Goal: Task Accomplishment & Management: Manage account settings

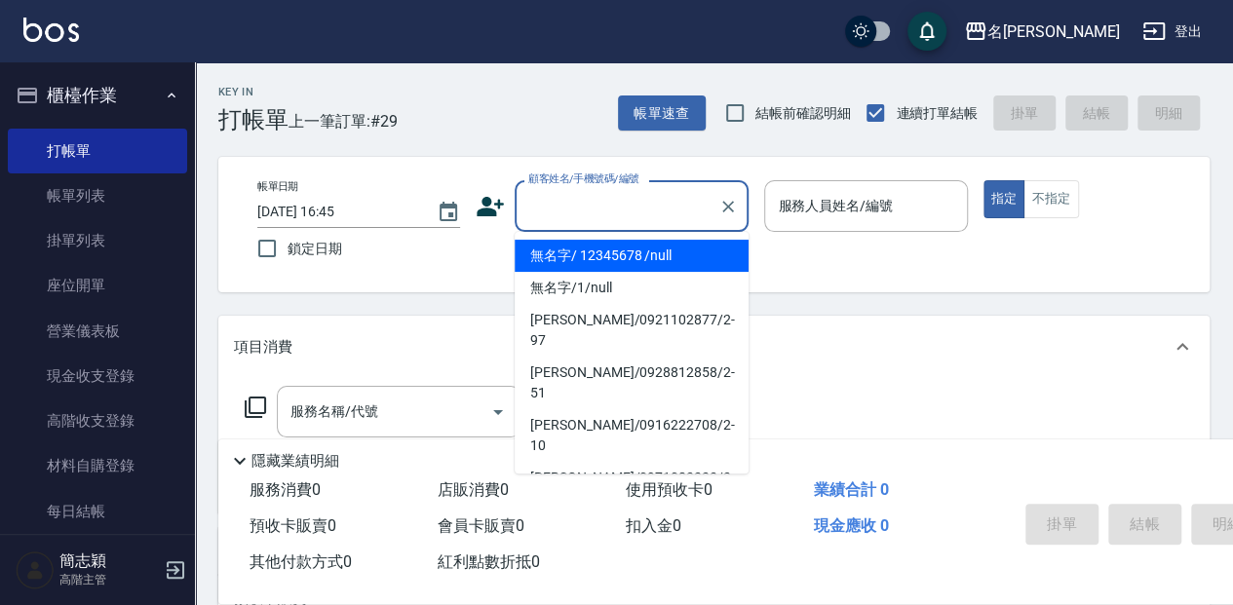
click at [560, 189] on input "顧客姓名/手機號碼/編號" at bounding box center [617, 206] width 187 height 34
click at [609, 261] on li "無名字/ 12345678 /null" at bounding box center [632, 256] width 234 height 32
type input "無名字/ 12345678 /null"
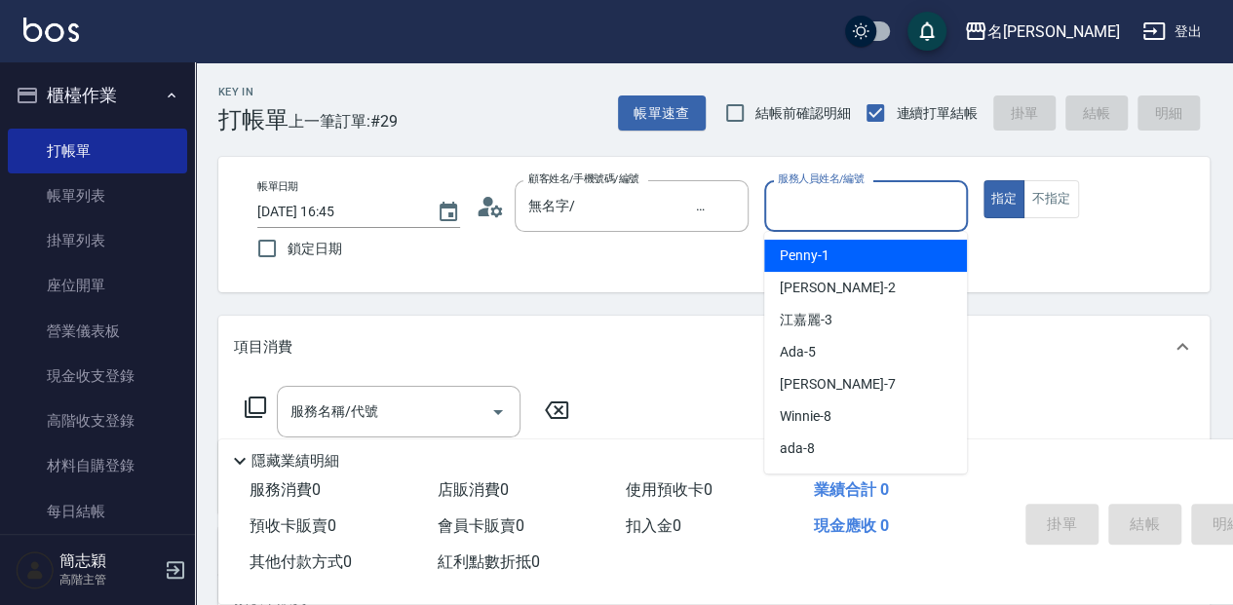
click at [813, 212] on input "服務人員姓名/編號" at bounding box center [865, 206] width 185 height 34
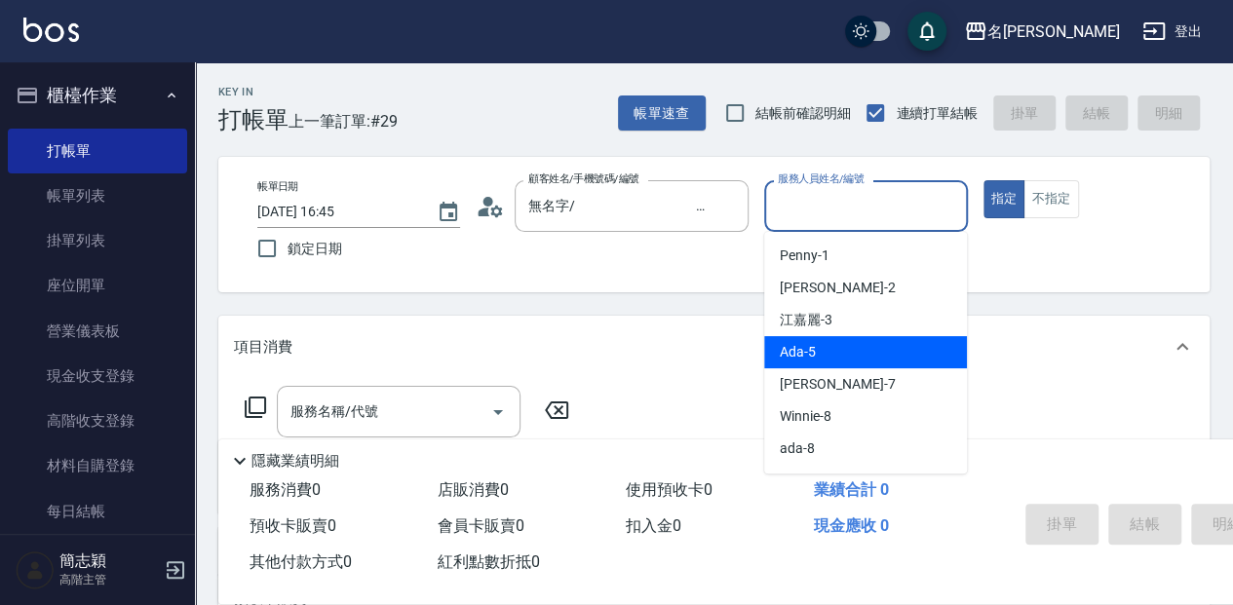
click at [864, 360] on div "Ada -5" at bounding box center [865, 352] width 203 height 32
type input "Ada-5"
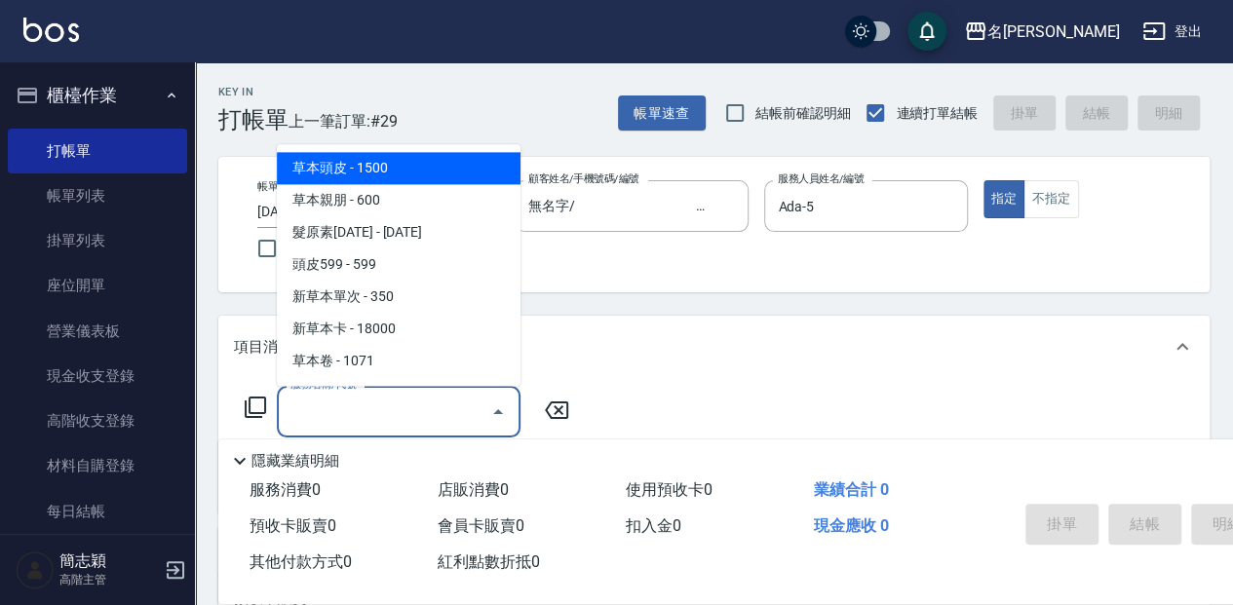
click at [316, 398] on div "服務名稱/代號 服務名稱/代號" at bounding box center [399, 412] width 244 height 52
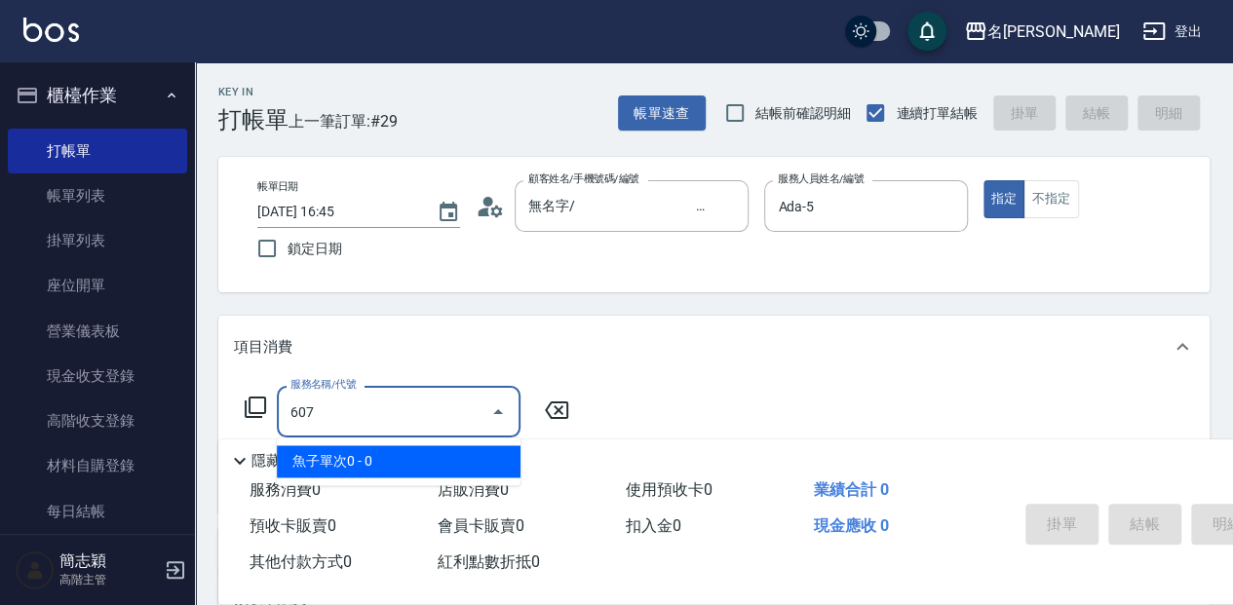
drag, startPoint x: 495, startPoint y: 462, endPoint x: 593, endPoint y: 468, distance: 97.7
click at [495, 461] on span "魚子單次0 - 0" at bounding box center [399, 462] width 244 height 32
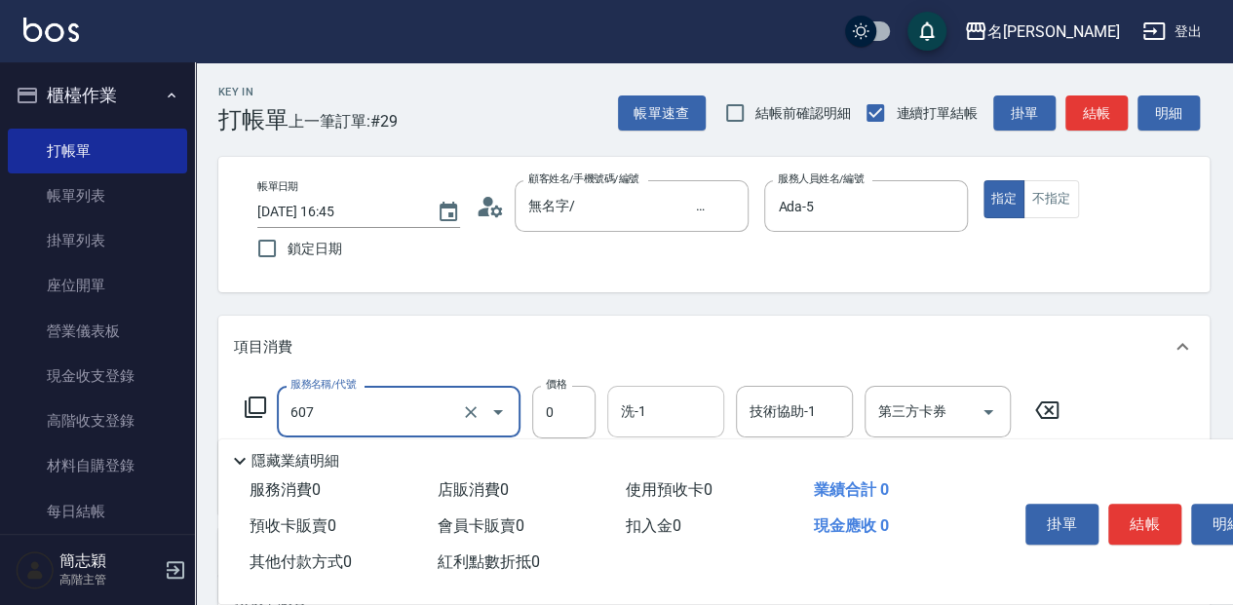
type input "魚子單次0(607)"
click at [668, 417] on input "洗-1" at bounding box center [665, 412] width 99 height 34
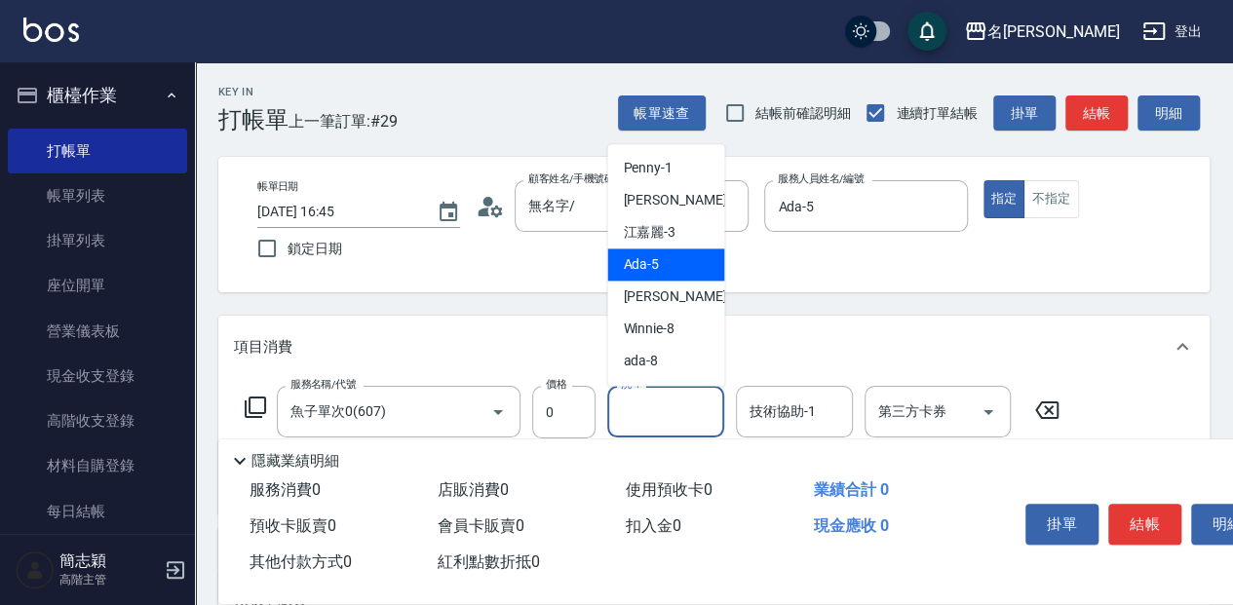
click at [677, 268] on div "Ada -5" at bounding box center [665, 265] width 117 height 32
type input "Ada-5"
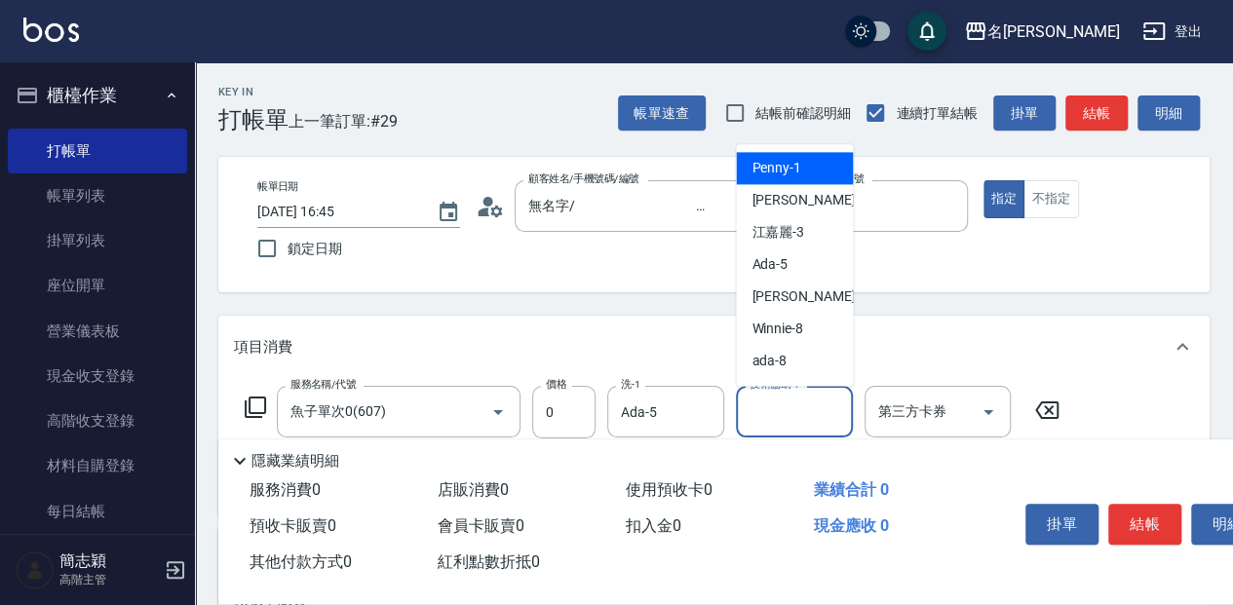
click at [747, 404] on input "技術協助-1" at bounding box center [794, 412] width 99 height 34
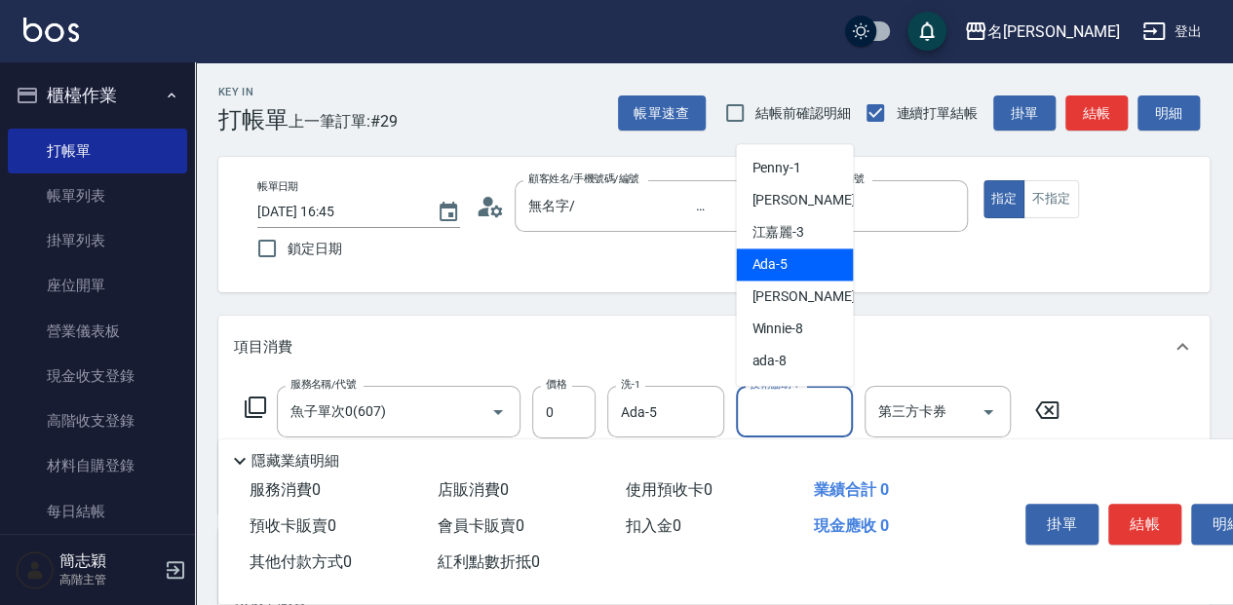
click at [798, 266] on div "Ada -5" at bounding box center [794, 265] width 117 height 32
type input "Ada-5"
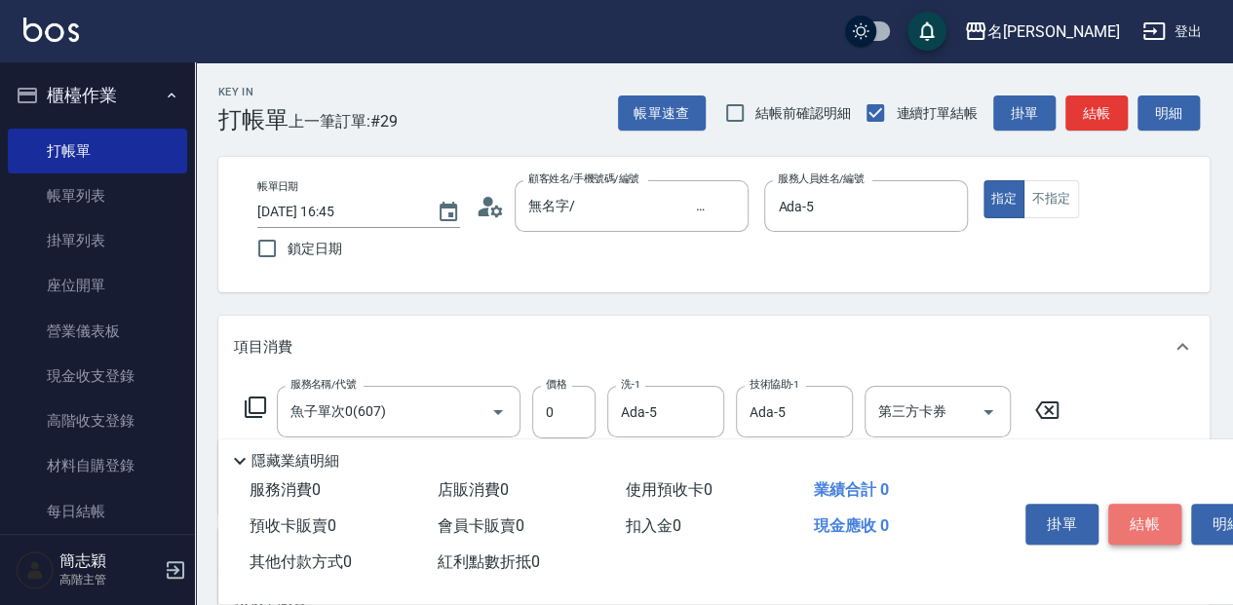
click at [1139, 510] on button "結帳" at bounding box center [1145, 524] width 73 height 41
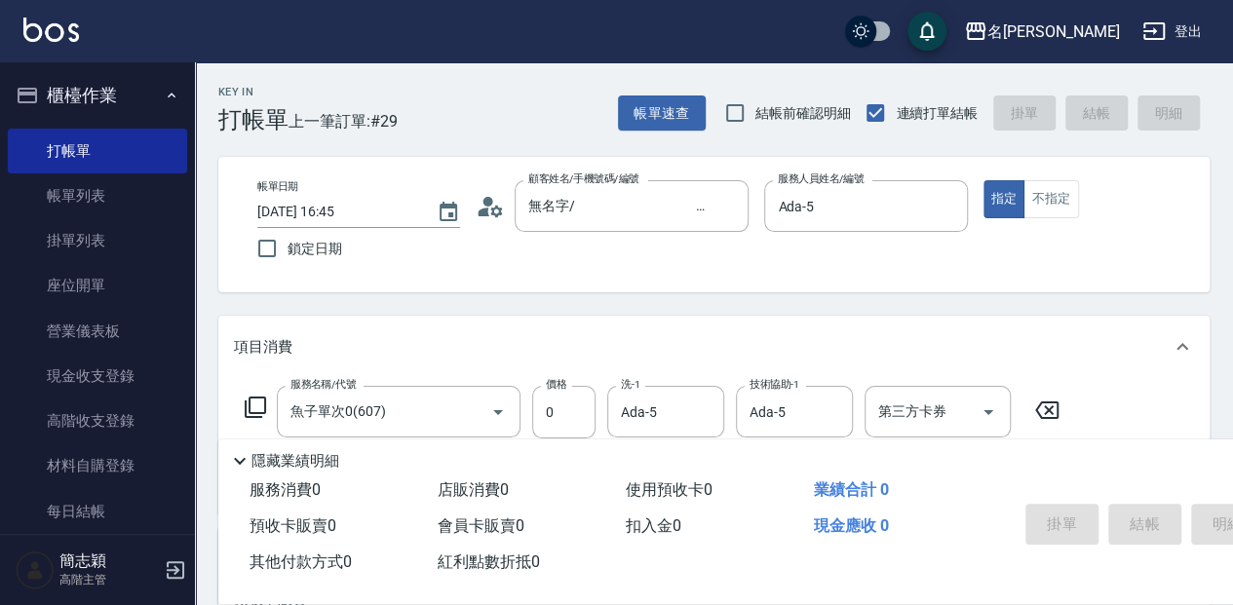
type input "[DATE] 17:17"
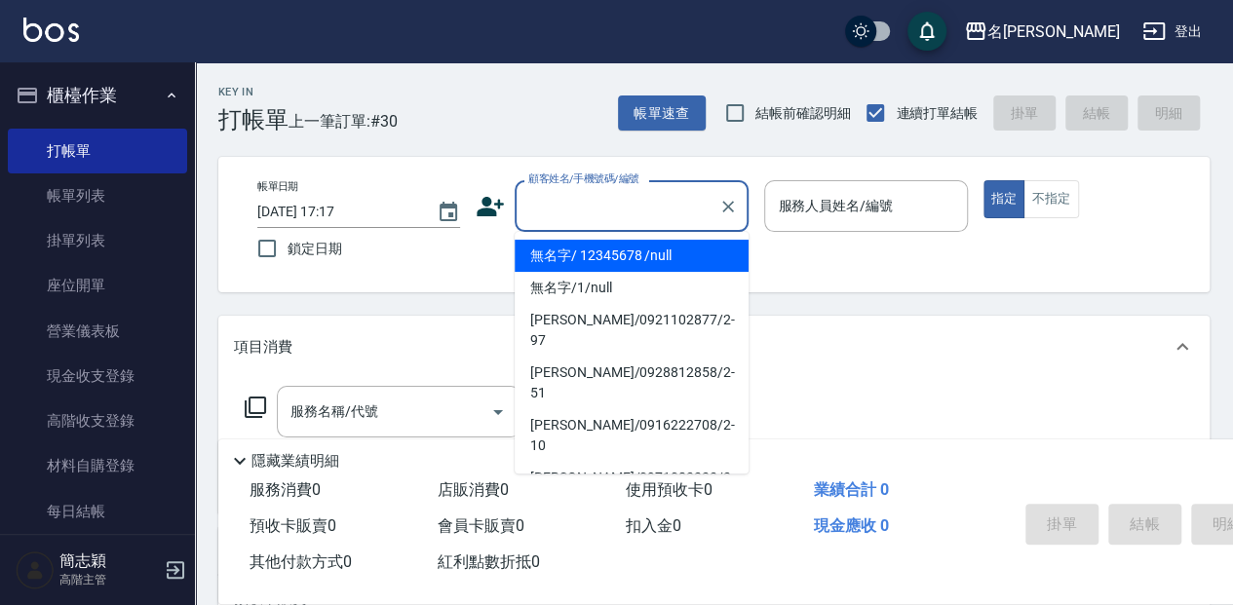
click at [599, 216] on input "顧客姓名/手機號碼/編號" at bounding box center [617, 206] width 187 height 34
click at [657, 270] on li "無名字/ 12345678 /null" at bounding box center [632, 256] width 234 height 32
type input "無名字/ 12345678 /null"
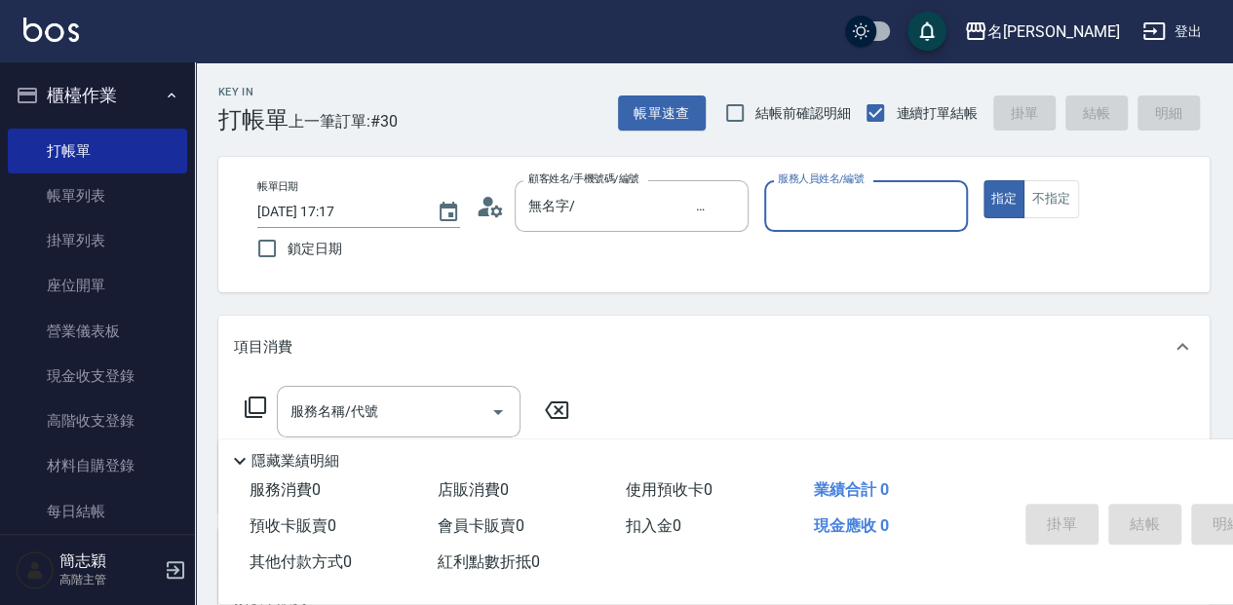
click at [785, 213] on input "服務人員姓名/編號" at bounding box center [865, 206] width 185 height 34
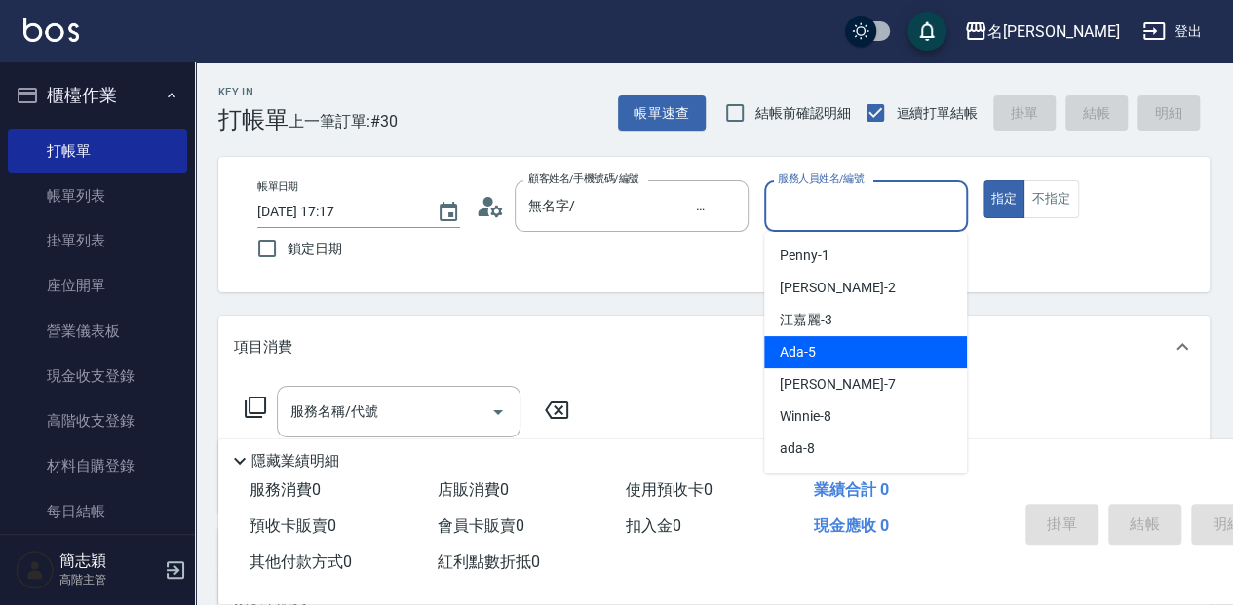
click at [844, 359] on div "Ada -5" at bounding box center [865, 352] width 203 height 32
type input "Ada-5"
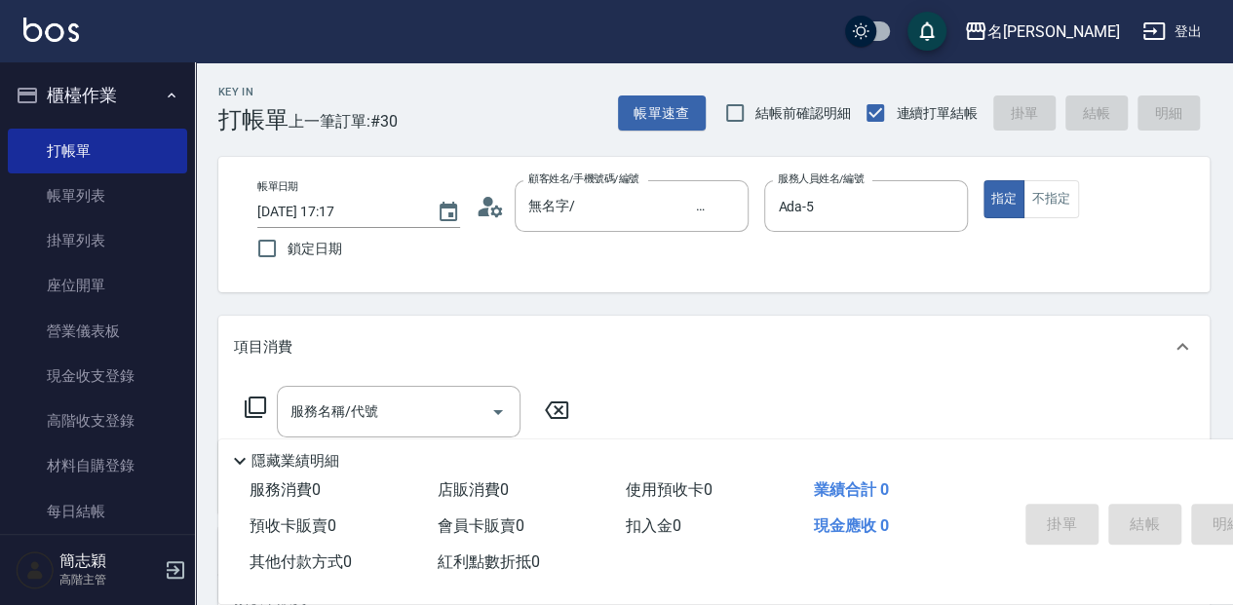
click at [256, 397] on icon at bounding box center [255, 407] width 21 height 21
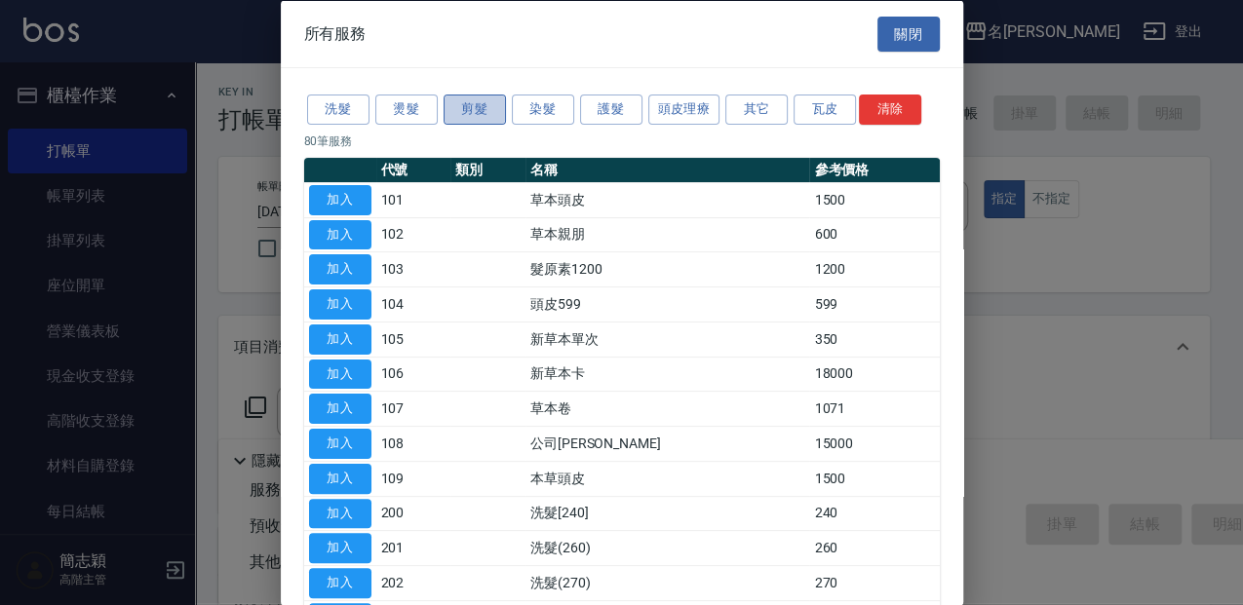
click at [479, 113] on button "剪髮" at bounding box center [475, 110] width 62 height 30
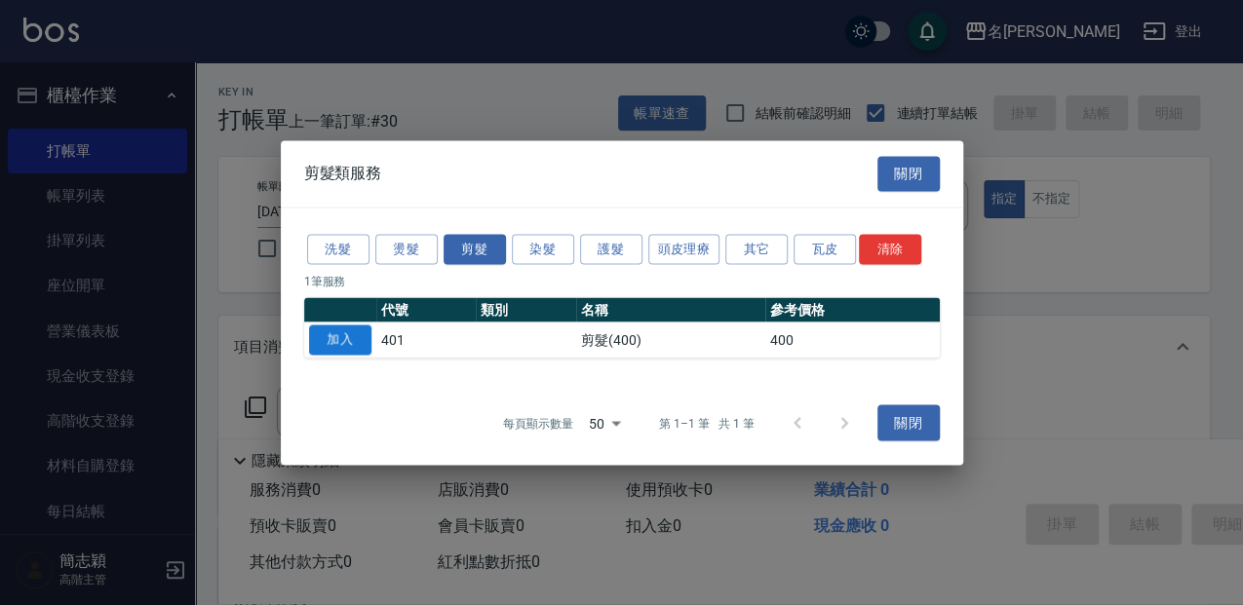
click at [355, 337] on button "加入" at bounding box center [340, 340] width 62 height 30
type input "剪髮(400)(401)"
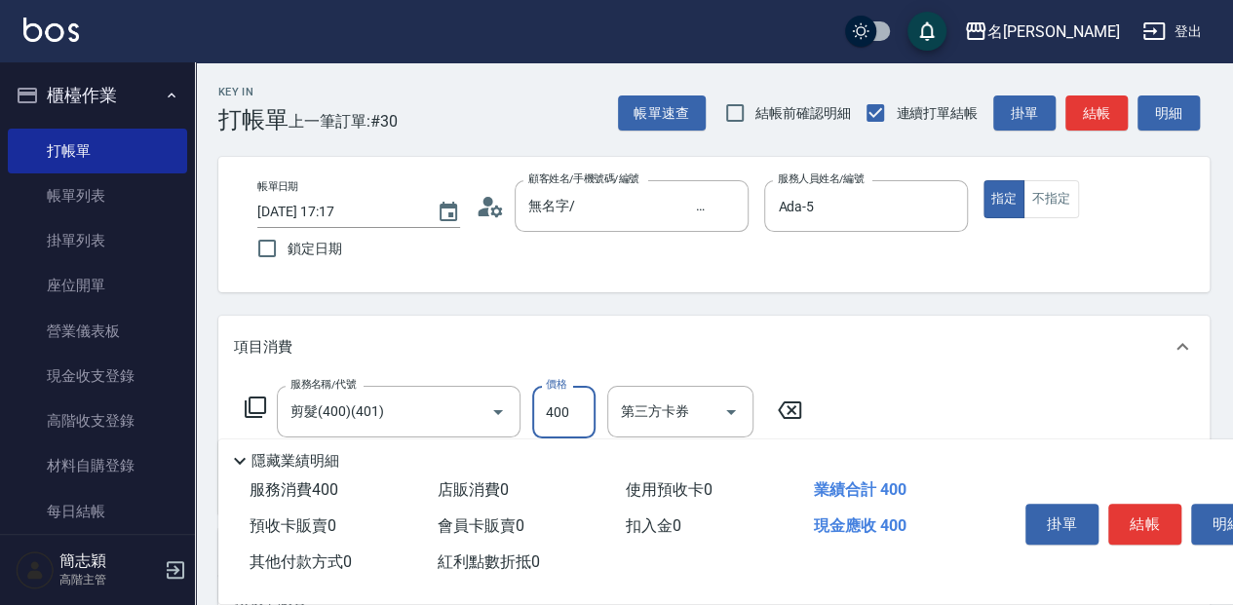
click at [578, 405] on input "400" at bounding box center [563, 412] width 63 height 53
type input "950"
click at [1135, 511] on button "結帳" at bounding box center [1145, 524] width 73 height 41
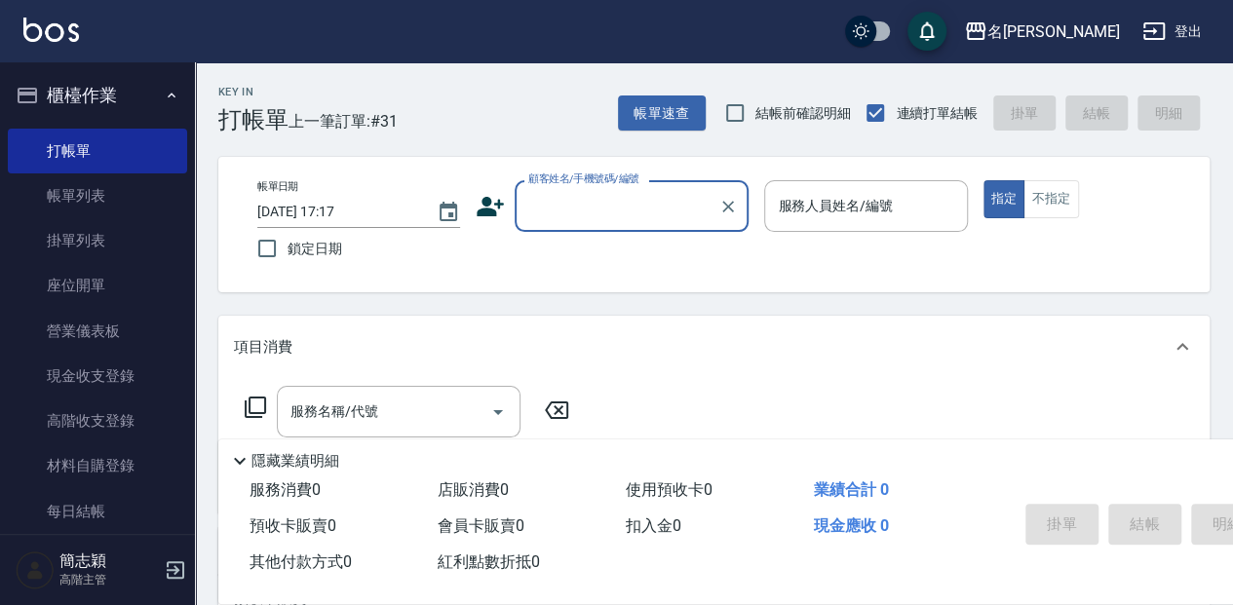
click at [564, 218] on input "顧客姓名/手機號碼/編號" at bounding box center [617, 206] width 187 height 34
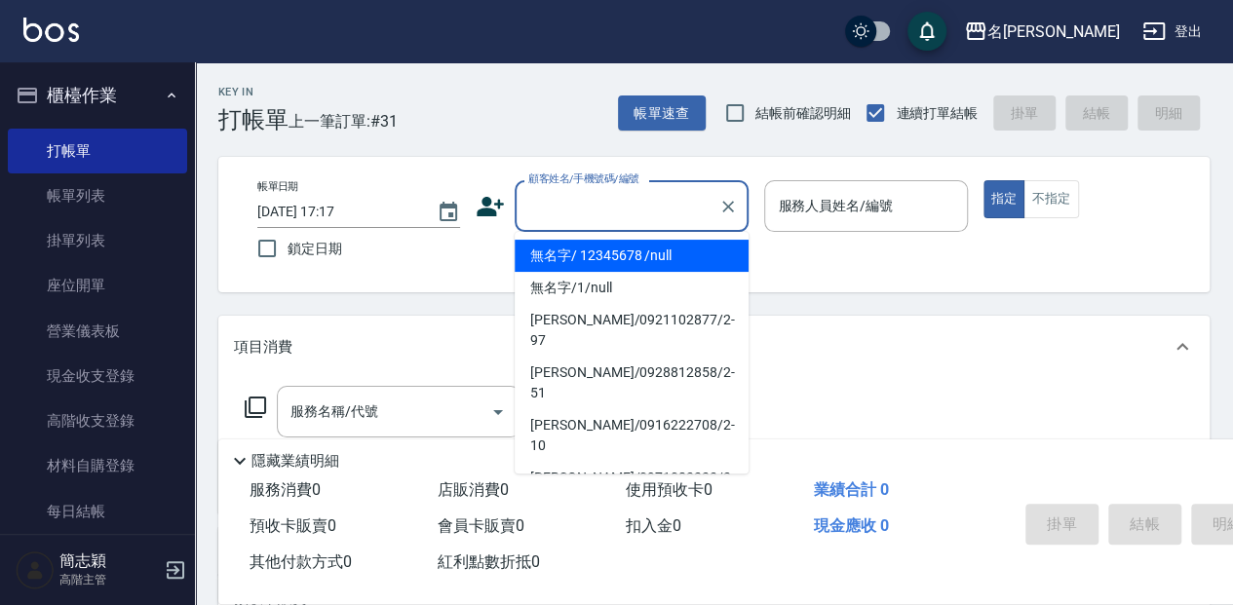
click at [563, 253] on li "無名字/ 12345678 /null" at bounding box center [632, 256] width 234 height 32
type input "無名字/ 12345678 /null"
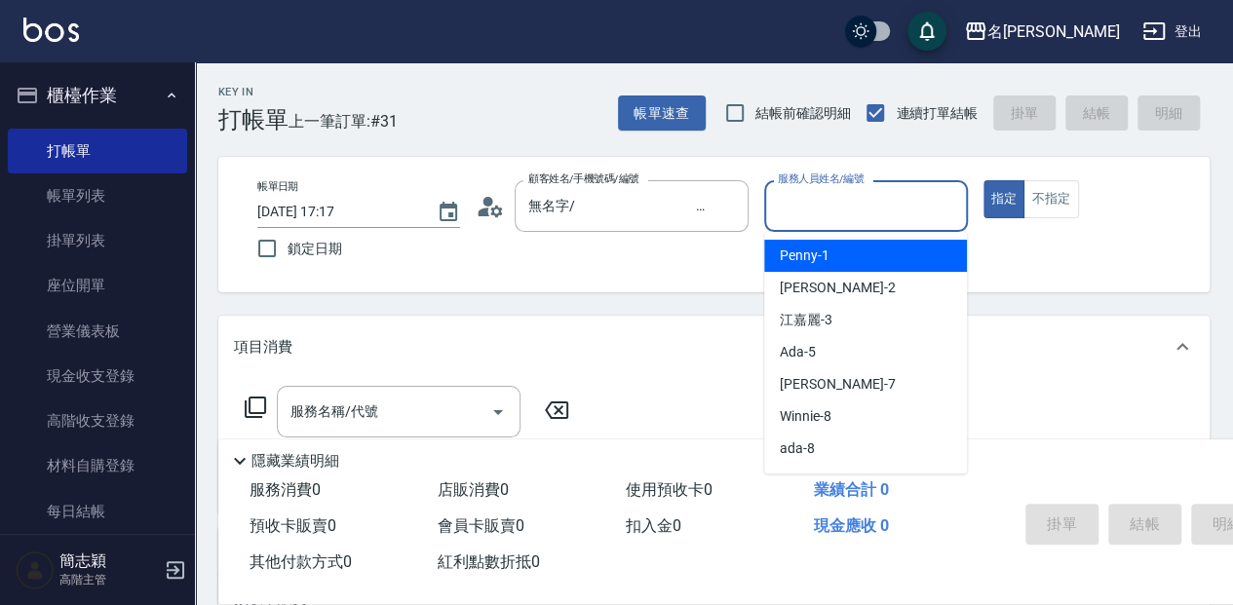
drag, startPoint x: 823, startPoint y: 208, endPoint x: 829, endPoint y: 274, distance: 66.6
click at [821, 208] on input "服務人員姓名/編號" at bounding box center [865, 206] width 185 height 34
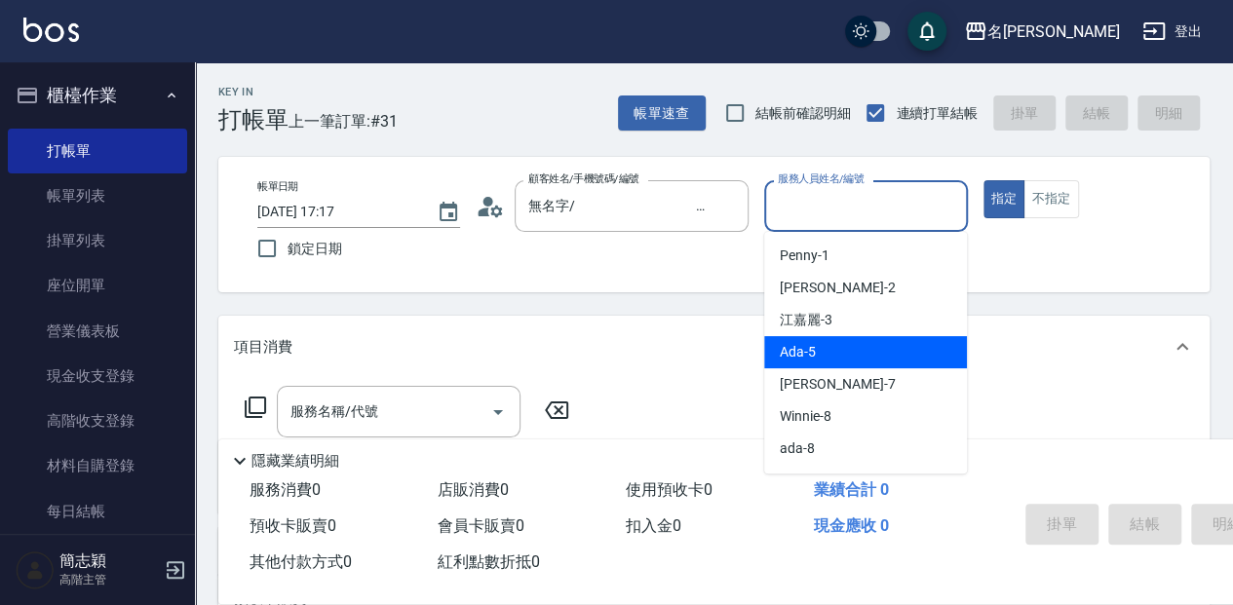
click at [824, 349] on div "Ada -5" at bounding box center [865, 352] width 203 height 32
type input "Ada-5"
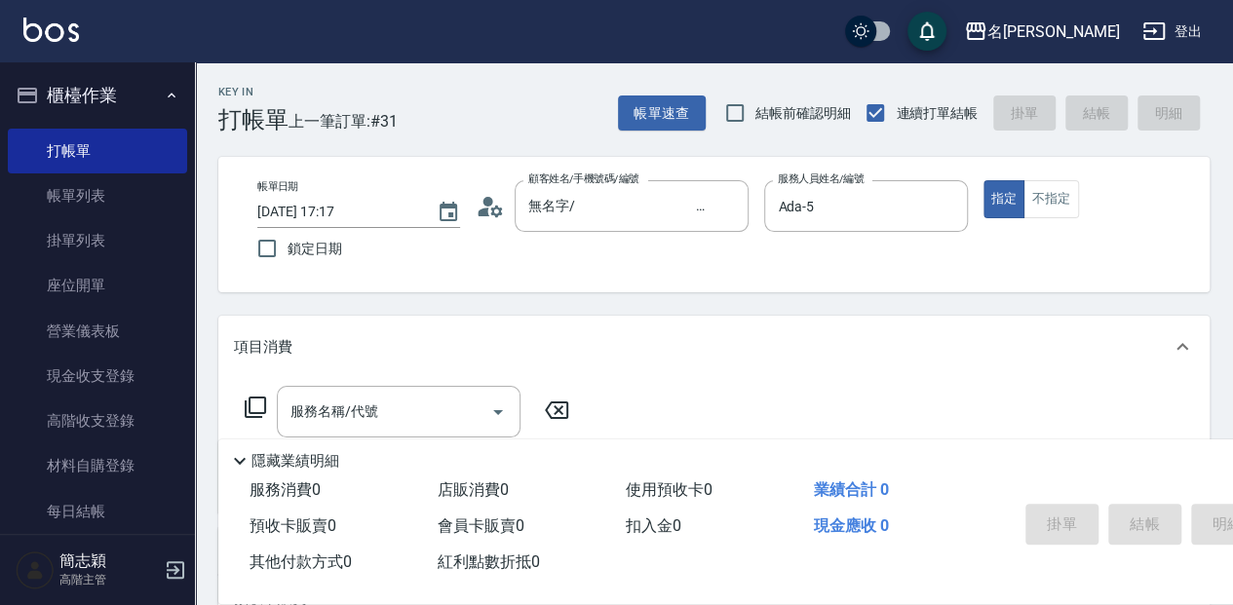
click at [245, 402] on icon at bounding box center [255, 407] width 21 height 21
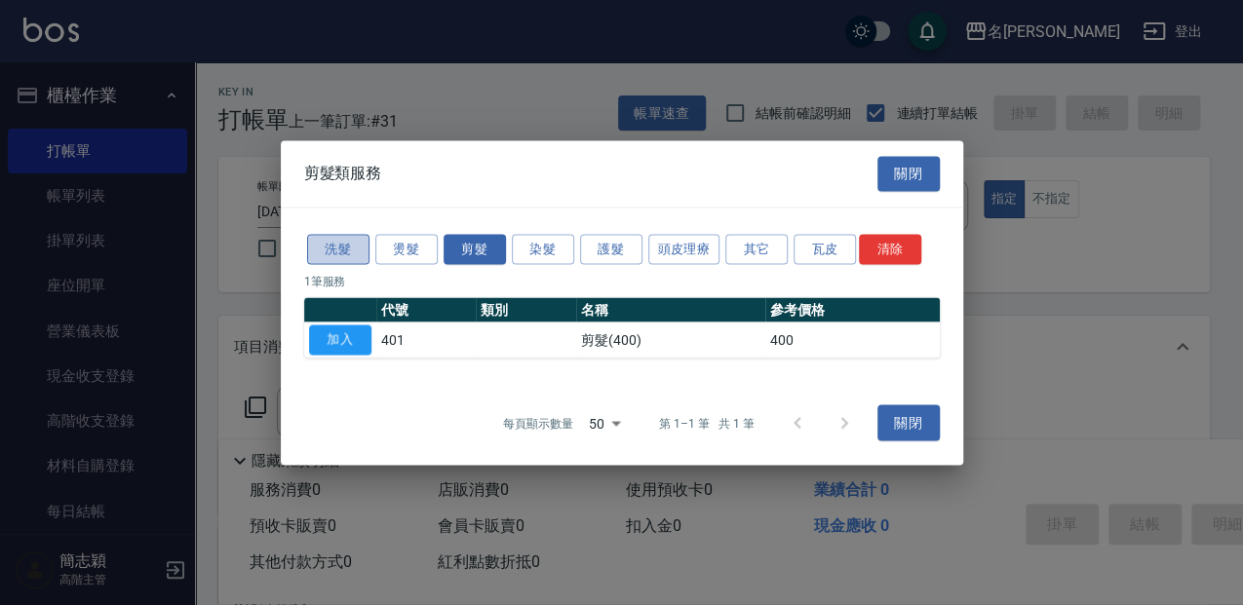
click at [339, 250] on button "洗髮" at bounding box center [338, 249] width 62 height 30
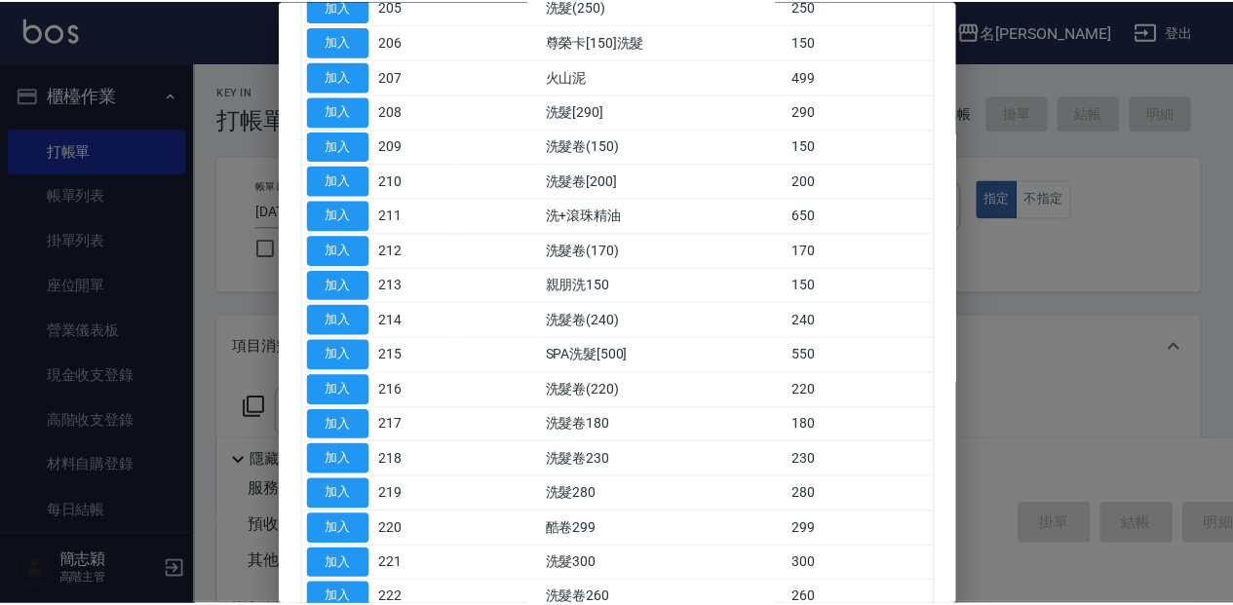
scroll to position [390, 0]
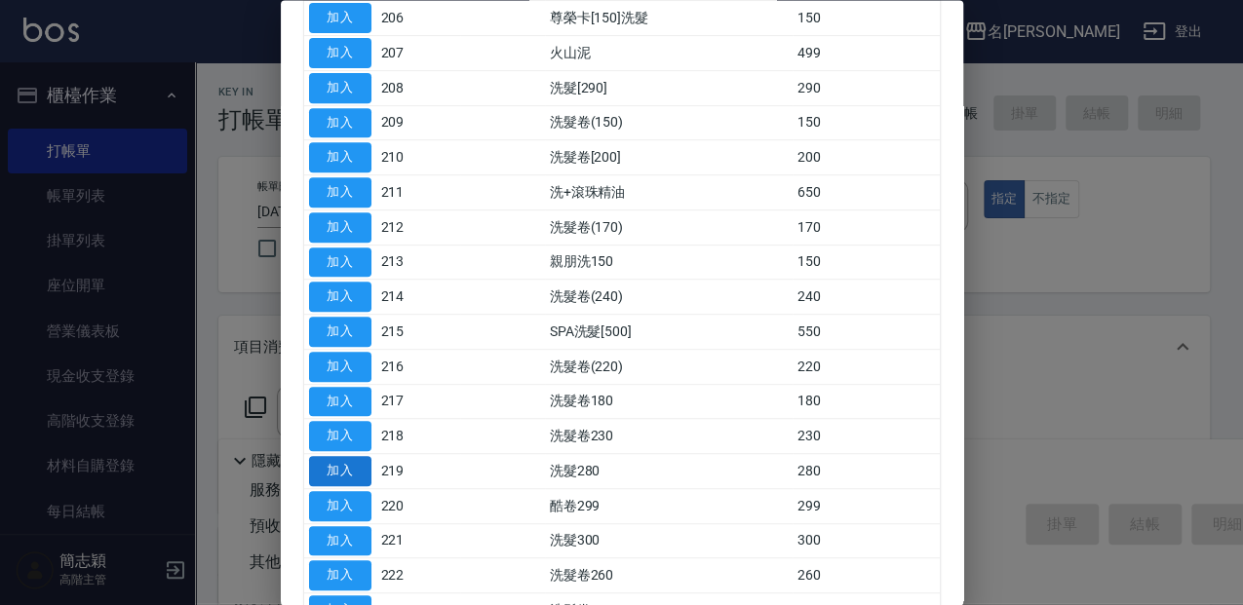
drag, startPoint x: 357, startPoint y: 464, endPoint x: 521, endPoint y: 431, distance: 167.1
click at [357, 464] on button "加入" at bounding box center [340, 472] width 62 height 30
type input "洗髮280(219)"
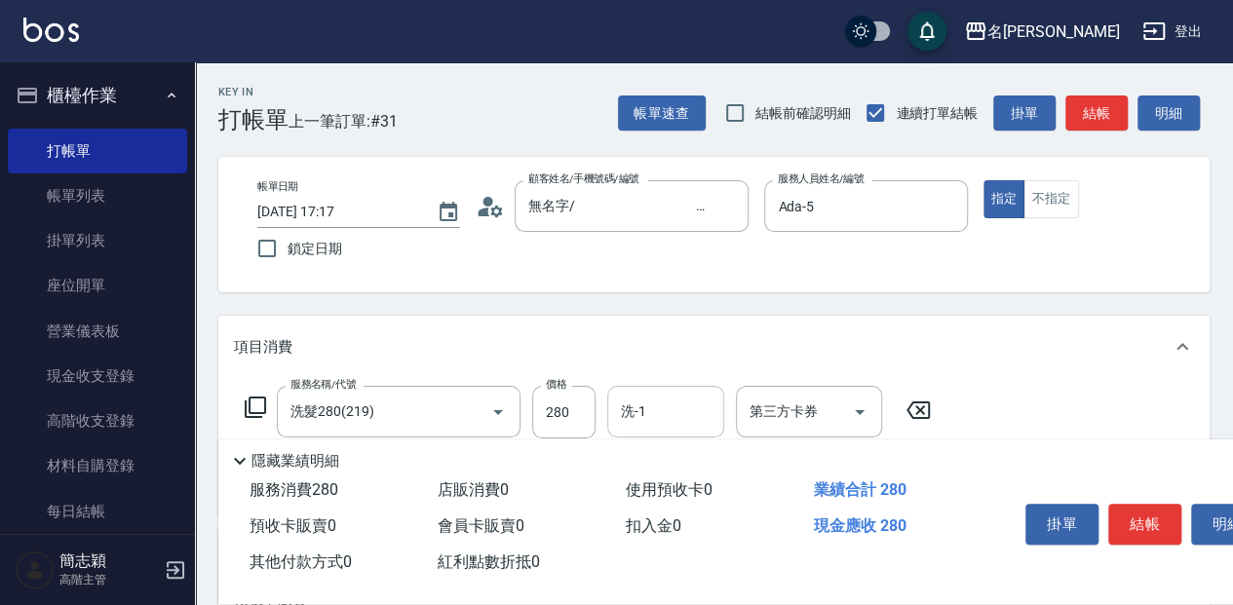
click at [655, 400] on input "洗-1" at bounding box center [665, 412] width 99 height 34
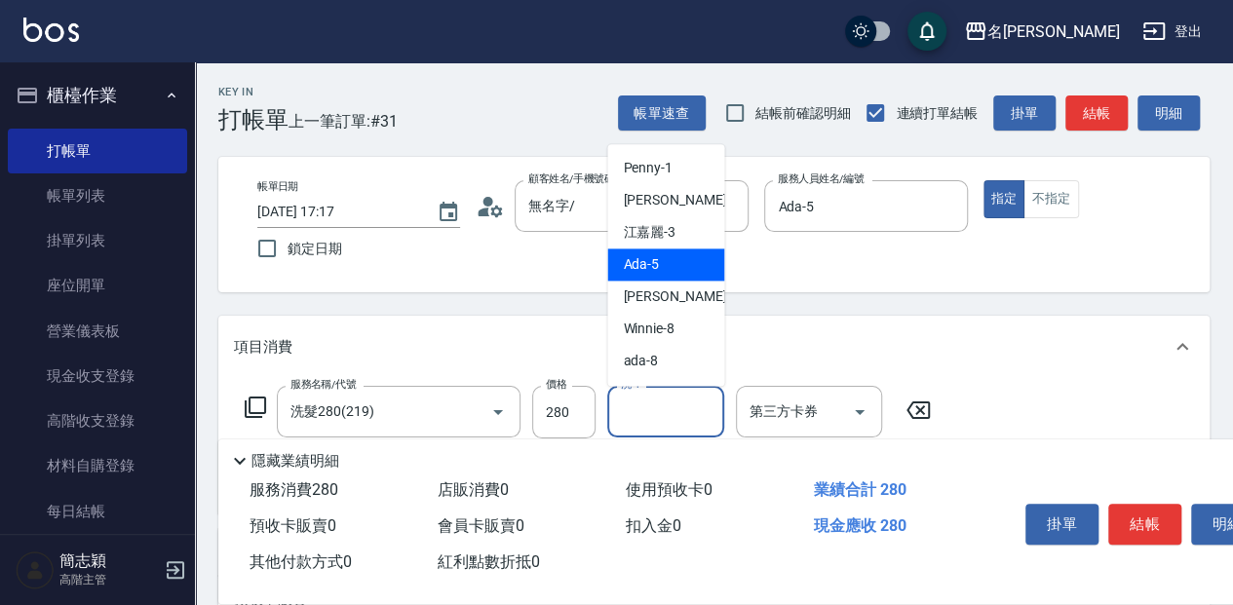
click at [685, 274] on div "Ada -5" at bounding box center [665, 265] width 117 height 32
type input "Ada-5"
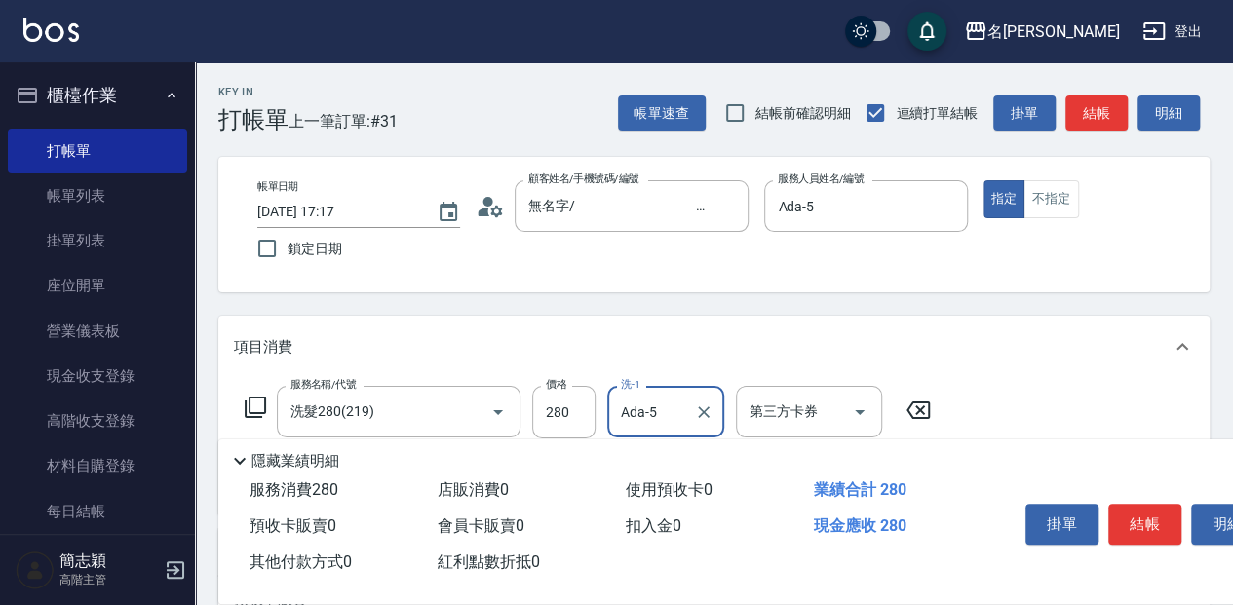
click at [1140, 518] on button "結帳" at bounding box center [1145, 524] width 73 height 41
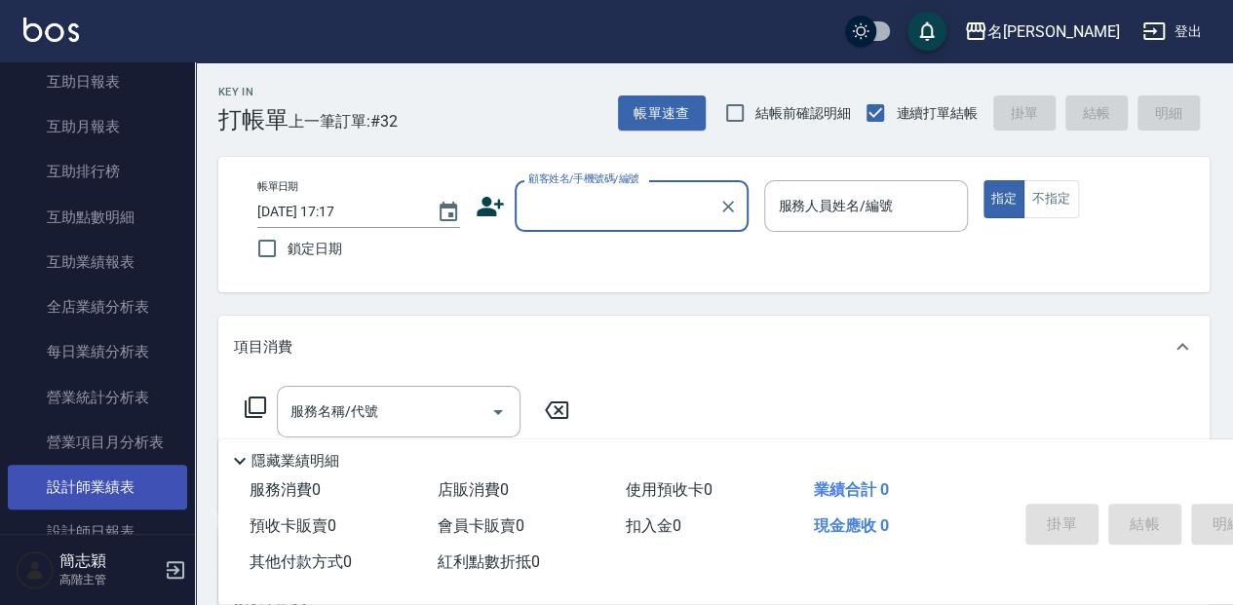
scroll to position [975, 0]
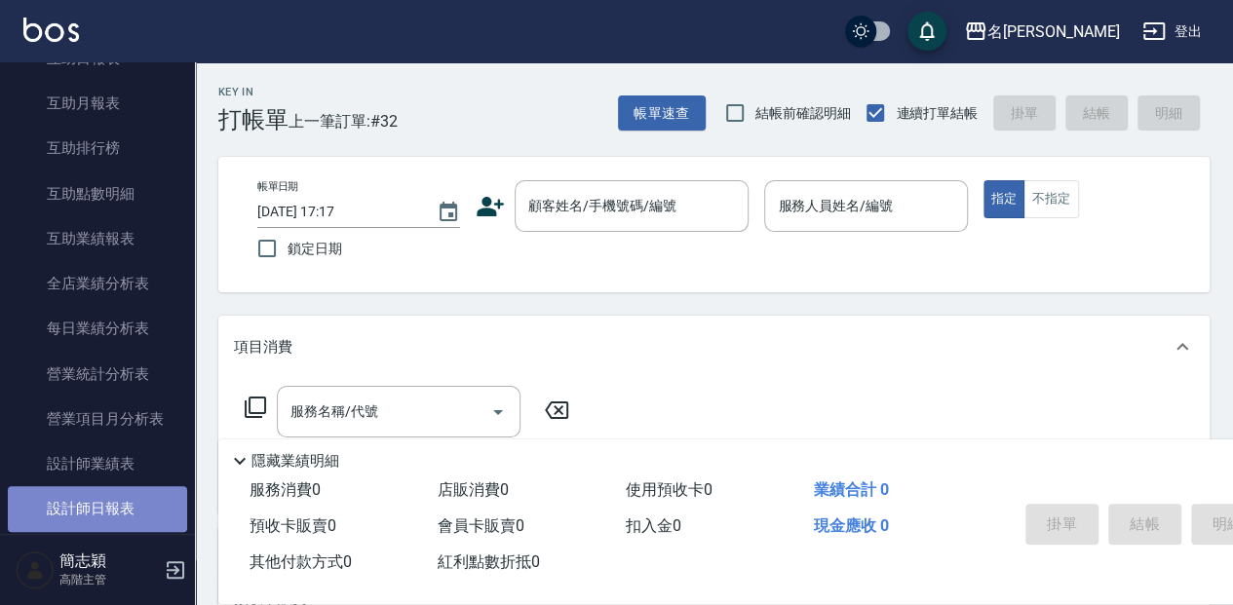
click at [129, 499] on link "設計師日報表" at bounding box center [97, 509] width 179 height 45
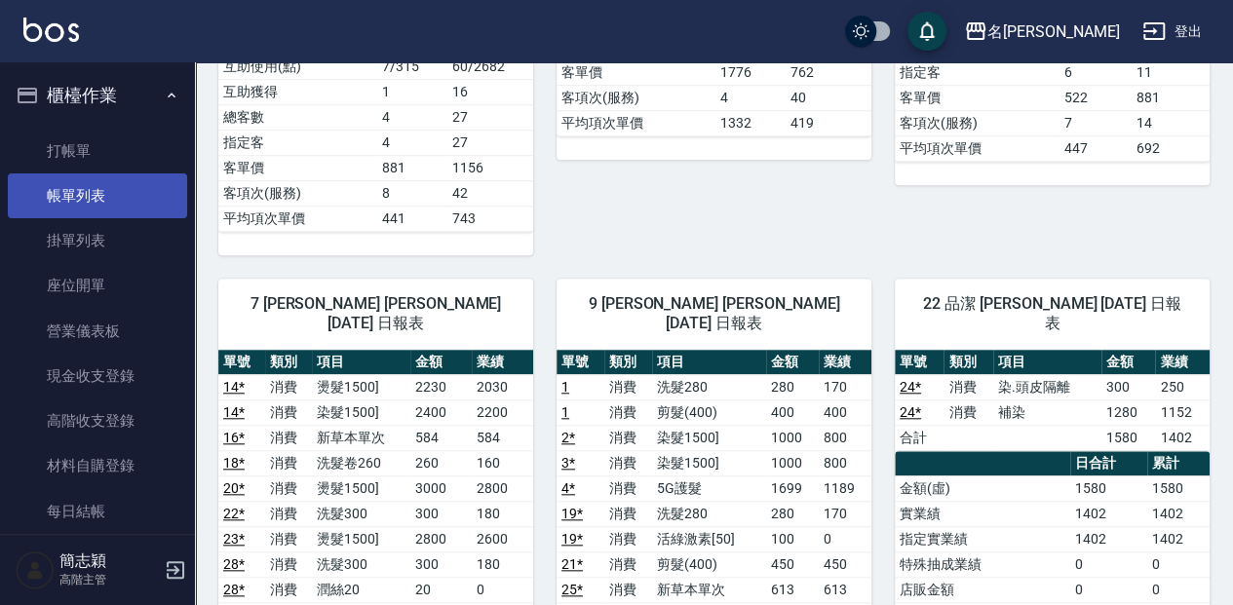
click at [126, 148] on link "打帳單" at bounding box center [97, 151] width 179 height 45
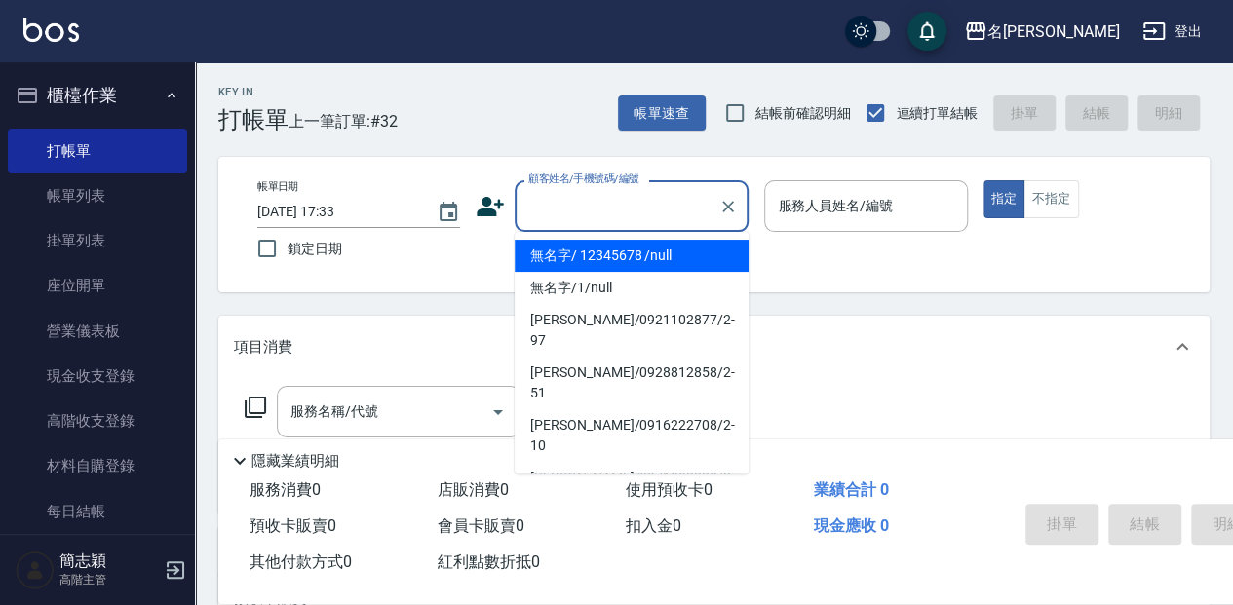
type input "無名字/ 12345678 /null"
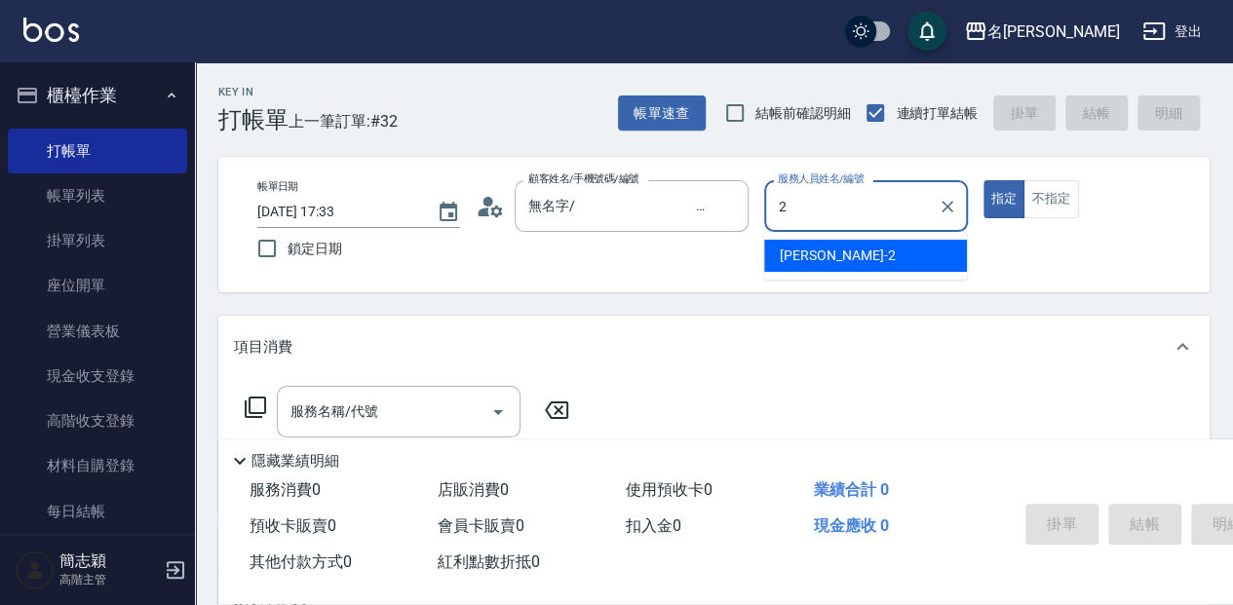
type input "[PERSON_NAME]-2"
type button "true"
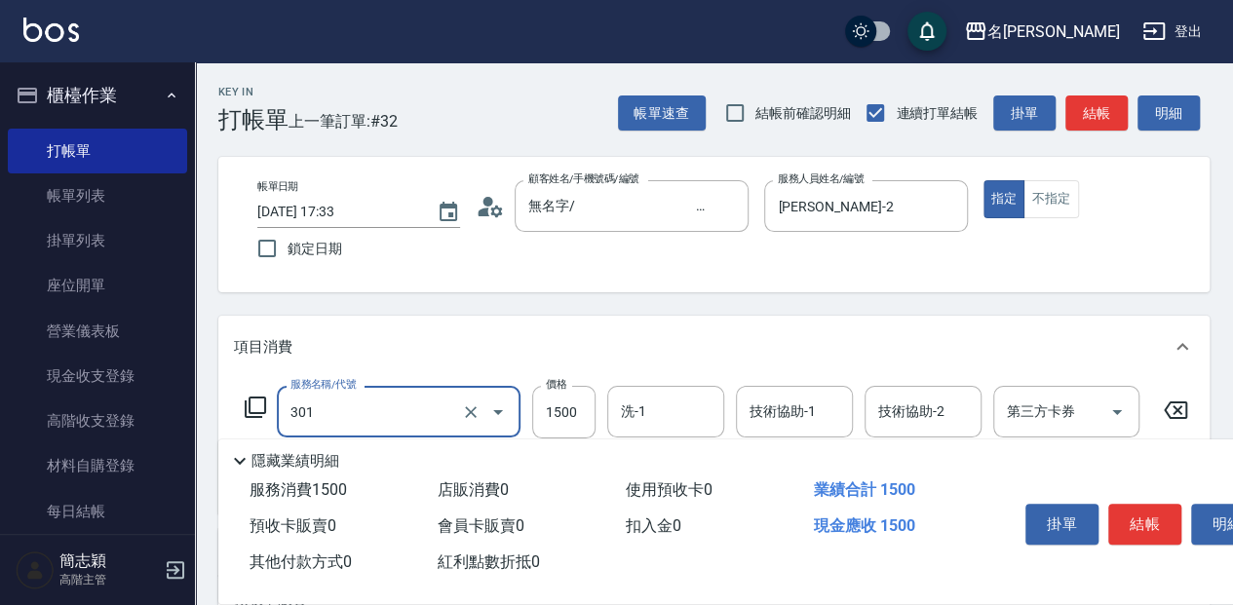
type input "燙髮(1500](301)"
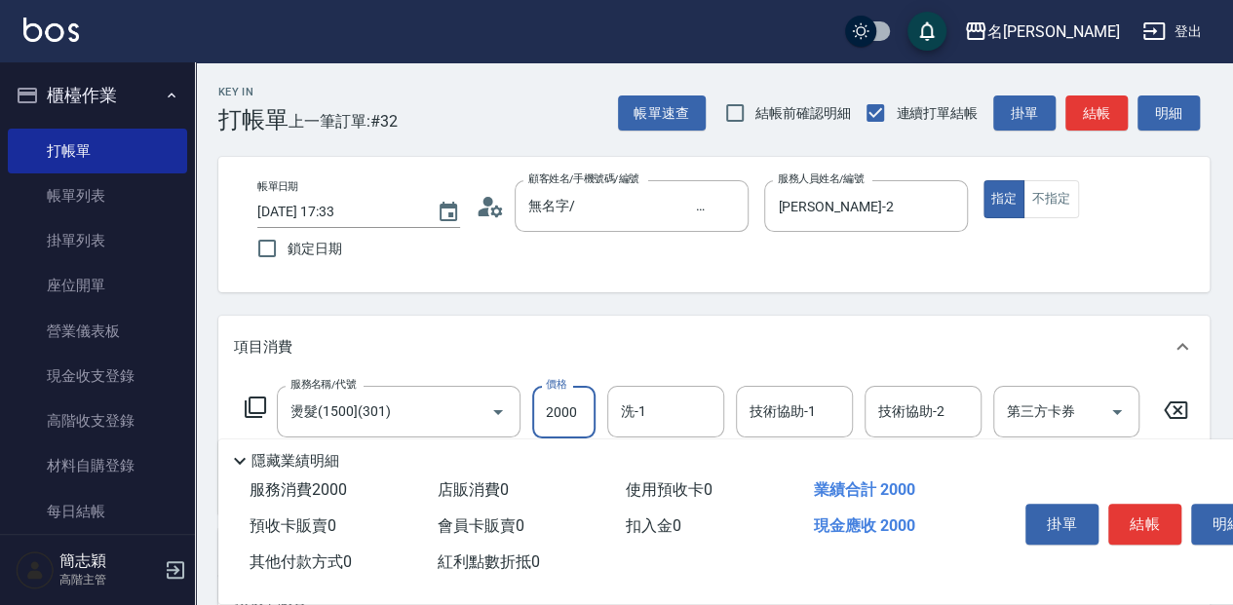
type input "2000"
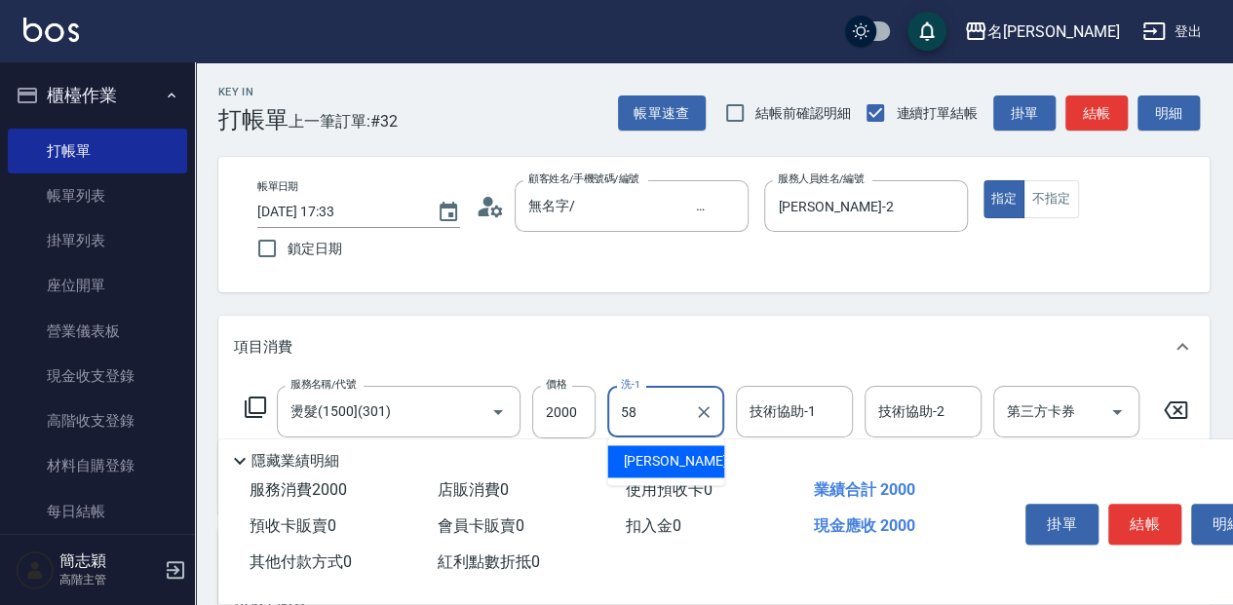
type input "[PERSON_NAME]-58"
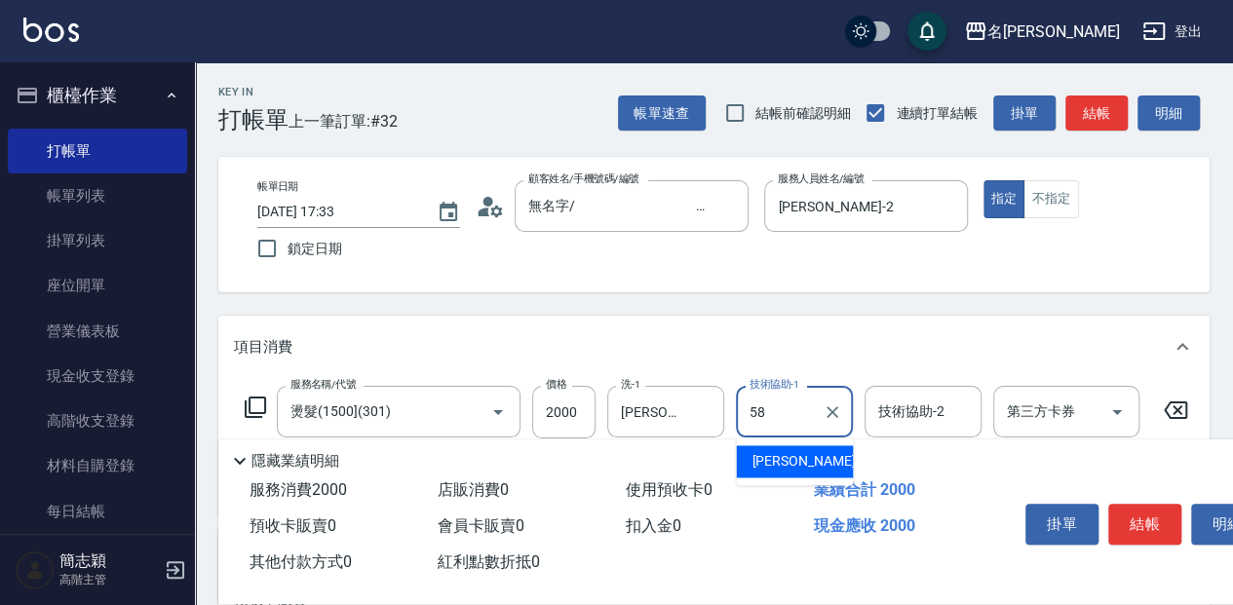
type input "58"
type input "3"
type input "[PERSON_NAME]-58"
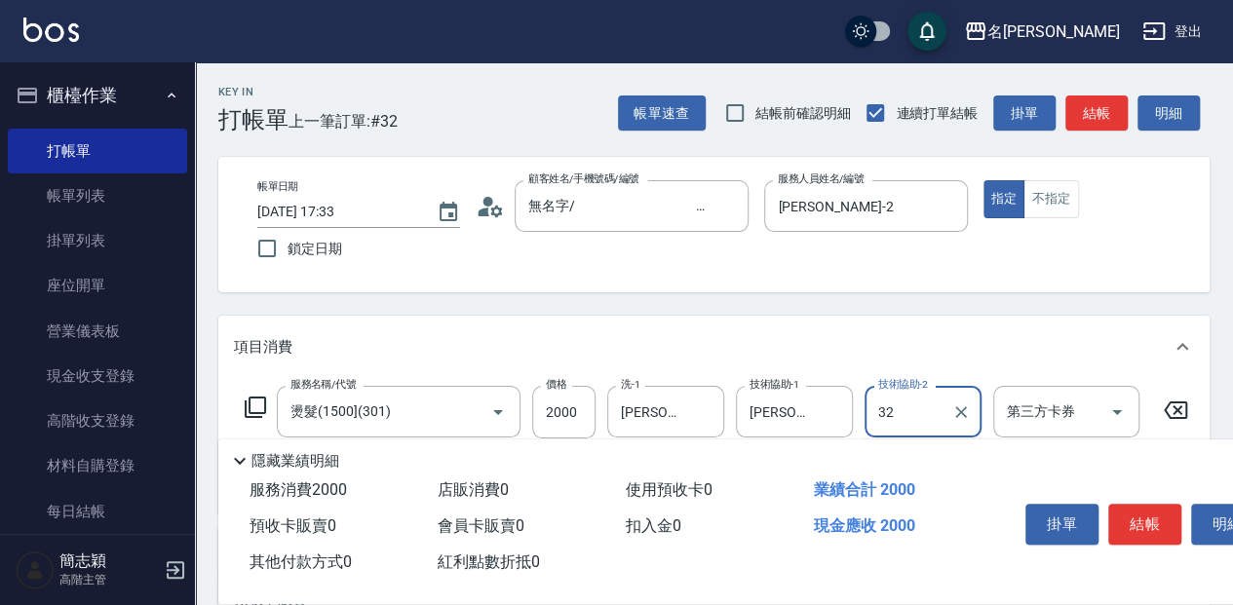
type input "3"
type input "[PERSON_NAME]-2"
click at [1159, 534] on button "結帳" at bounding box center [1145, 524] width 73 height 41
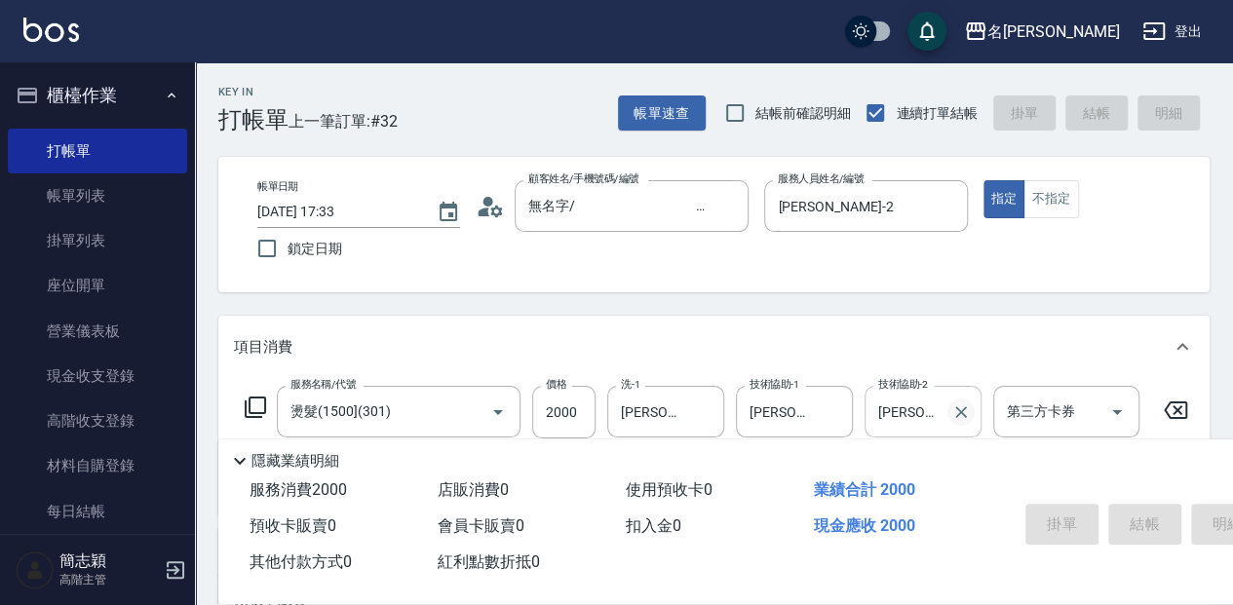
type input "[DATE] 17:47"
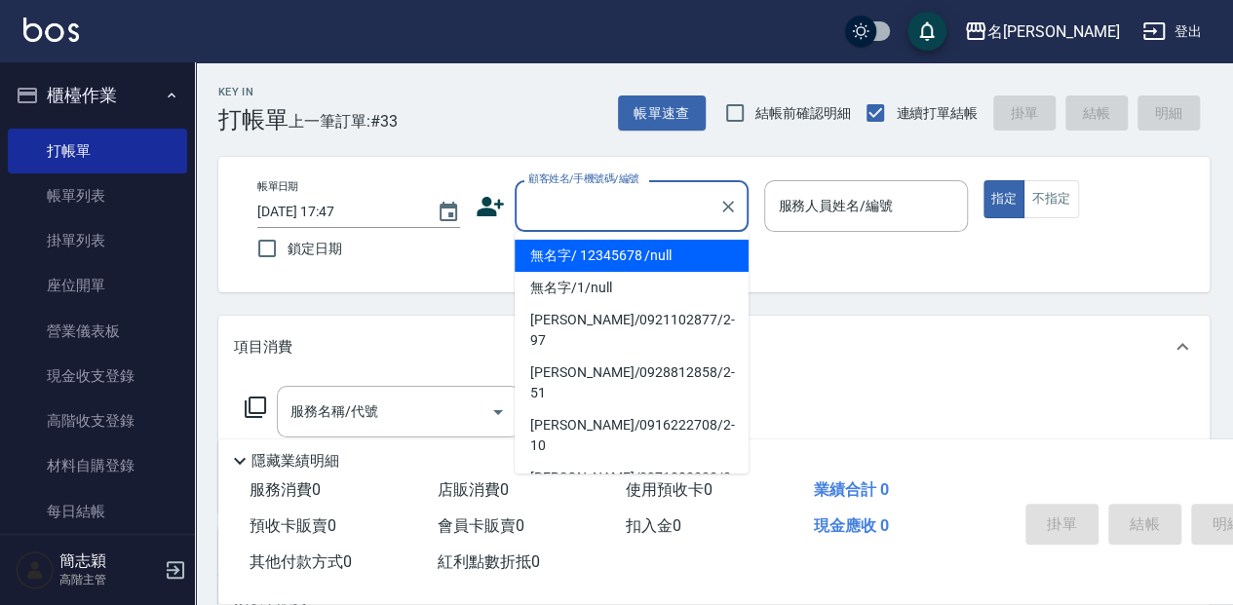
type input "無名字/ 12345678 /null"
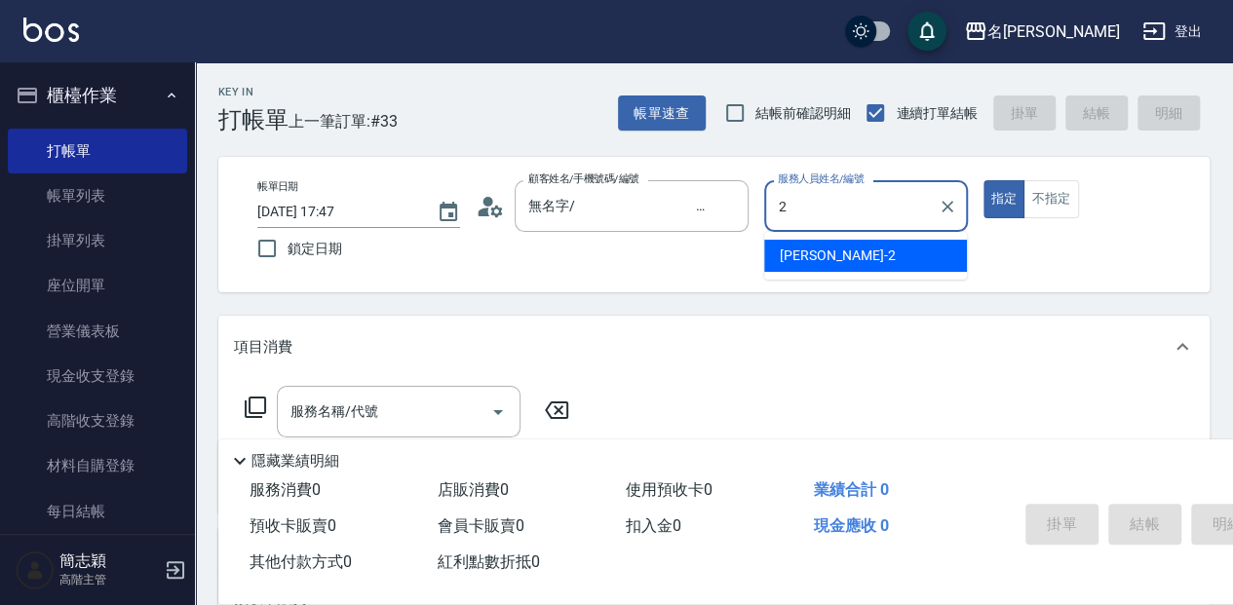
type input "[PERSON_NAME]-2"
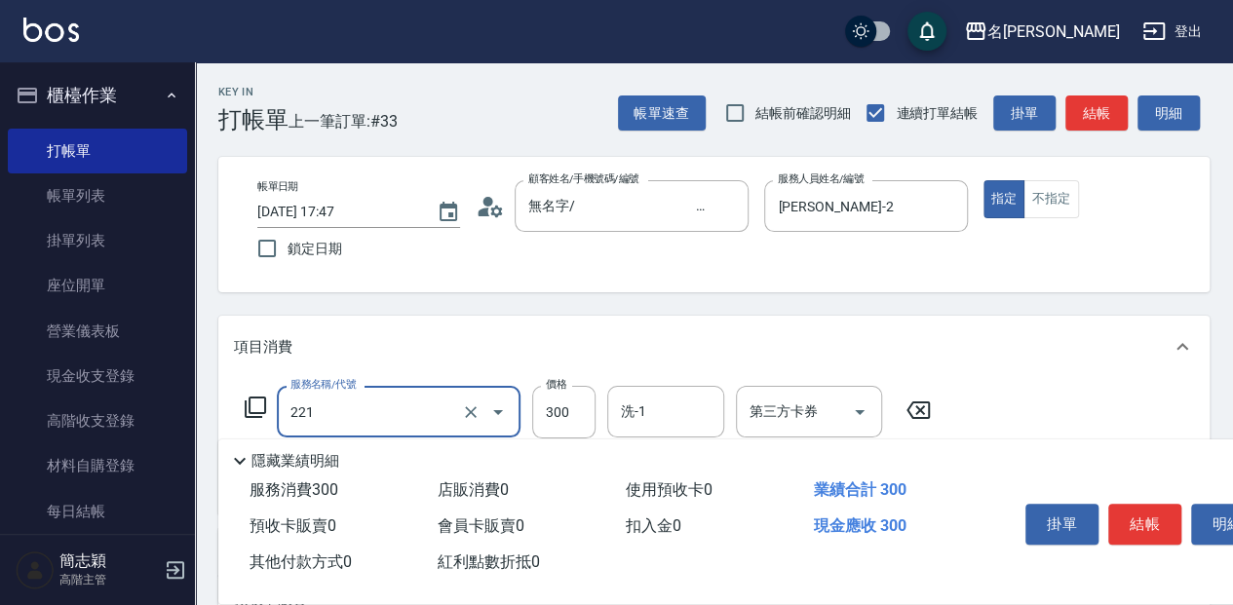
type input "洗髮300(221)"
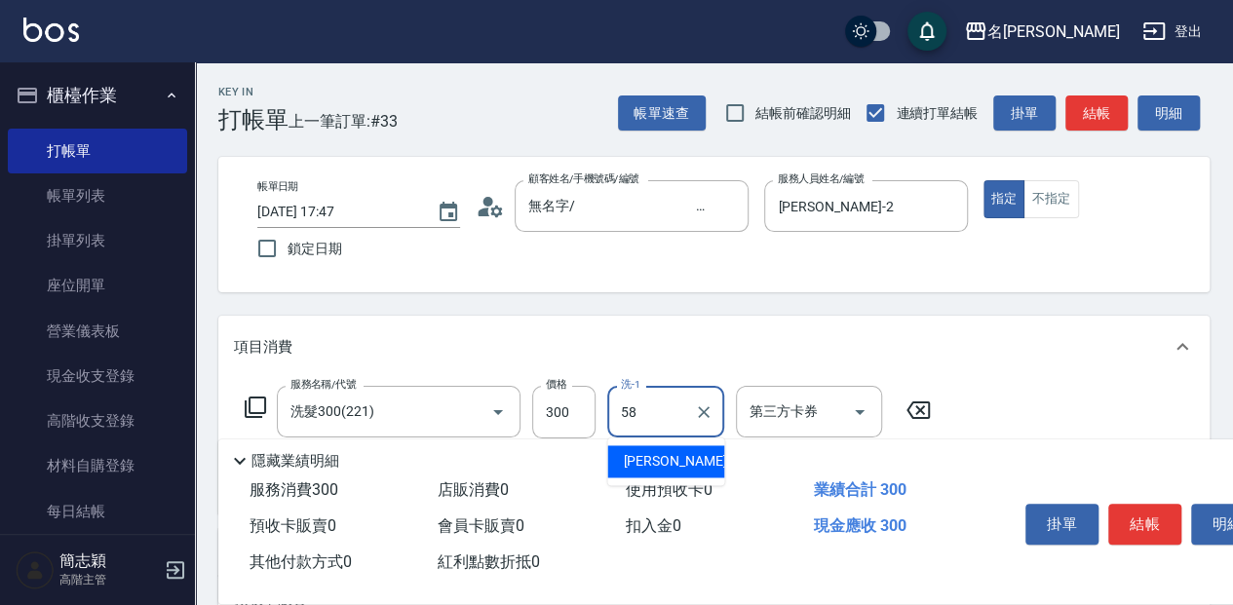
type input "[PERSON_NAME]-58"
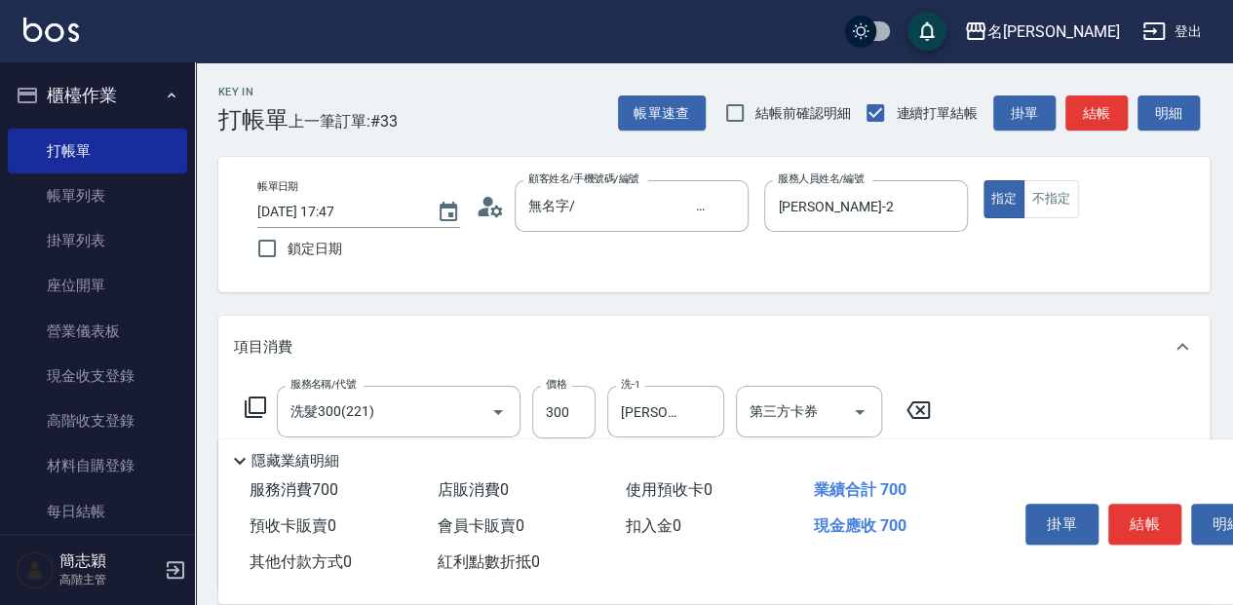
type input "剪髮(400)(401)"
type input "450"
click at [1126, 519] on button "結帳" at bounding box center [1145, 524] width 73 height 41
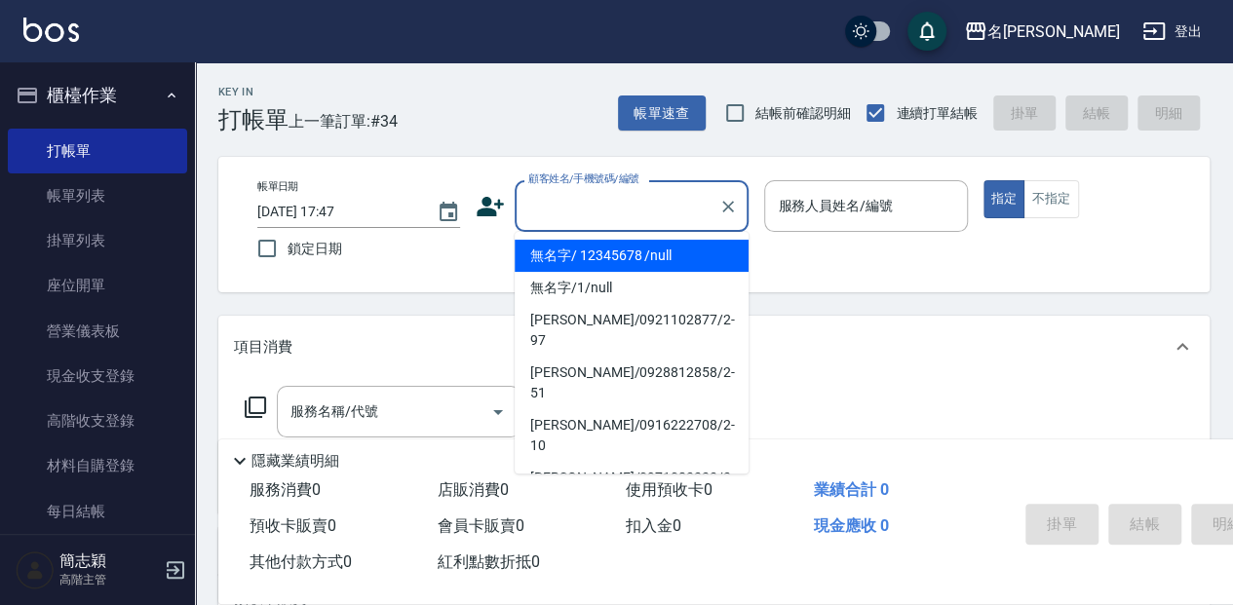
type input "無名字/ 12345678 /null"
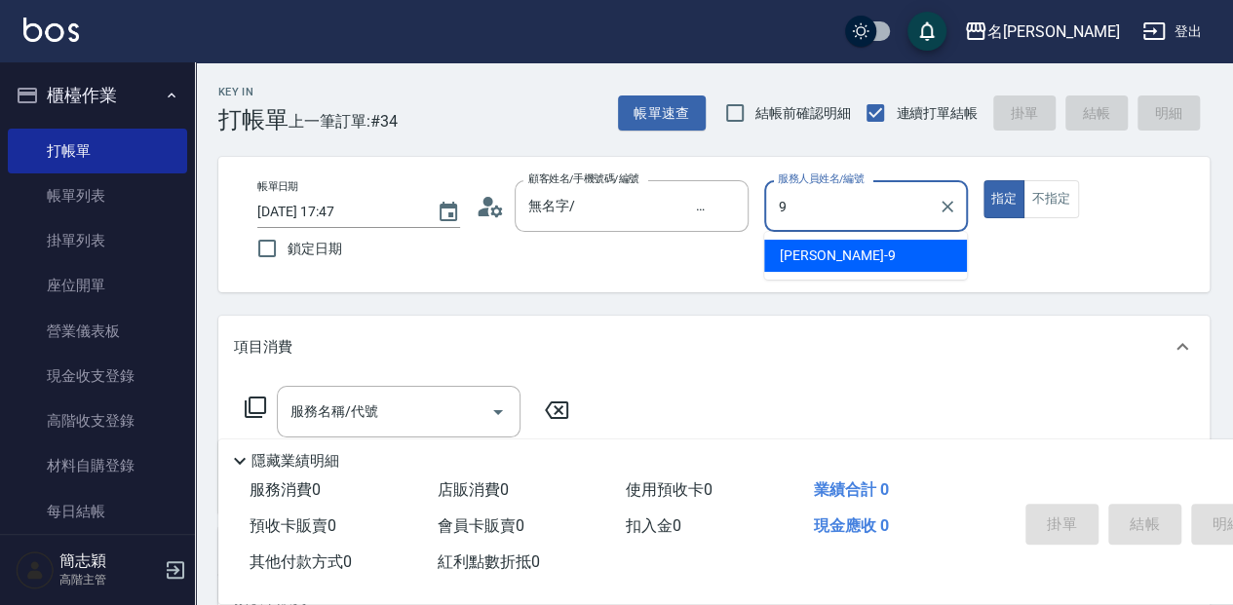
type input "[PERSON_NAME]-9"
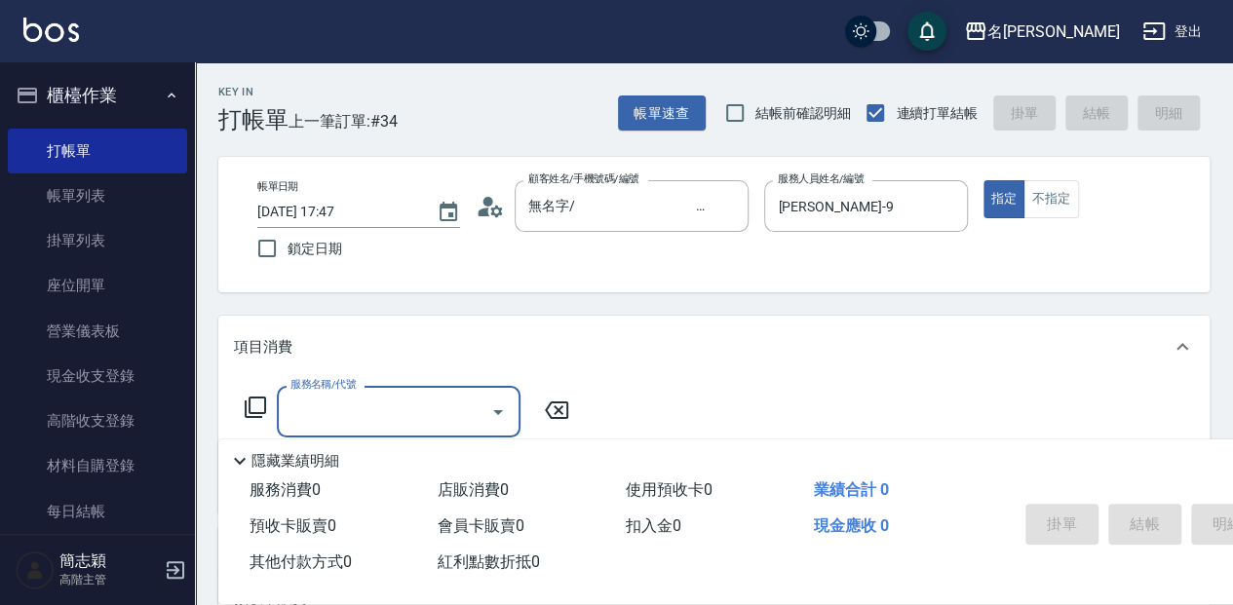
click at [262, 405] on icon at bounding box center [255, 407] width 23 height 23
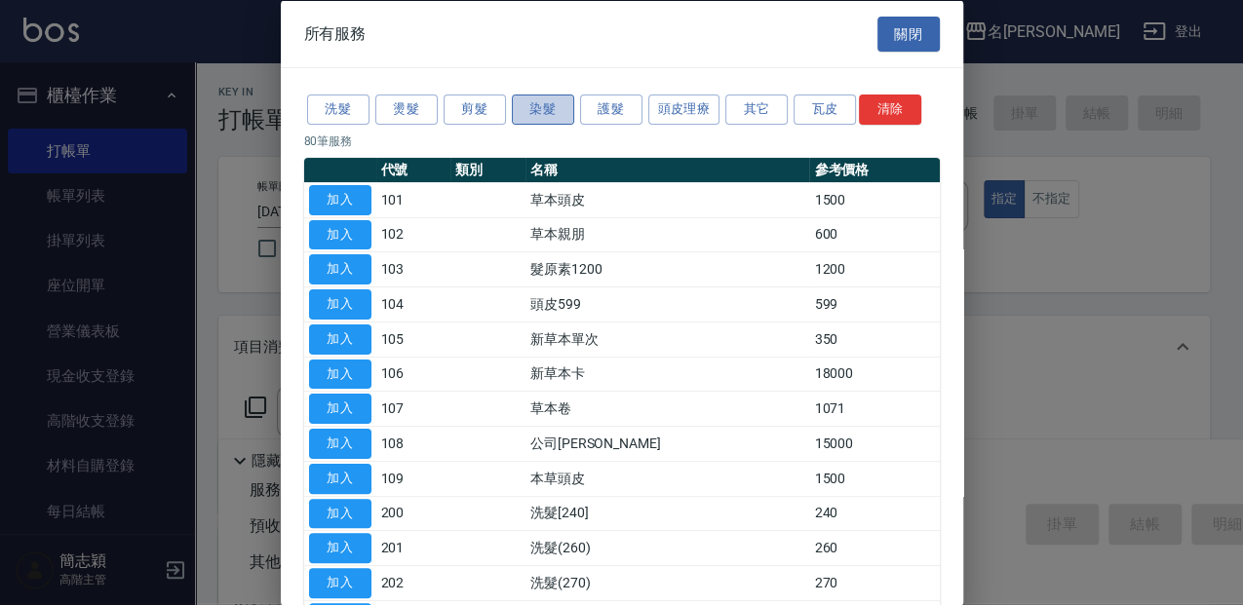
click at [546, 105] on button "染髮" at bounding box center [543, 110] width 62 height 30
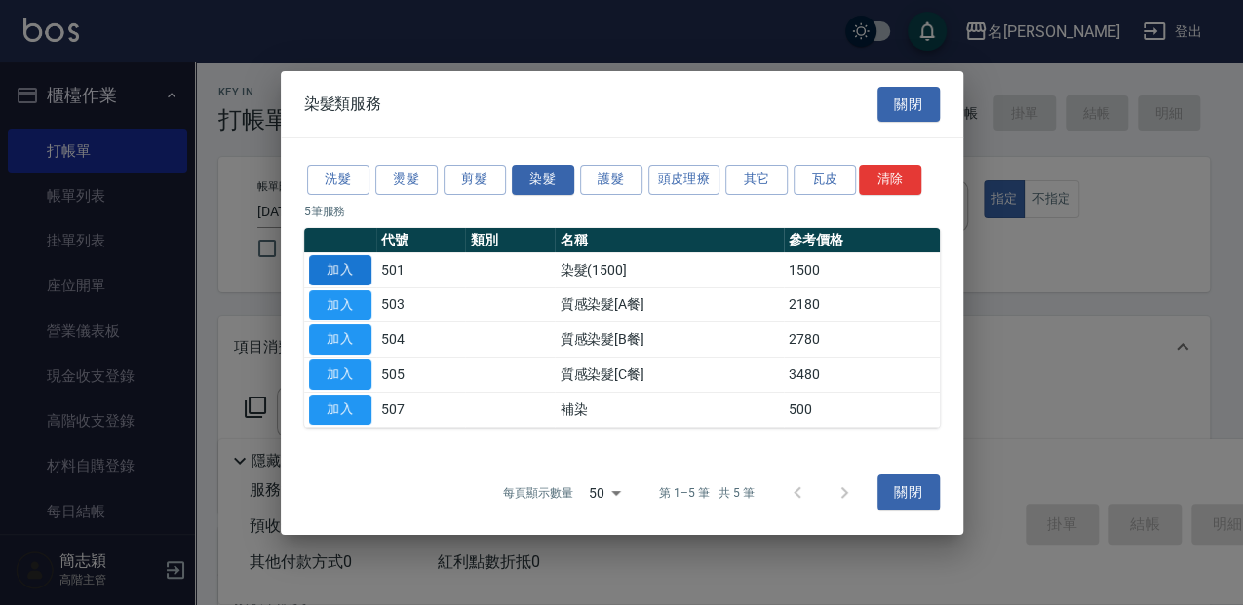
click at [353, 270] on button "加入" at bounding box center [340, 270] width 62 height 30
type input "染髮(1500](501)"
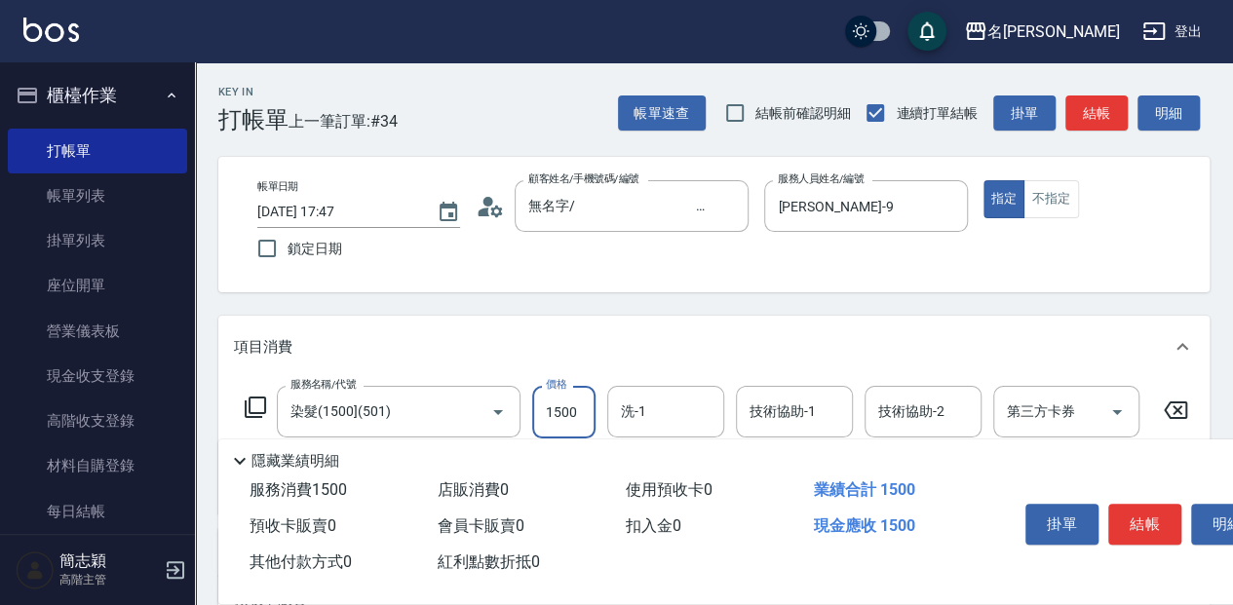
click at [583, 403] on input "1500" at bounding box center [563, 412] width 63 height 53
type input "3600"
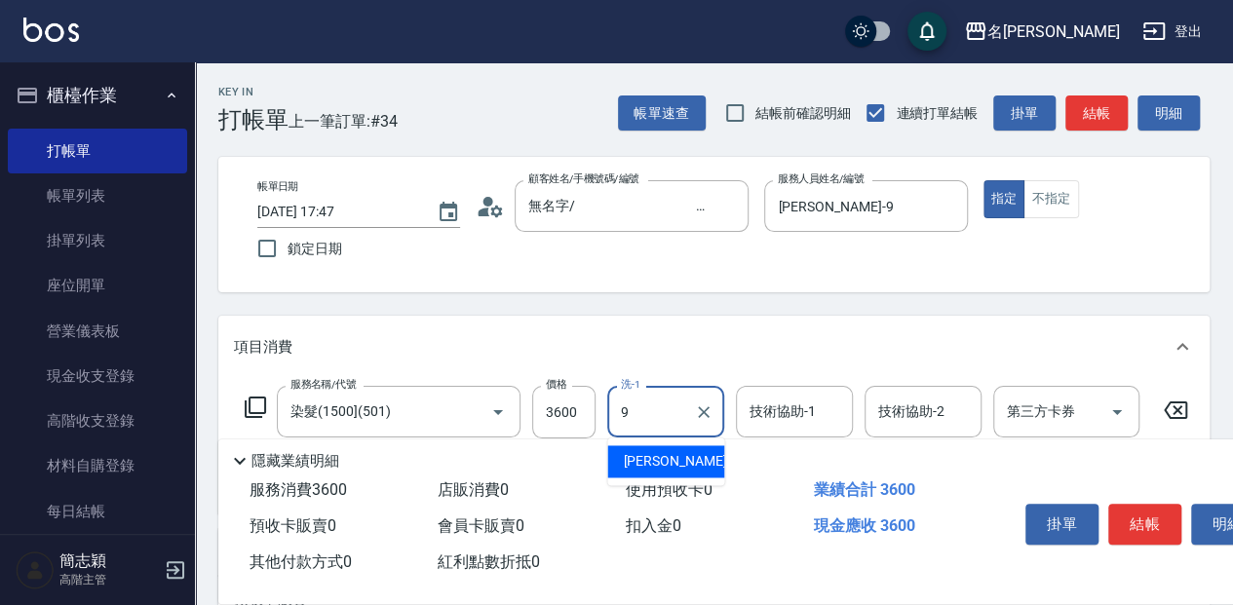
type input "[PERSON_NAME]-9"
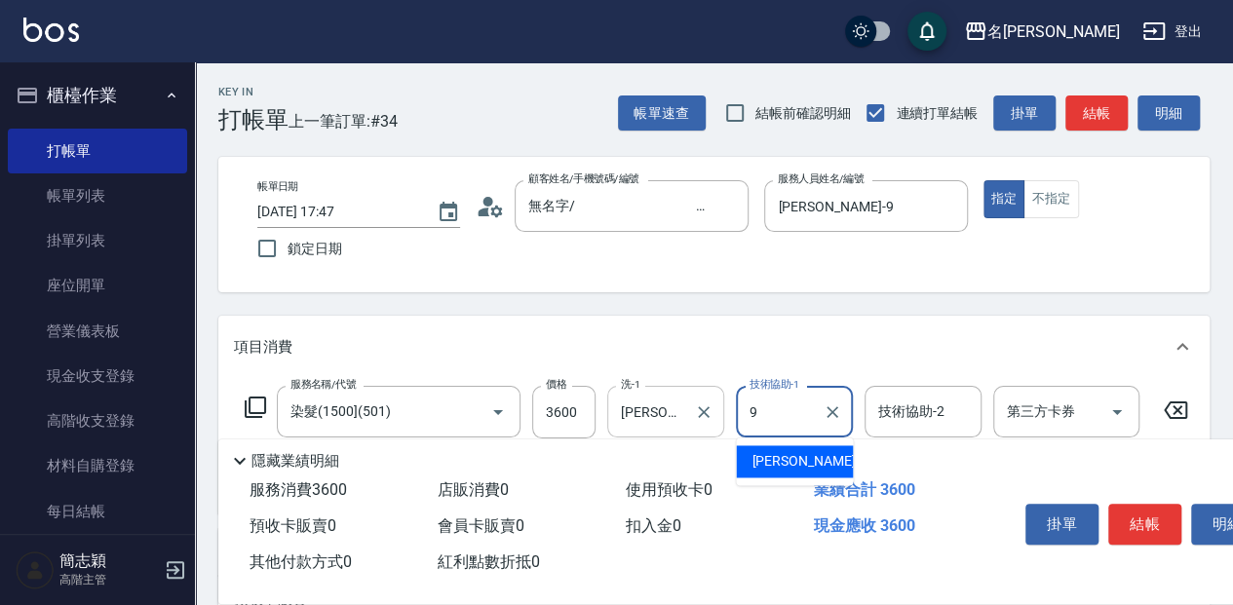
type input "[PERSON_NAME]-9"
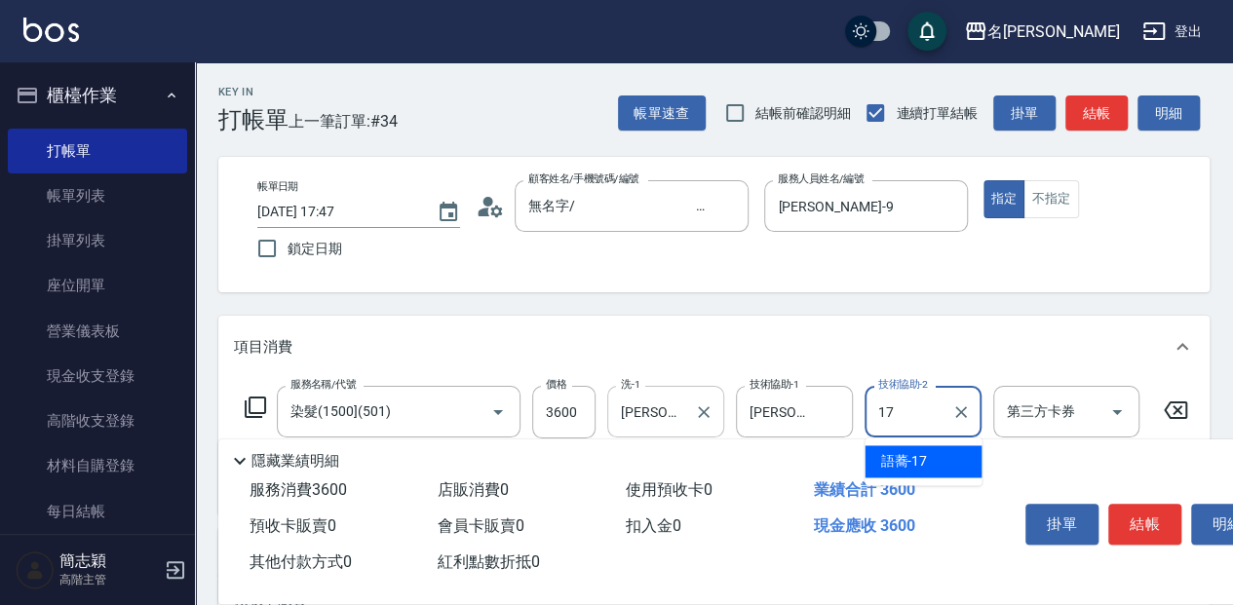
type input "語蕎-17"
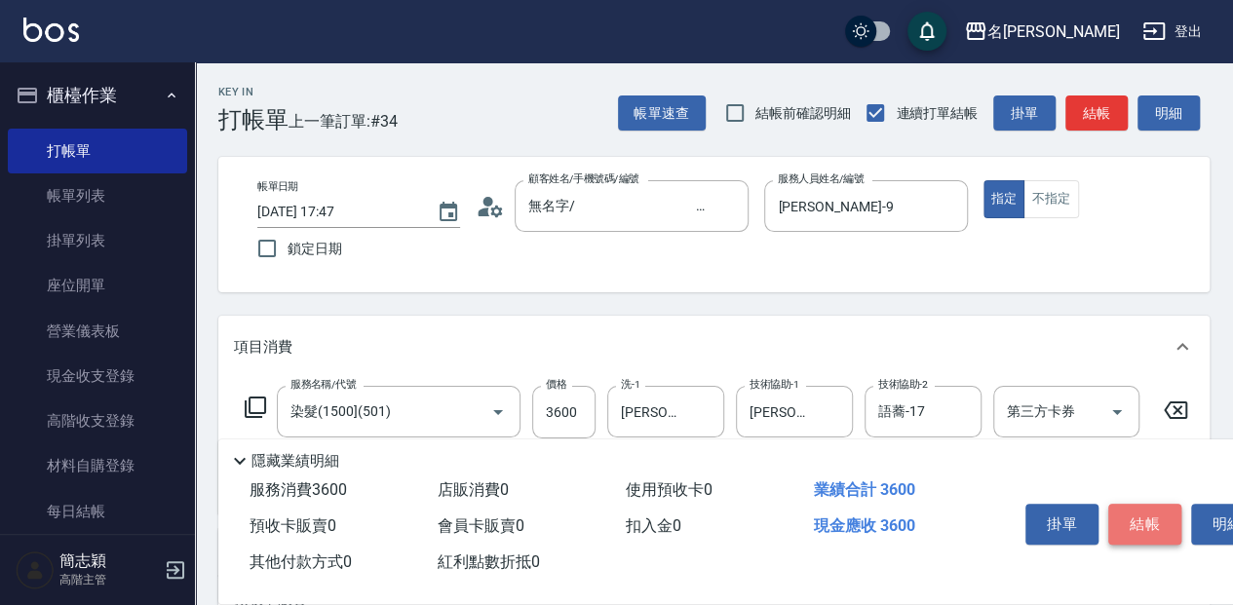
click at [1127, 519] on button "結帳" at bounding box center [1145, 524] width 73 height 41
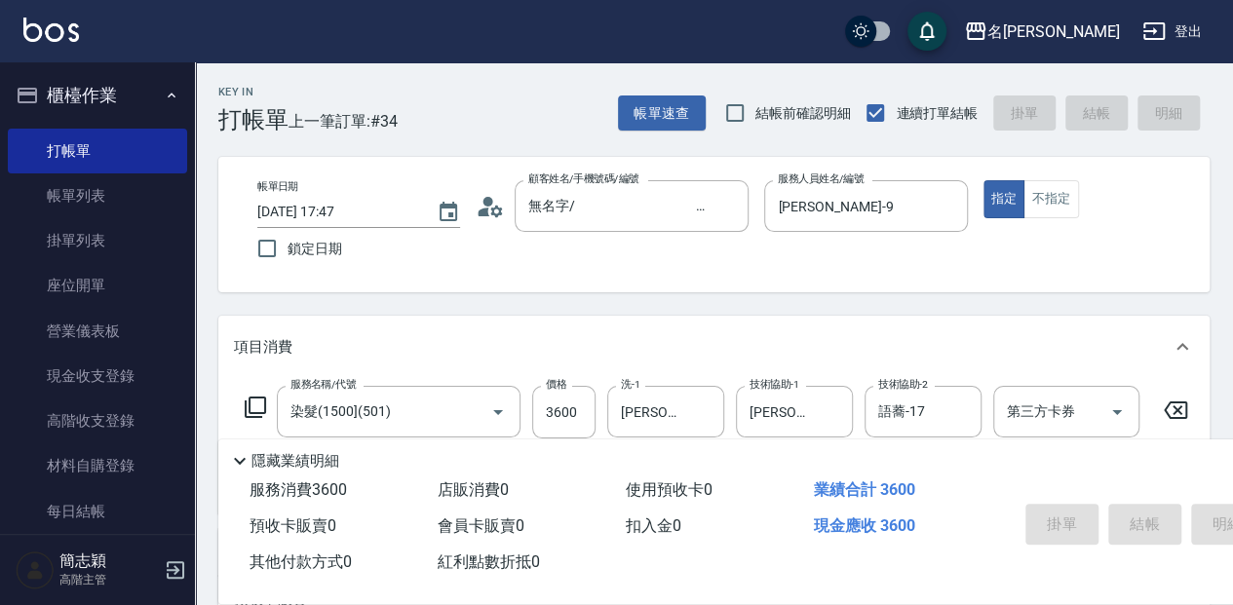
type input "[DATE] 17:48"
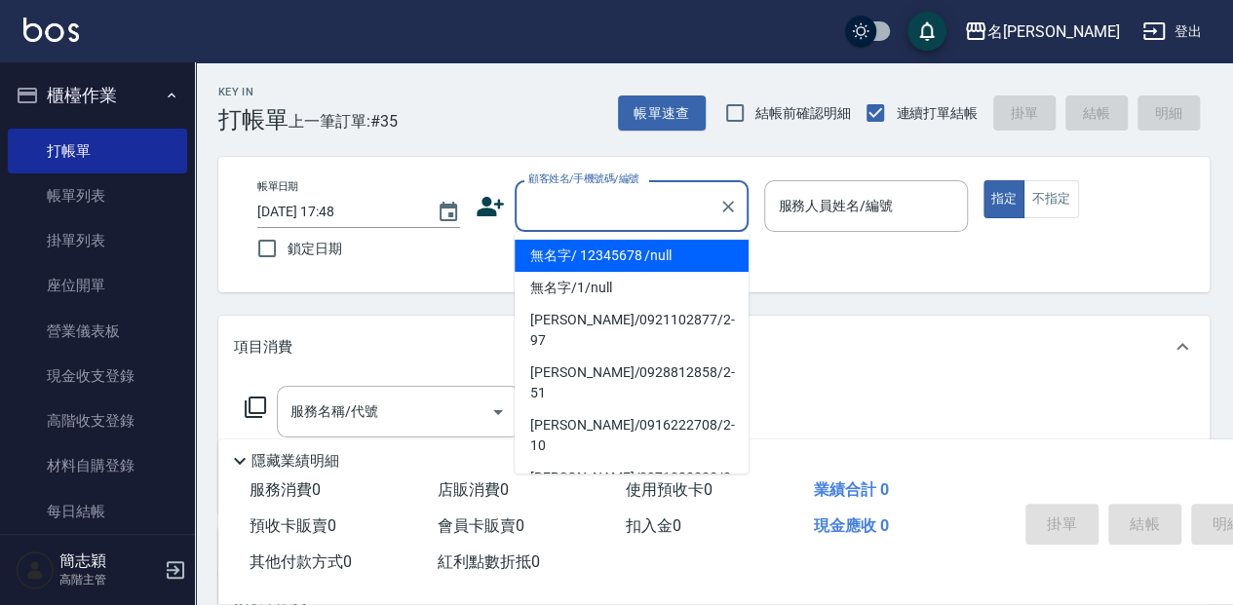
type input "無名字/ 12345678 /null"
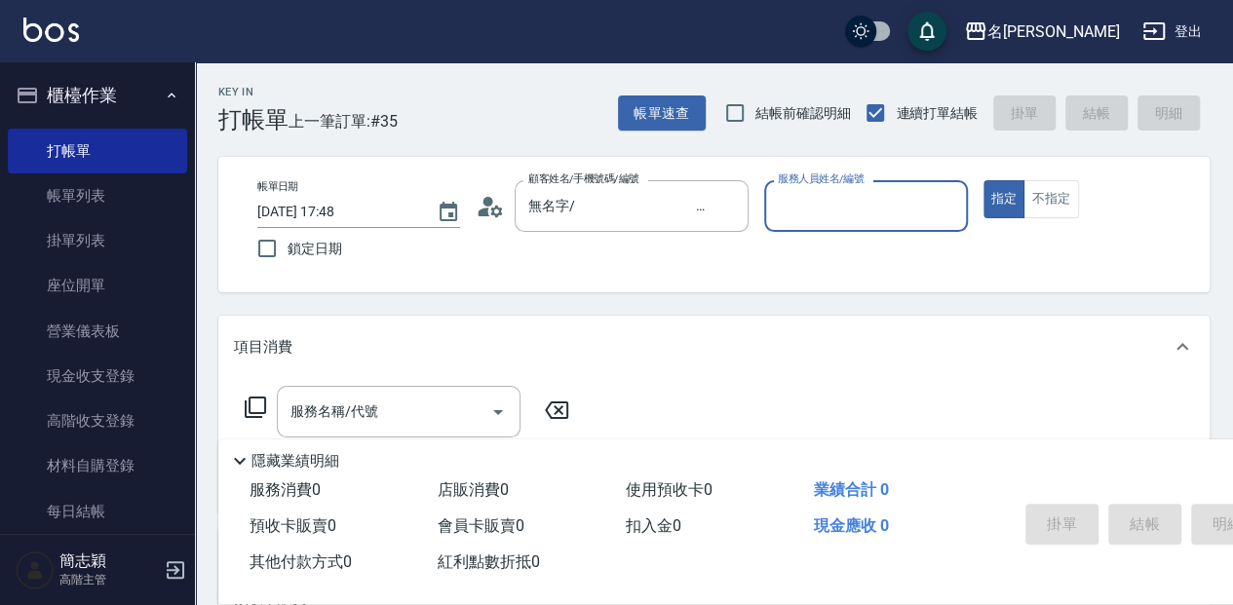
click at [984, 180] on button "指定" at bounding box center [1005, 199] width 42 height 38
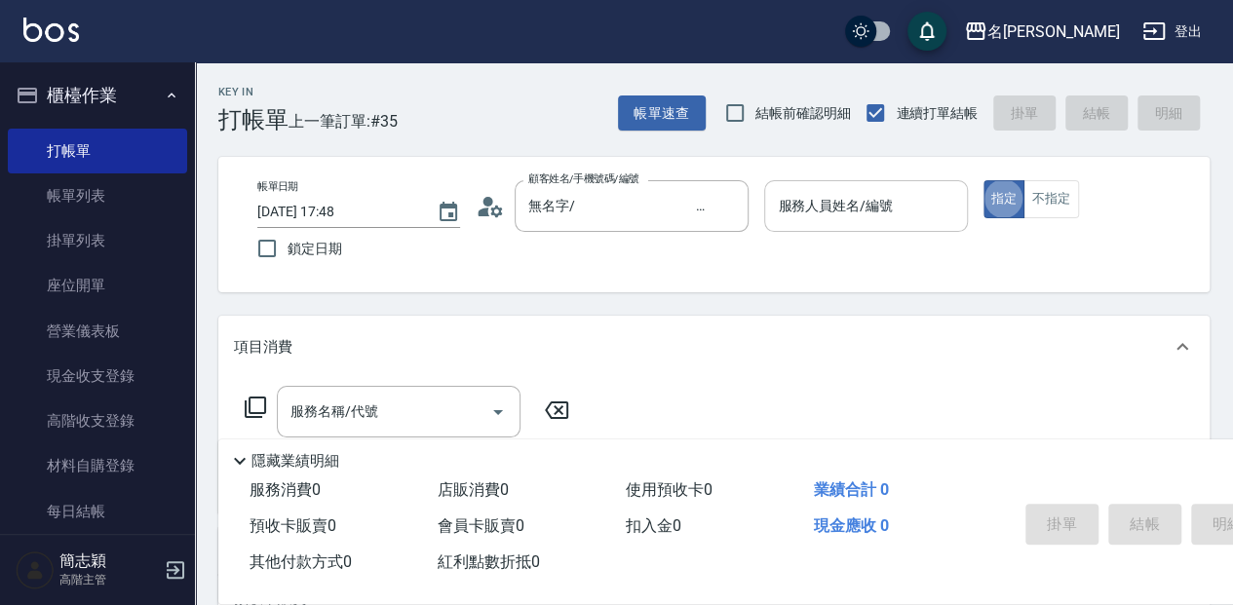
click at [828, 202] on div "服務人員姓名/編號 服務人員姓名/編號" at bounding box center [865, 206] width 203 height 52
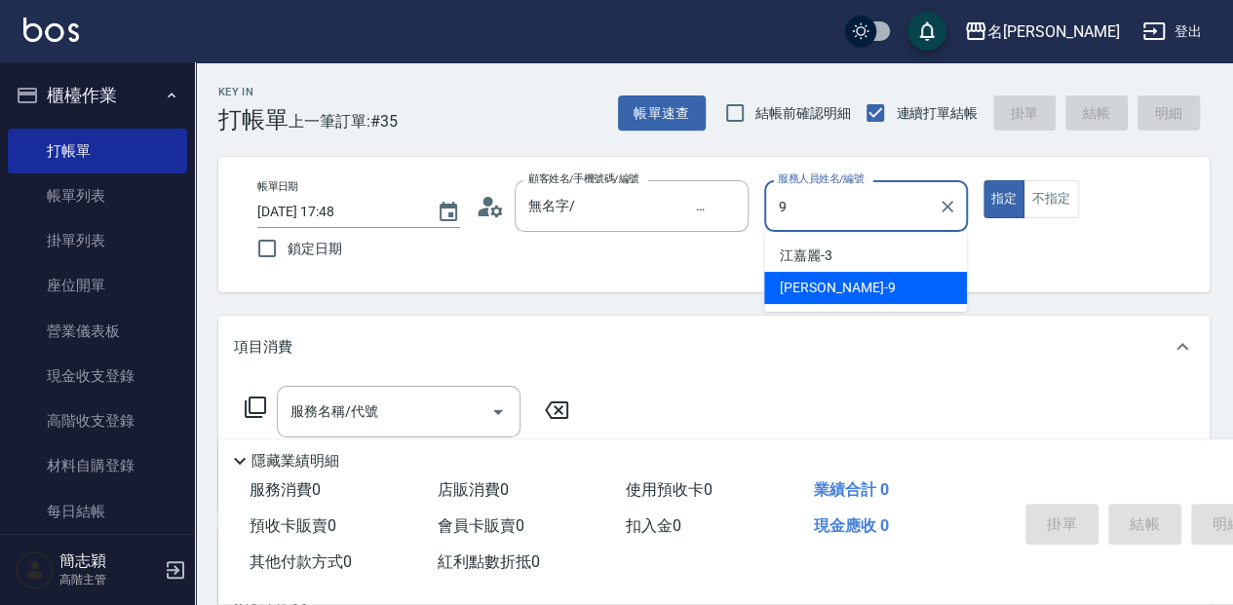
type input "[PERSON_NAME]-9"
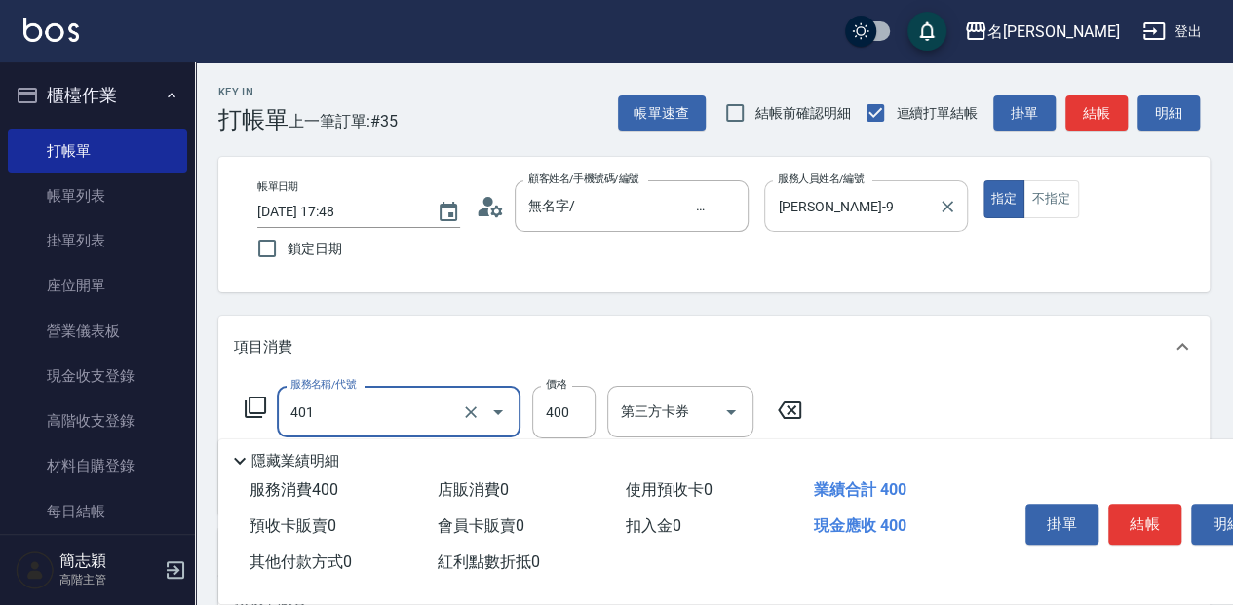
type input "剪髮(400)(401)"
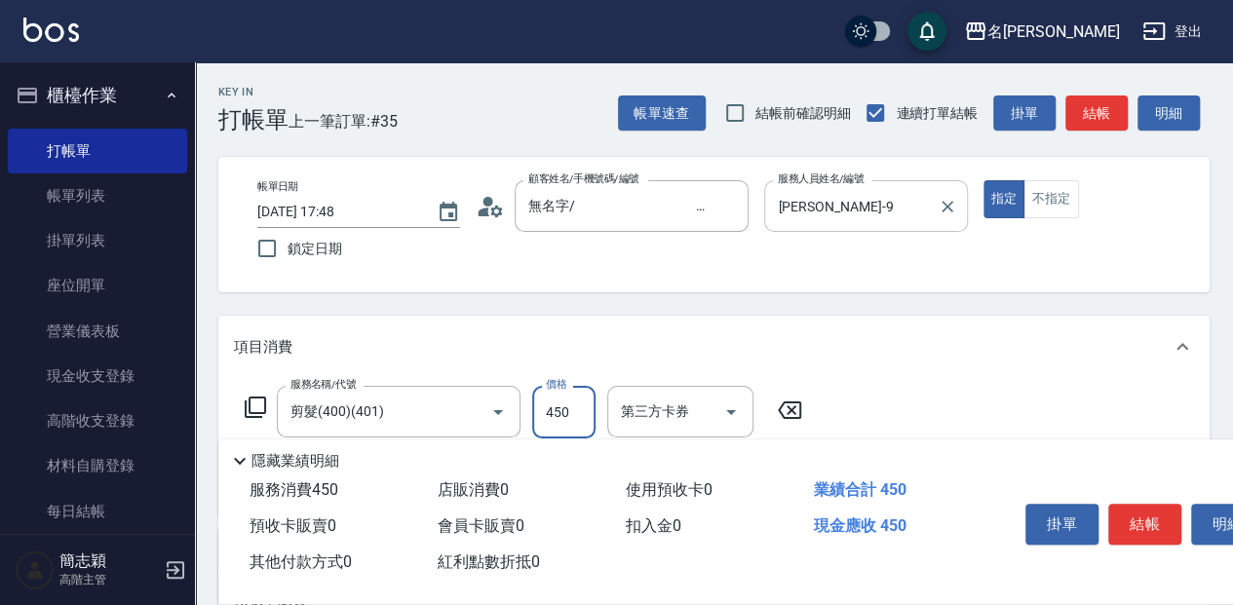
type input "450"
click at [255, 411] on icon at bounding box center [255, 407] width 23 height 23
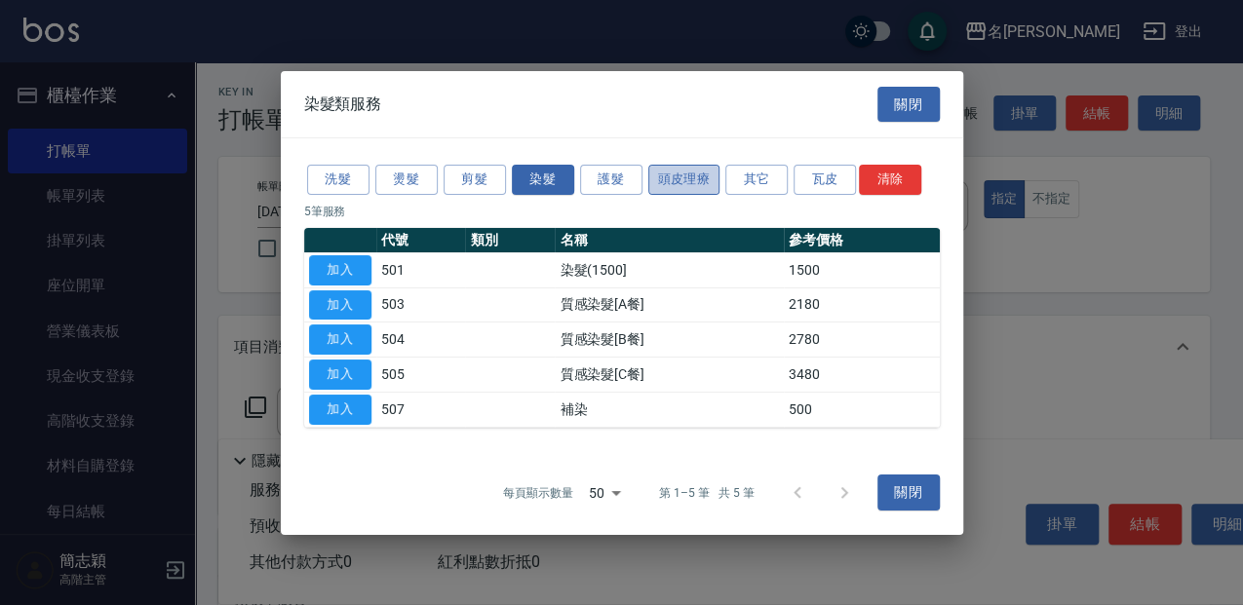
click at [703, 183] on button "頭皮理療" at bounding box center [684, 180] width 72 height 30
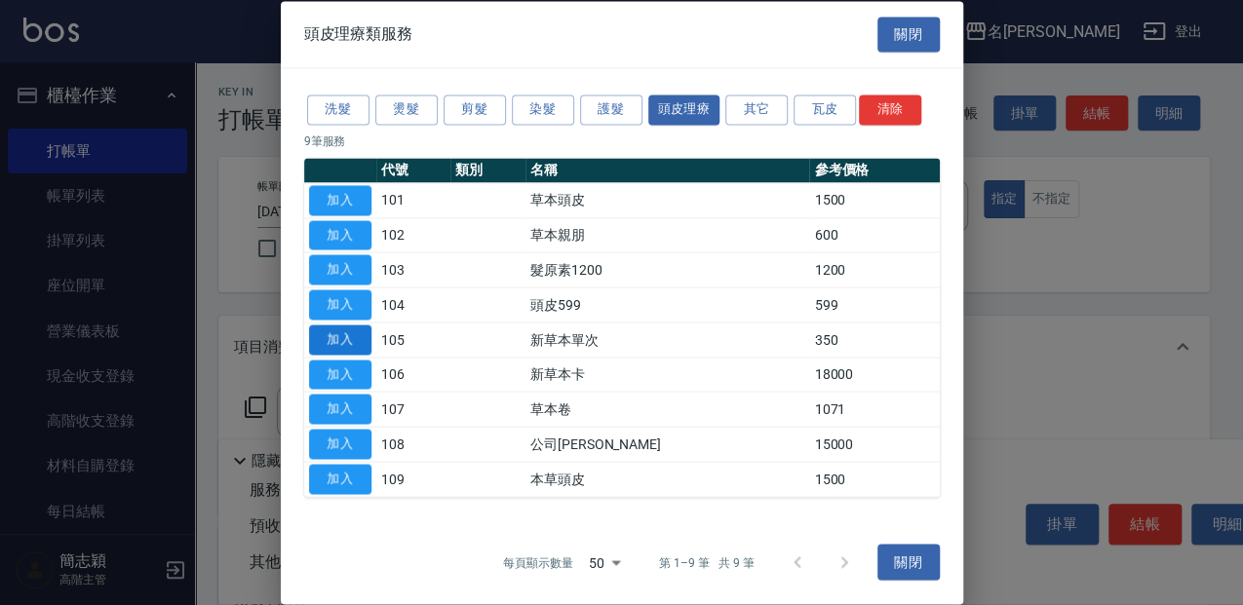
click at [353, 346] on button "加入" at bounding box center [340, 340] width 62 height 30
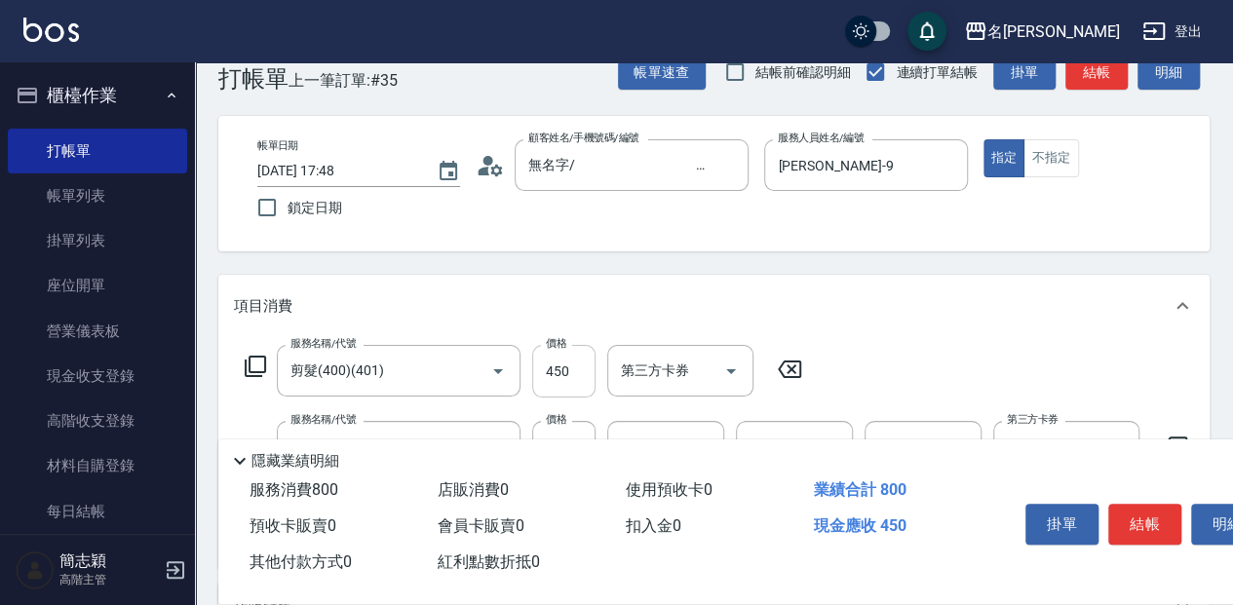
scroll to position [64, 0]
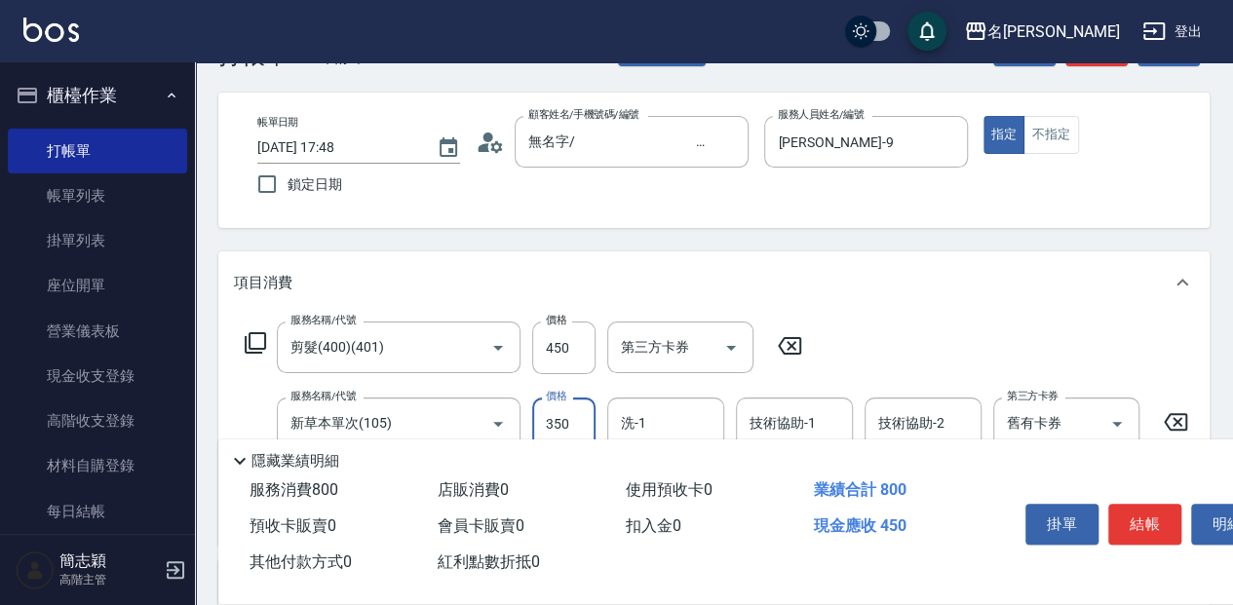
drag, startPoint x: 590, startPoint y: 398, endPoint x: 597, endPoint y: 407, distance: 11.1
click at [589, 399] on input "350" at bounding box center [563, 424] width 63 height 53
type input "525"
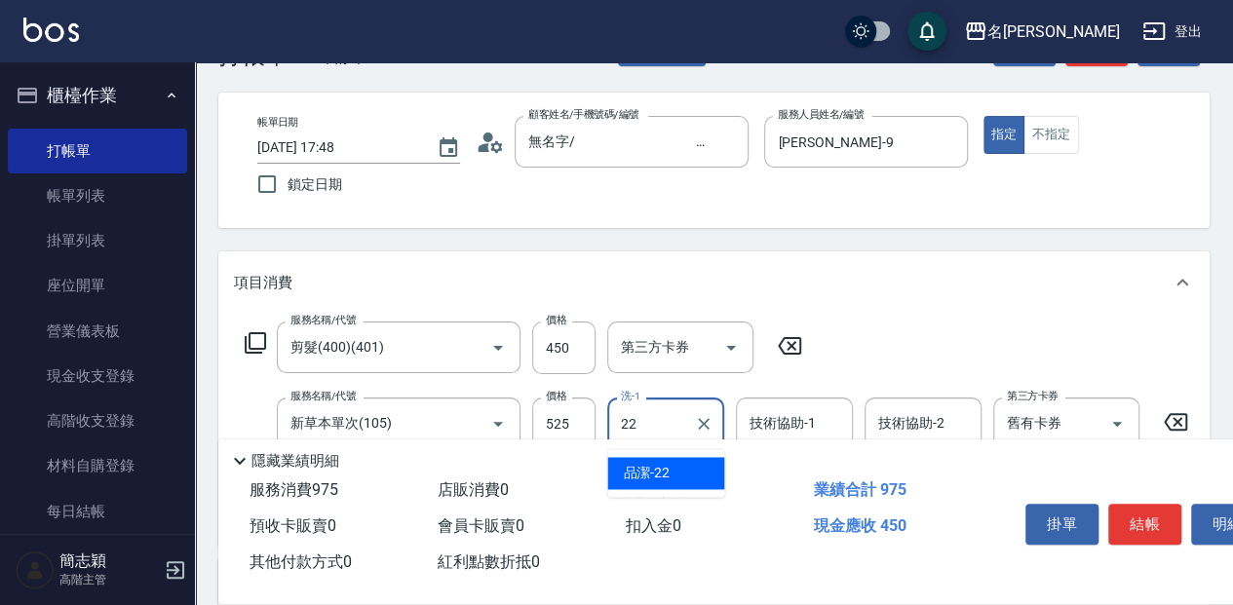
type input "品潔-22"
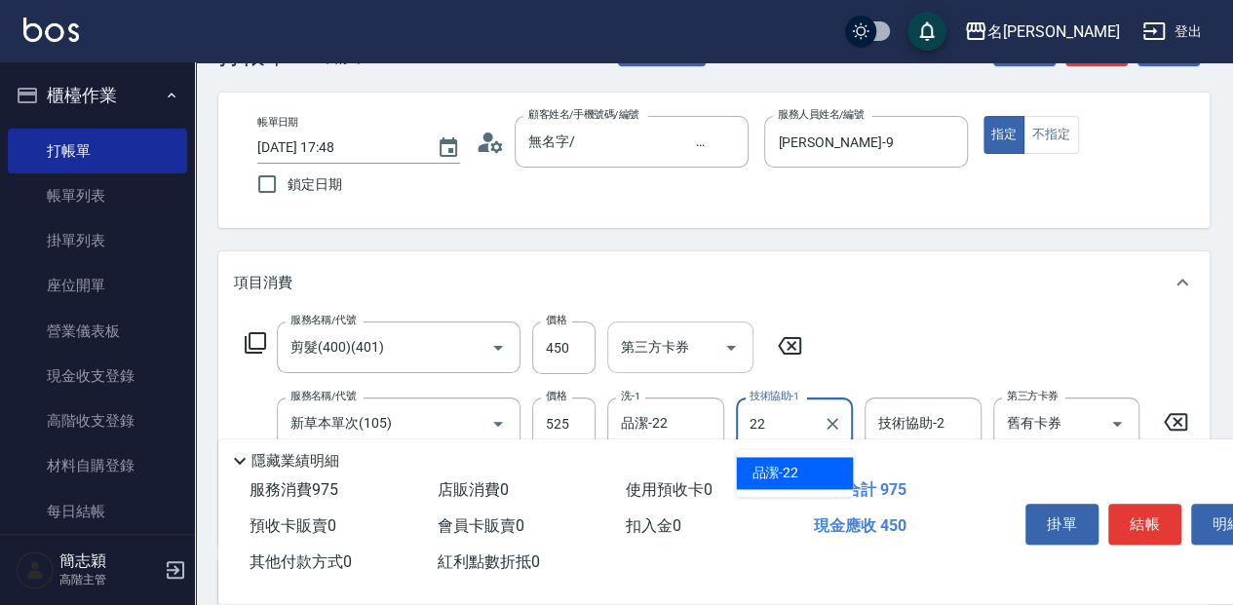
type input "品潔-22"
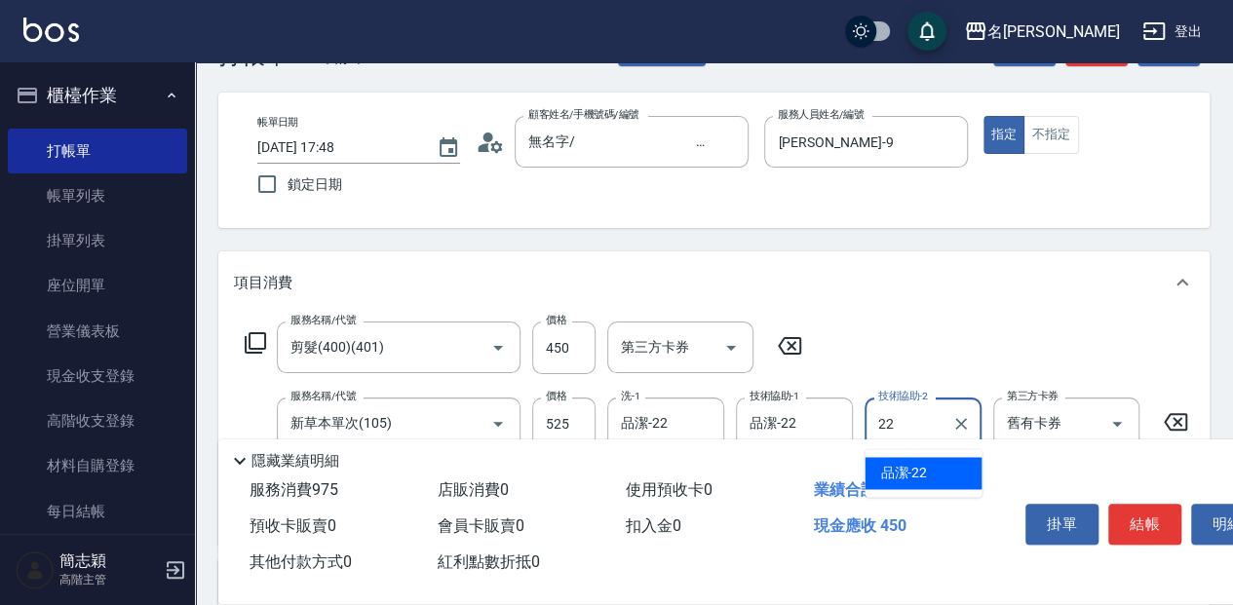
type input "品潔-22"
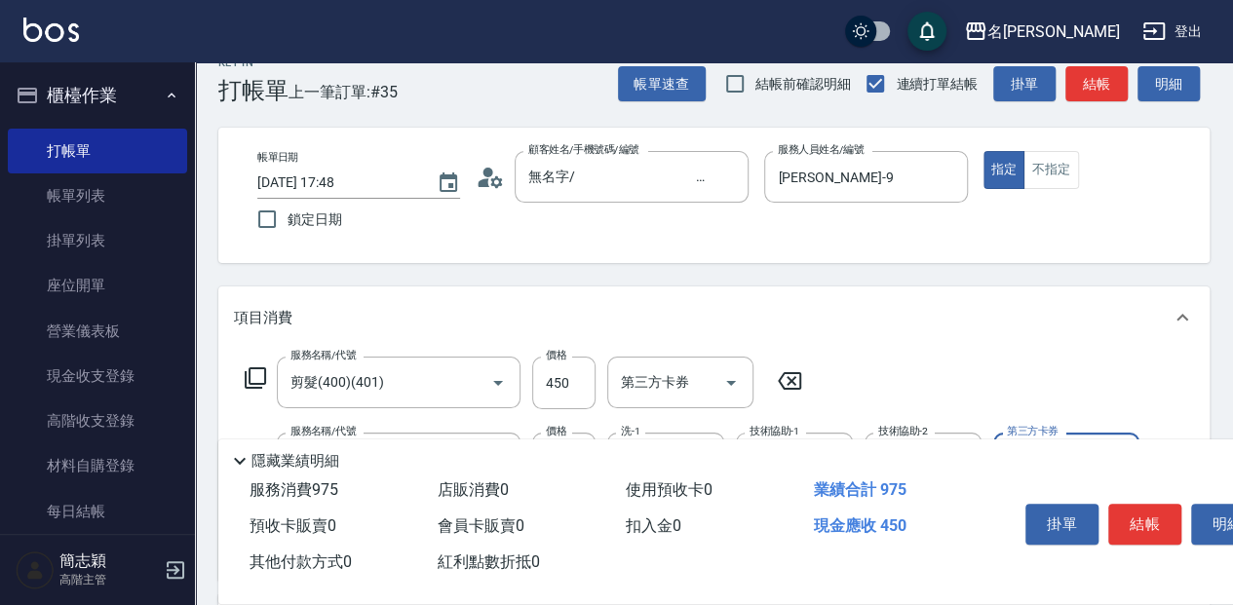
scroll to position [0, 0]
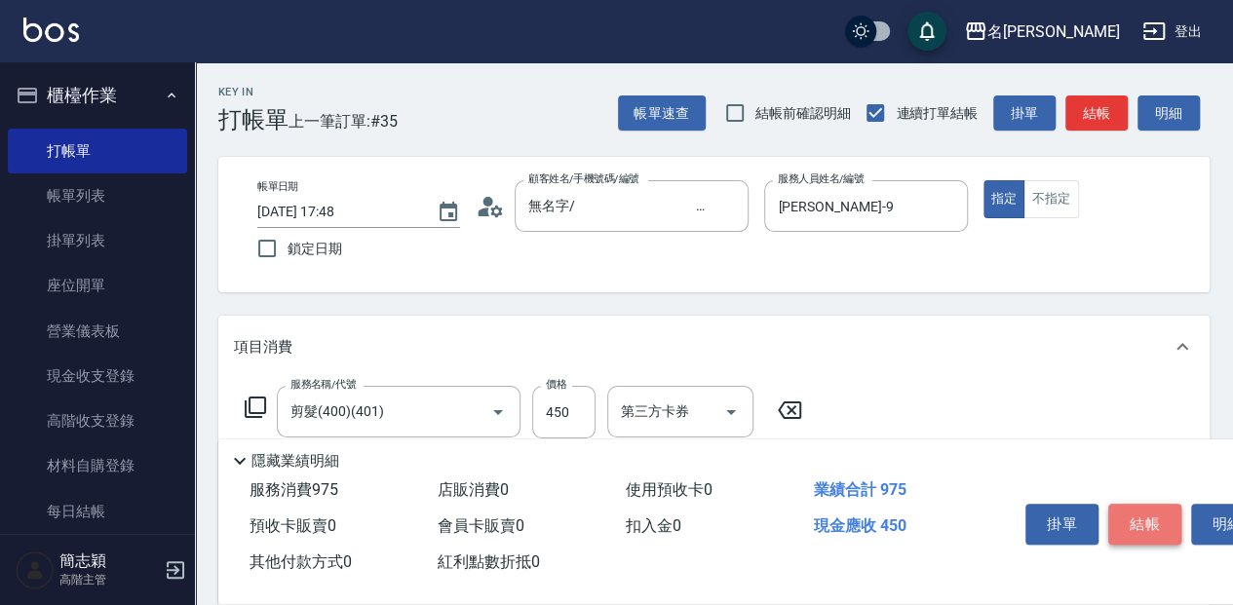
click at [1152, 532] on button "結帳" at bounding box center [1145, 524] width 73 height 41
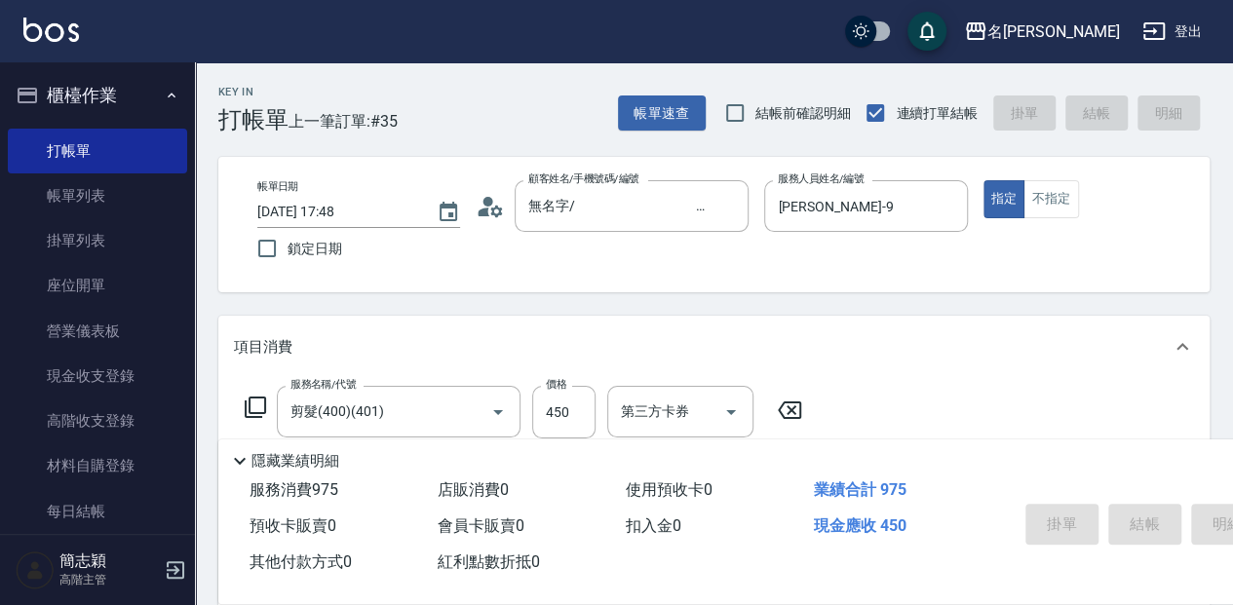
type input "[DATE] 17:49"
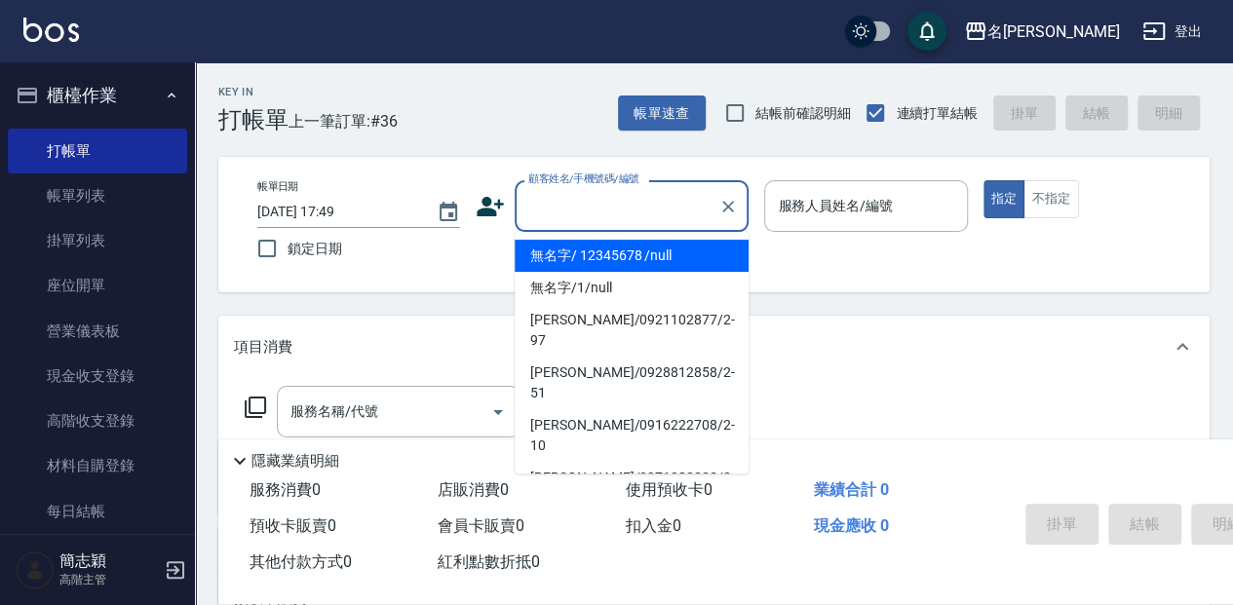
type input "無名字/ 12345678 /null"
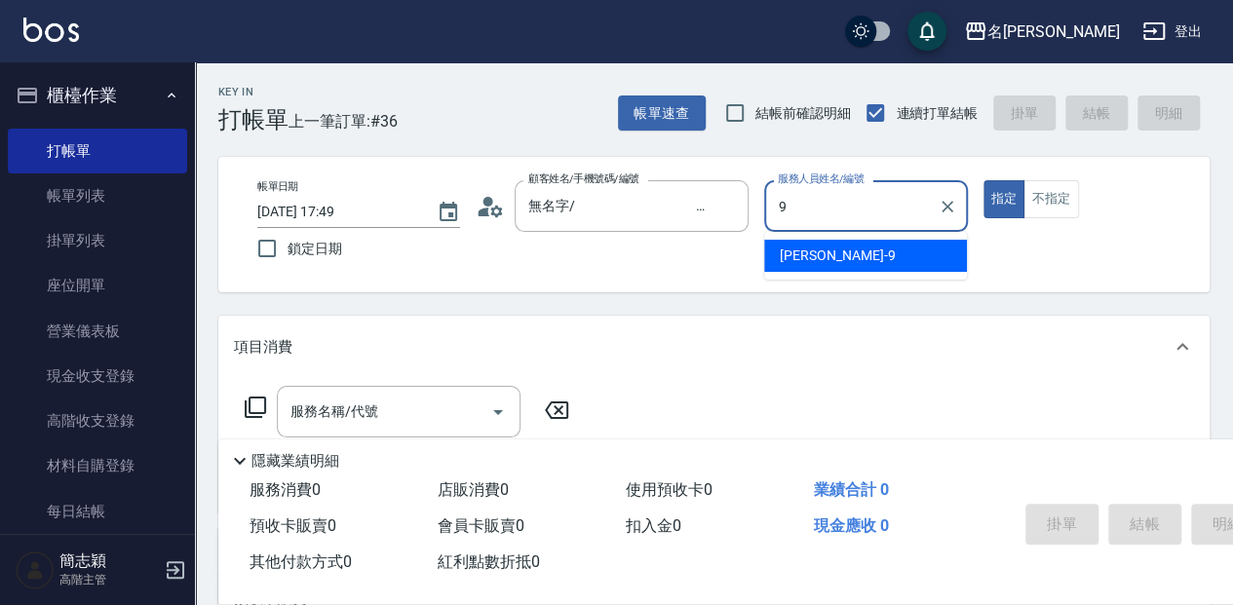
type input "[PERSON_NAME]-9"
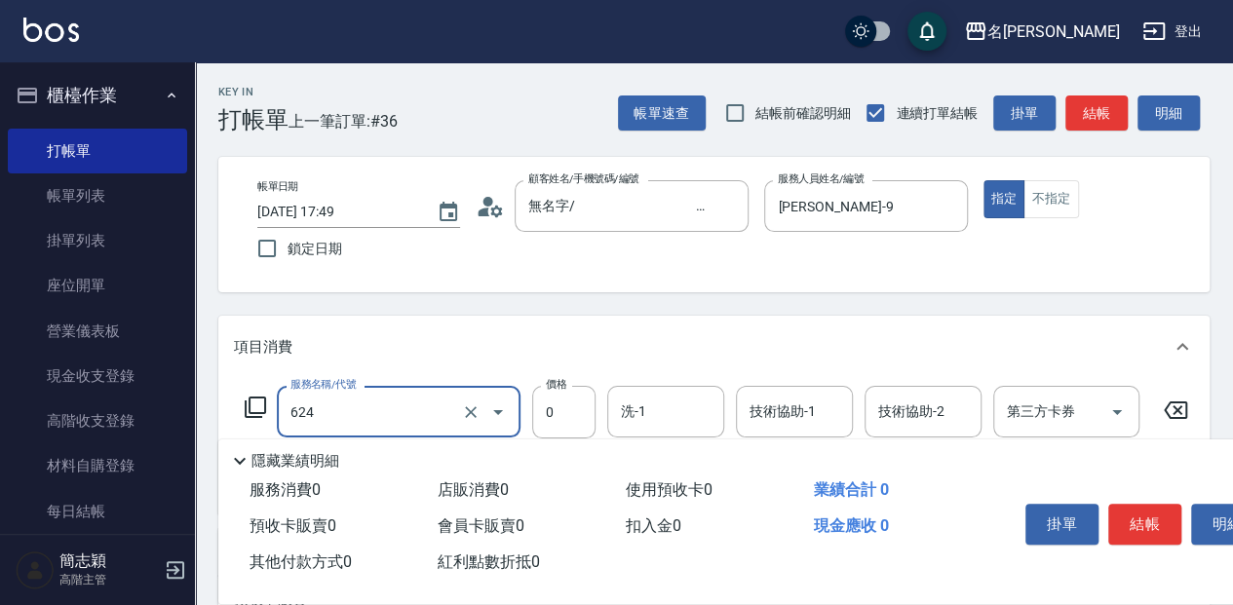
type input "醫學單次0(624)"
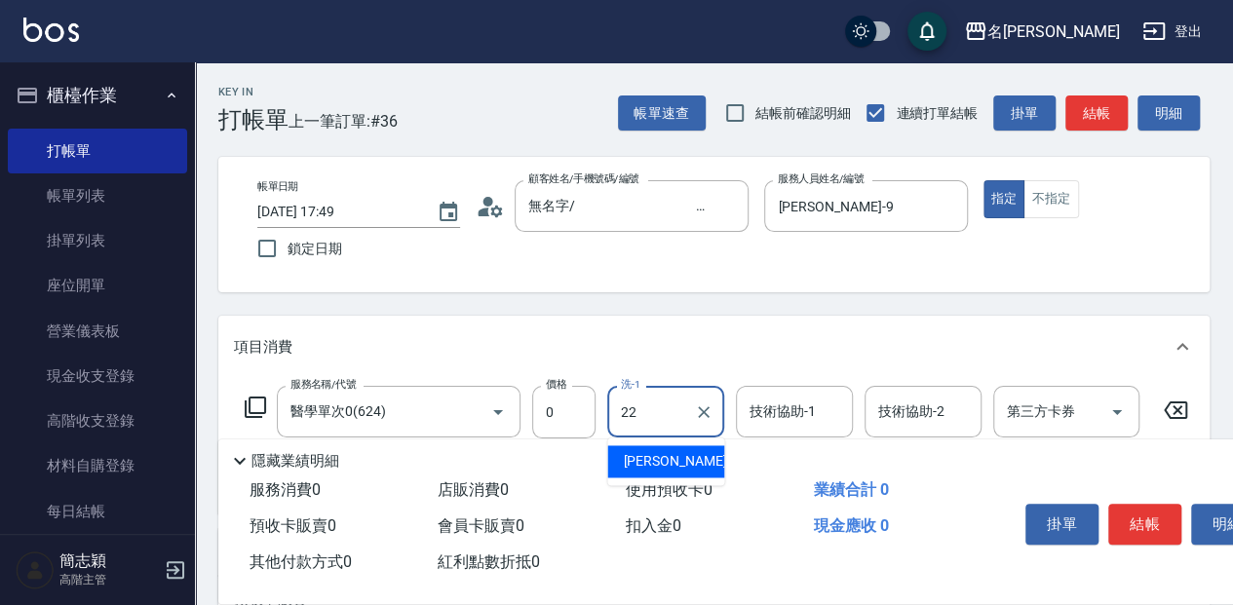
type input "品潔-22"
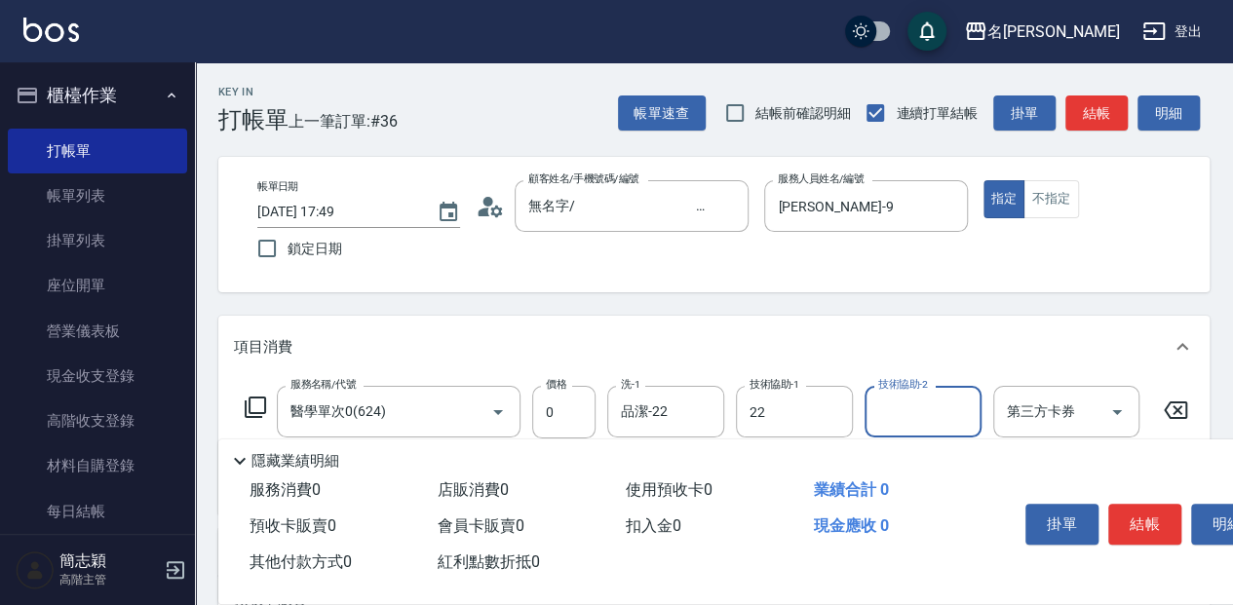
type input "品潔-22"
click at [1126, 518] on button "結帳" at bounding box center [1145, 524] width 73 height 41
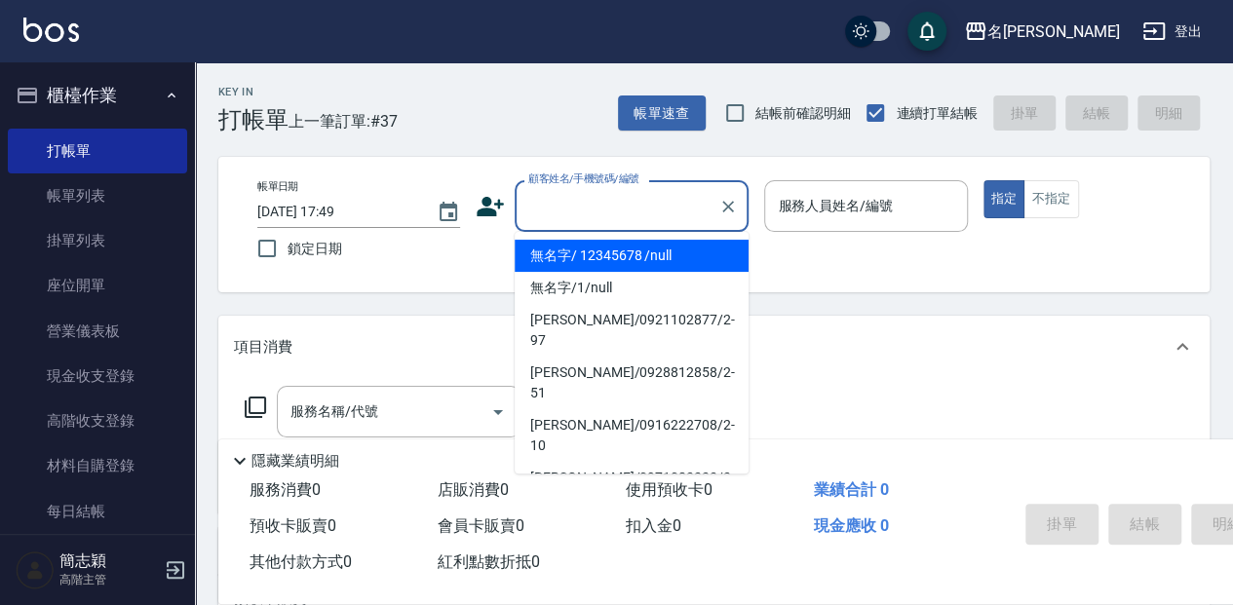
type input "無名字/ 12345678 /null"
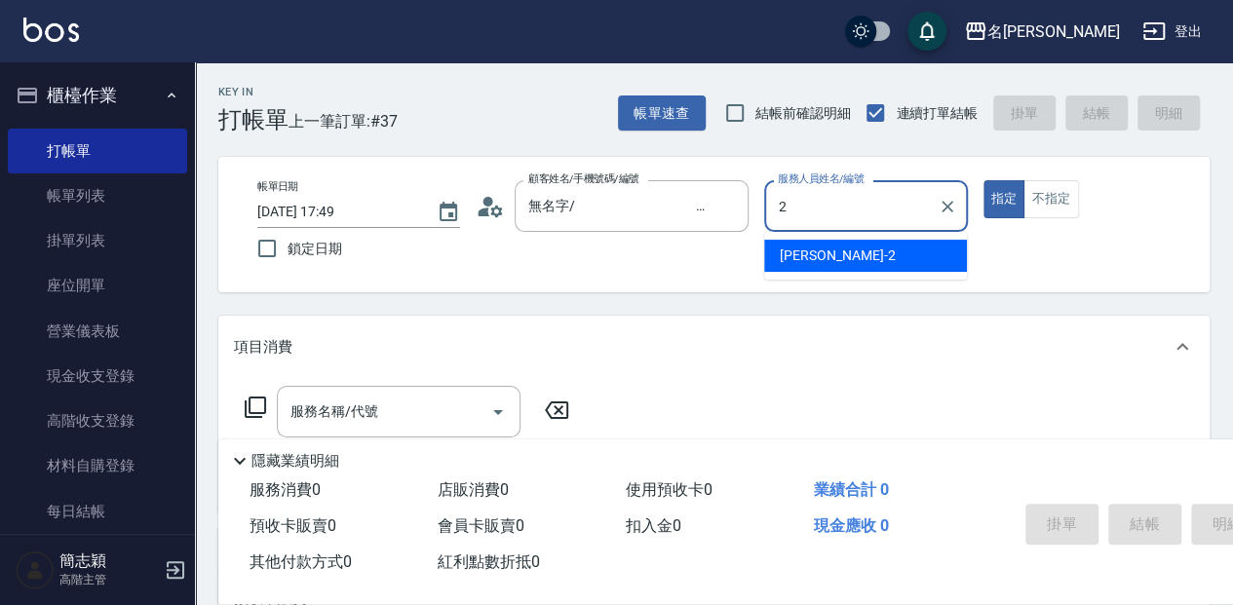
type input "[PERSON_NAME]-2"
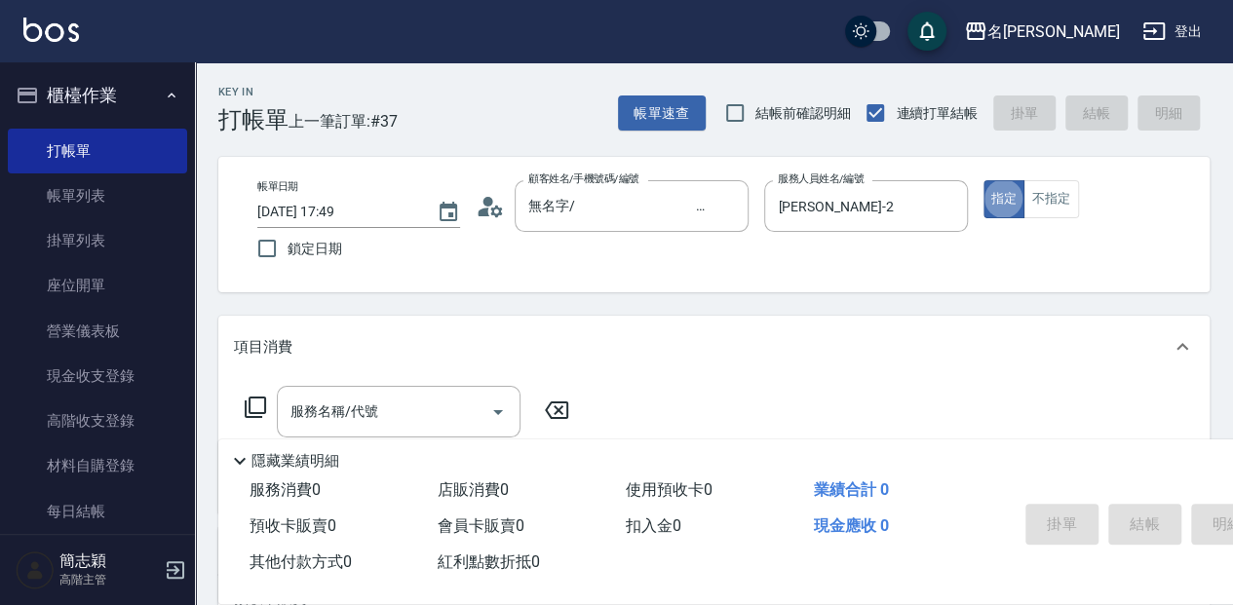
click at [259, 402] on icon at bounding box center [255, 407] width 23 height 23
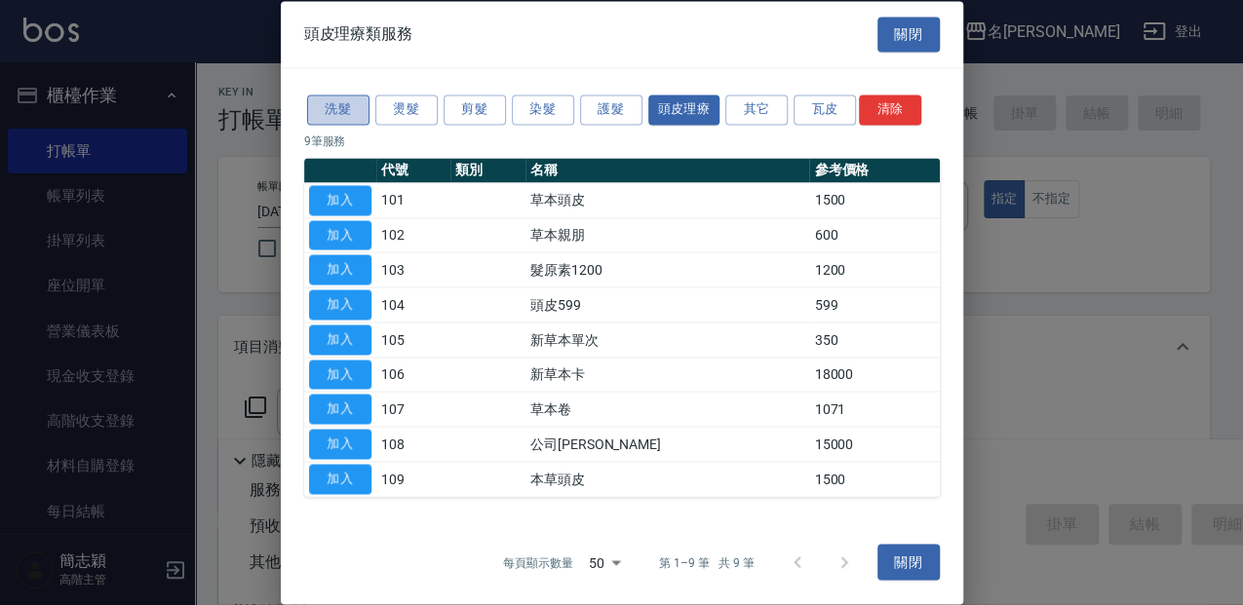
click at [339, 102] on button "洗髮" at bounding box center [338, 110] width 62 height 30
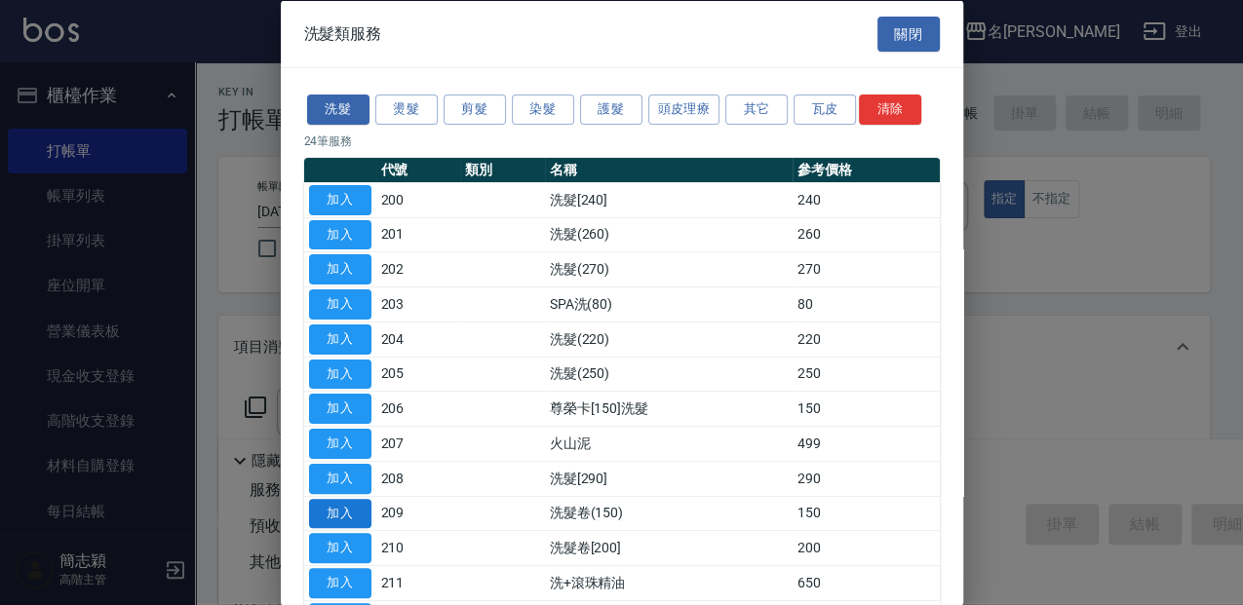
click at [352, 501] on button "加入" at bounding box center [340, 513] width 62 height 30
type input "洗髮卷(150)(209)"
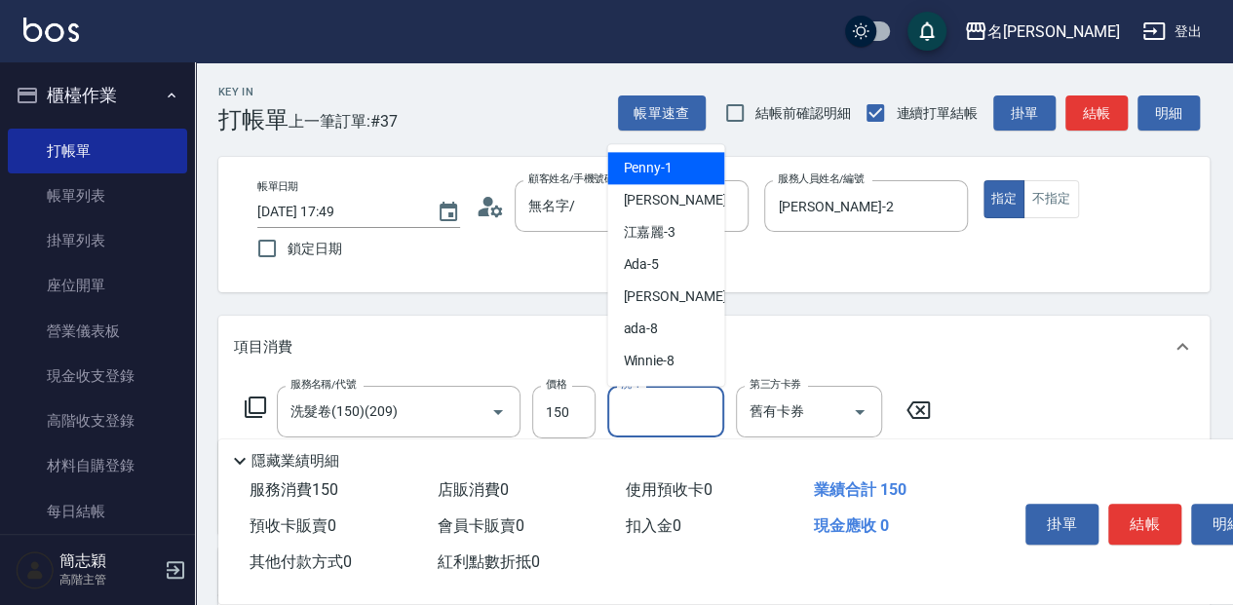
click at [661, 415] on input "洗-1" at bounding box center [665, 412] width 99 height 34
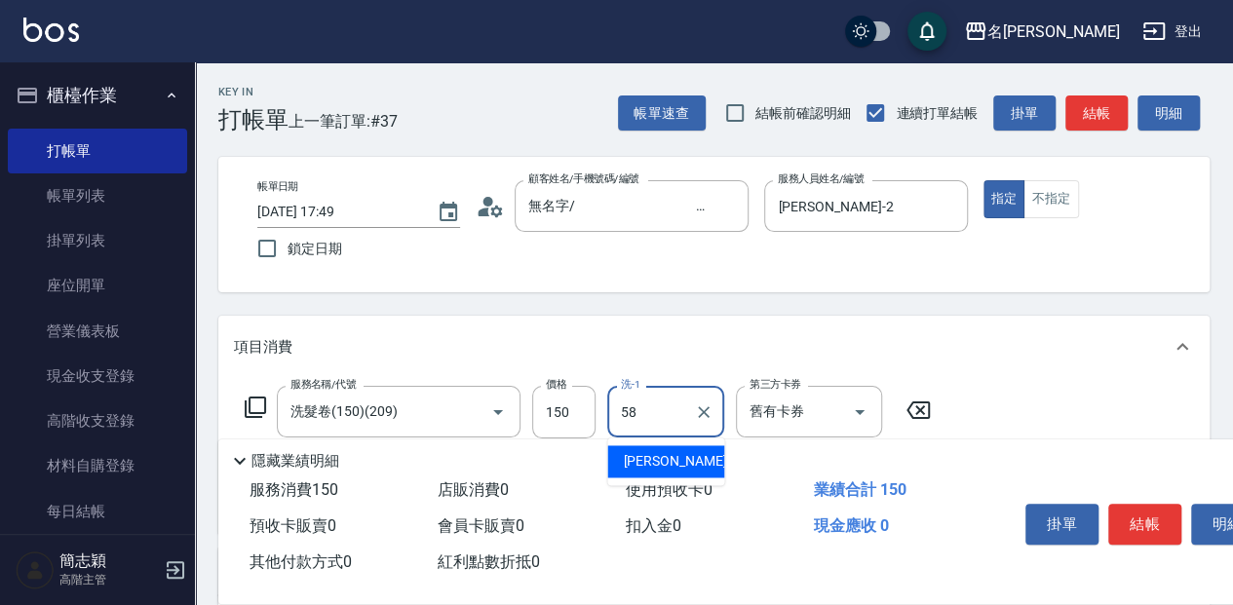
type input "[PERSON_NAME]-58"
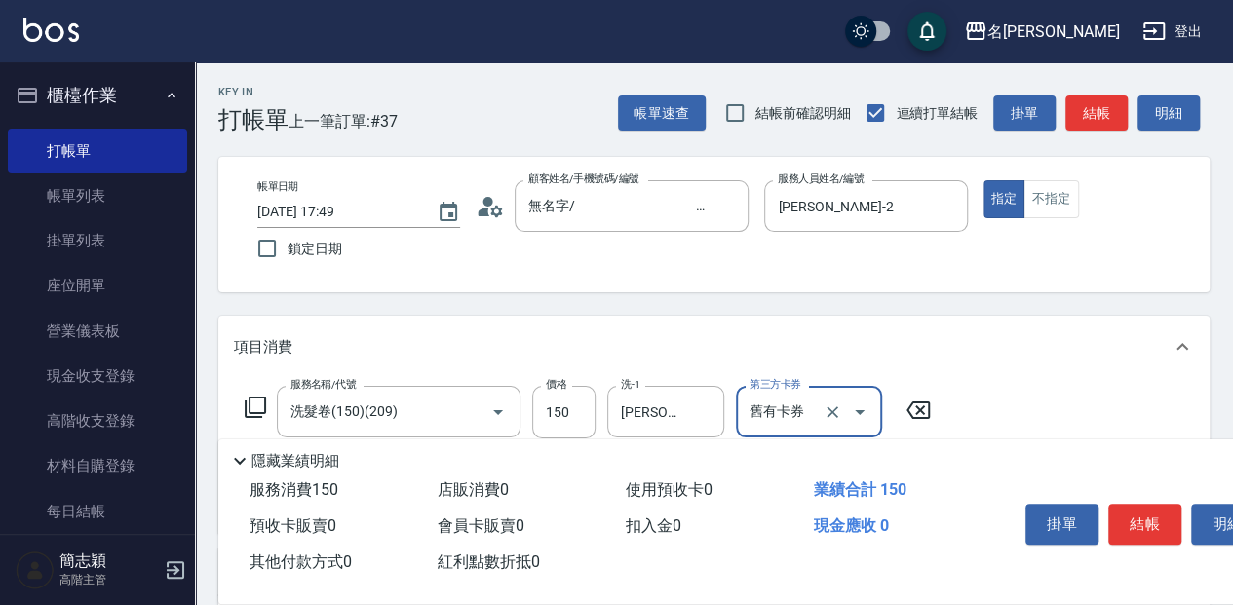
click at [263, 403] on icon at bounding box center [255, 407] width 23 height 23
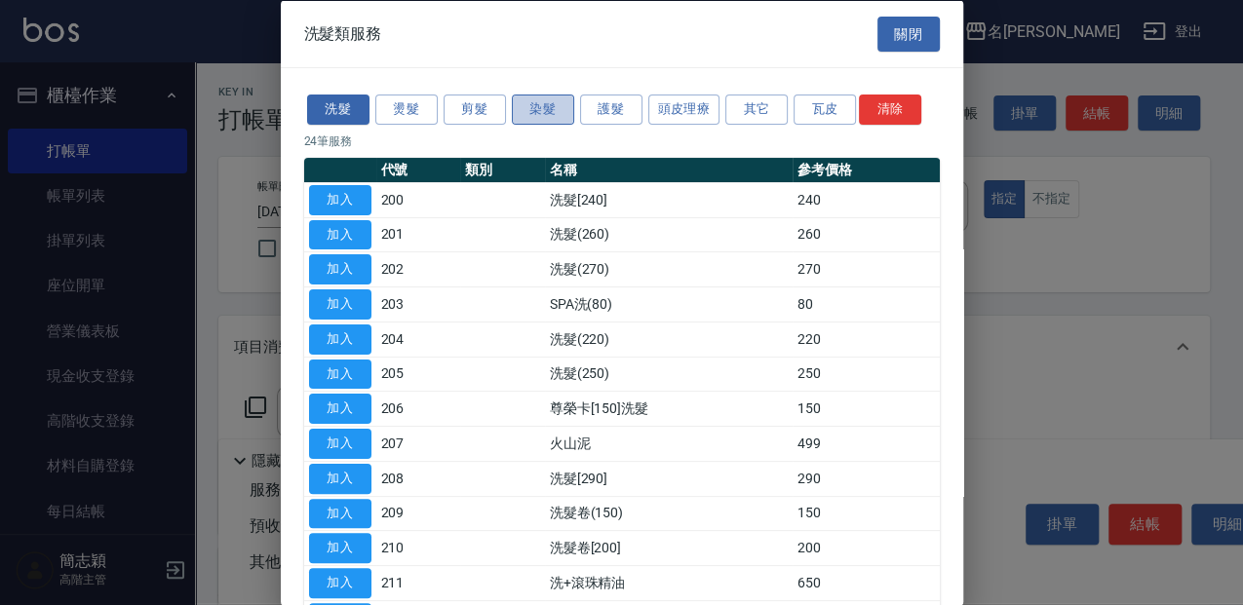
click at [540, 114] on button "染髮" at bounding box center [543, 110] width 62 height 30
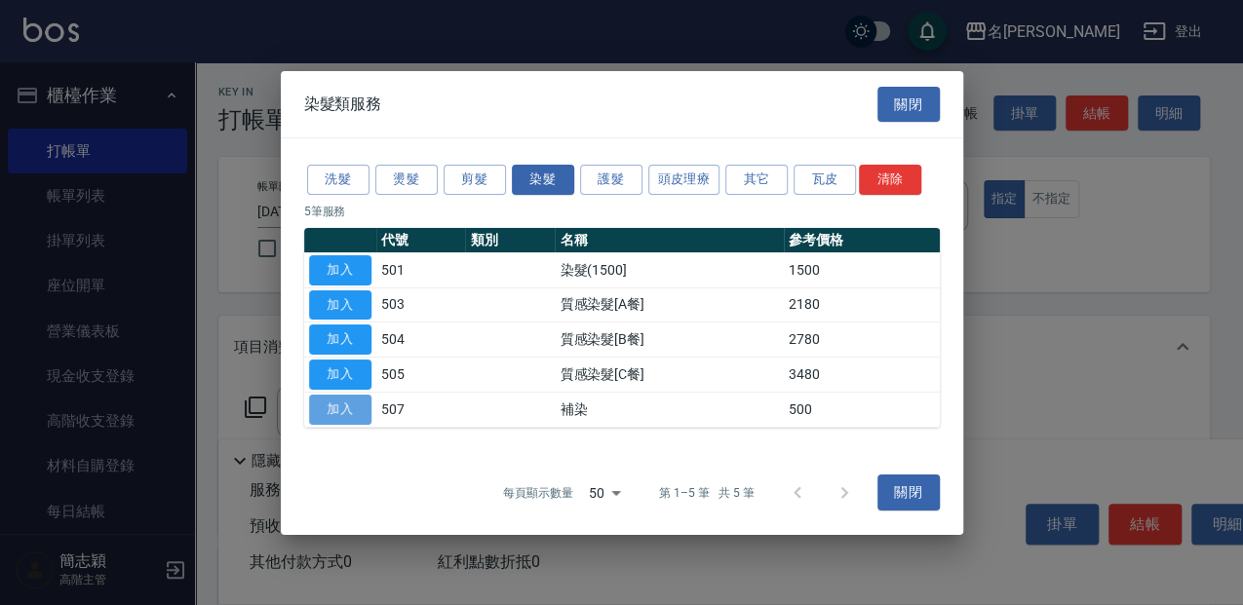
click at [351, 410] on button "加入" at bounding box center [340, 410] width 62 height 30
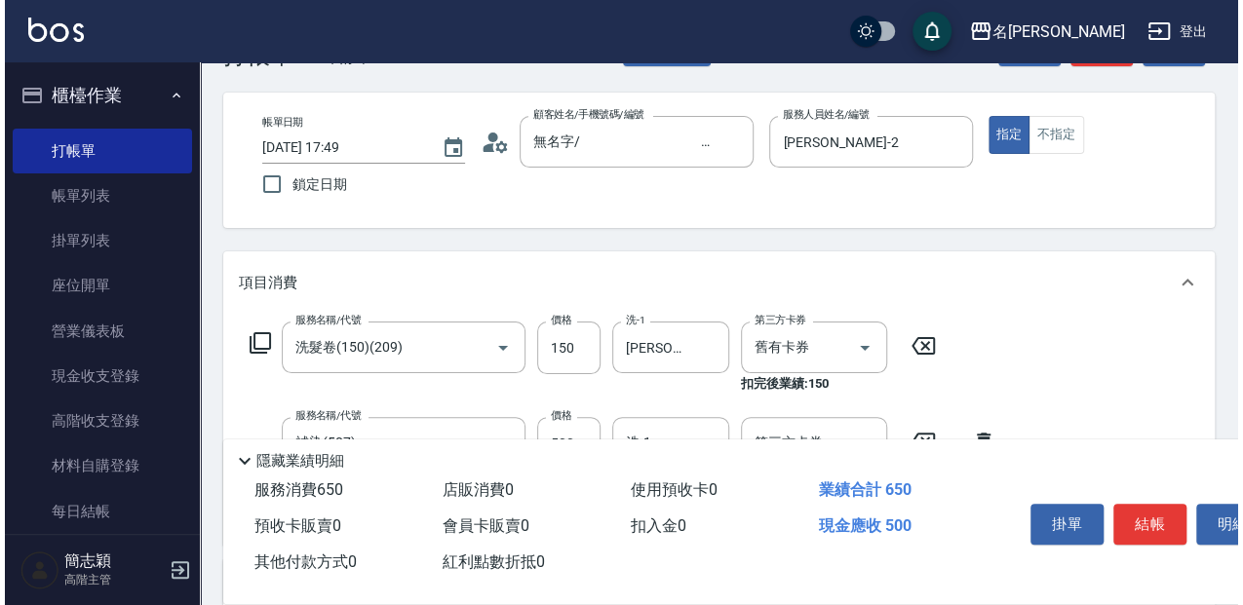
scroll to position [130, 0]
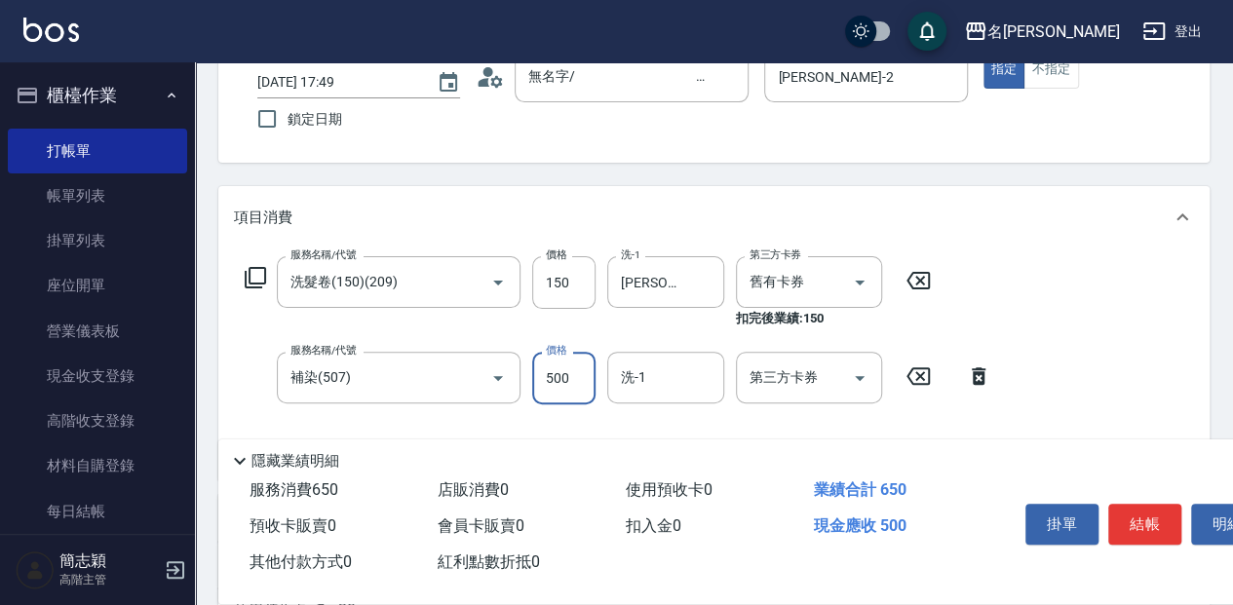
click at [557, 390] on input "500" at bounding box center [563, 378] width 63 height 53
type input "1000"
click at [254, 269] on icon at bounding box center [255, 277] width 23 height 23
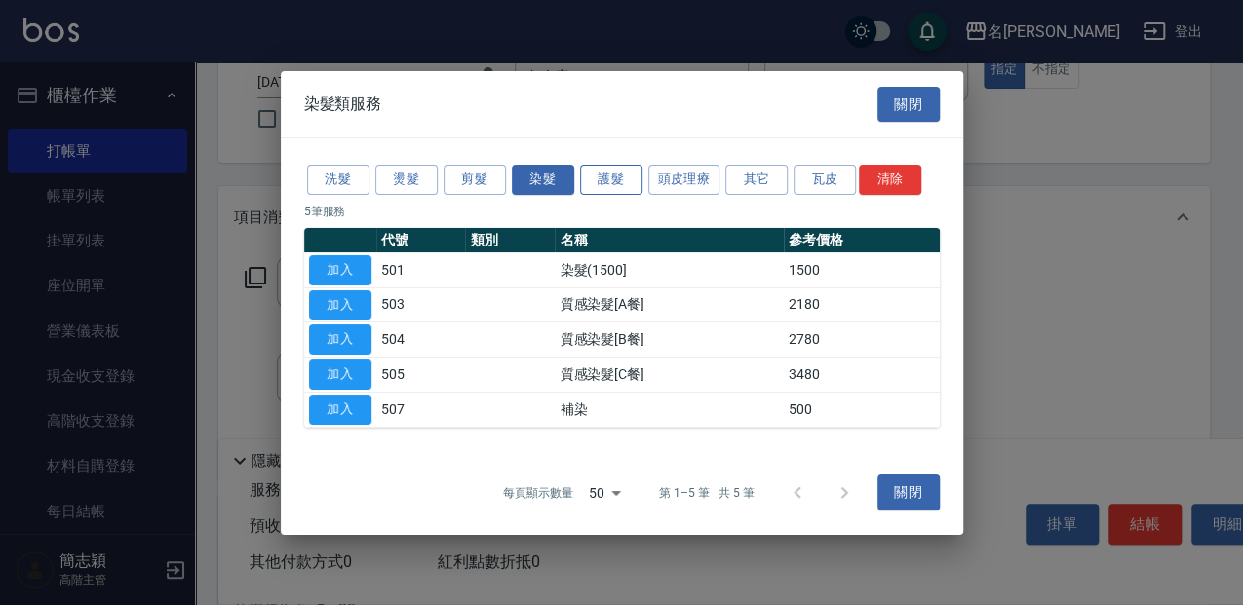
click at [623, 176] on button "護髮" at bounding box center [611, 180] width 62 height 30
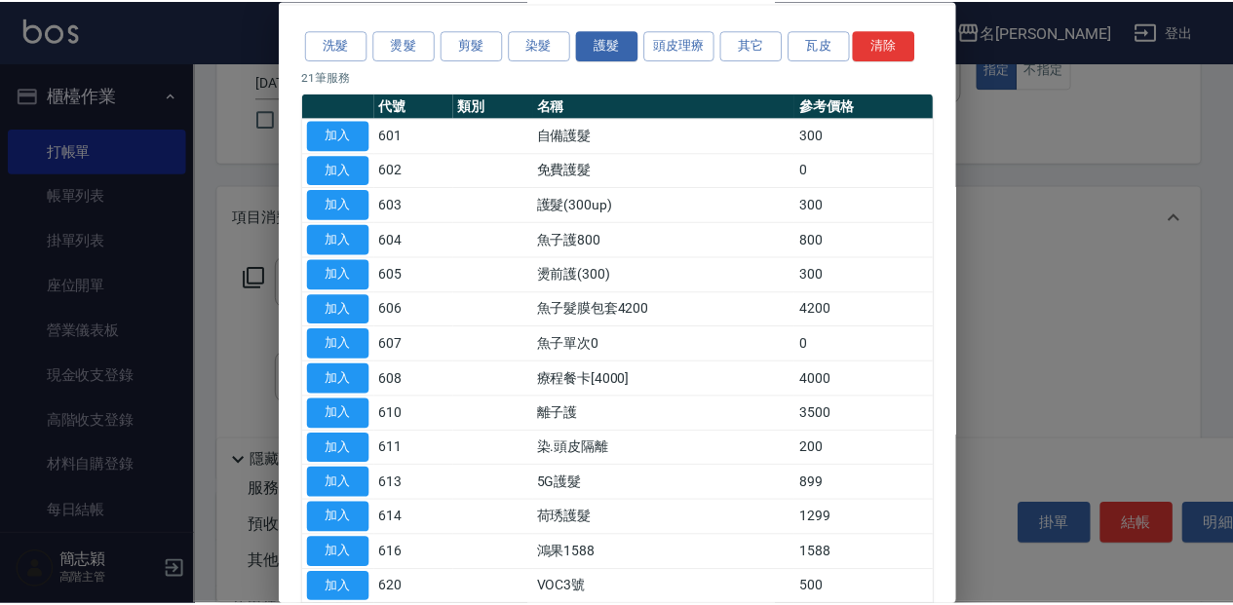
scroll to position [0, 0]
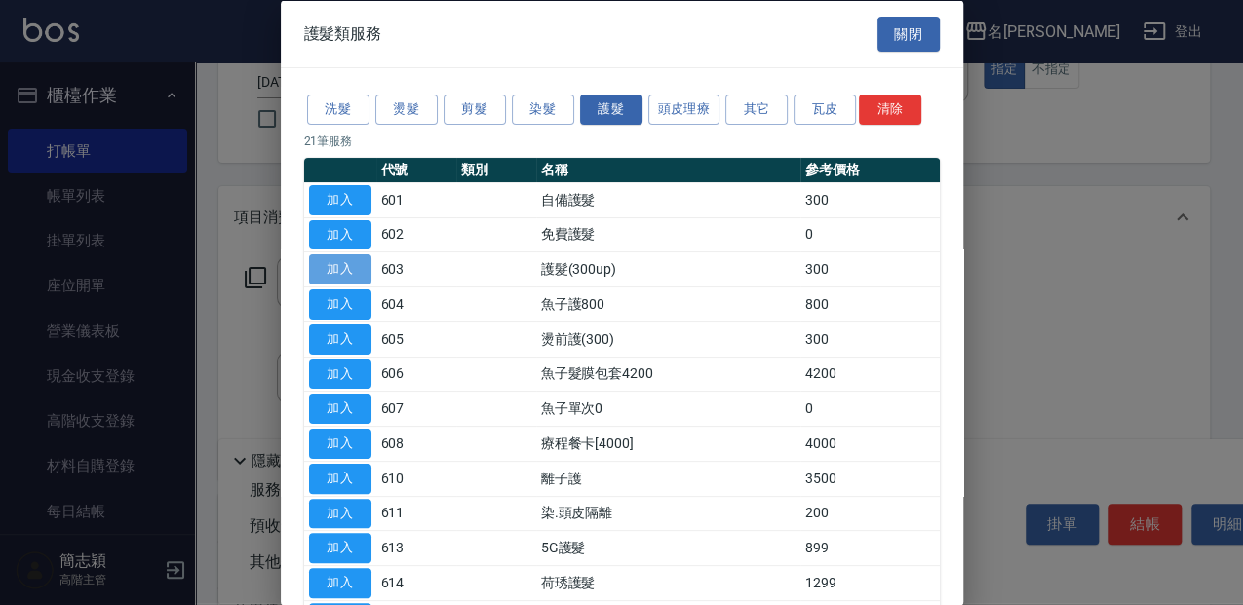
click at [357, 263] on button "加入" at bounding box center [340, 269] width 62 height 30
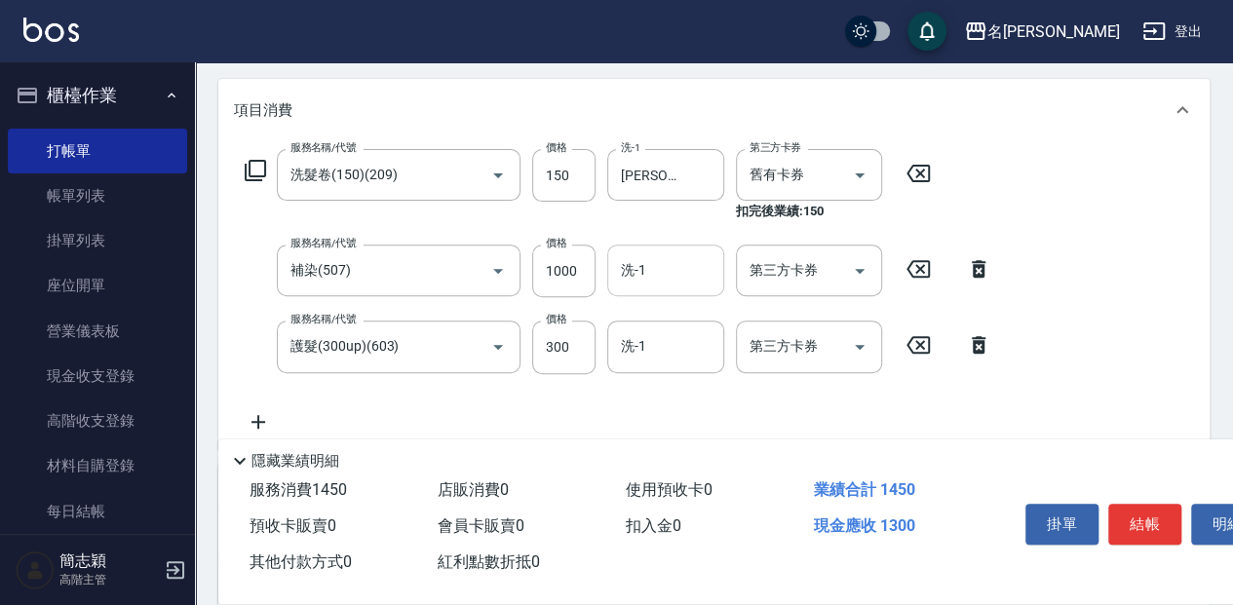
scroll to position [259, 0]
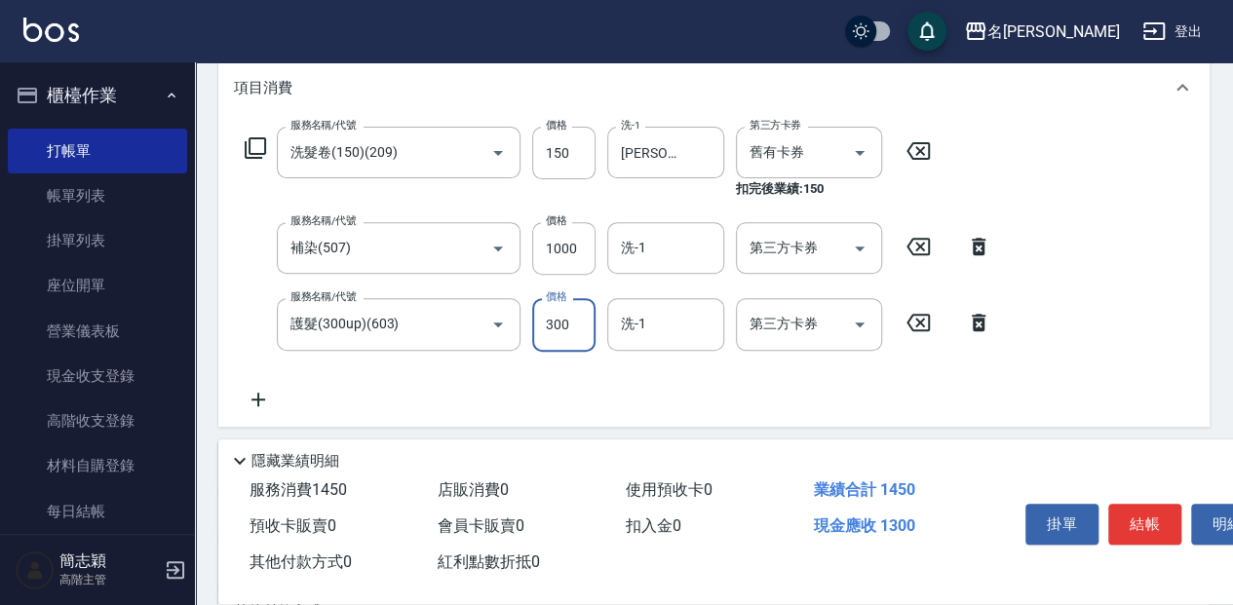
click at [584, 330] on input "300" at bounding box center [563, 324] width 63 height 53
type input "1000"
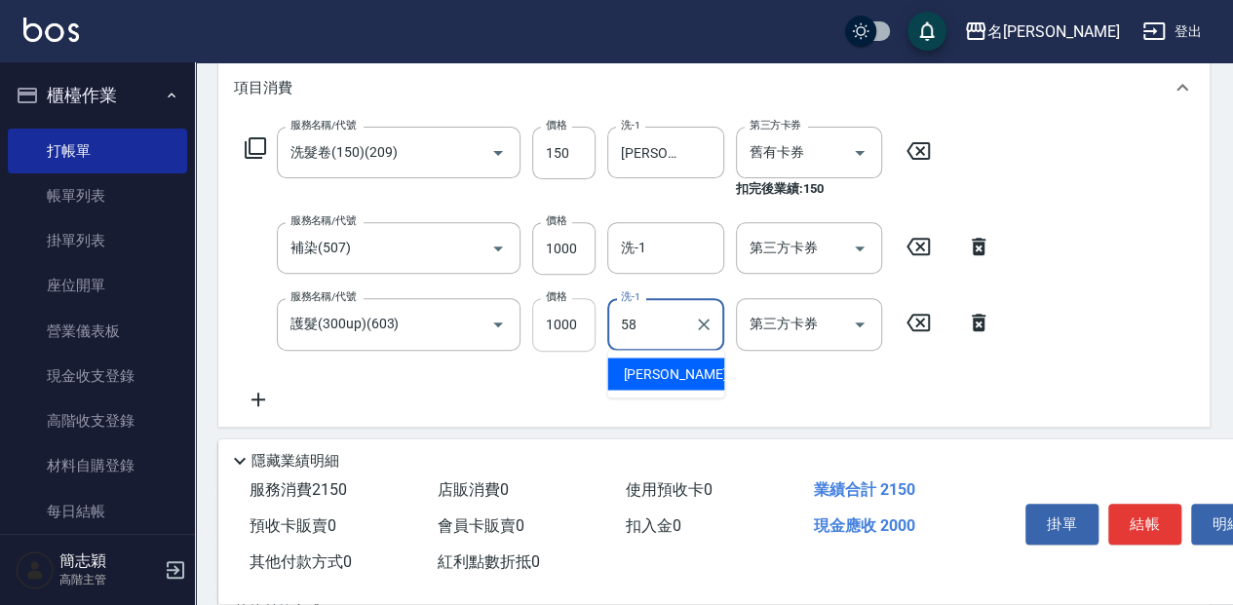
type input "[PERSON_NAME]-58"
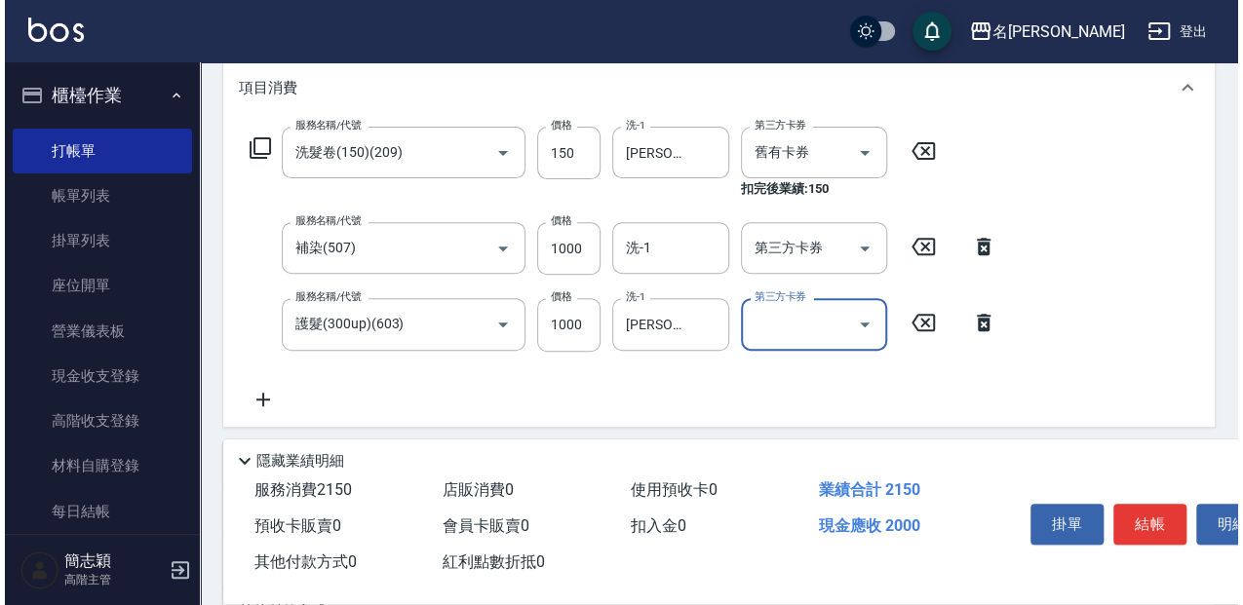
scroll to position [195, 0]
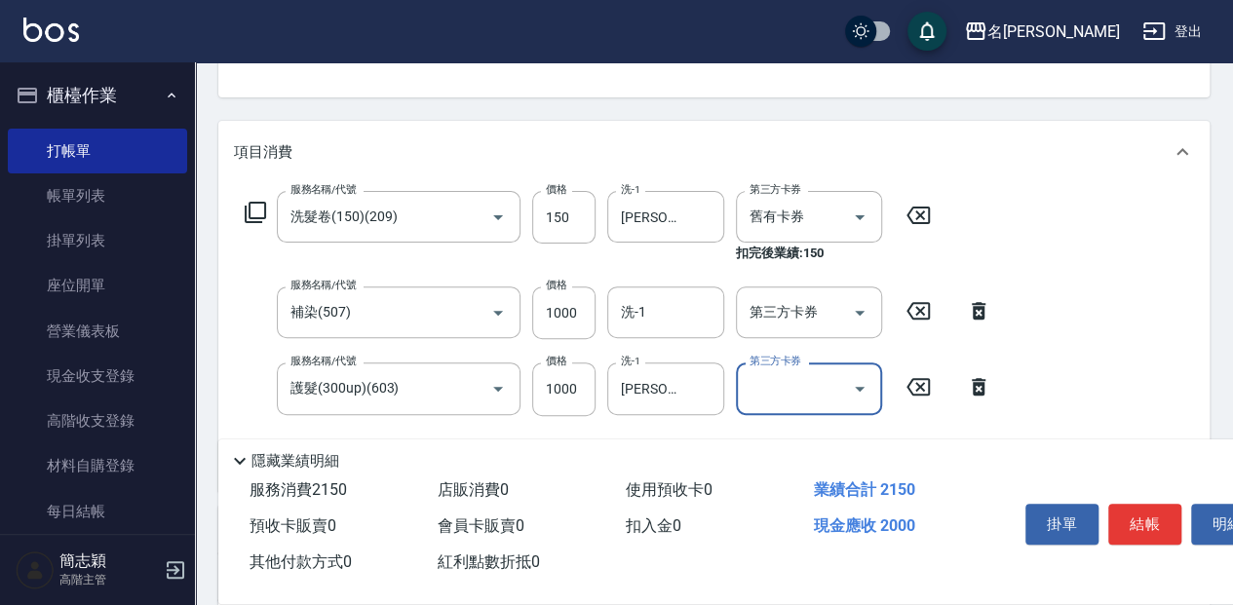
click at [919, 222] on icon at bounding box center [918, 215] width 49 height 23
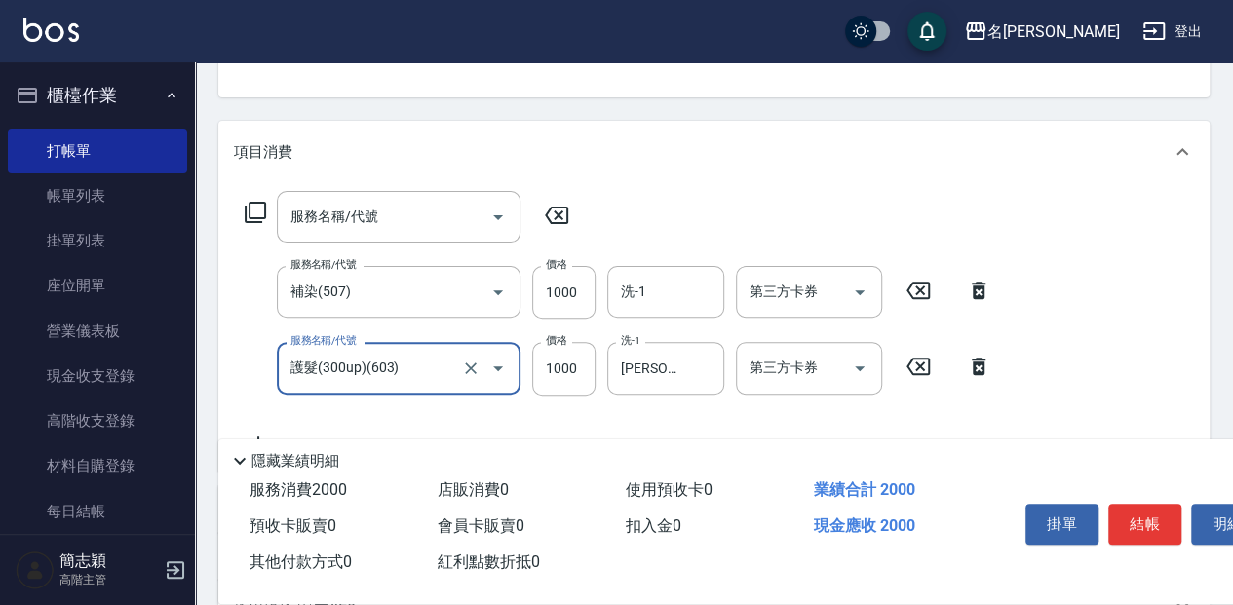
click at [248, 211] on icon at bounding box center [255, 212] width 23 height 23
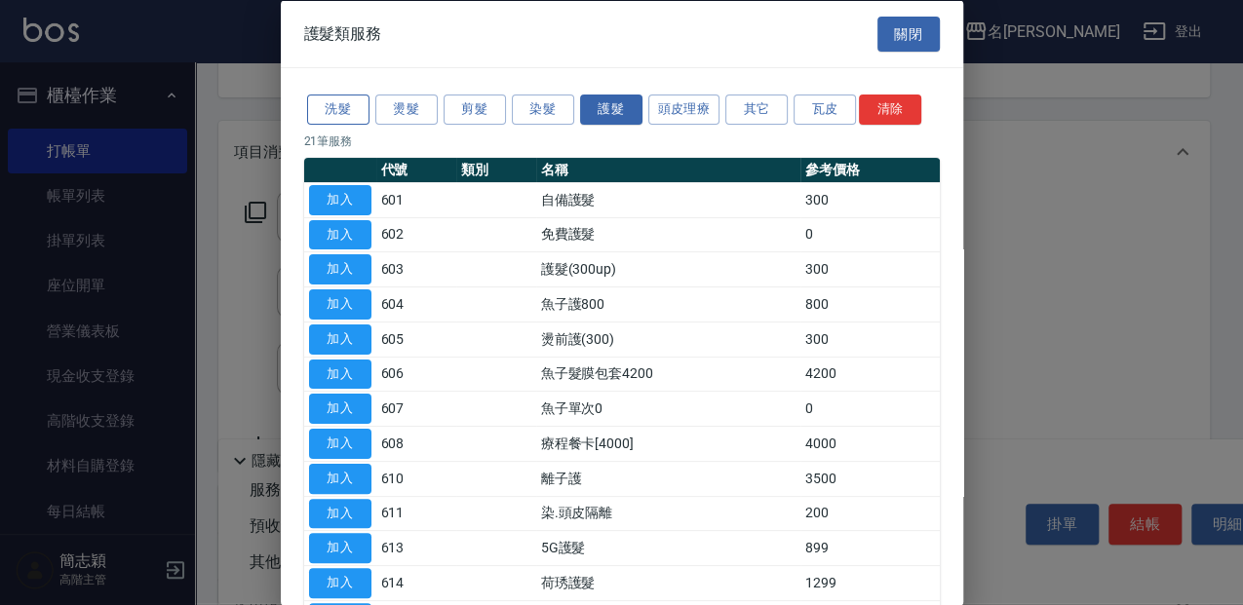
click at [328, 117] on button "洗髮" at bounding box center [338, 110] width 62 height 30
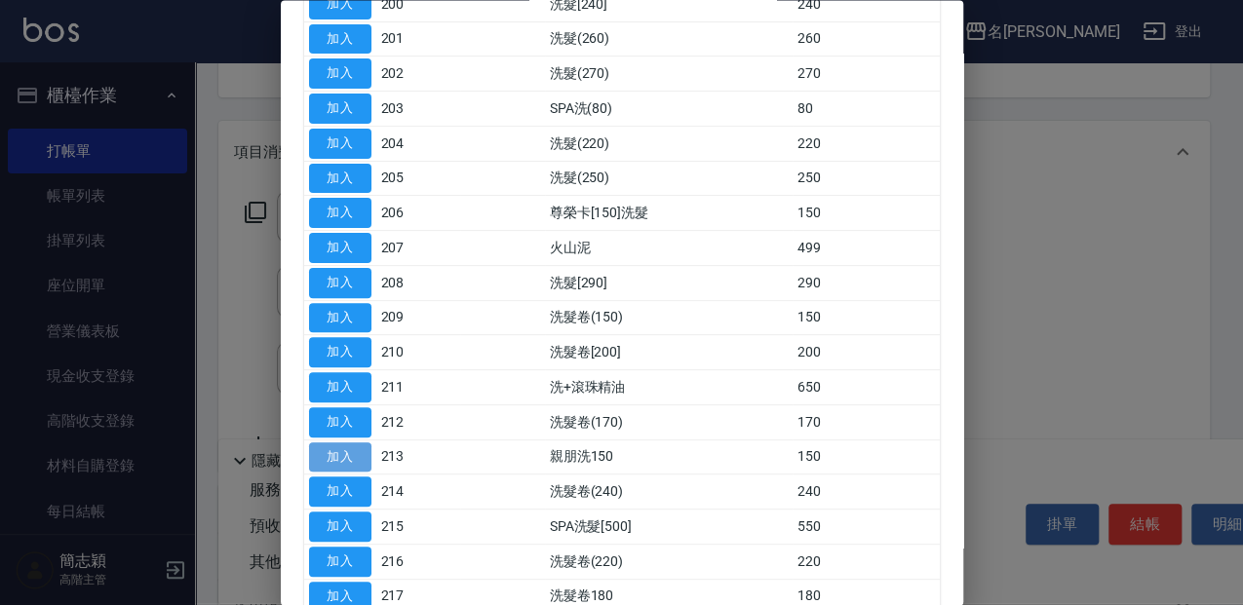
click at [361, 454] on button "加入" at bounding box center [340, 458] width 62 height 30
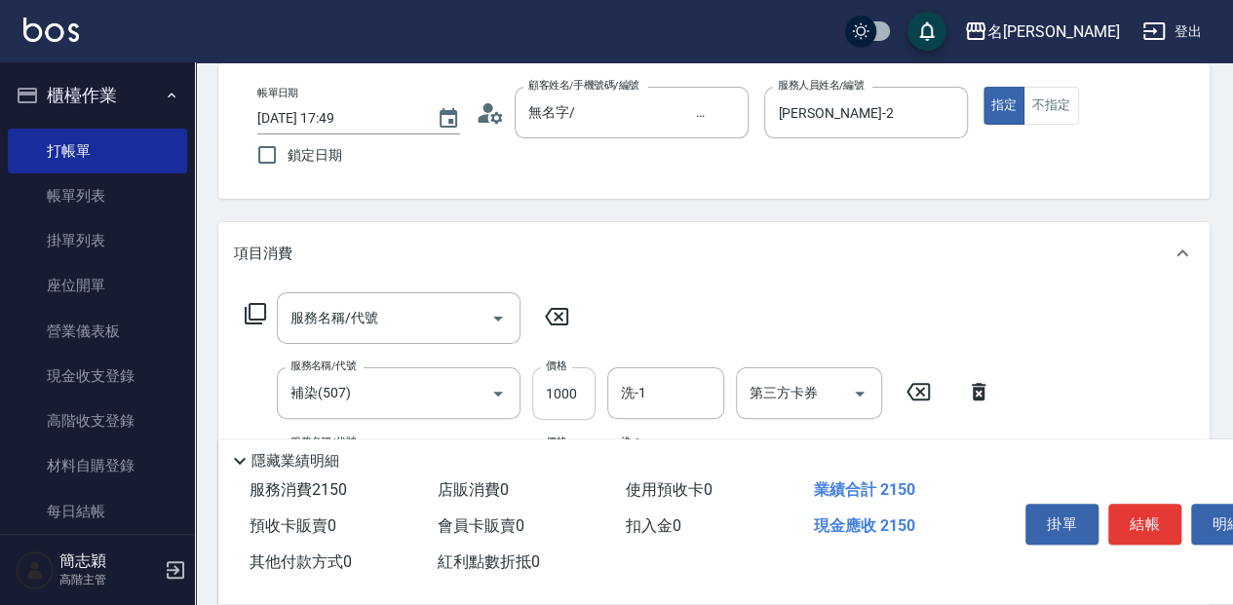
scroll to position [64, 0]
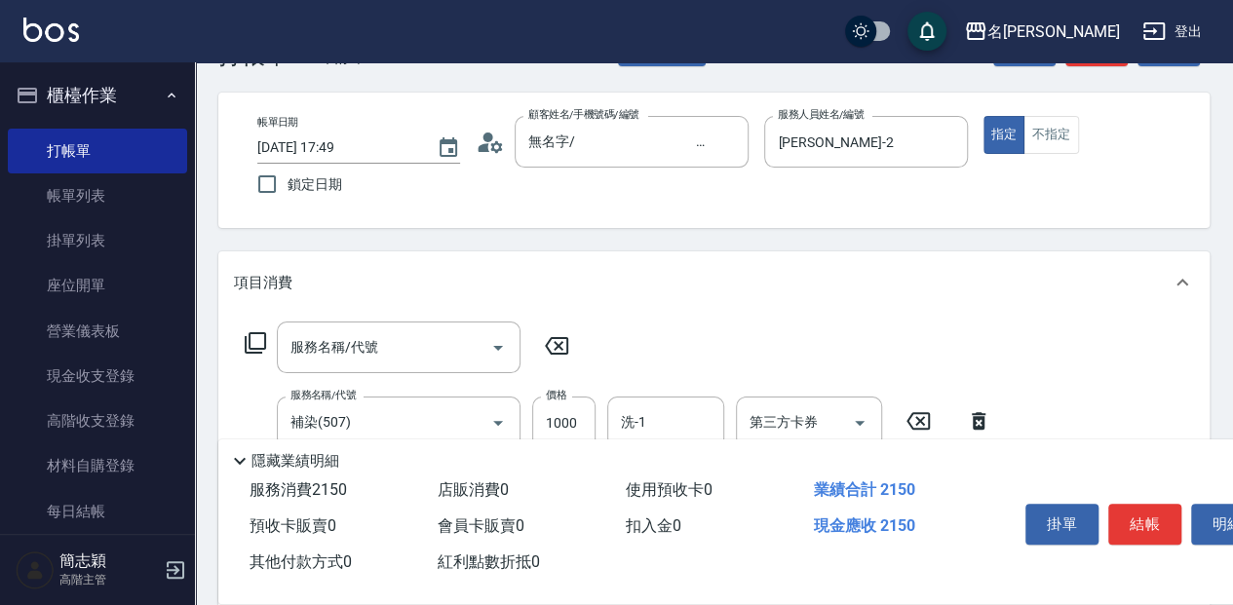
click at [554, 346] on icon at bounding box center [556, 345] width 49 height 23
click at [563, 346] on icon at bounding box center [556, 345] width 49 height 23
click at [552, 345] on icon at bounding box center [556, 345] width 49 height 23
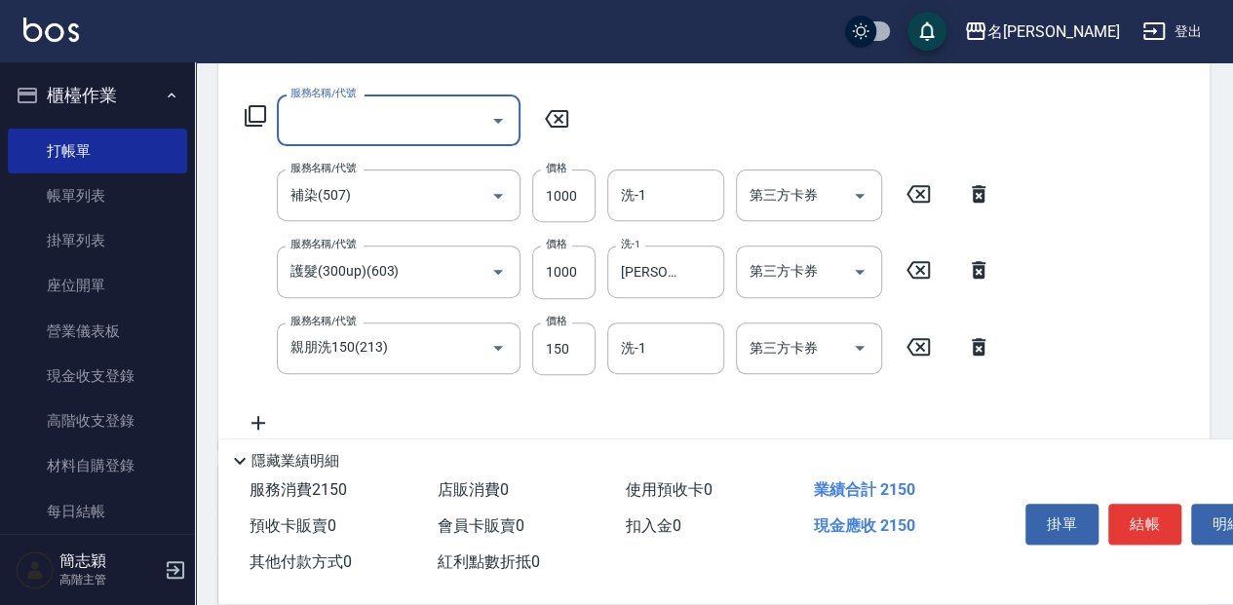
scroll to position [325, 0]
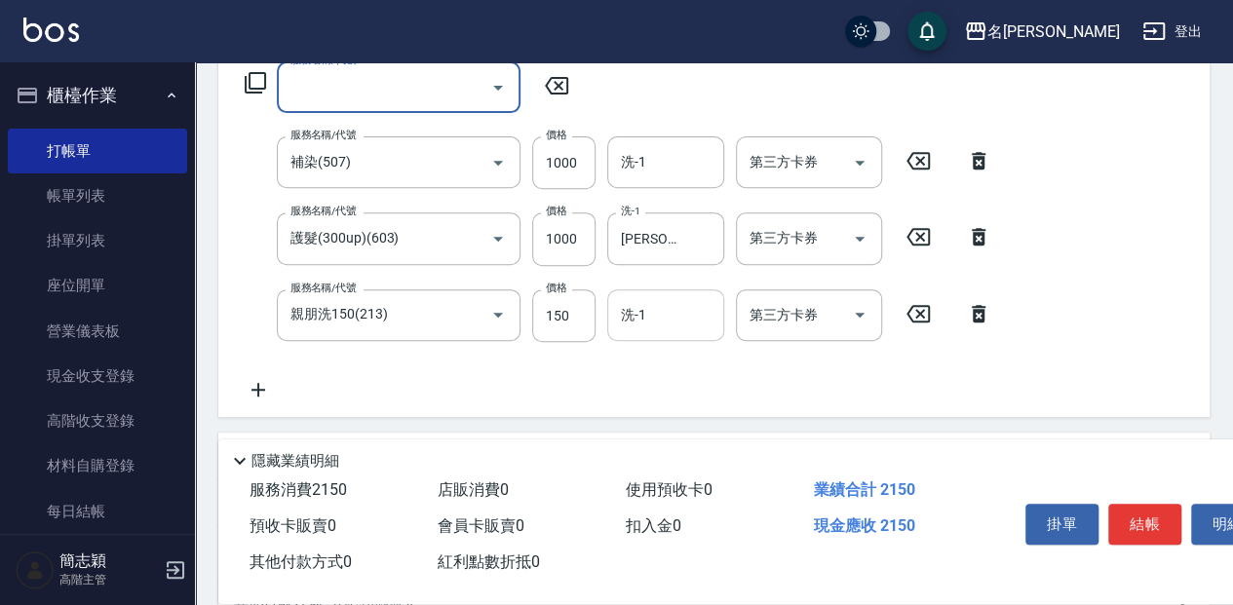
click at [670, 322] on input "洗-1" at bounding box center [665, 315] width 99 height 34
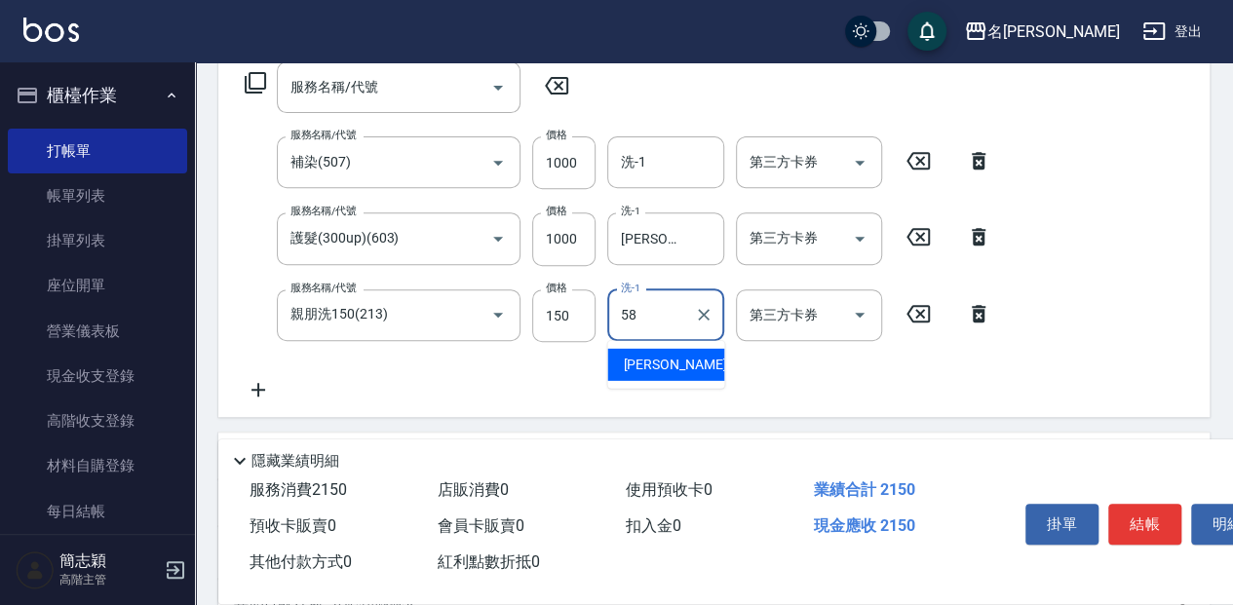
type input "[PERSON_NAME]-58"
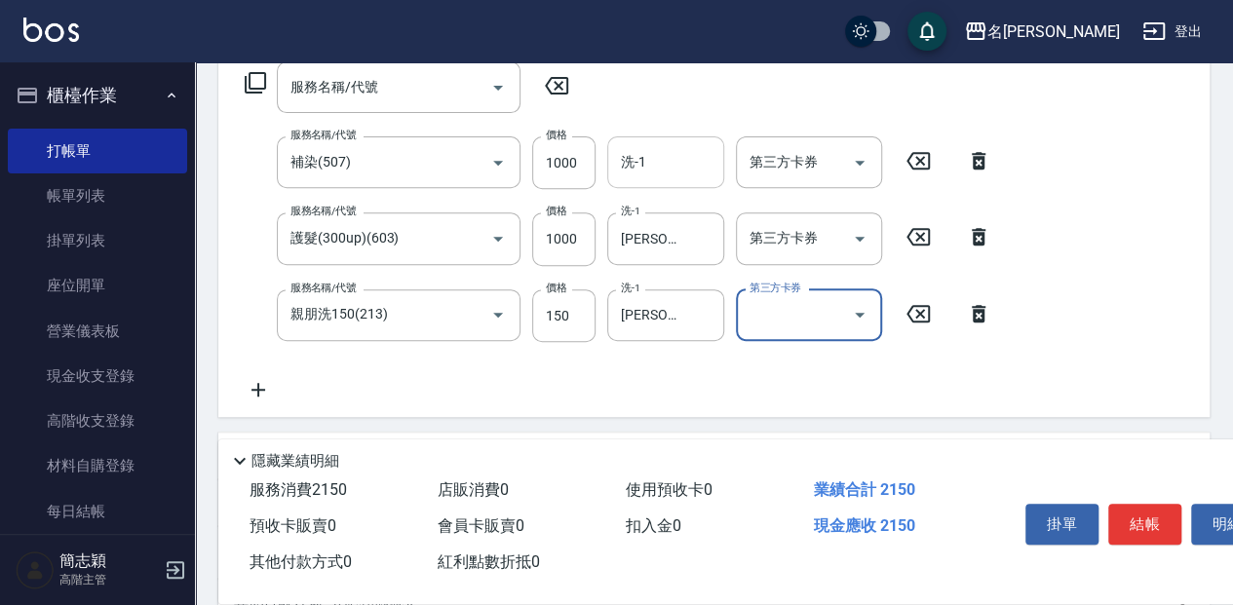
click at [648, 176] on input "洗-1" at bounding box center [665, 162] width 99 height 34
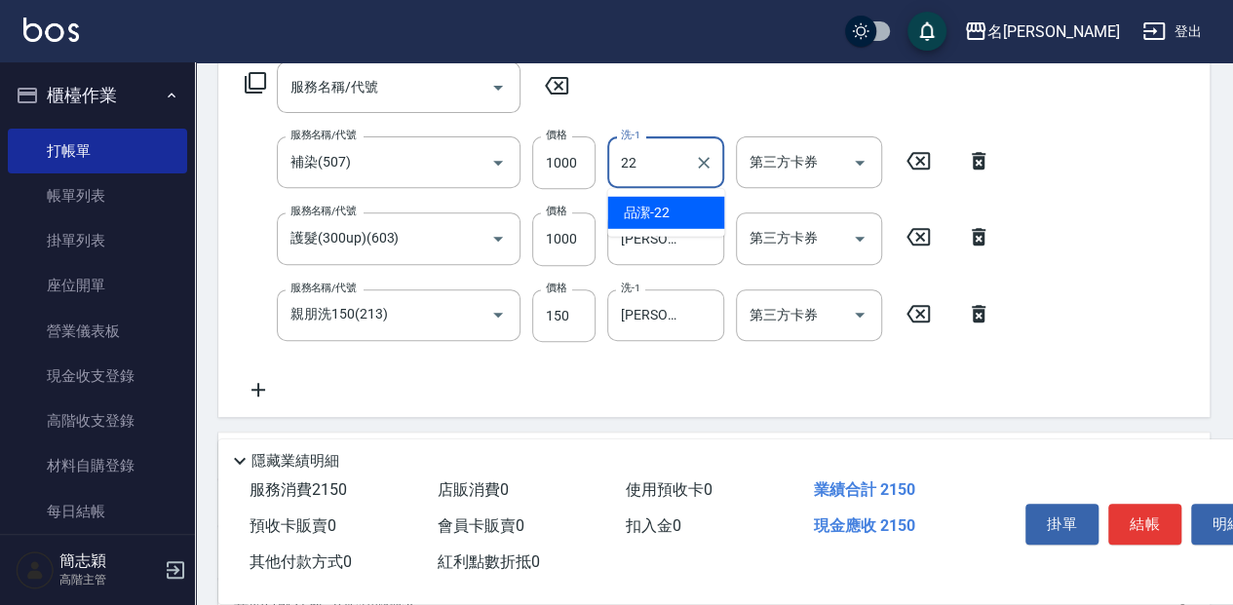
type input "品潔-22"
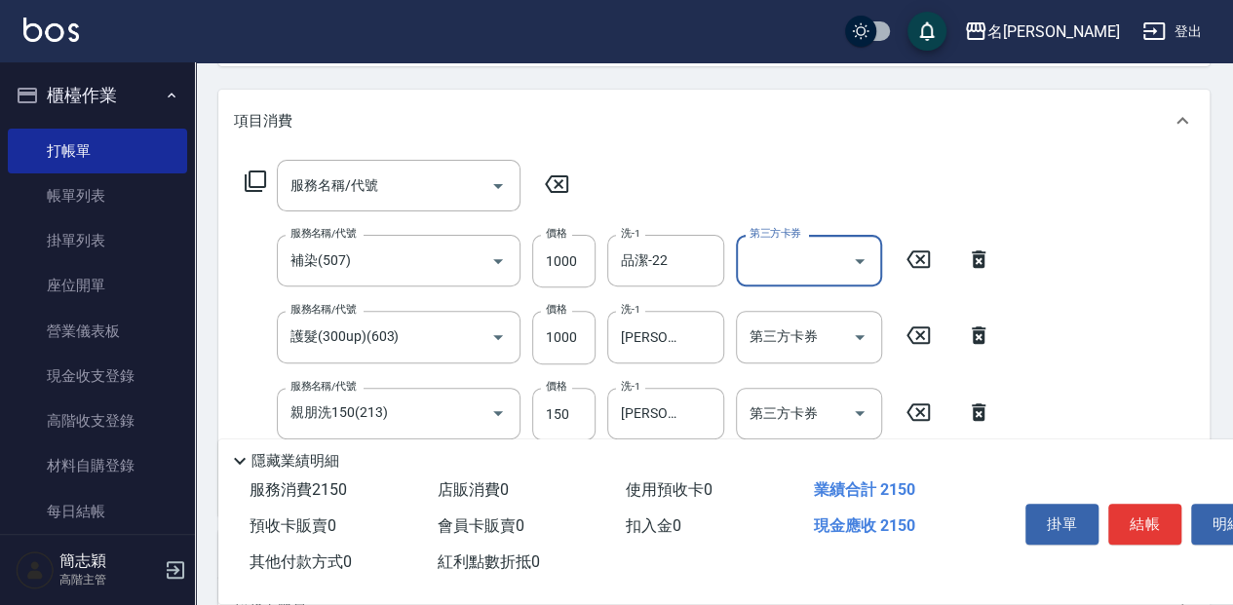
scroll to position [259, 0]
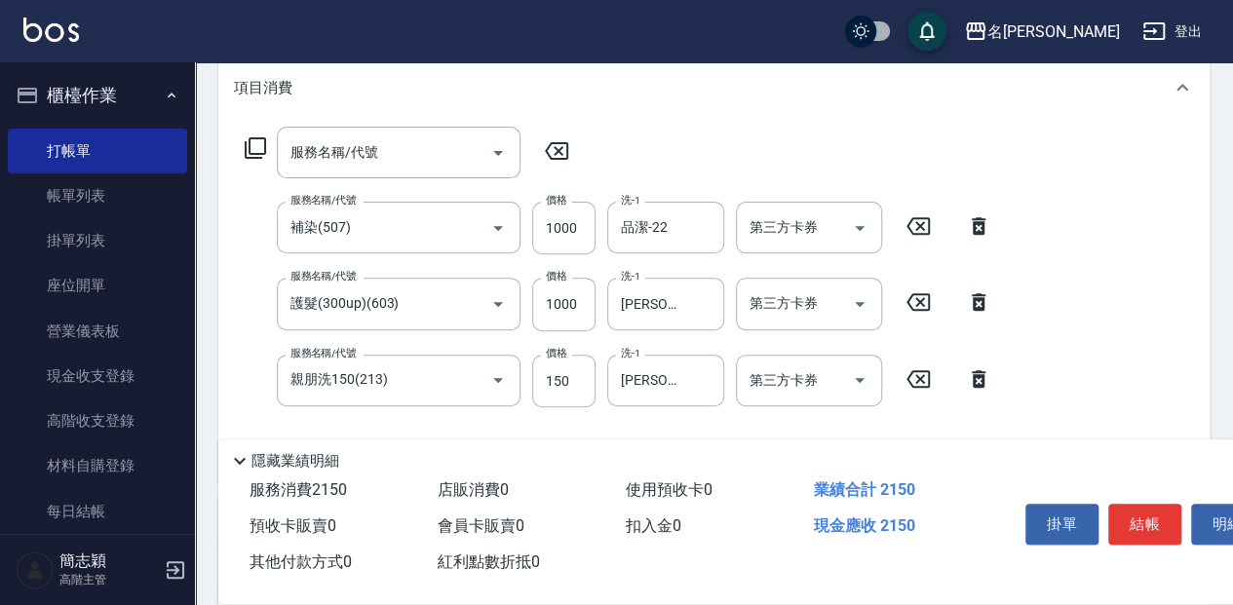
click at [571, 154] on icon at bounding box center [556, 150] width 49 height 23
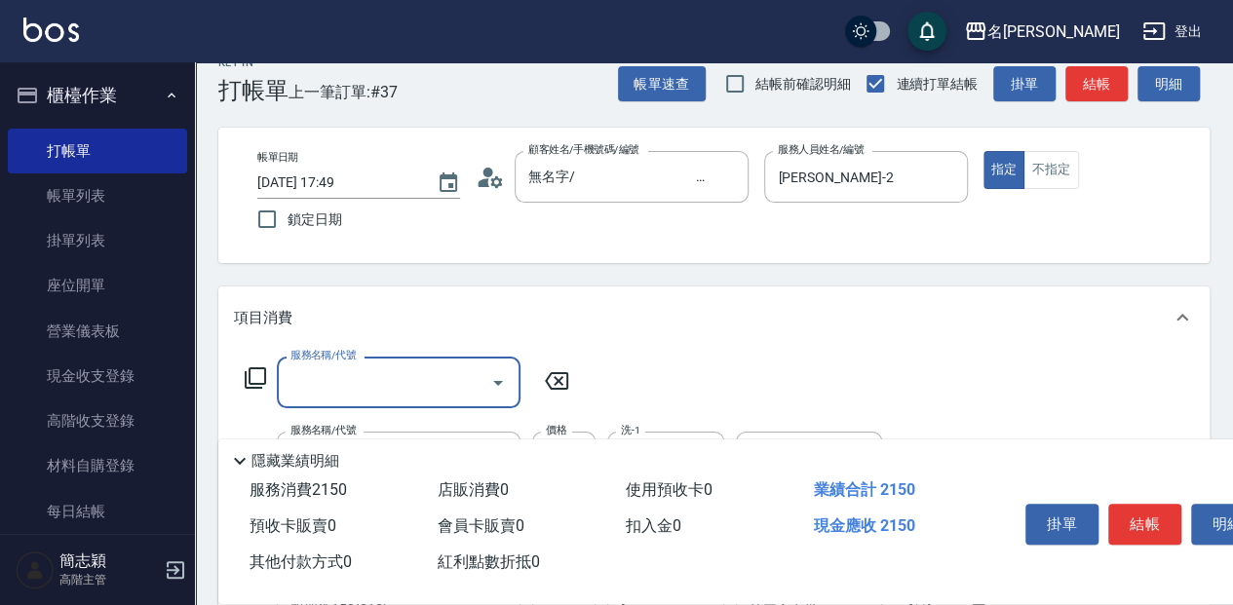
scroll to position [0, 0]
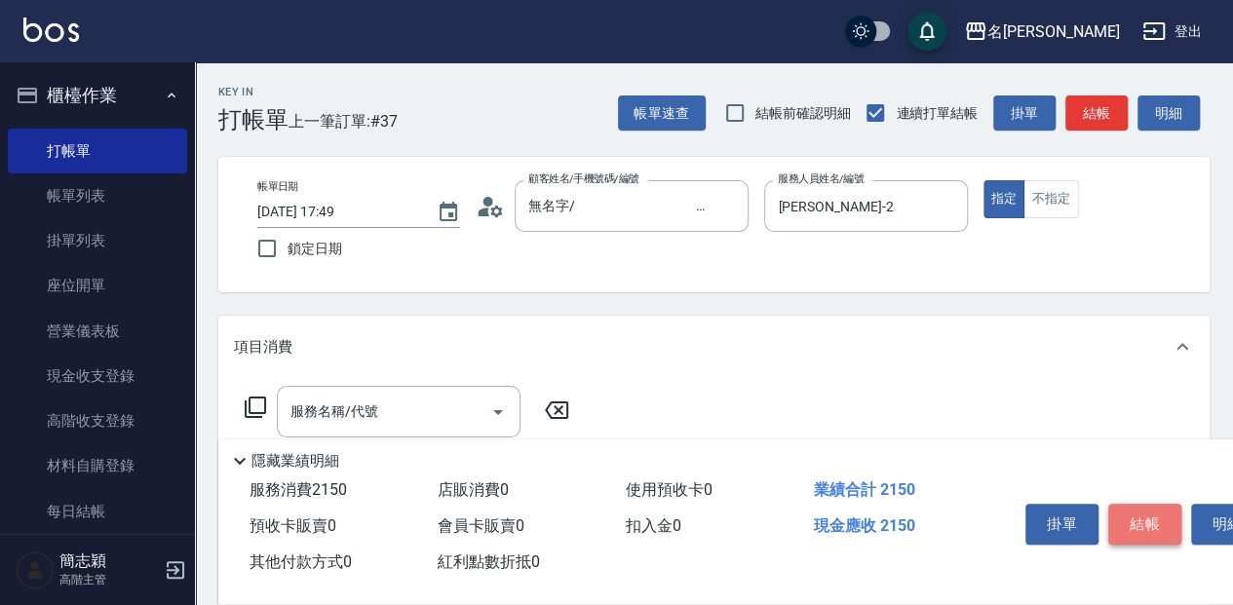
click at [1135, 519] on button "結帳" at bounding box center [1145, 524] width 73 height 41
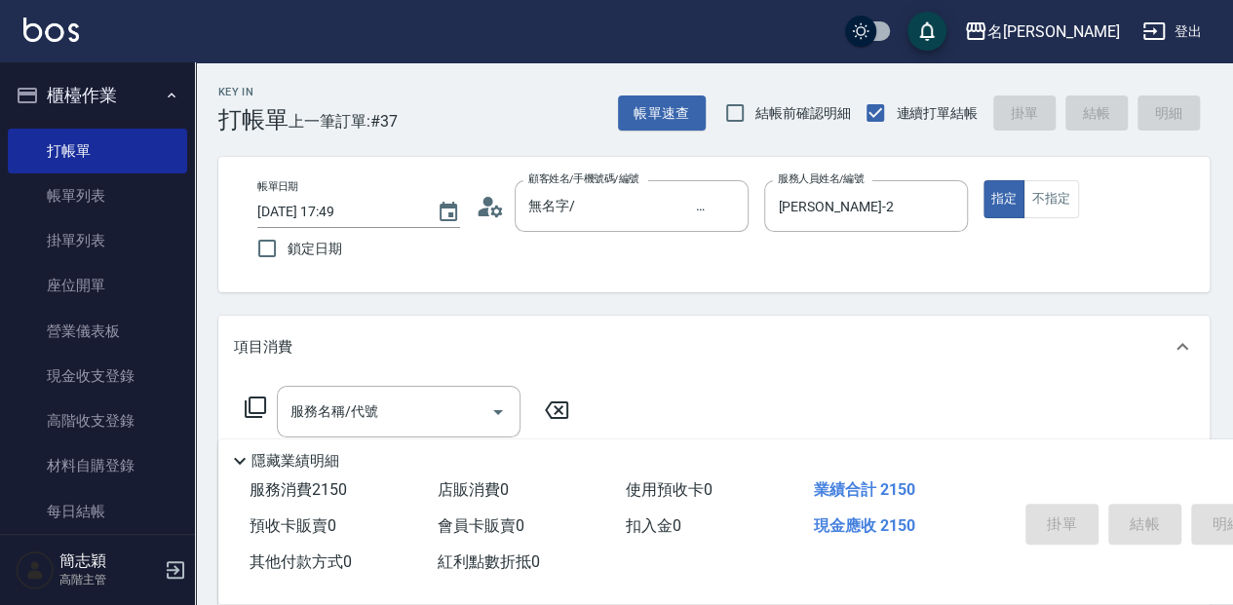
type input "[DATE] 17:53"
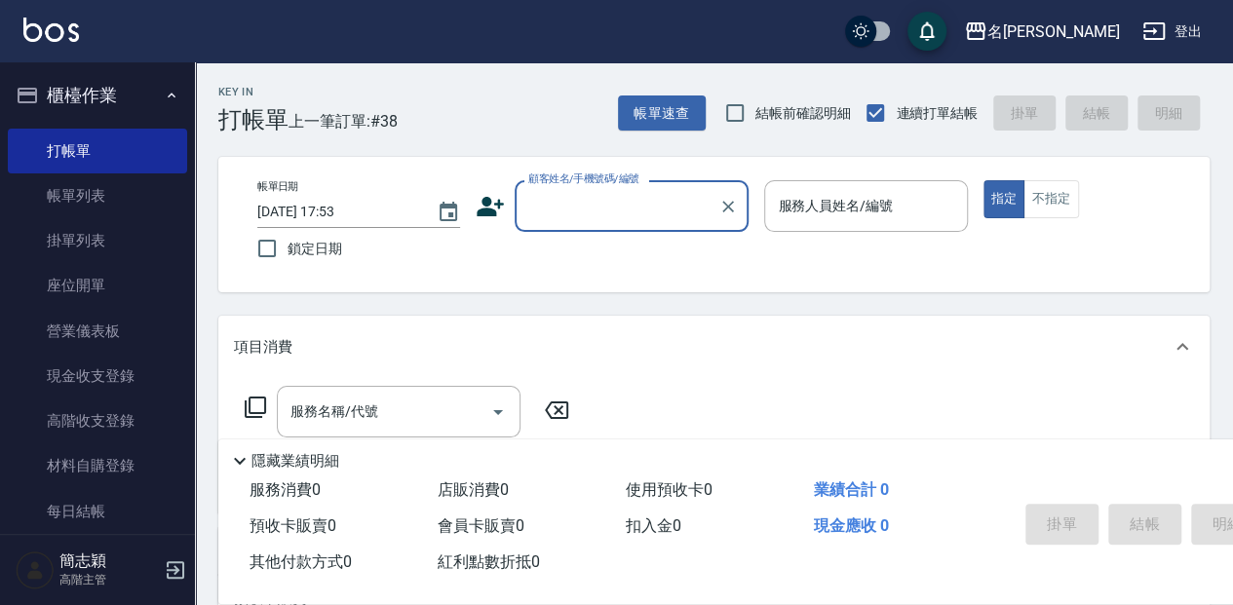
click at [629, 205] on input "顧客姓名/手機號碼/編號" at bounding box center [617, 206] width 187 height 34
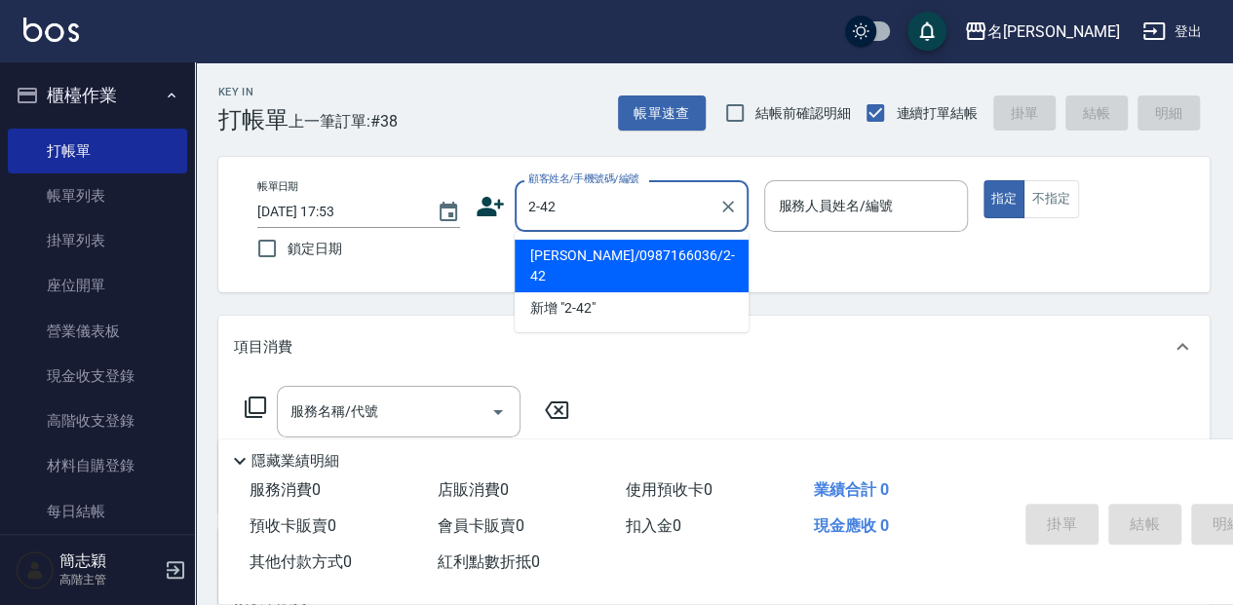
click at [614, 251] on li "[PERSON_NAME]/0987166036/2-42" at bounding box center [632, 266] width 234 height 53
type input "[PERSON_NAME]/0987166036/2-42"
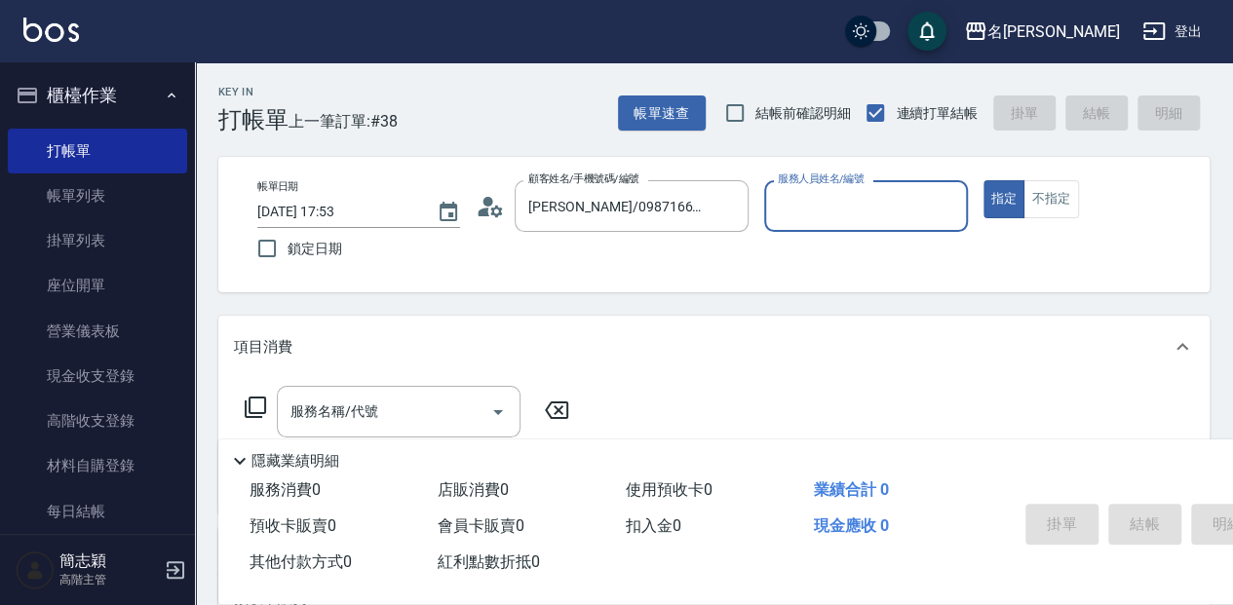
type input "[PERSON_NAME]-2"
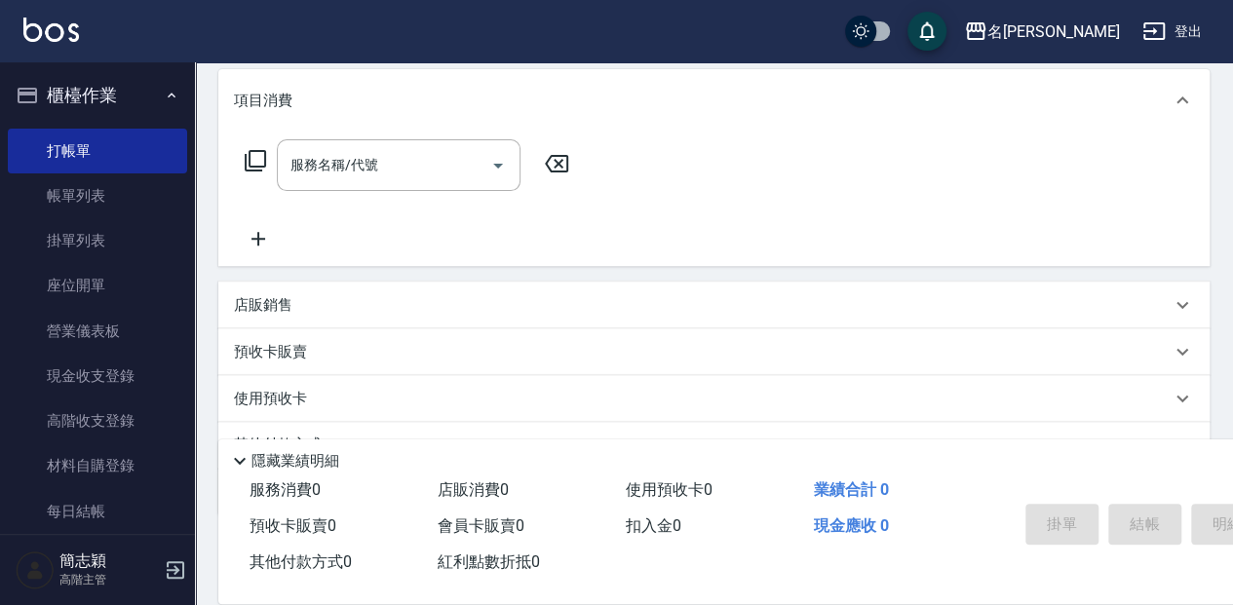
scroll to position [259, 0]
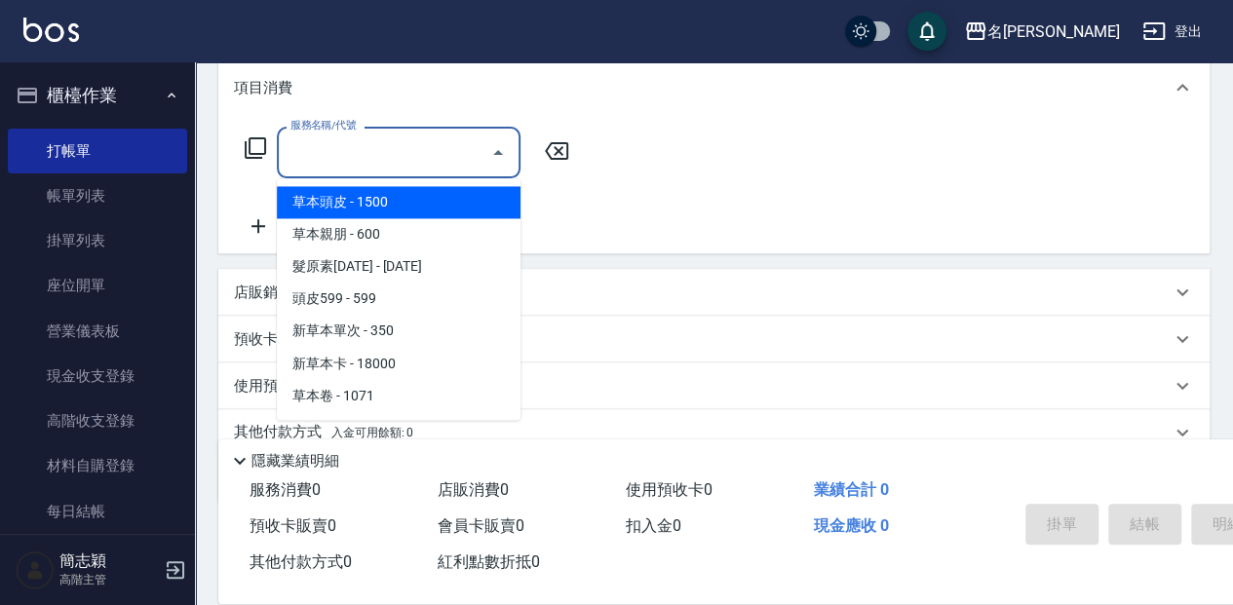
click at [413, 162] on input "服務名稱/代號" at bounding box center [384, 153] width 197 height 34
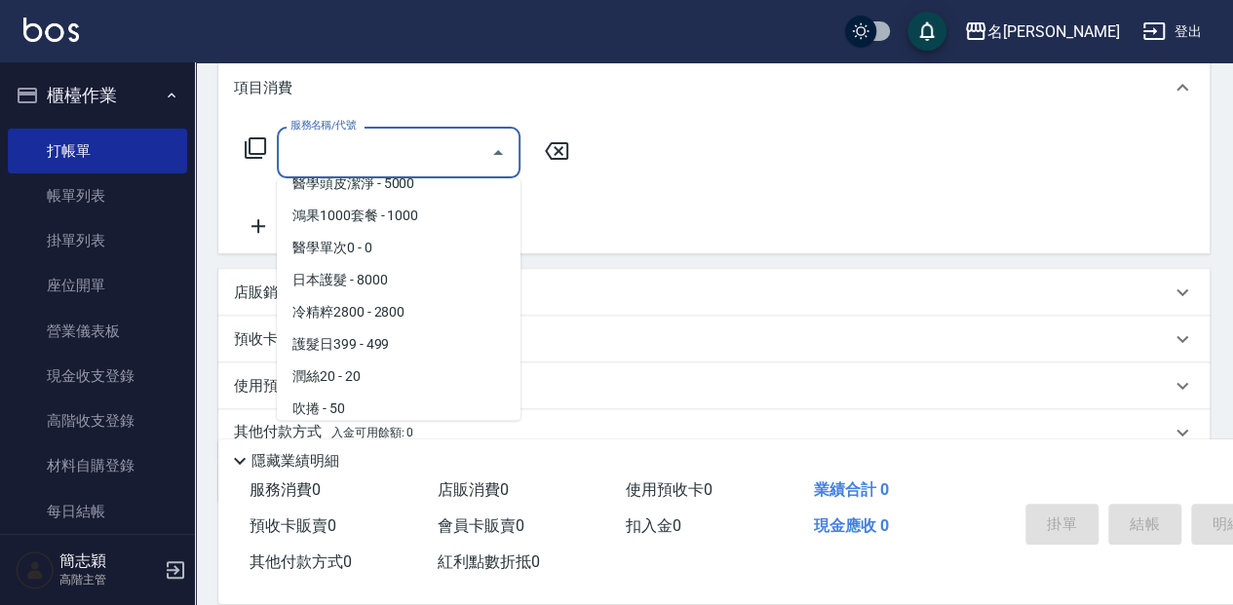
scroll to position [2080, 0]
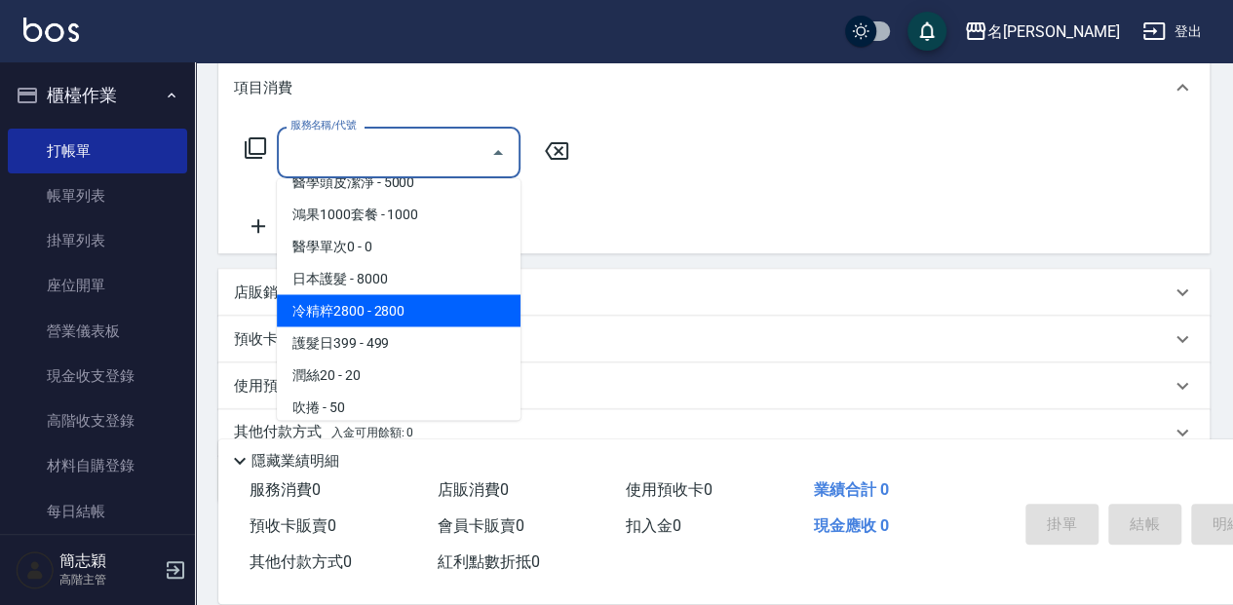
click at [423, 312] on span "冷精粹2800 - 2800" at bounding box center [399, 310] width 244 height 32
type input "冷精粹2800(629)"
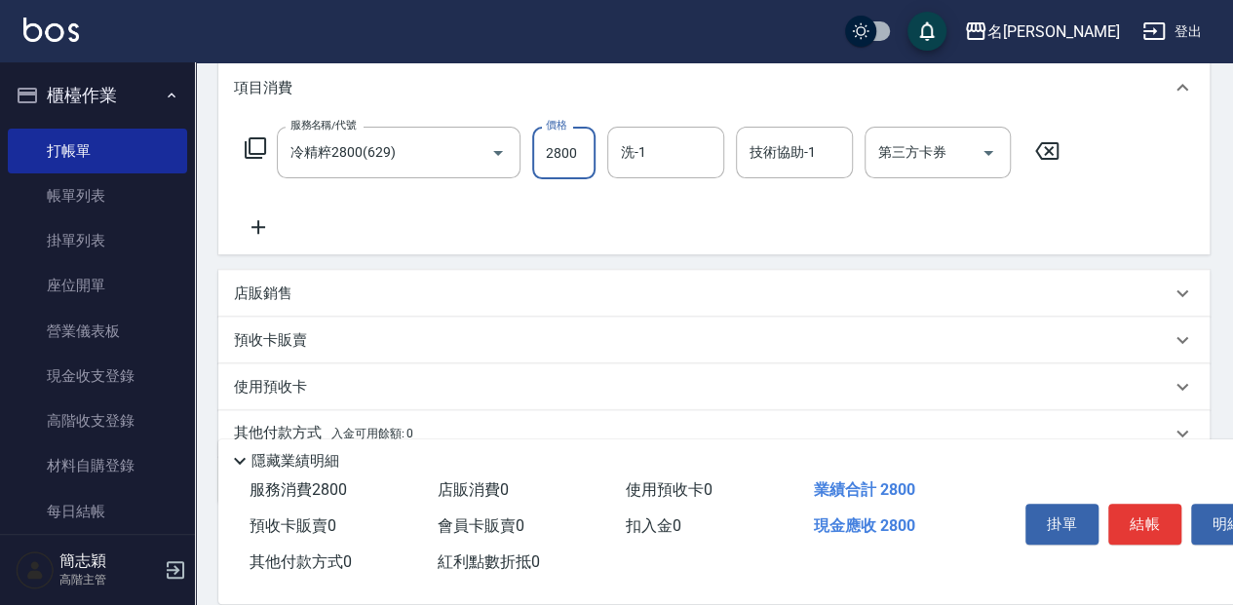
click at [574, 144] on input "2800" at bounding box center [563, 153] width 63 height 53
type input "3200"
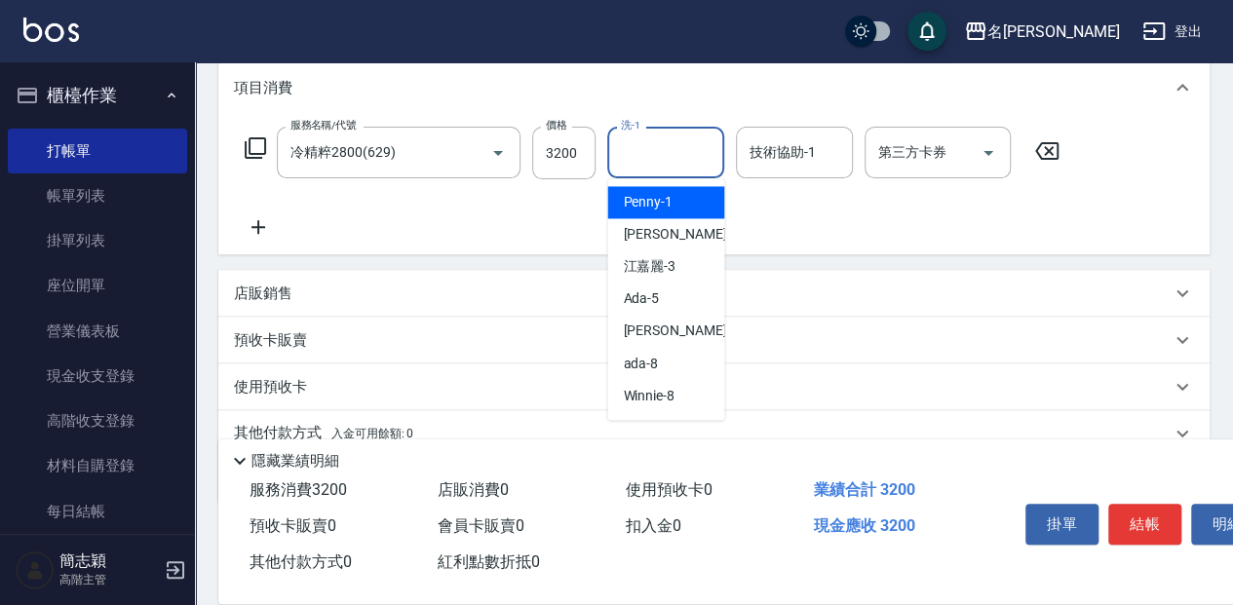
click at [658, 155] on input "洗-1" at bounding box center [665, 153] width 99 height 34
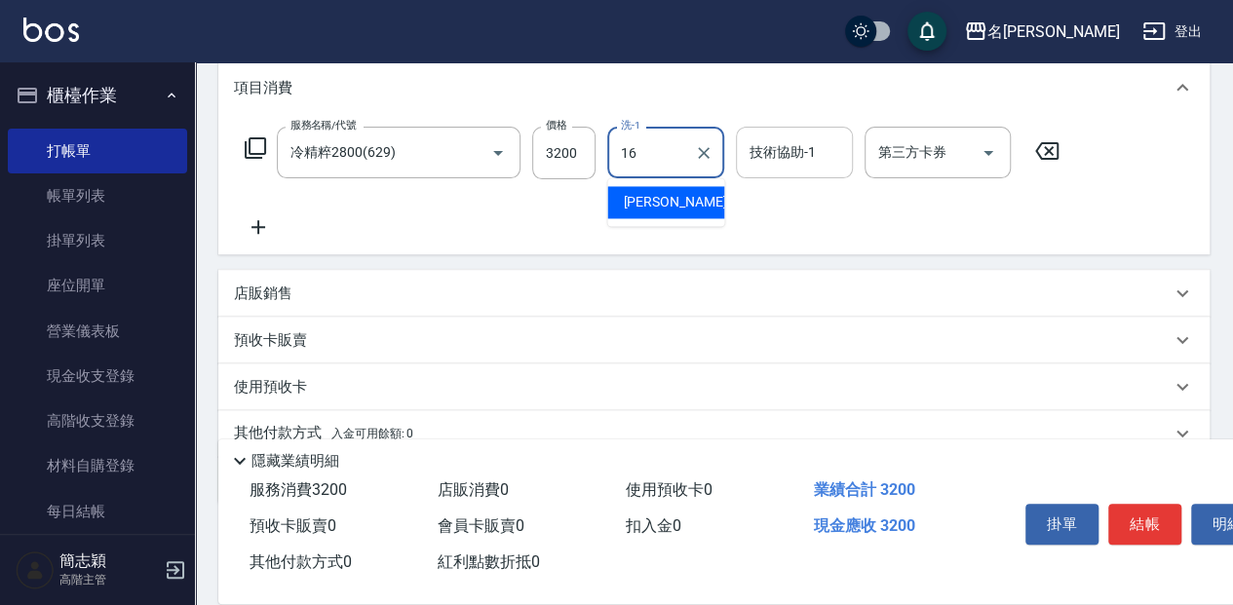
drag, startPoint x: 666, startPoint y: 204, endPoint x: 741, endPoint y: 174, distance: 80.9
click at [667, 204] on span "[PERSON_NAME] -16" at bounding box center [684, 202] width 123 height 20
type input "[PERSON_NAME]-16"
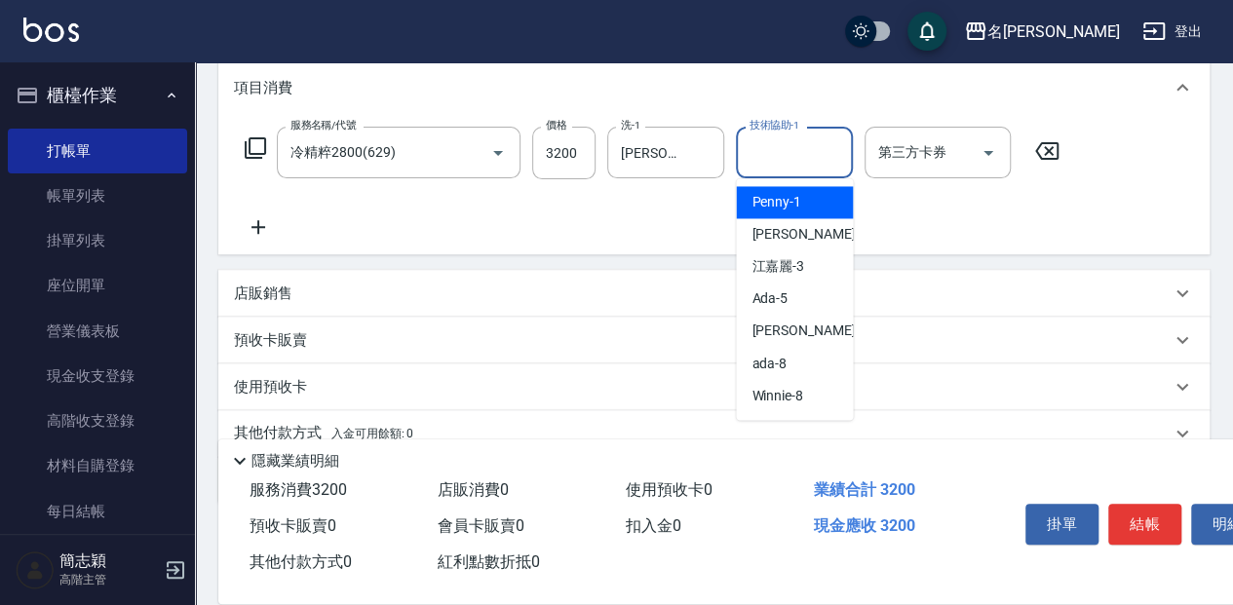
drag, startPoint x: 771, startPoint y: 150, endPoint x: 723, endPoint y: 194, distance: 64.9
click at [772, 150] on input "技術協助-1" at bounding box center [794, 153] width 99 height 34
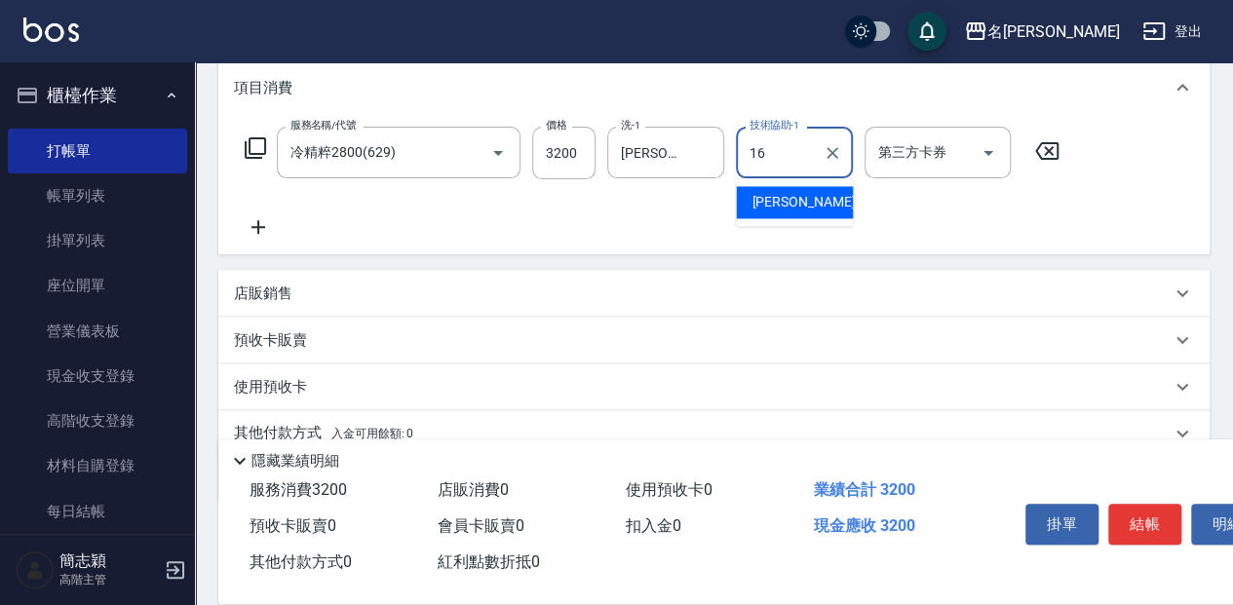
click at [815, 203] on div "[PERSON_NAME] -16" at bounding box center [794, 202] width 117 height 32
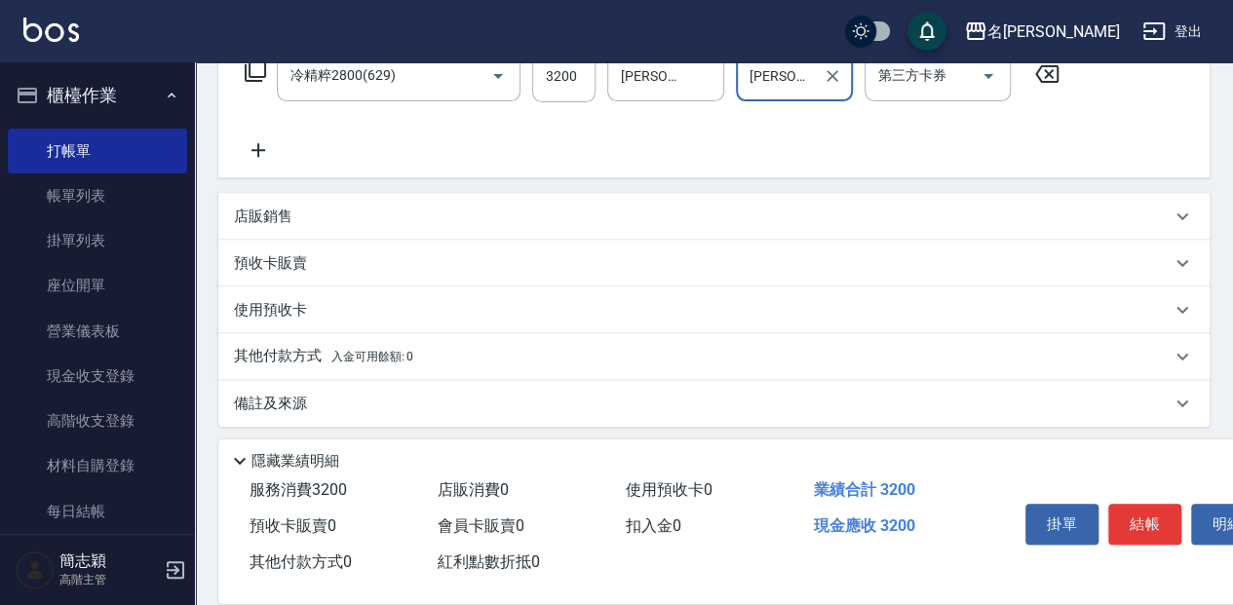
scroll to position [343, 0]
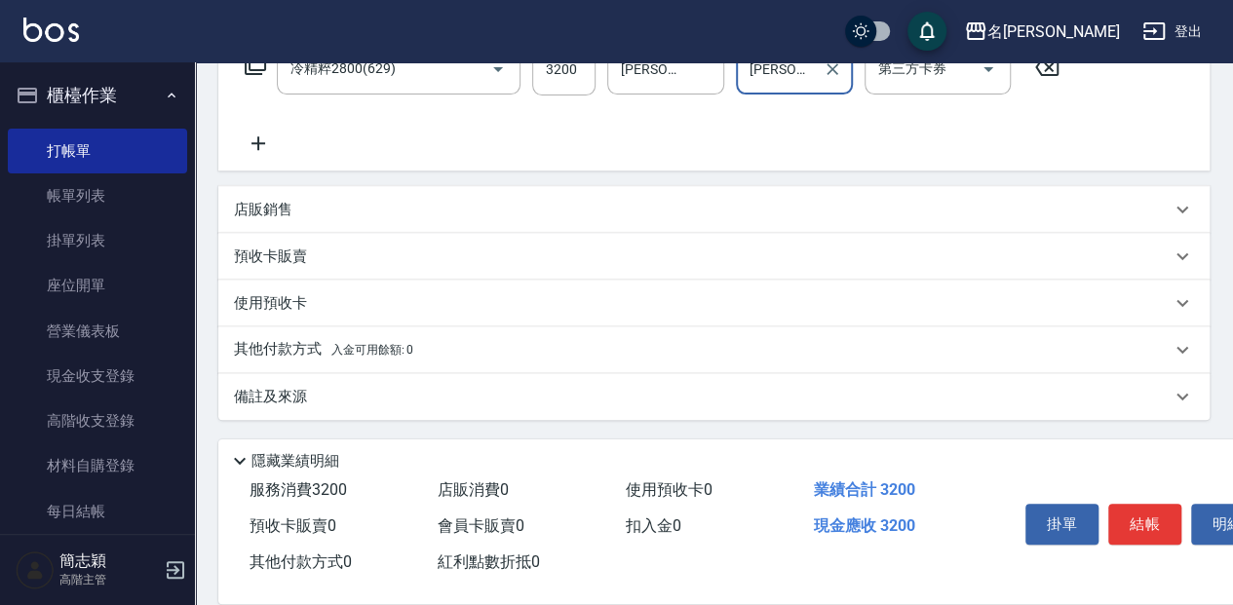
type input "[PERSON_NAME]-16"
click at [285, 354] on p "其他付款方式 入金可用餘額: 0" at bounding box center [323, 349] width 179 height 21
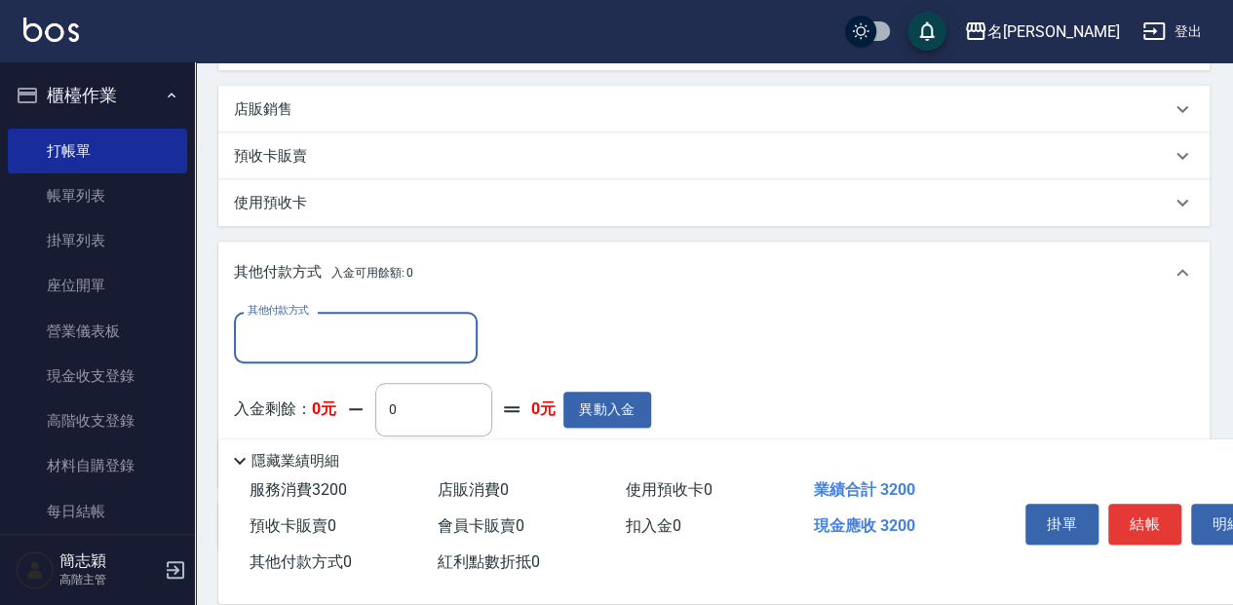
scroll to position [473, 0]
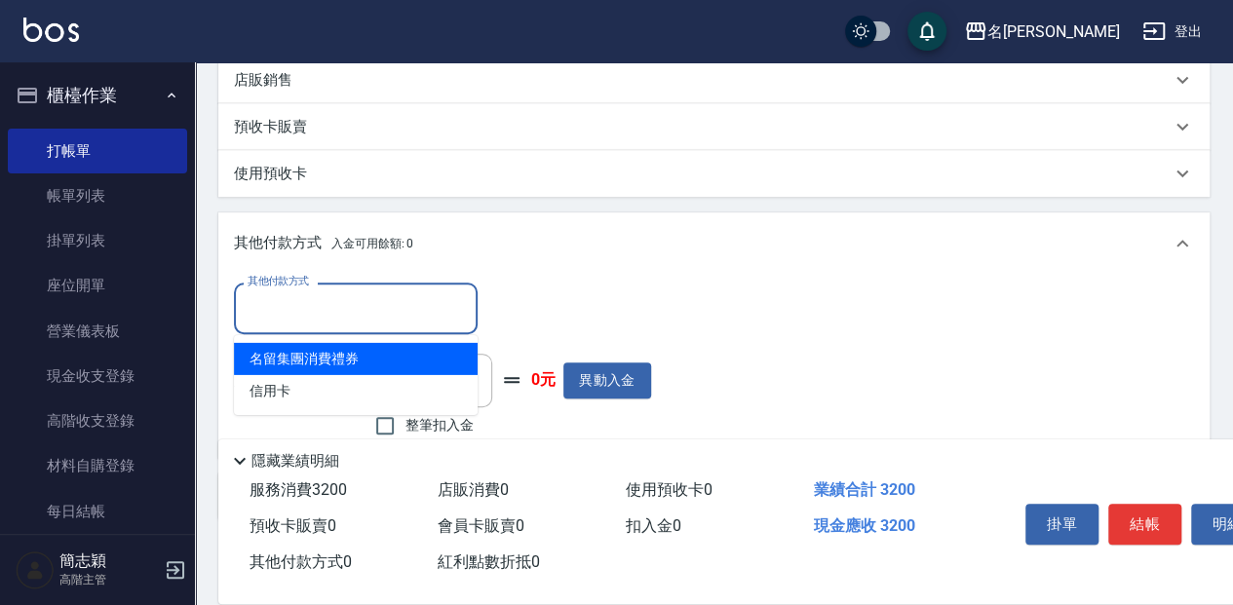
click at [378, 308] on input "其他付款方式" at bounding box center [356, 309] width 226 height 34
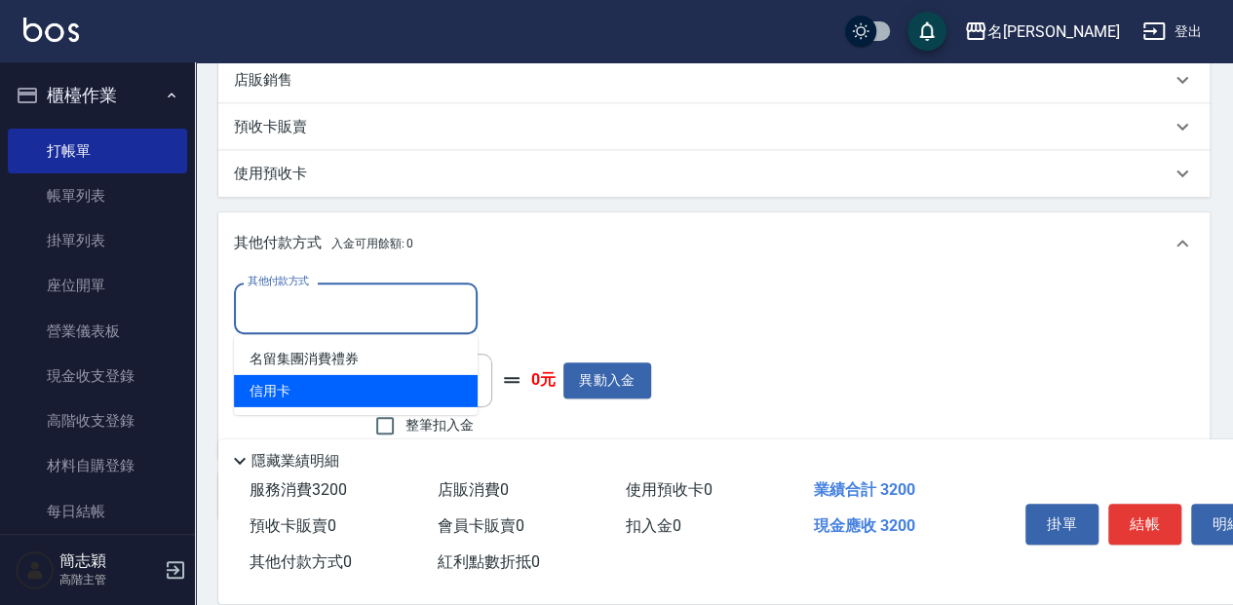
click at [286, 394] on span "信用卡" at bounding box center [356, 391] width 244 height 32
type input "信用卡"
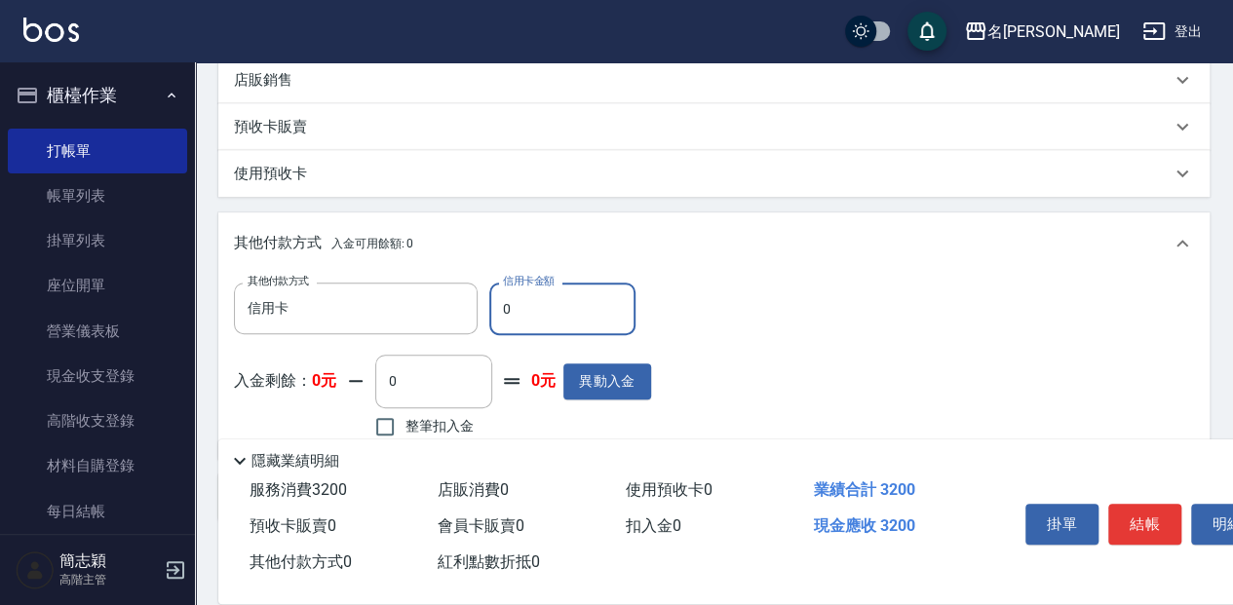
click at [530, 306] on input "0" at bounding box center [562, 309] width 146 height 53
type input "3200"
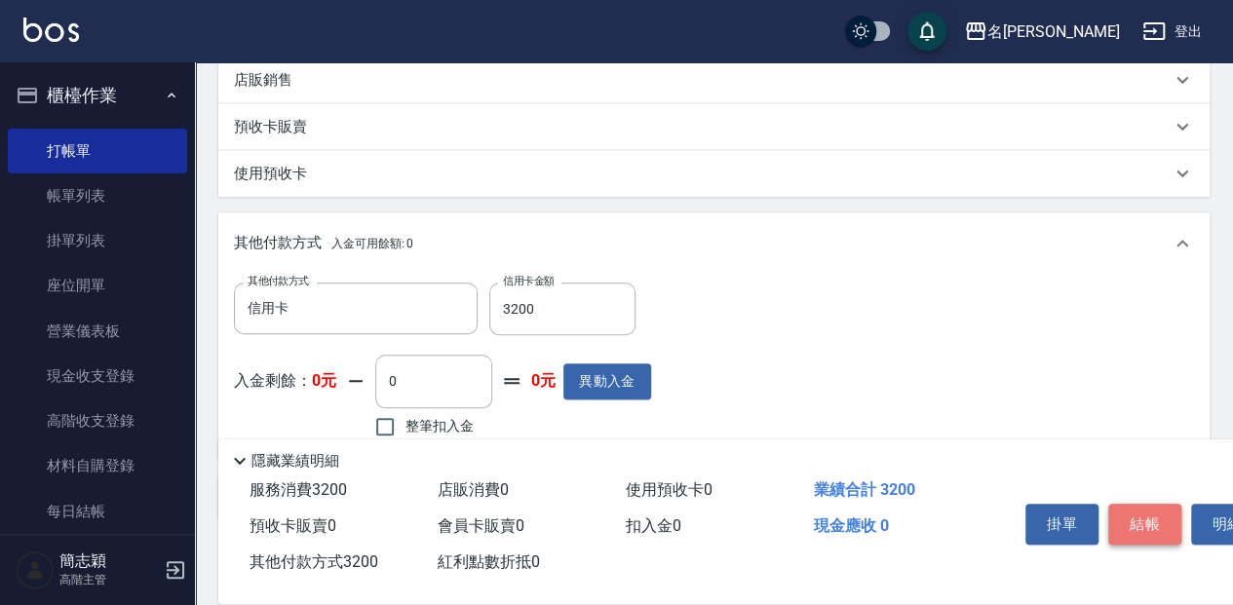
click at [1153, 521] on button "結帳" at bounding box center [1145, 524] width 73 height 41
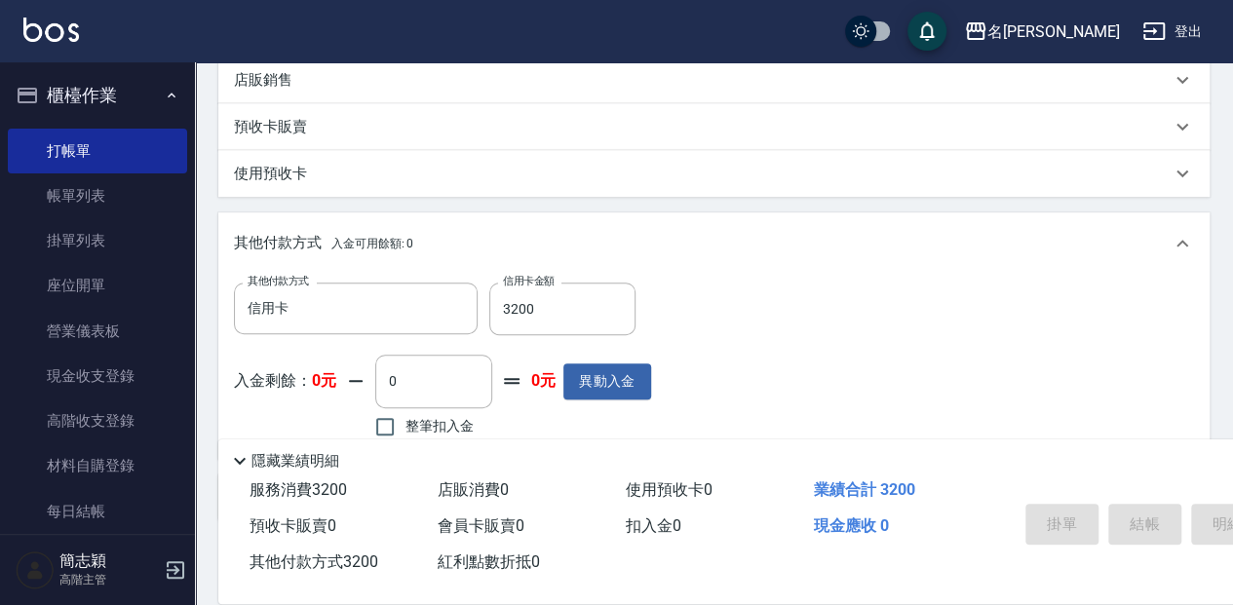
type input "[DATE] 18:13"
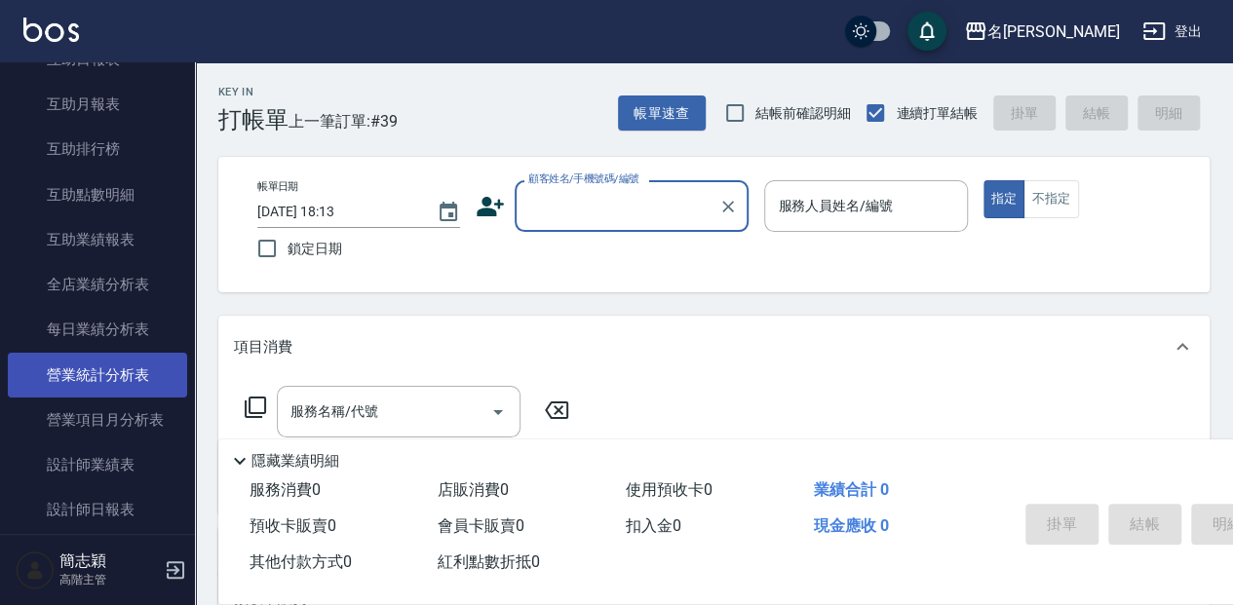
scroll to position [975, 0]
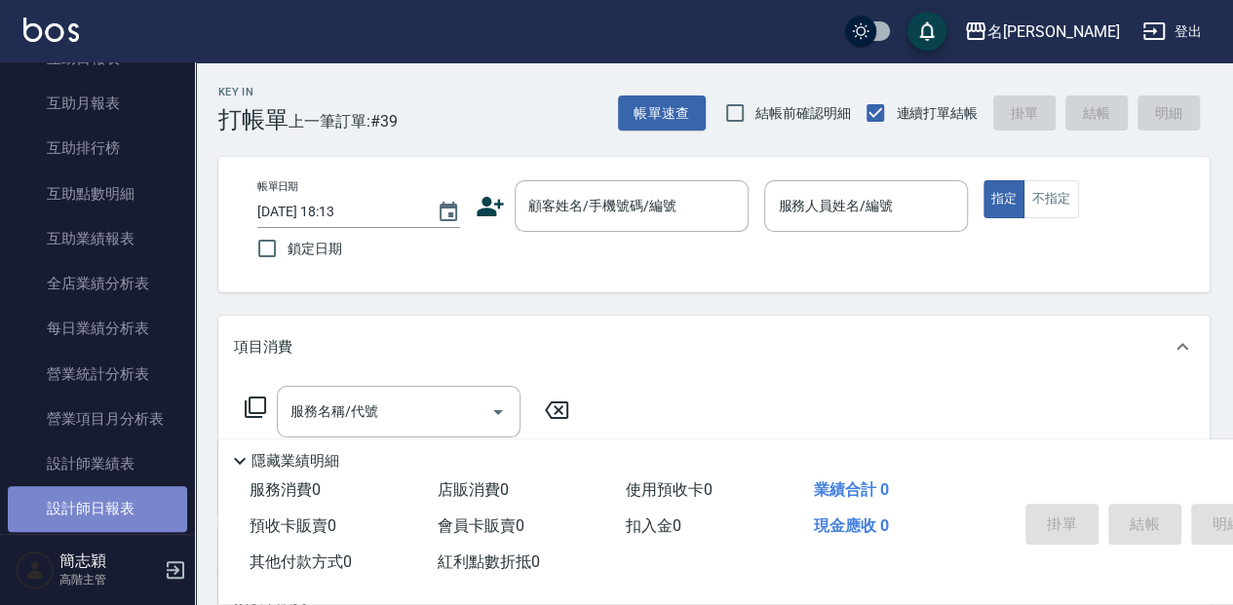
click at [116, 506] on link "設計師日報表" at bounding box center [97, 509] width 179 height 45
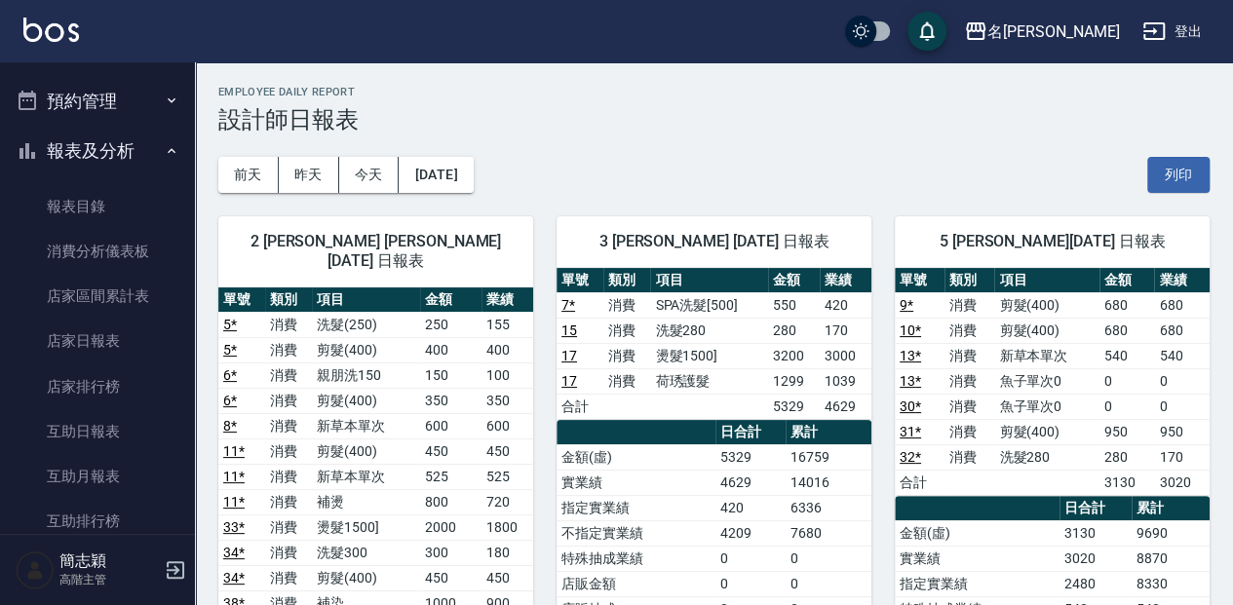
scroll to position [585, 0]
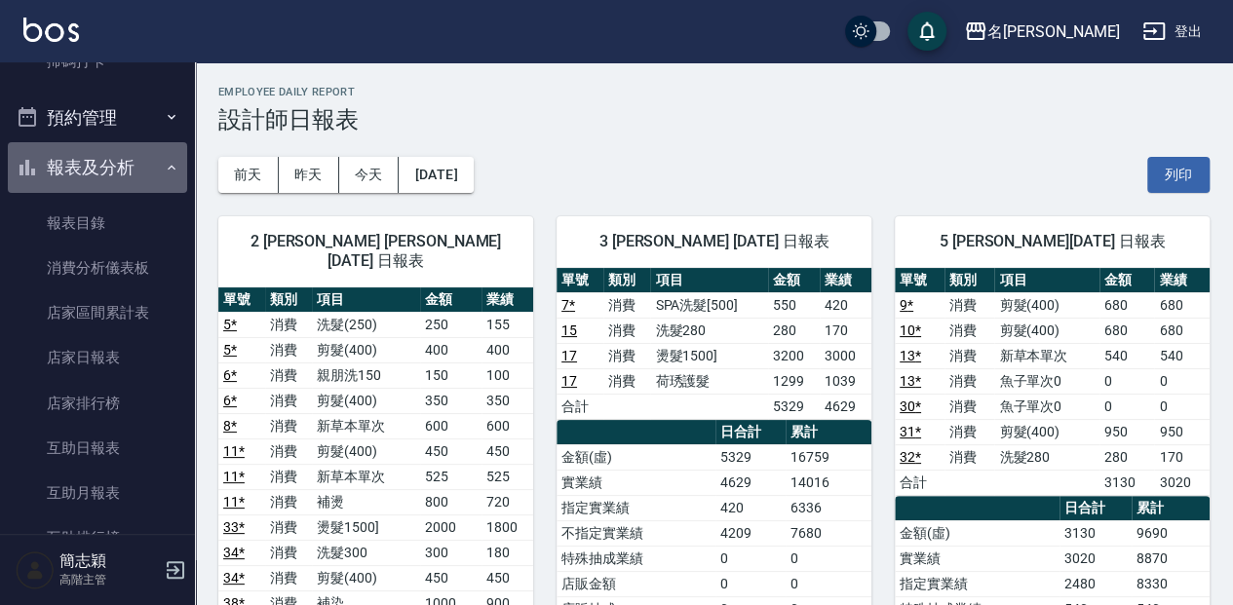
click at [135, 169] on button "報表及分析" at bounding box center [97, 167] width 179 height 51
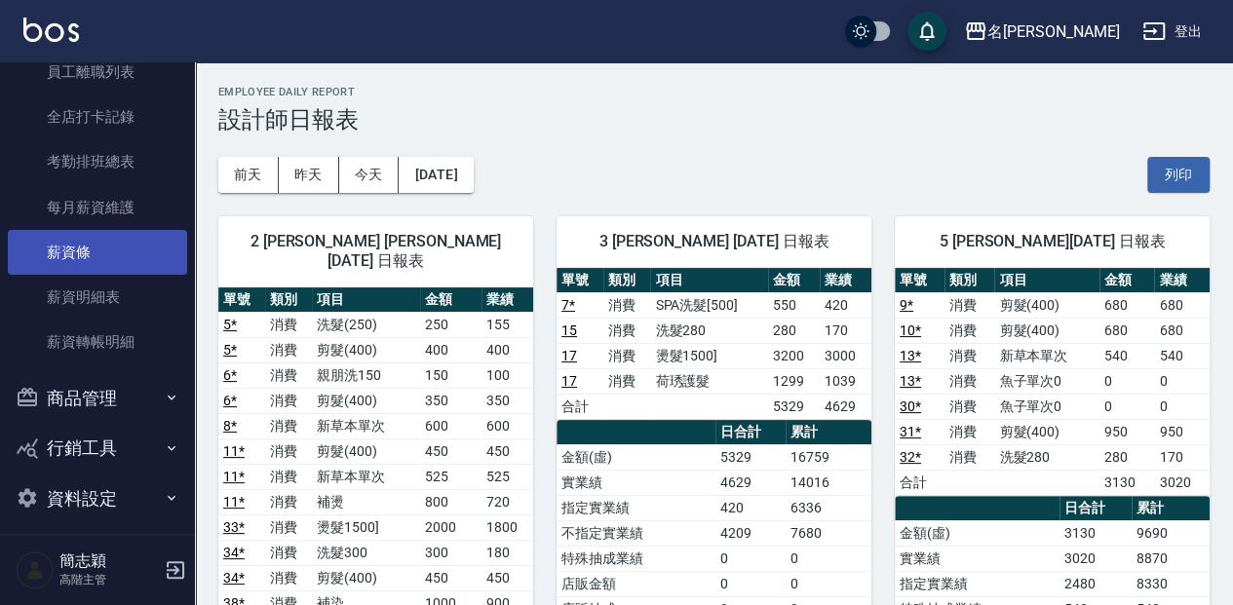
scroll to position [893, 0]
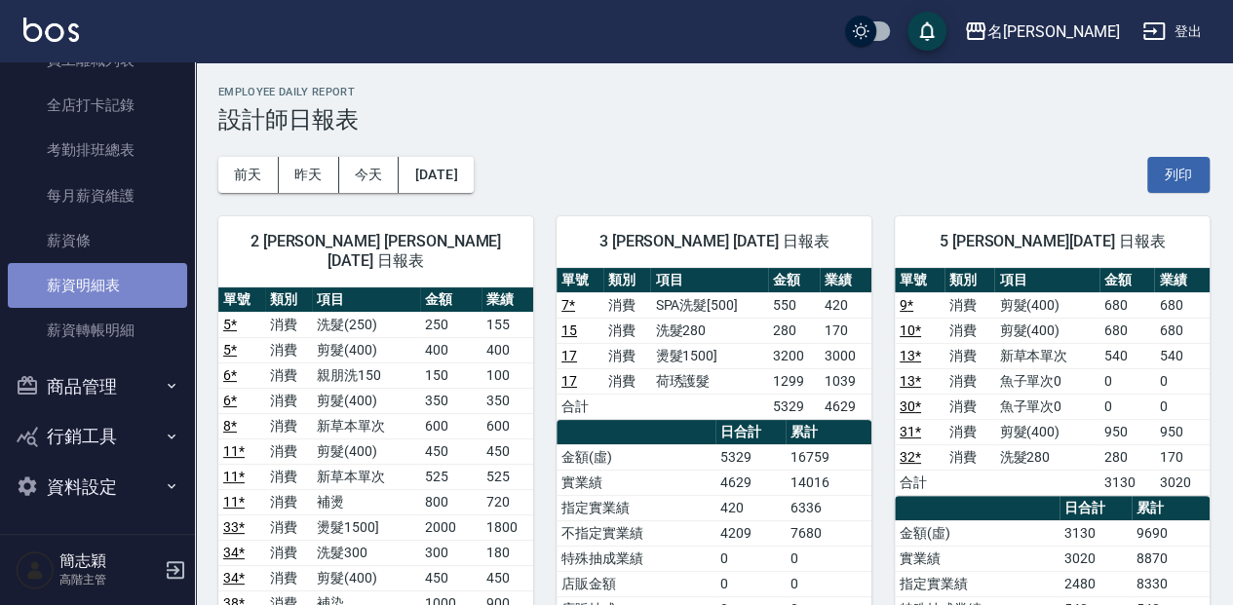
click at [125, 285] on link "薪資明細表" at bounding box center [97, 285] width 179 height 45
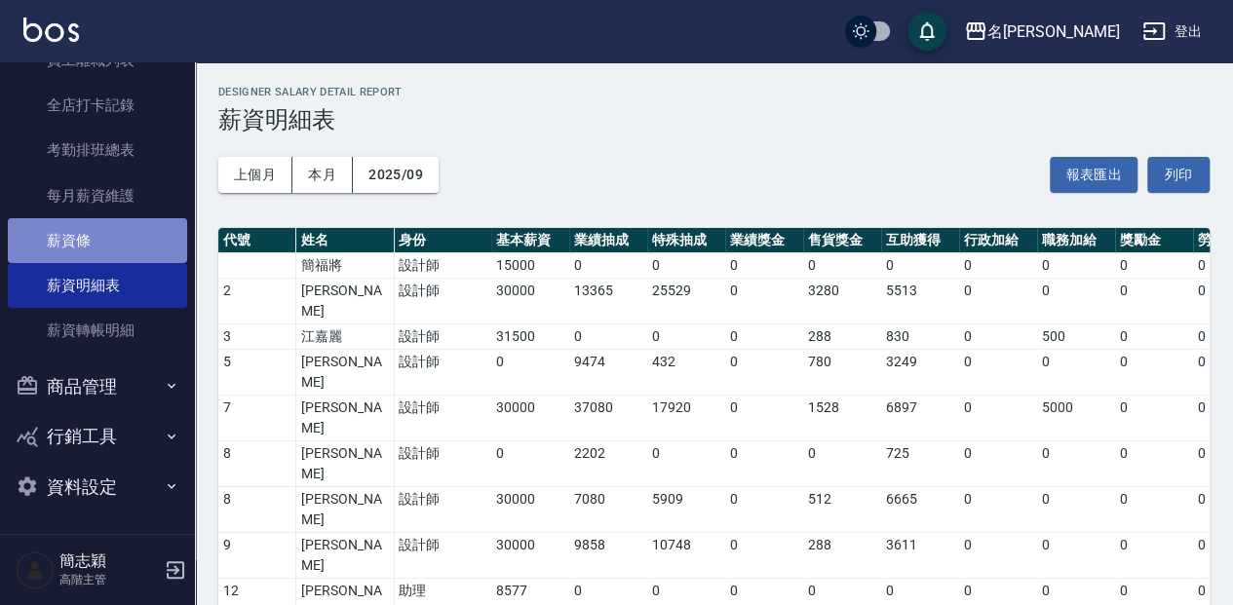
click at [139, 246] on link "薪資條" at bounding box center [97, 240] width 179 height 45
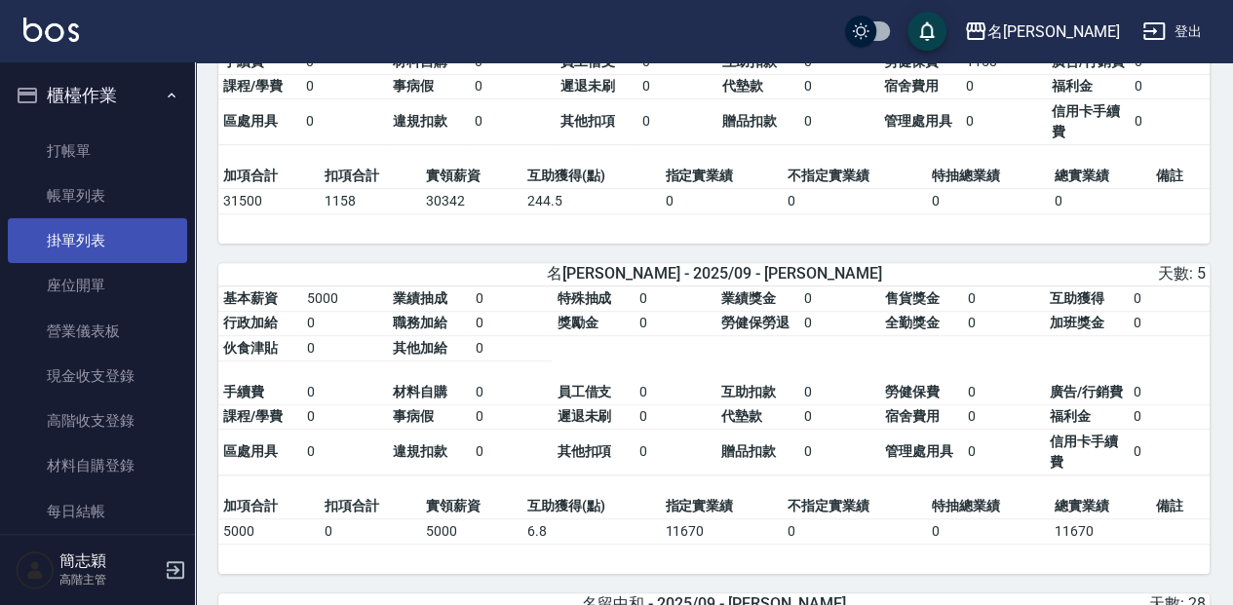
scroll to position [4030, 0]
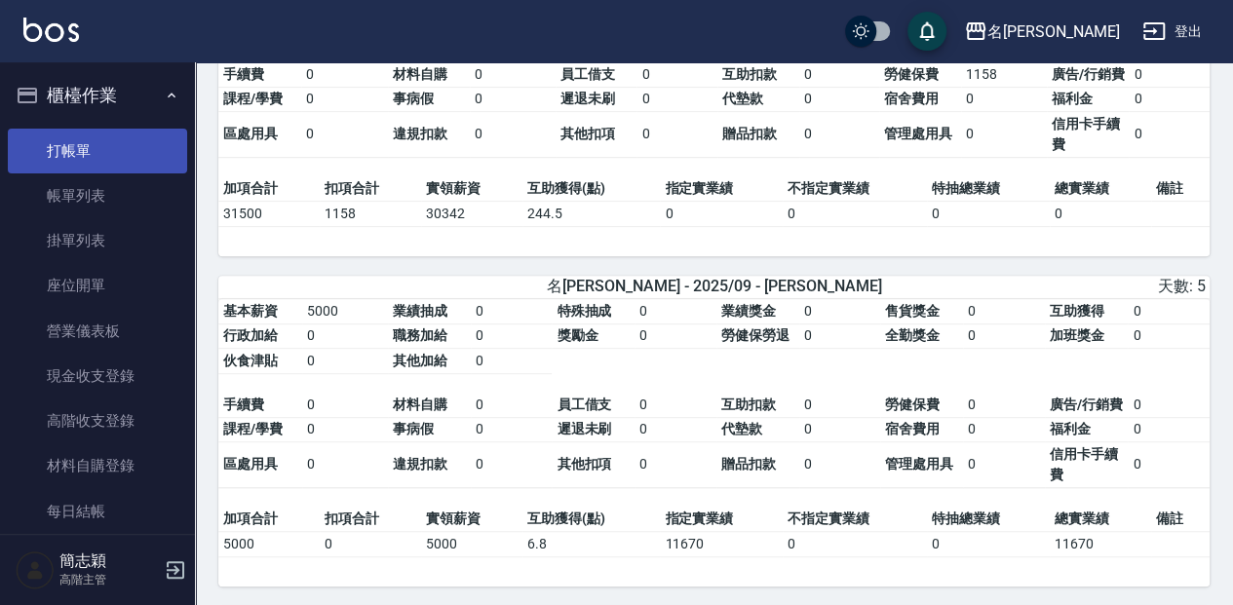
click at [127, 154] on link "打帳單" at bounding box center [97, 151] width 179 height 45
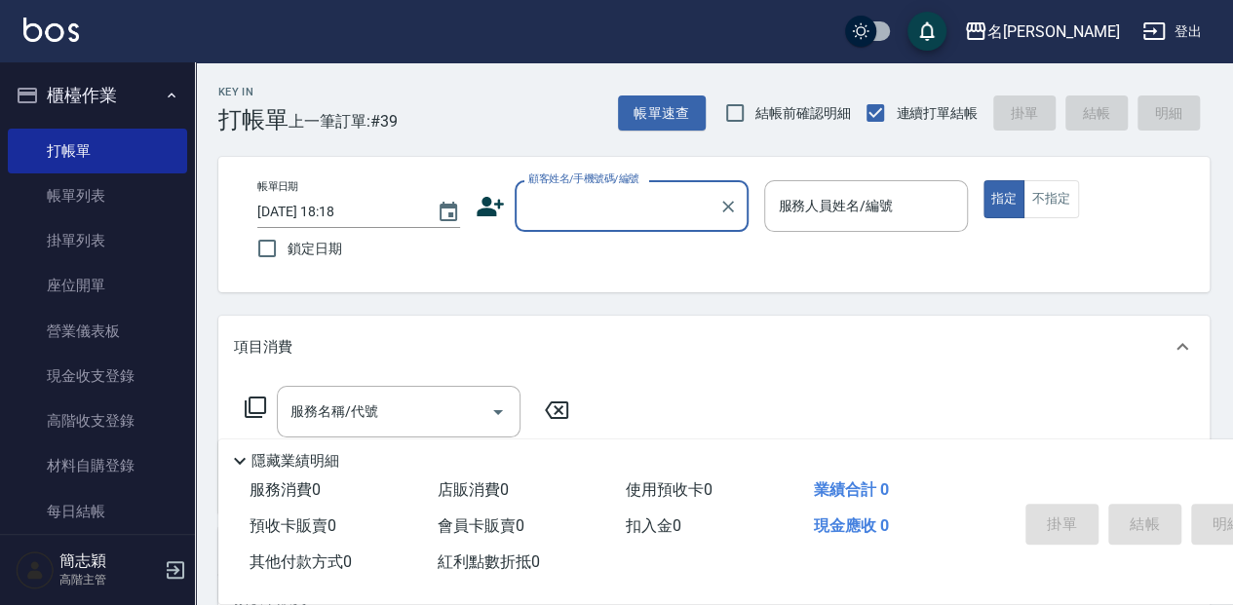
click at [584, 215] on input "顧客姓名/手機號碼/編號" at bounding box center [617, 206] width 187 height 34
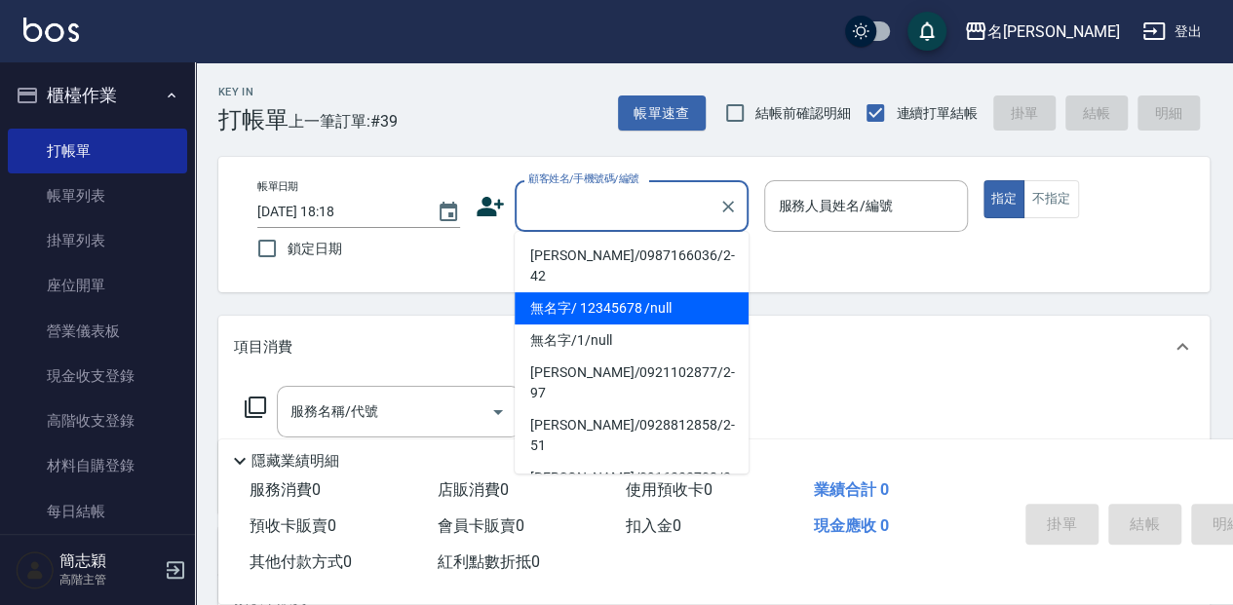
drag, startPoint x: 598, startPoint y: 291, endPoint x: 891, endPoint y: 193, distance: 309.3
click at [599, 293] on li "無名字/ 12345678 /null" at bounding box center [632, 309] width 234 height 32
type input "無名字/ 12345678 /null"
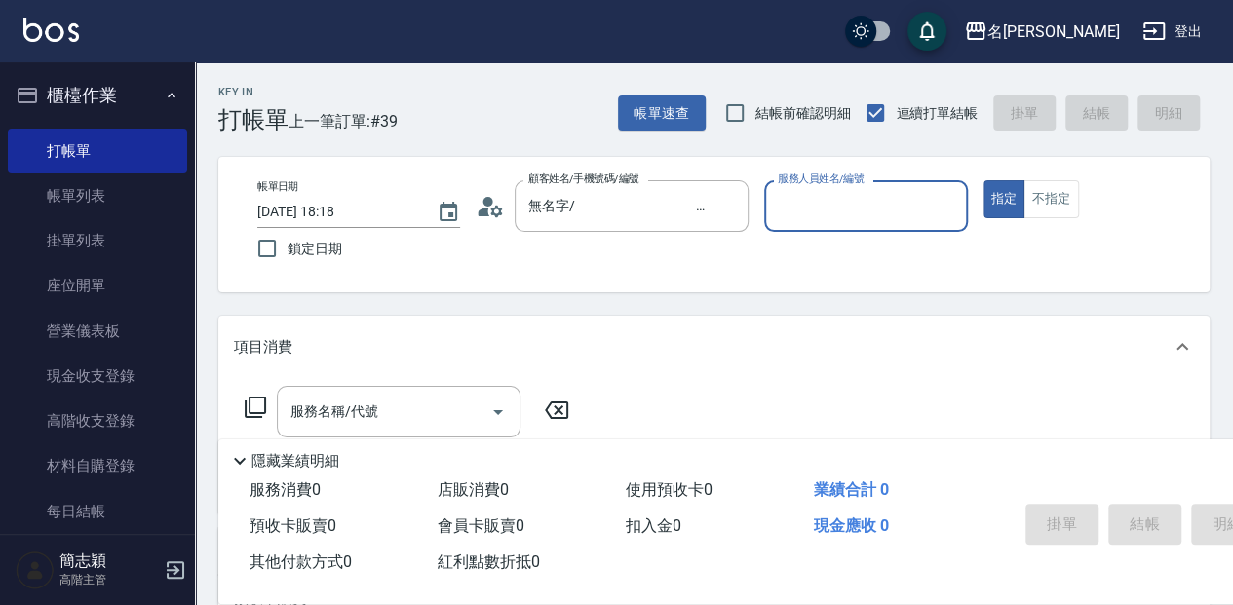
click at [833, 218] on input "服務人員姓名/編號" at bounding box center [865, 206] width 185 height 34
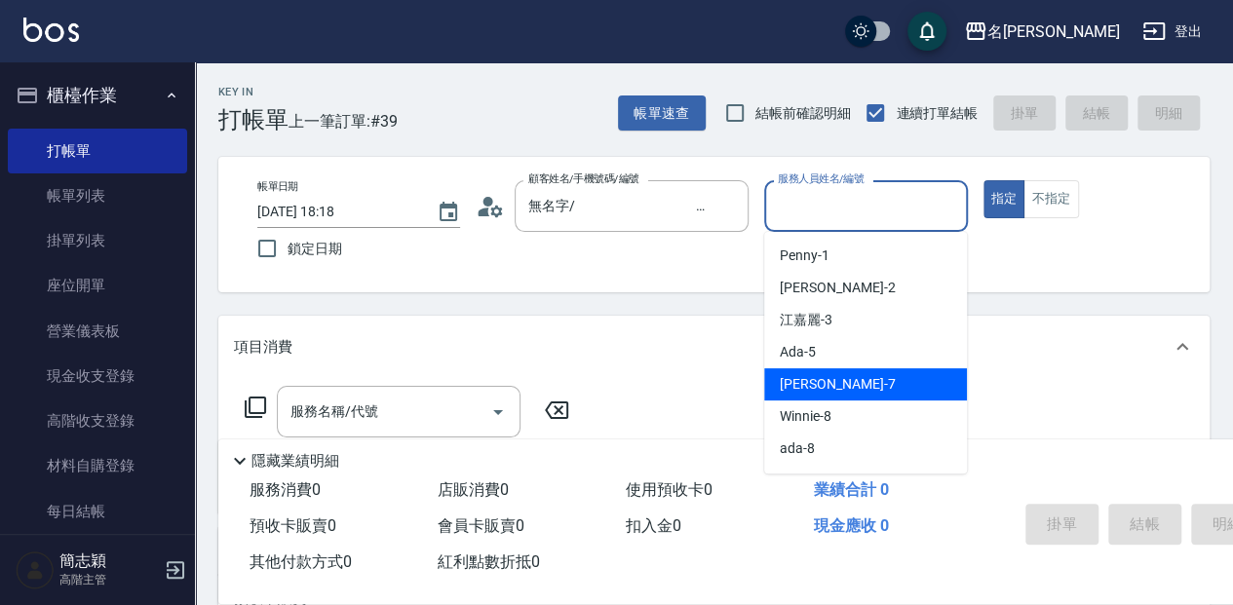
drag, startPoint x: 901, startPoint y: 380, endPoint x: 659, endPoint y: 371, distance: 242.0
click at [901, 380] on div "[PERSON_NAME] -7" at bounding box center [865, 385] width 203 height 32
type input "[PERSON_NAME]-7"
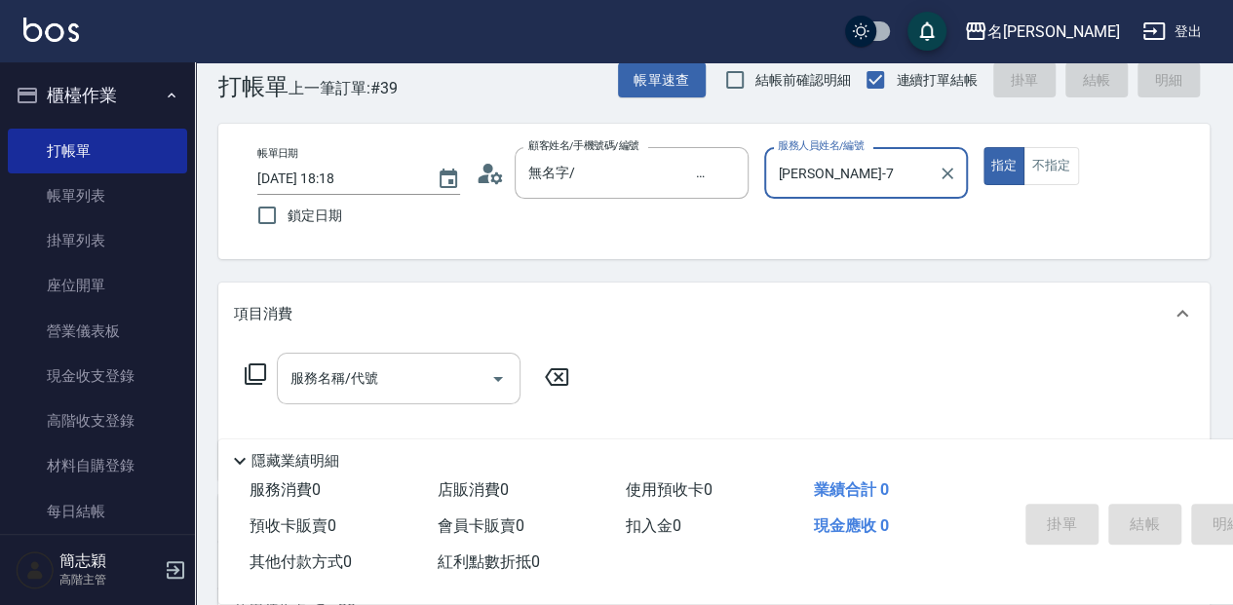
scroll to position [64, 0]
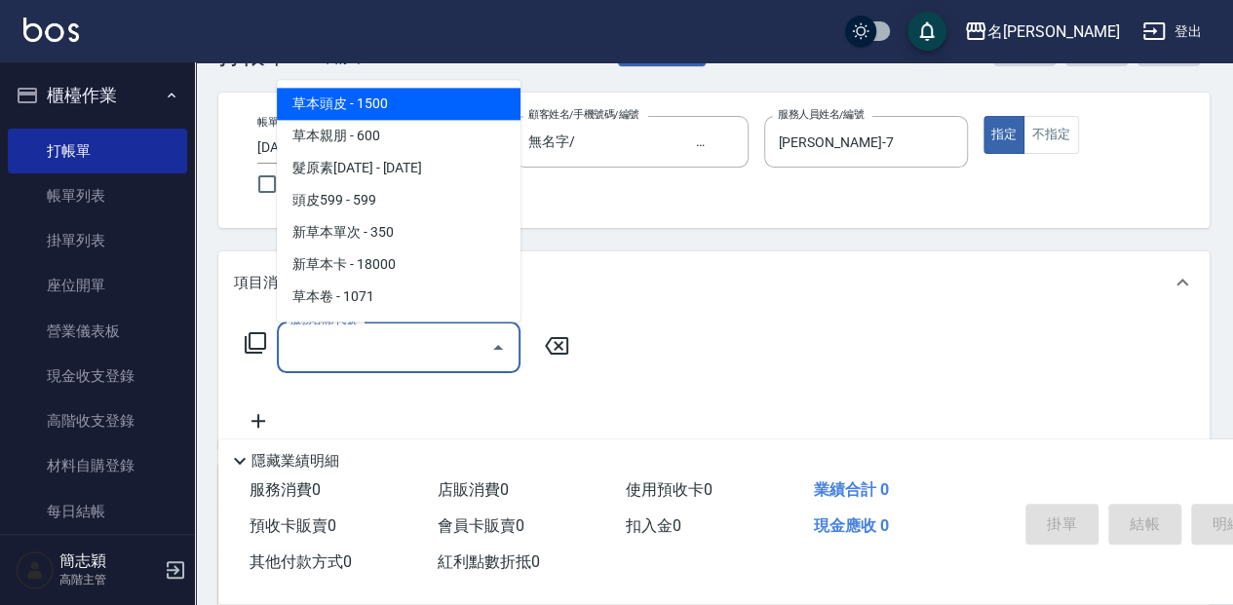
click at [382, 355] on input "服務名稱/代號" at bounding box center [384, 348] width 197 height 34
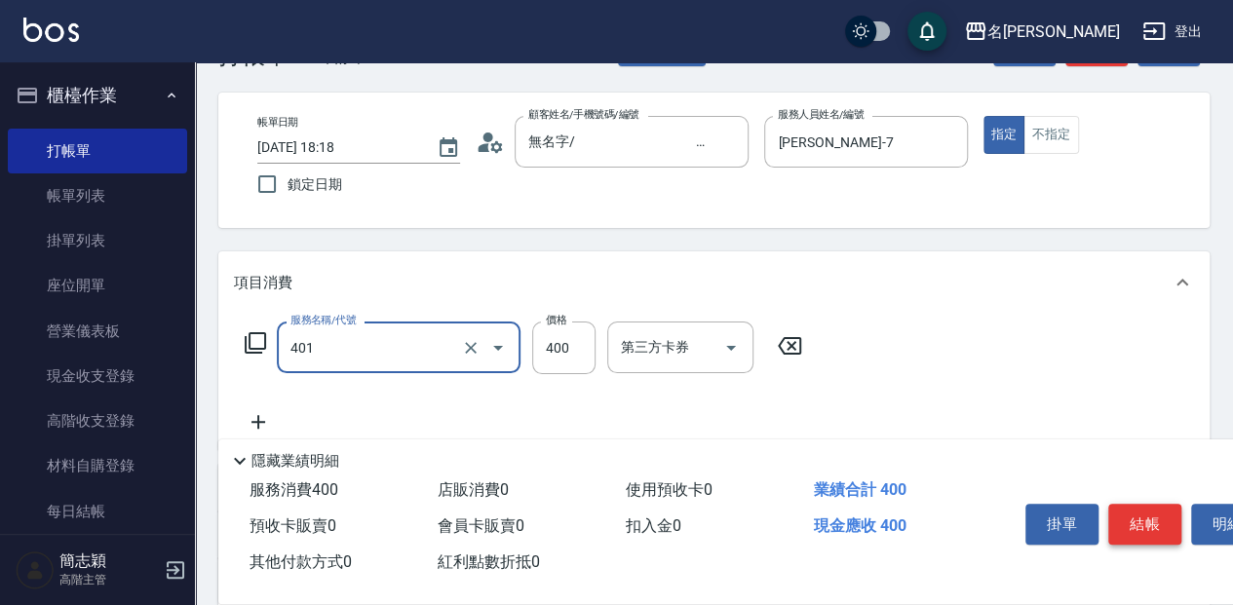
type input "剪髮(400)(401)"
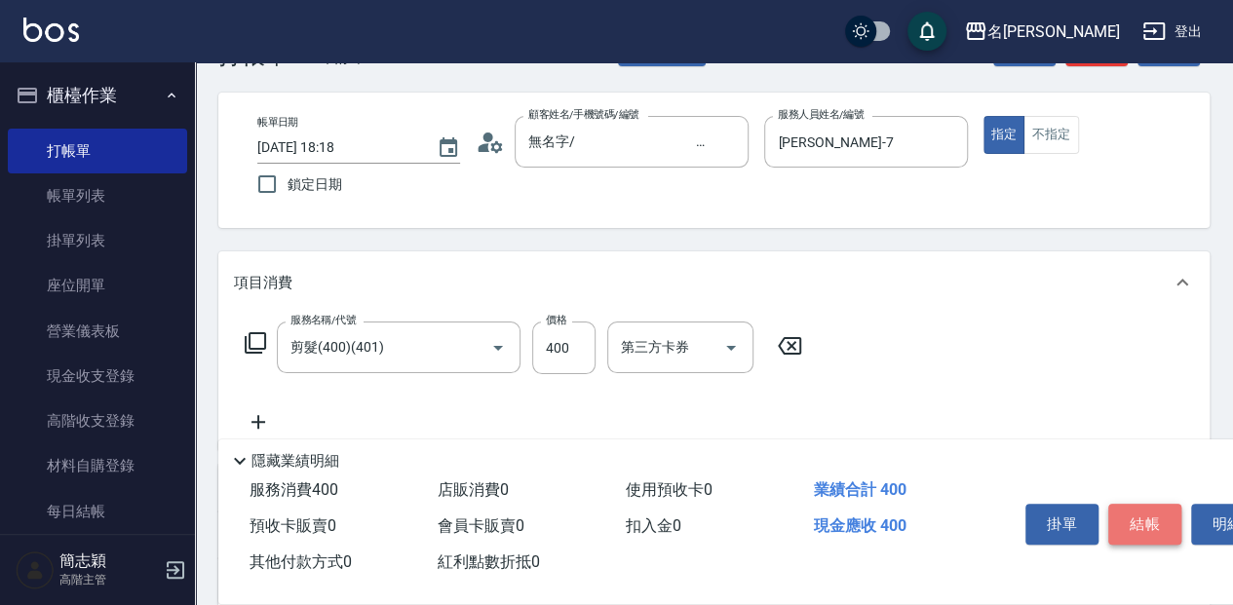
click at [1125, 527] on button "結帳" at bounding box center [1145, 524] width 73 height 41
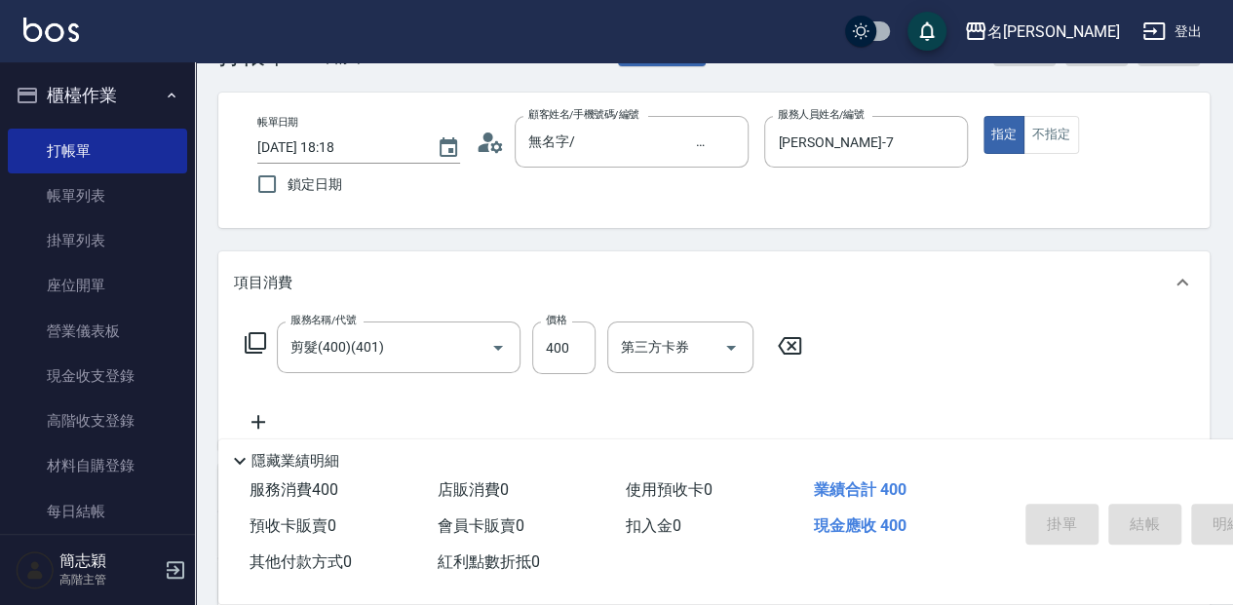
type input "[DATE] 18:50"
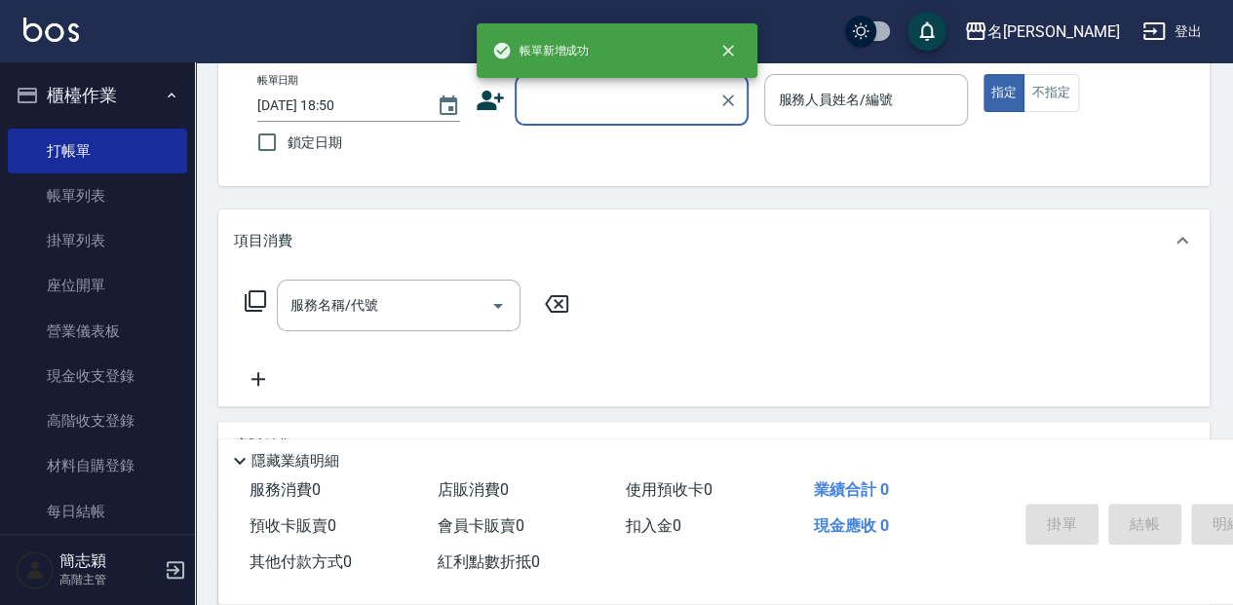
scroll to position [0, 0]
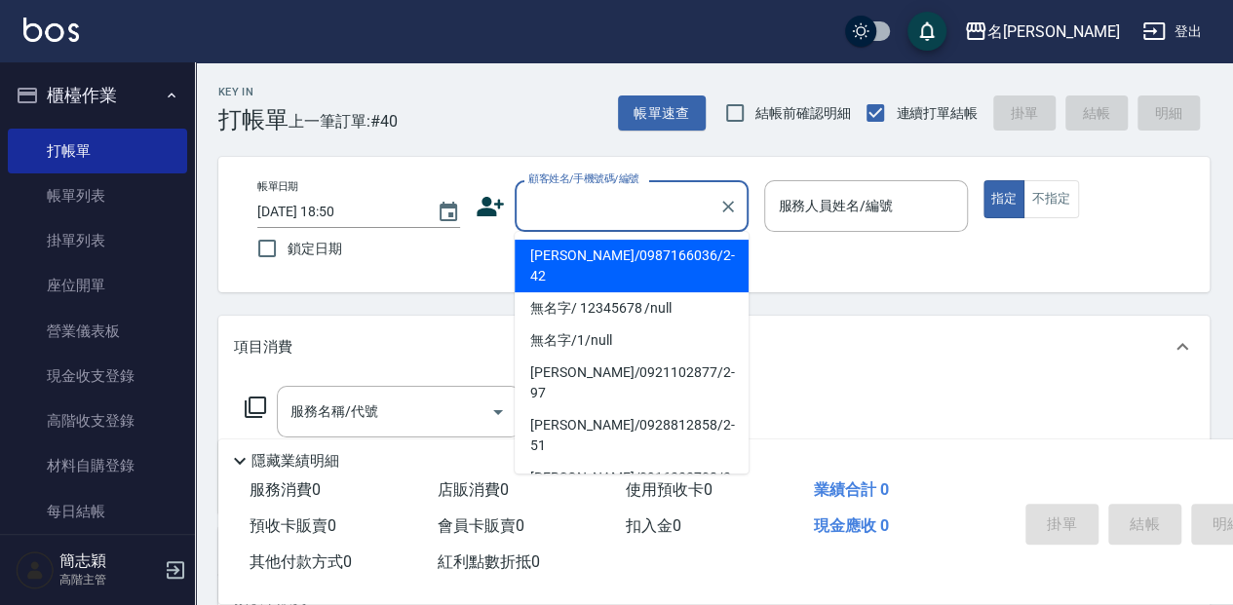
click at [651, 221] on input "顧客姓名/手機號碼/編號" at bounding box center [617, 206] width 187 height 34
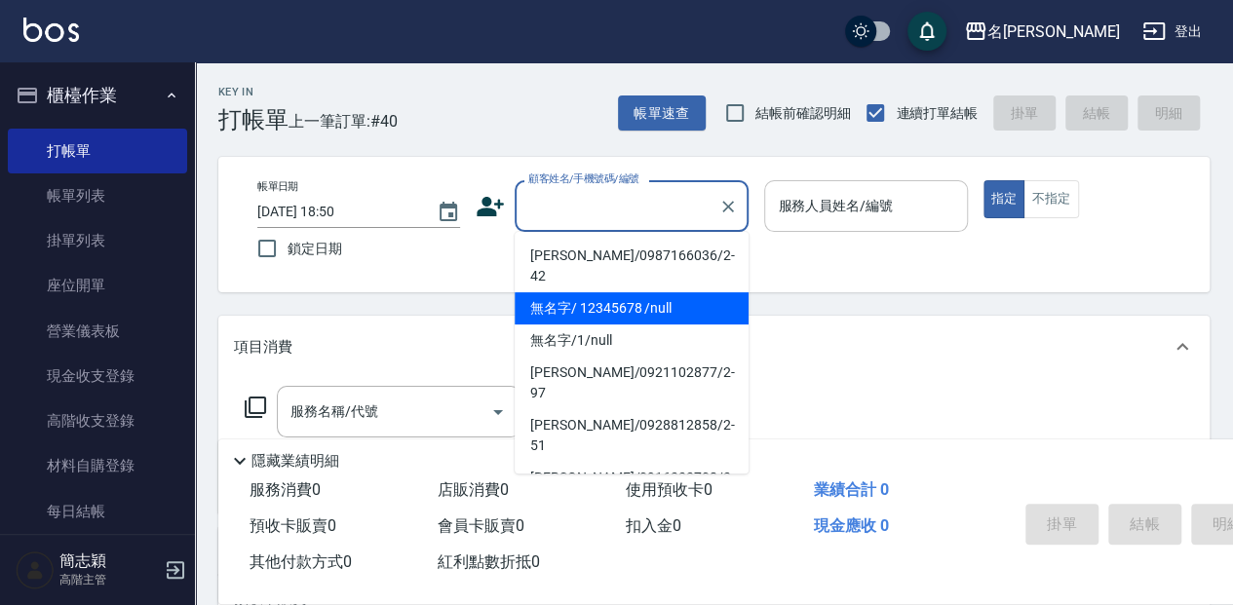
drag, startPoint x: 643, startPoint y: 298, endPoint x: 931, endPoint y: 204, distance: 303.7
click at [644, 297] on li "無名字/ 12345678 /null" at bounding box center [632, 309] width 234 height 32
type input "無名字/ 12345678 /null"
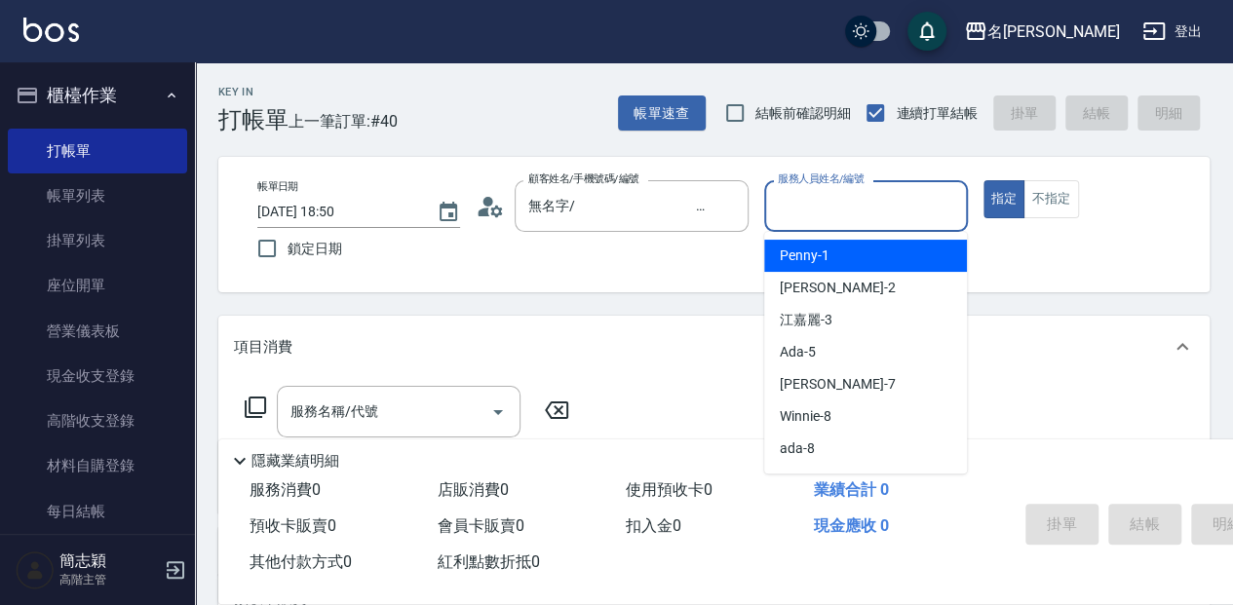
click at [835, 219] on input "服務人員姓名/編號" at bounding box center [865, 206] width 185 height 34
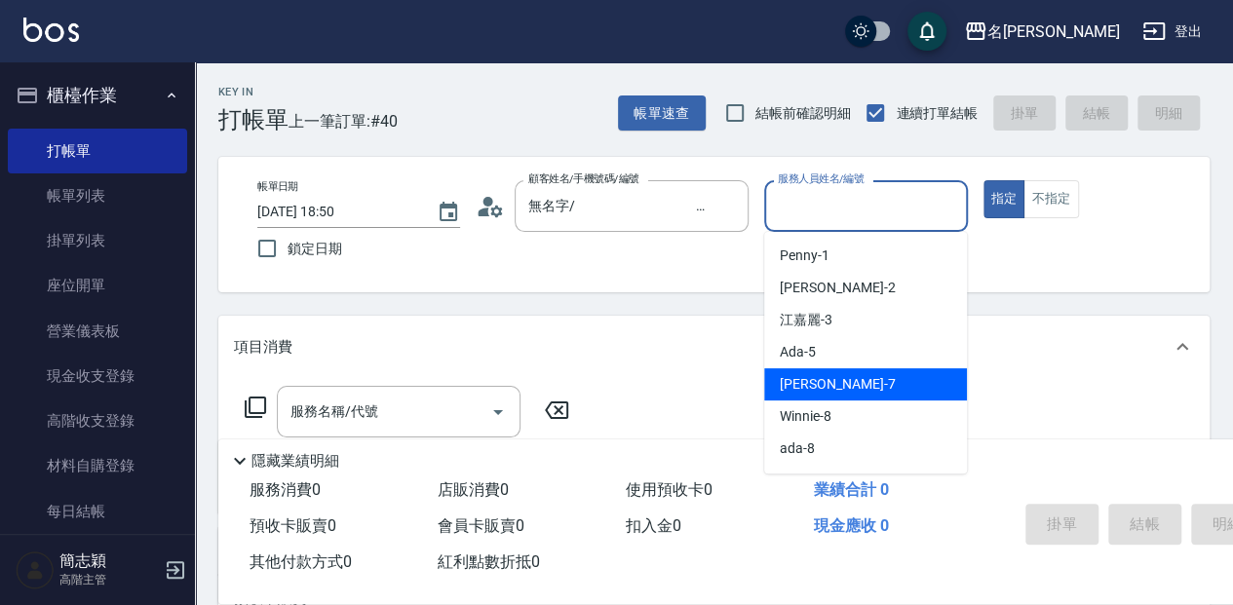
drag, startPoint x: 829, startPoint y: 391, endPoint x: 590, endPoint y: 411, distance: 239.8
click at [828, 392] on span "[PERSON_NAME] -7" at bounding box center [837, 384] width 115 height 20
type input "[PERSON_NAME]-7"
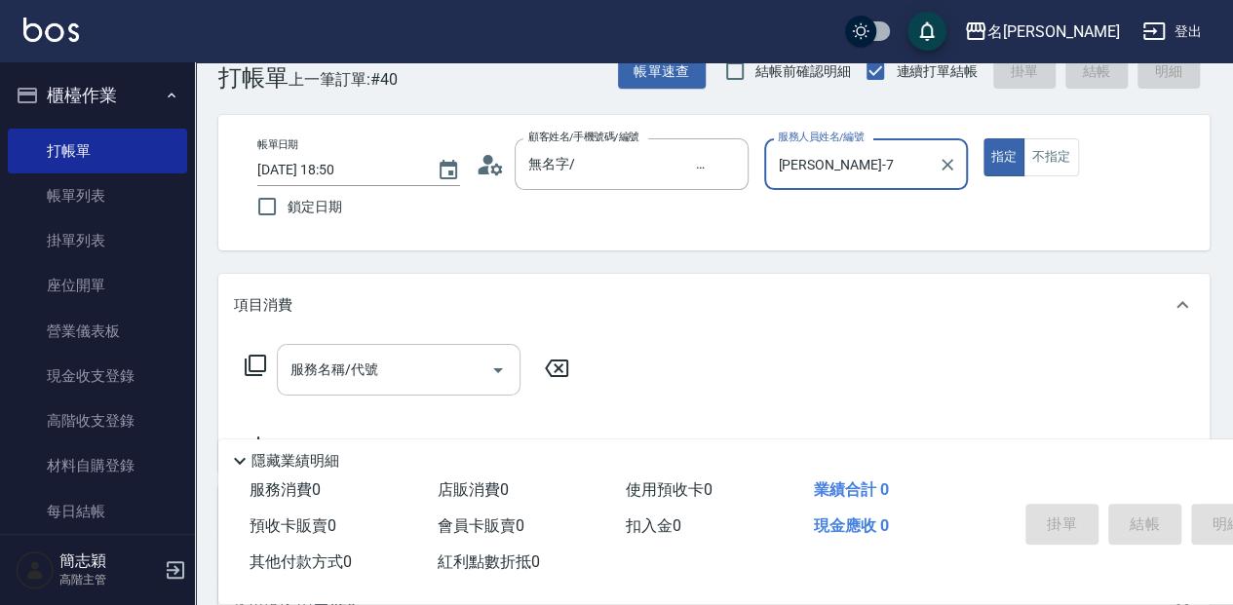
scroll to position [64, 0]
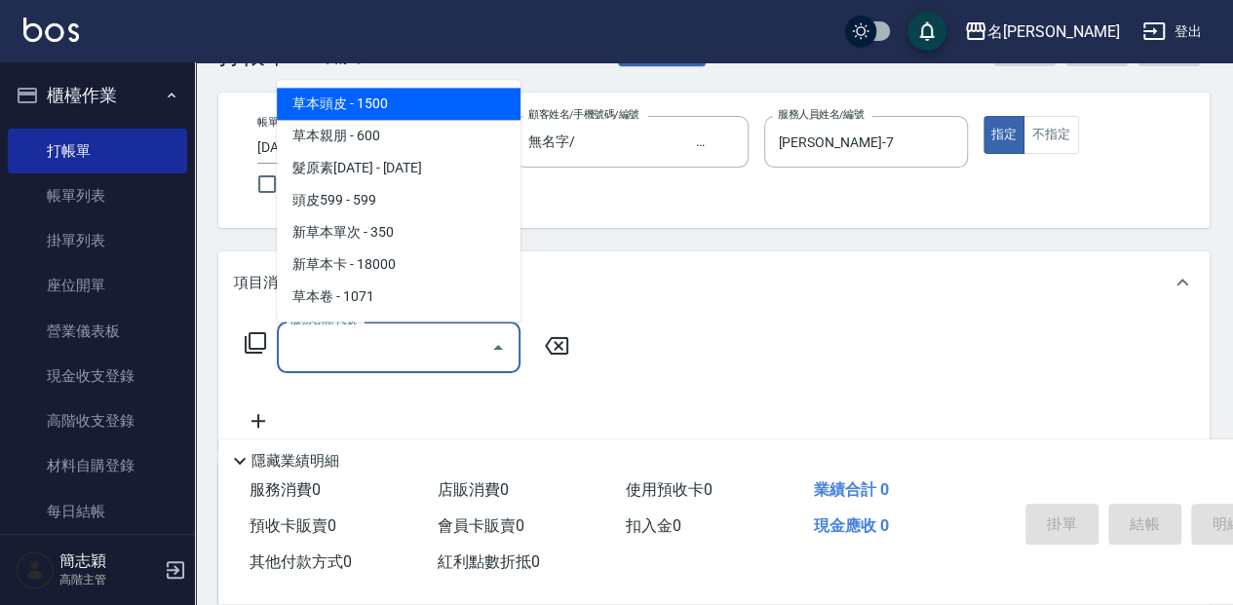
click at [382, 346] on input "服務名稱/代號" at bounding box center [384, 348] width 197 height 34
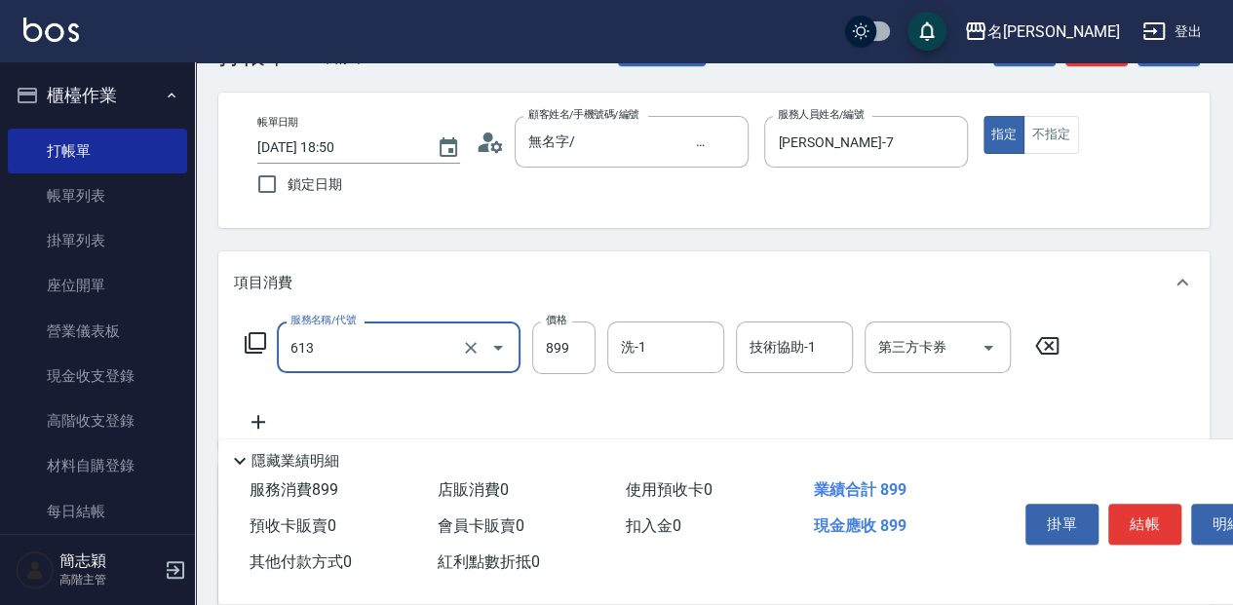
type input "5G護髮(613)"
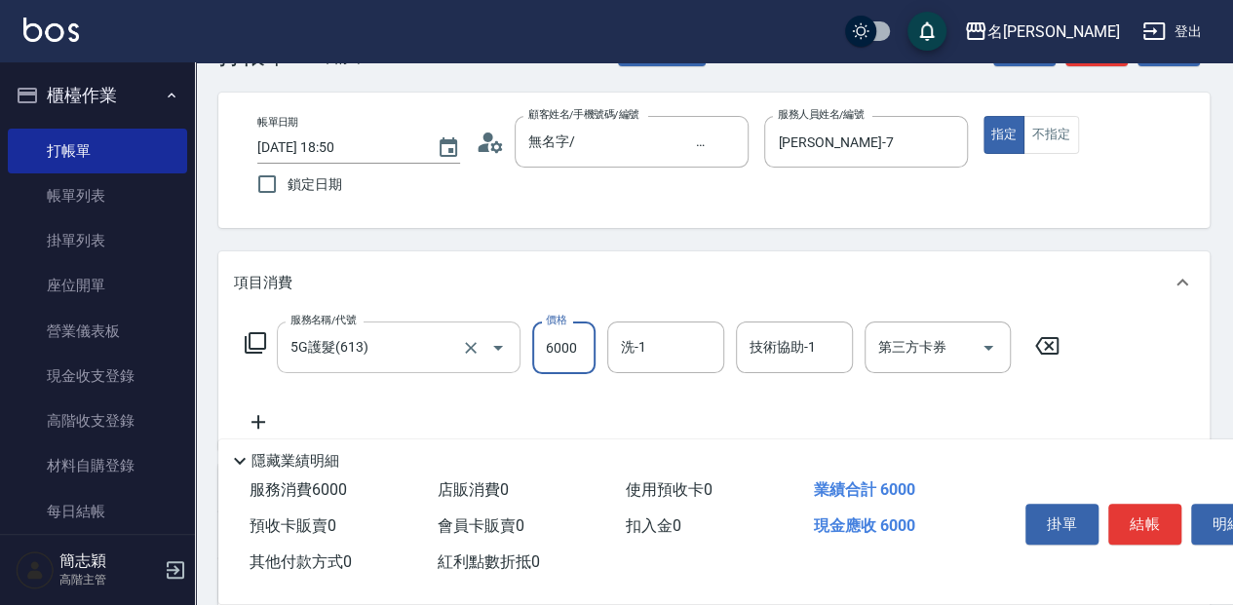
type input "6000"
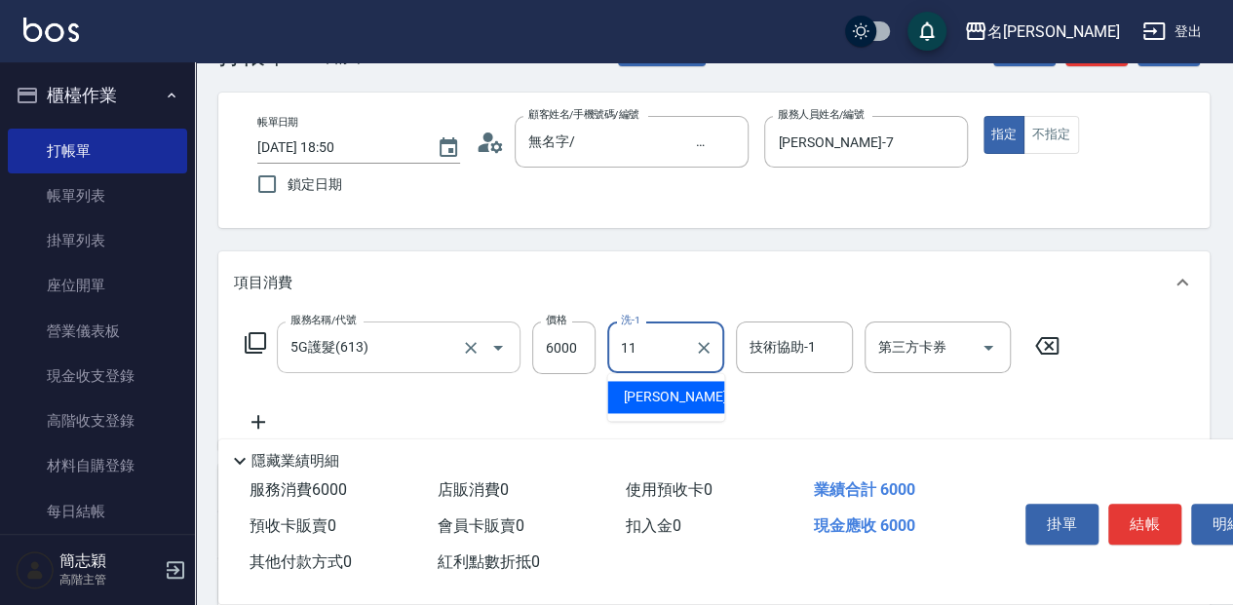
type input "家綸-11"
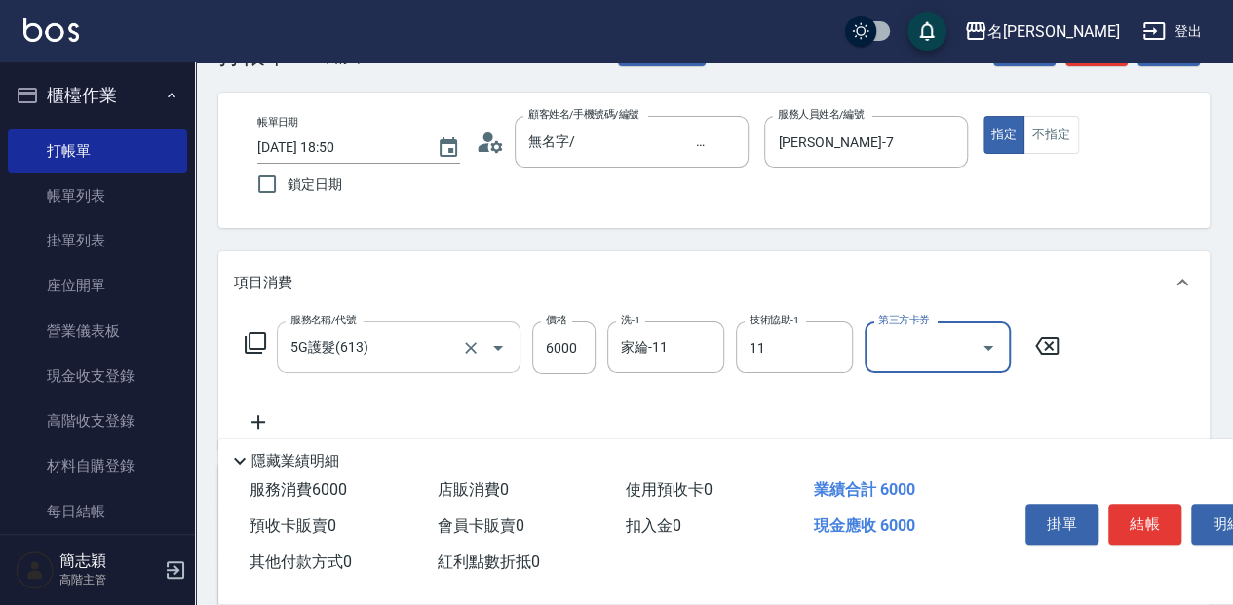
type input "家綸-11"
drag, startPoint x: 1135, startPoint y: 511, endPoint x: 1121, endPoint y: 505, distance: 14.9
click at [1135, 511] on button "結帳" at bounding box center [1145, 524] width 73 height 41
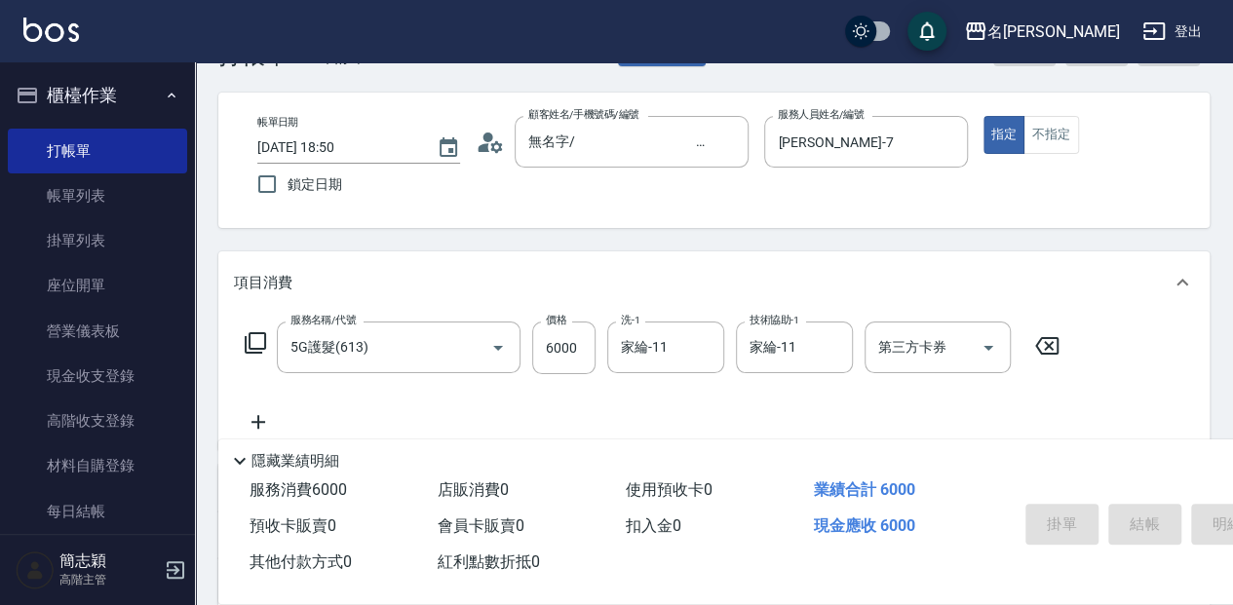
type input "[DATE] 18:51"
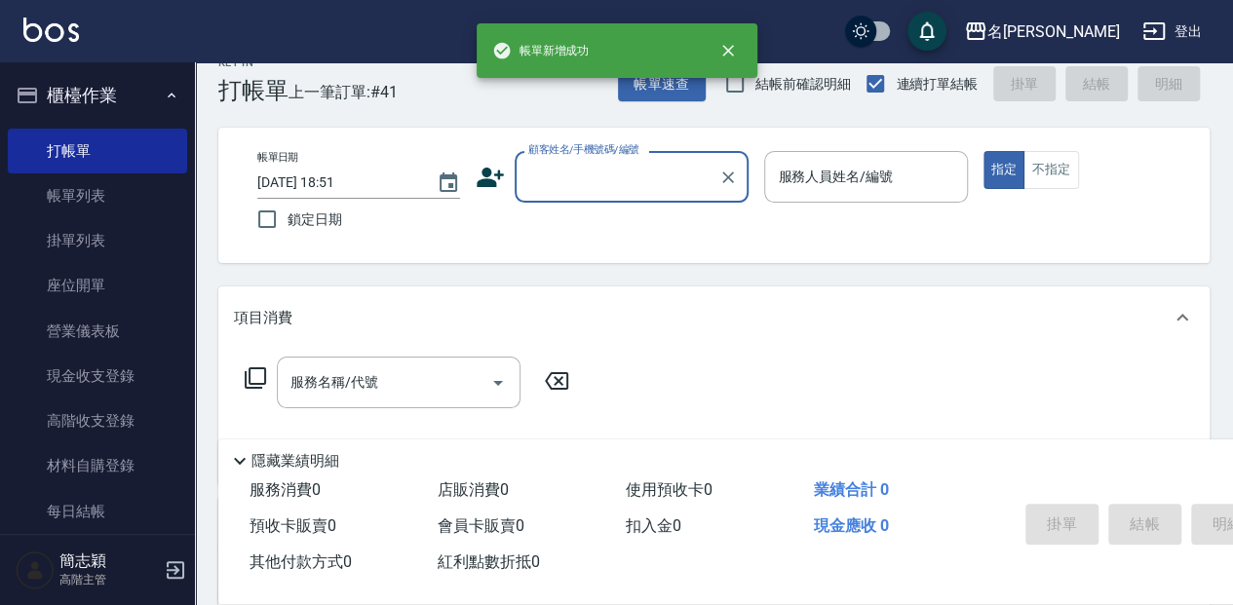
scroll to position [0, 0]
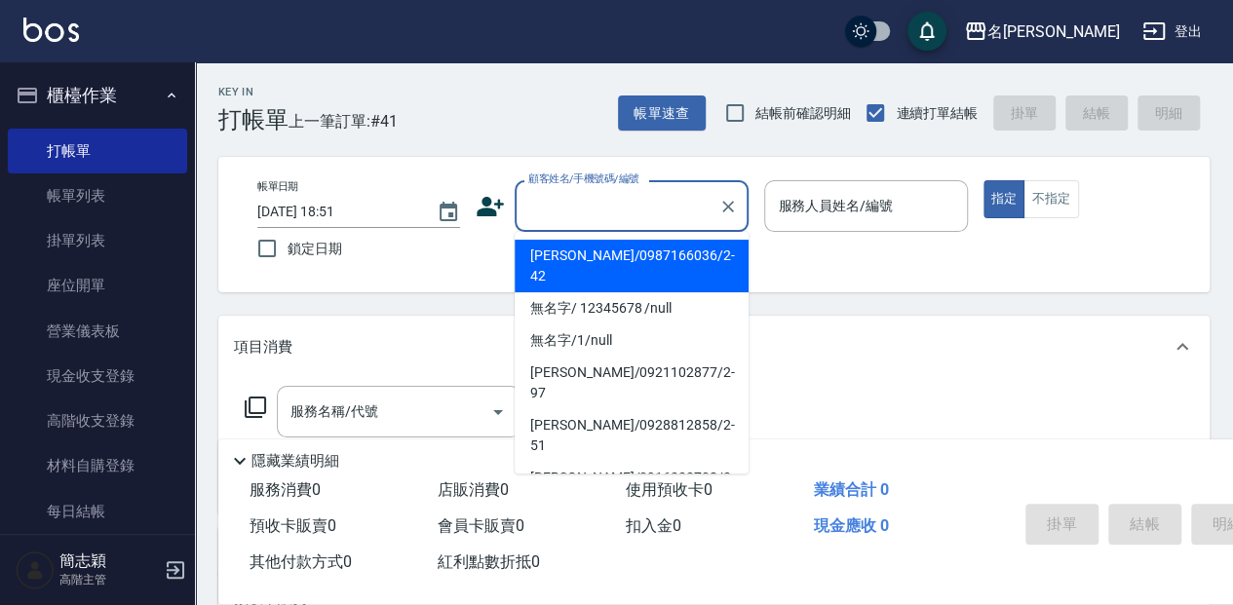
drag, startPoint x: 599, startPoint y: 215, endPoint x: 618, endPoint y: 224, distance: 21.8
click at [599, 215] on input "顧客姓名/手機號碼/編號" at bounding box center [617, 206] width 187 height 34
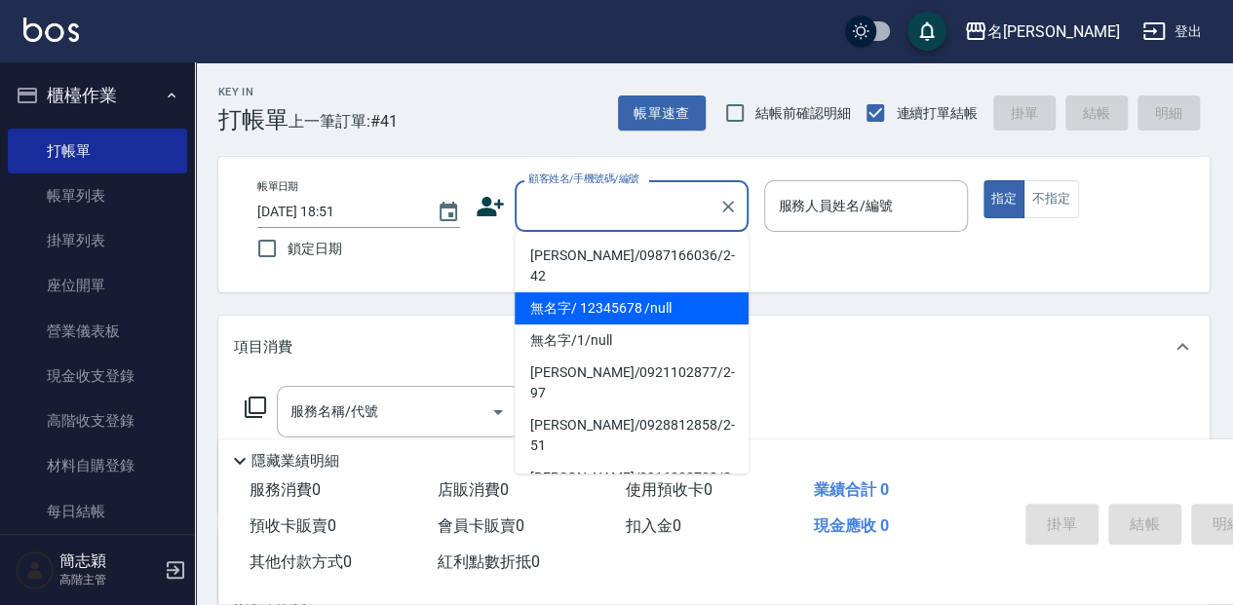
drag, startPoint x: 638, startPoint y: 293, endPoint x: 796, endPoint y: 257, distance: 161.8
click at [638, 293] on li "無名字/ 12345678 /null" at bounding box center [632, 309] width 234 height 32
type input "無名字/ 12345678 /null"
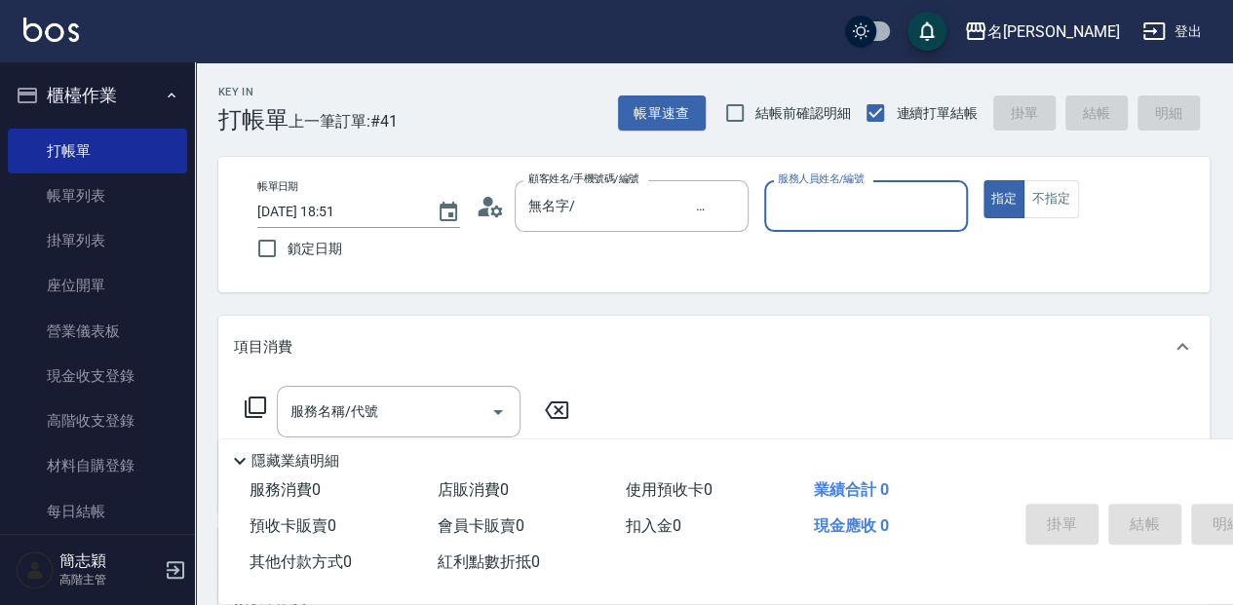
click at [814, 212] on input "服務人員姓名/編號" at bounding box center [865, 206] width 185 height 34
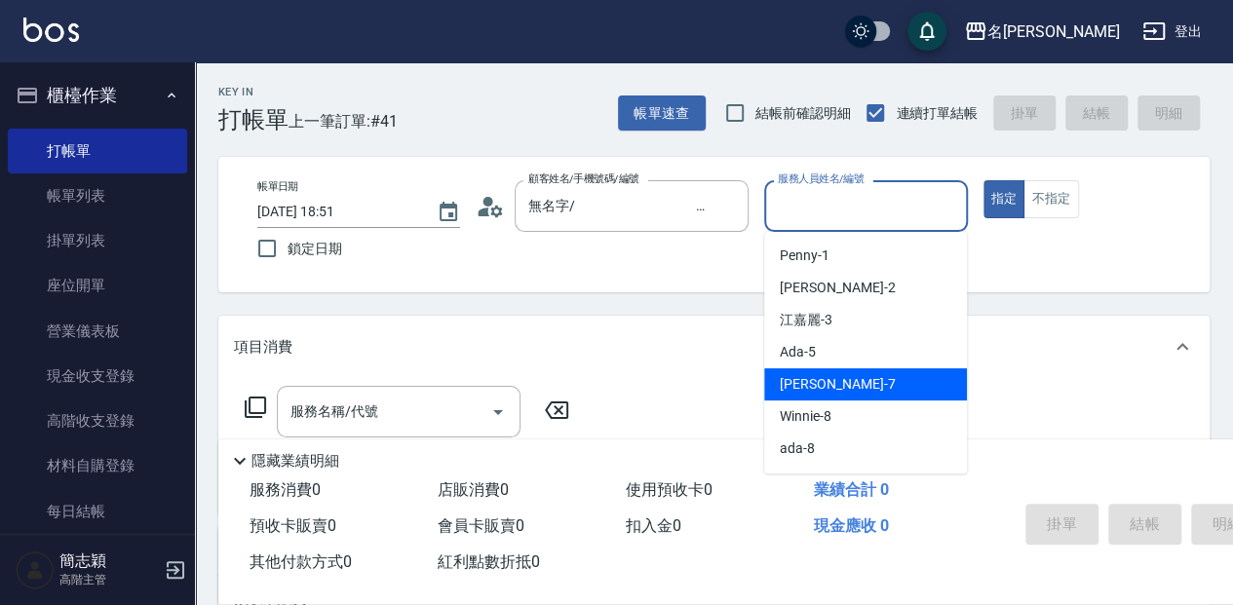
drag, startPoint x: 880, startPoint y: 382, endPoint x: 839, endPoint y: 387, distance: 42.2
click at [879, 381] on div "[PERSON_NAME] -7" at bounding box center [865, 385] width 203 height 32
type input "[PERSON_NAME]-7"
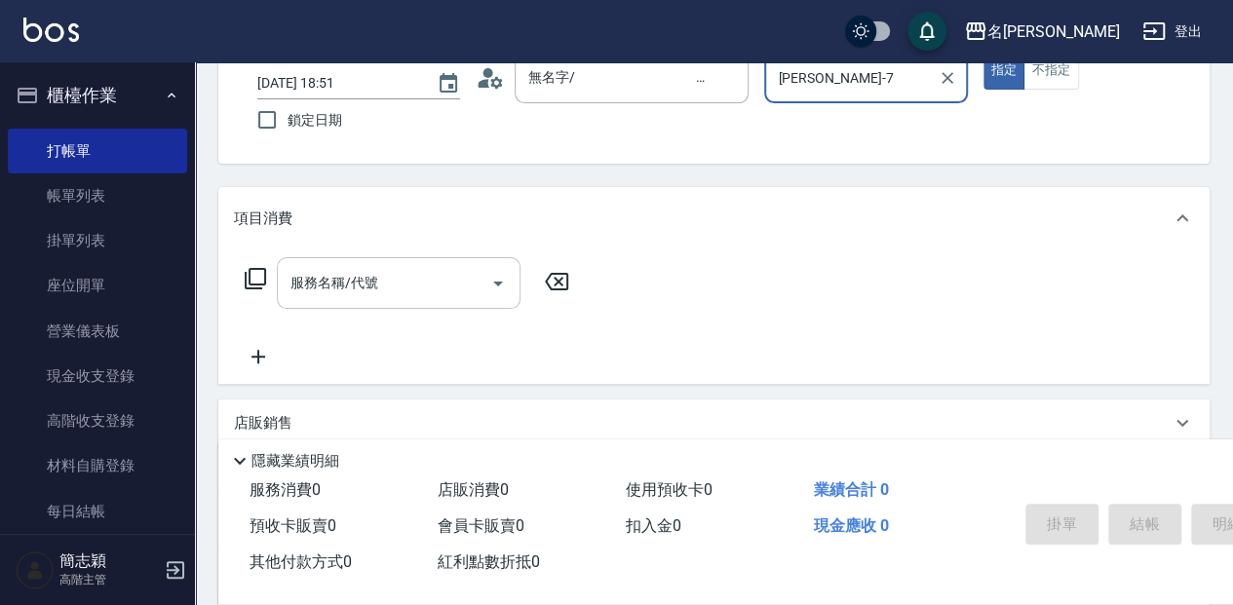
scroll to position [130, 0]
click at [425, 296] on input "服務名稱/代號" at bounding box center [384, 282] width 197 height 34
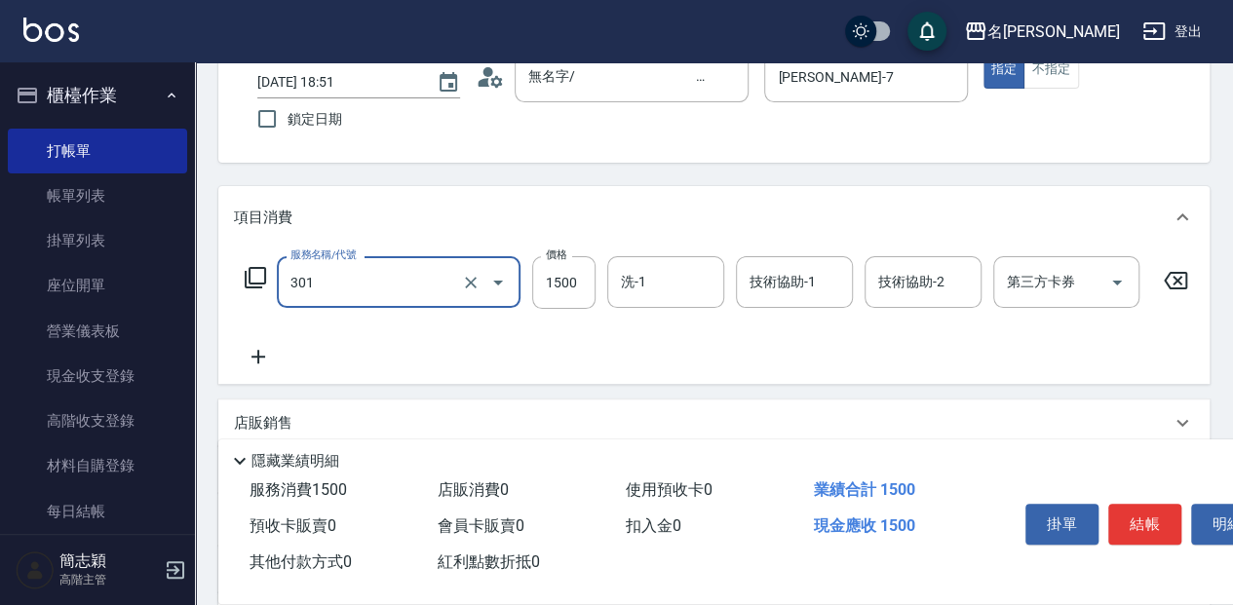
type input "燙髮(1500](301)"
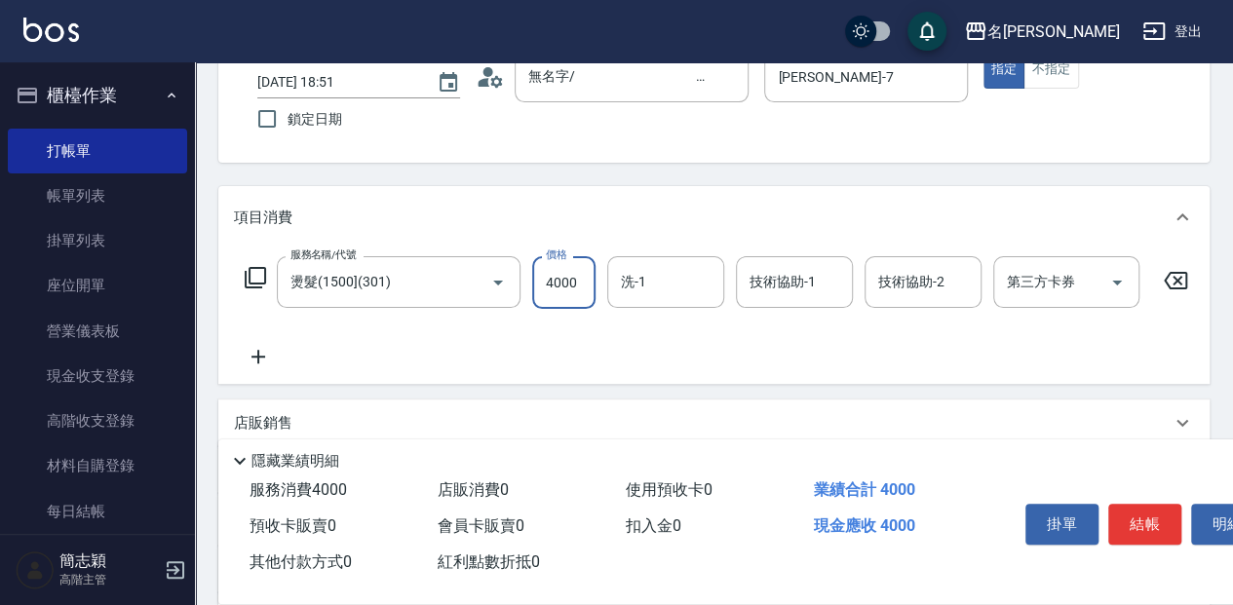
type input "4000"
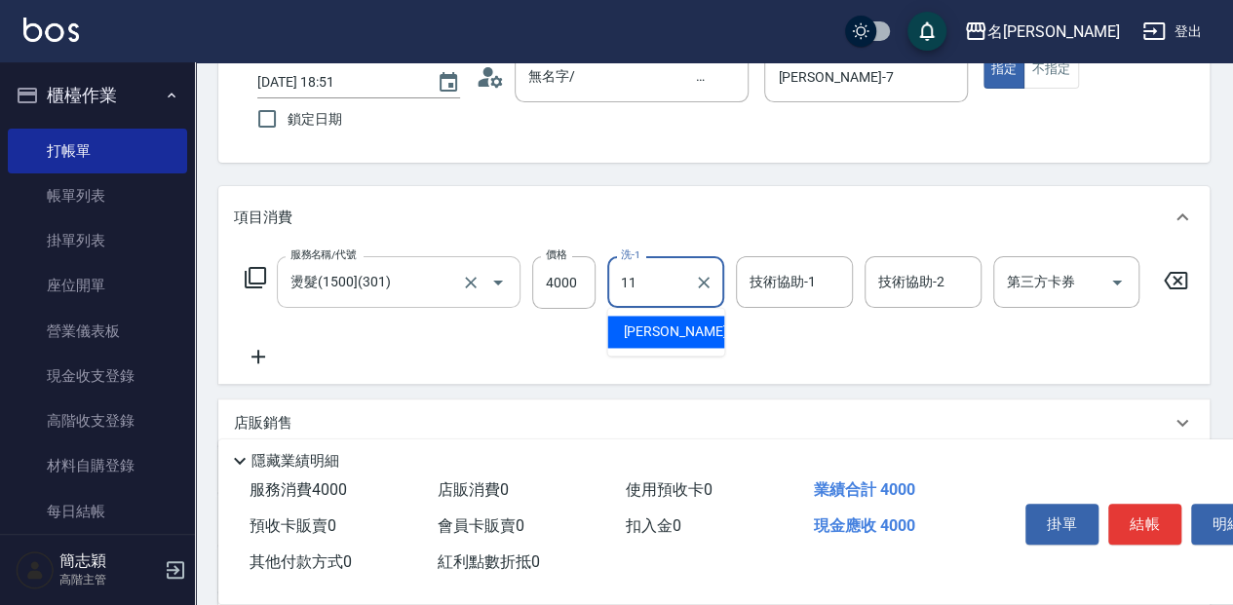
type input "11"
click at [650, 277] on input "洗-1" at bounding box center [665, 282] width 99 height 34
type input "家綸-11"
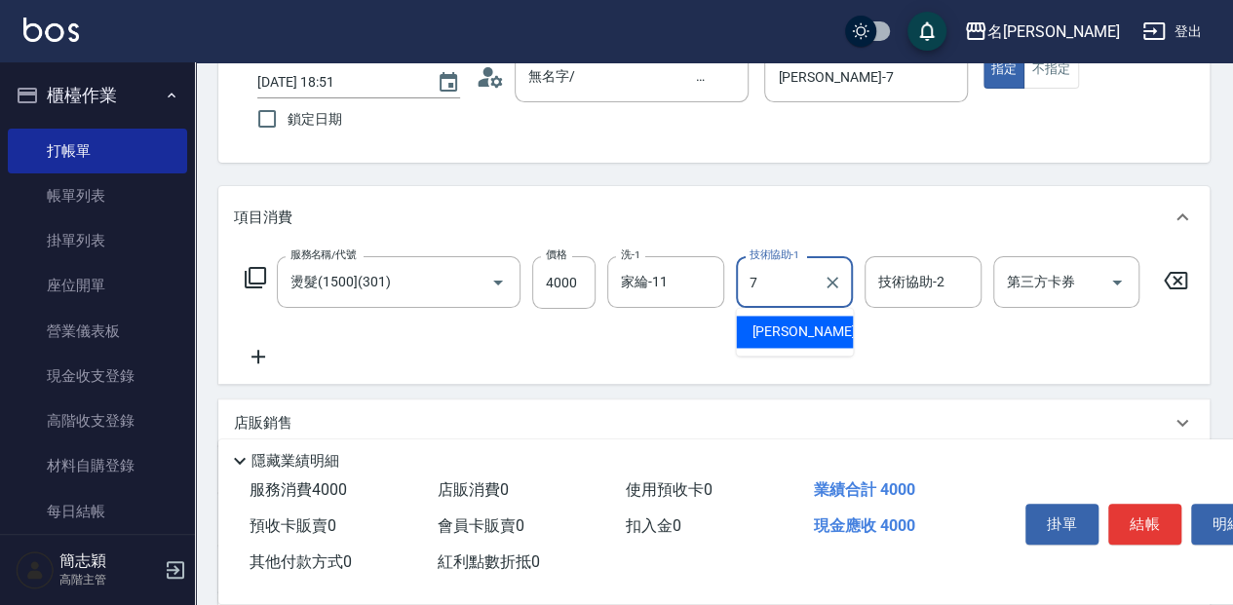
type input "[PERSON_NAME]-7"
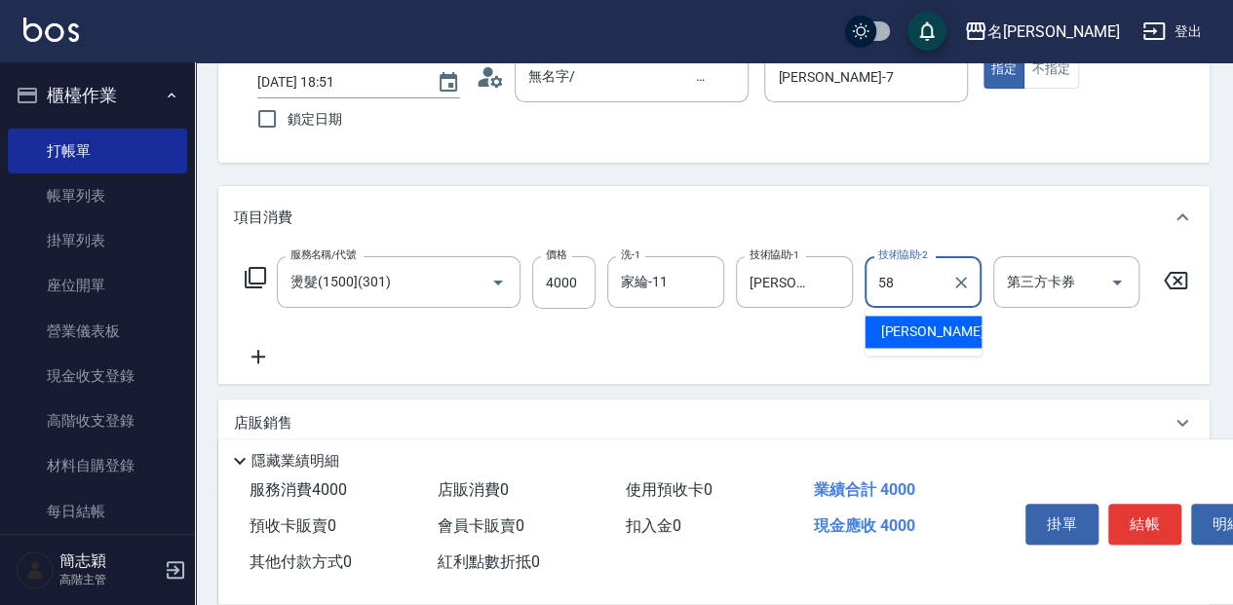
type input "[PERSON_NAME]-58"
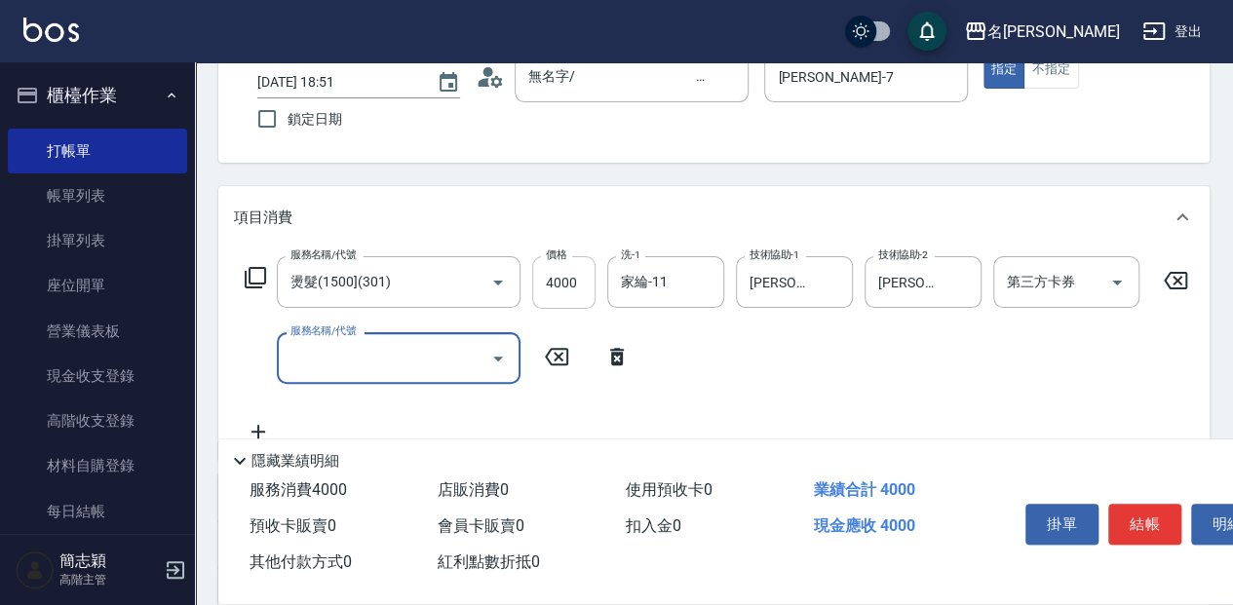
click at [588, 286] on input "4000" at bounding box center [563, 282] width 63 height 53
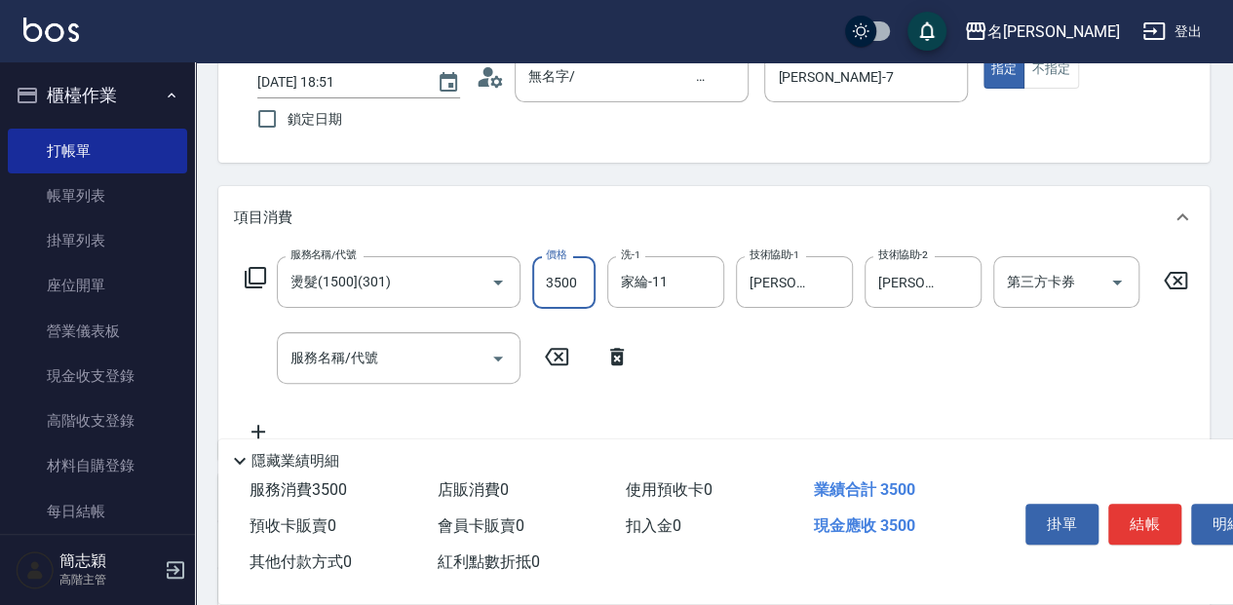
type input "3500"
click at [427, 345] on input "服務名稱/代號" at bounding box center [384, 358] width 197 height 34
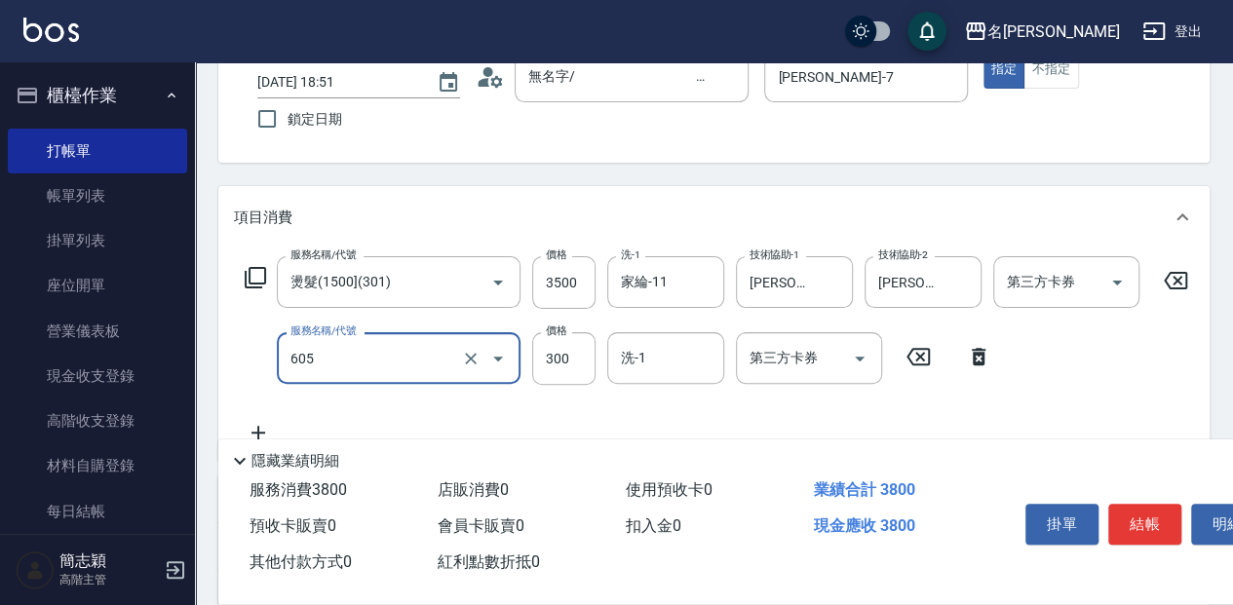
type input "燙前護(300)(605)"
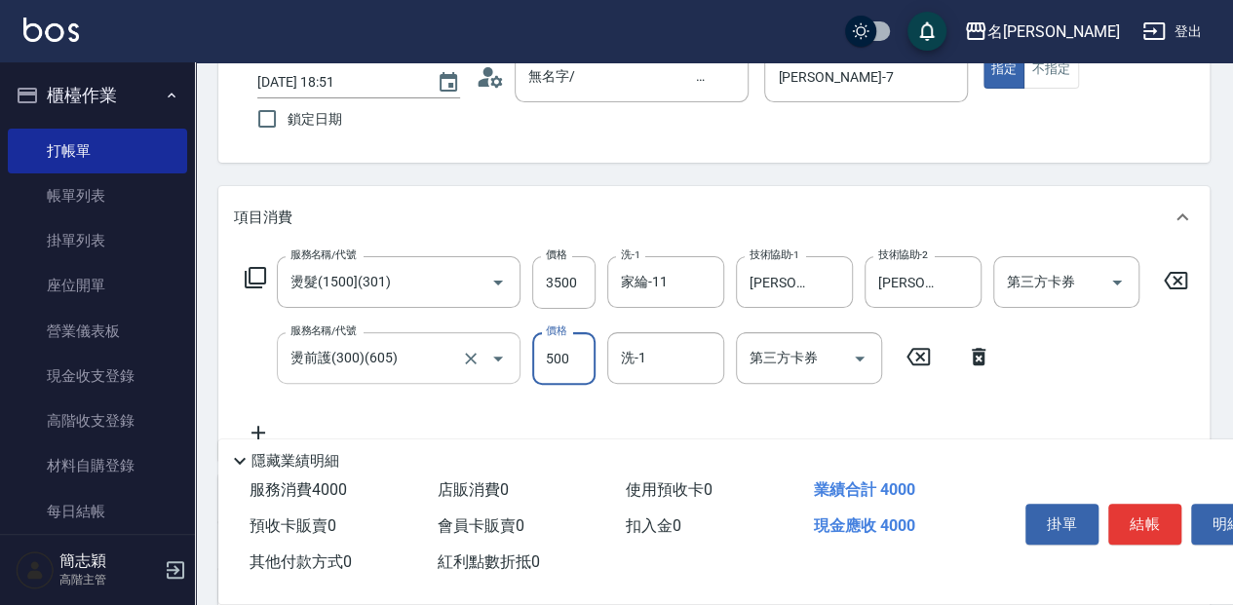
type input "500"
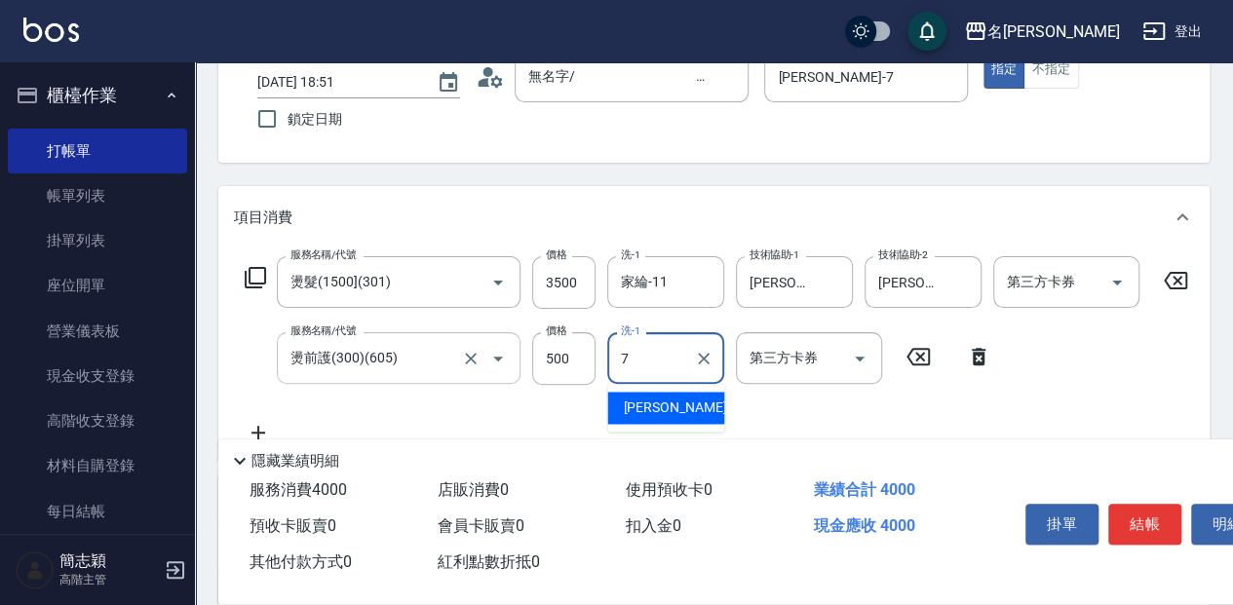
type input "[PERSON_NAME]-7"
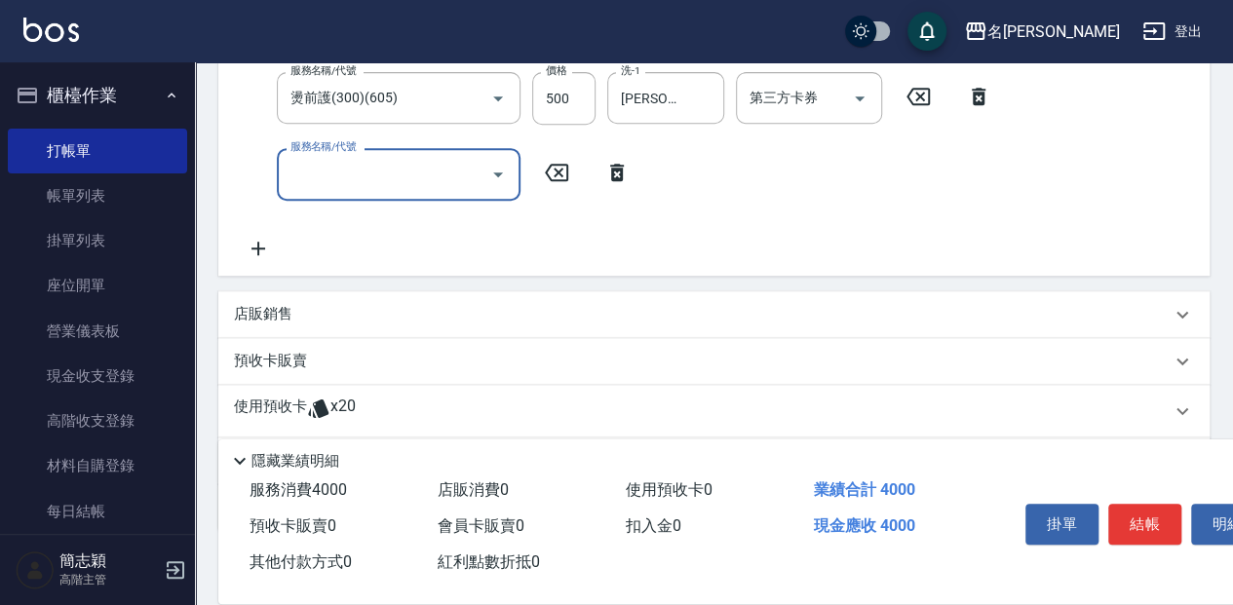
scroll to position [454, 0]
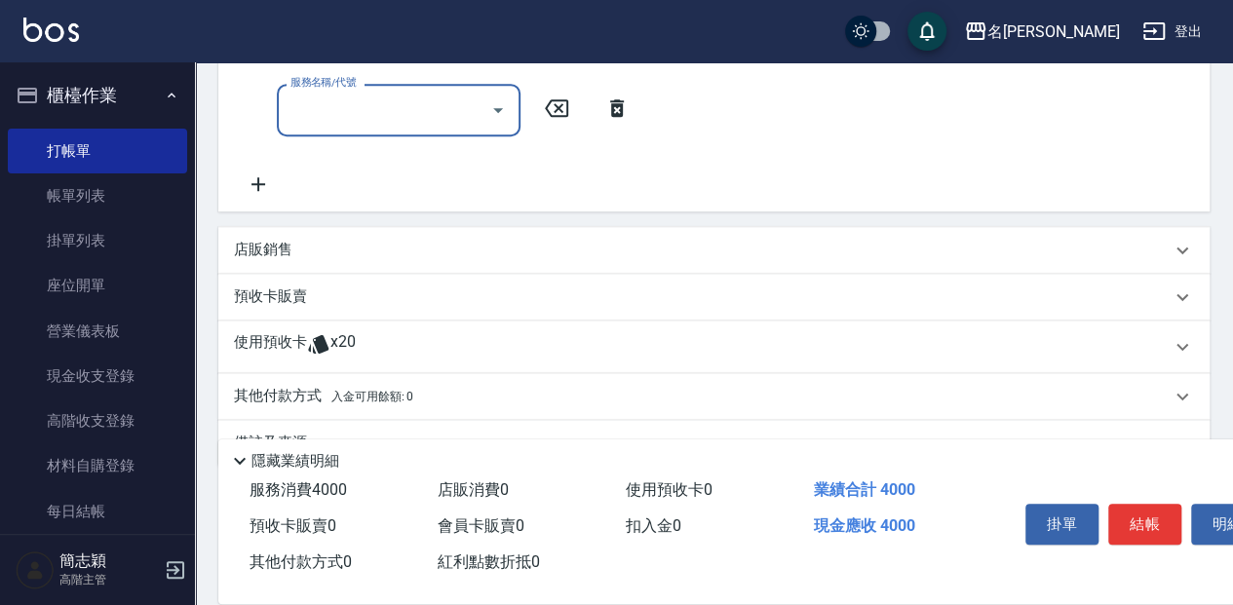
drag, startPoint x: 271, startPoint y: 401, endPoint x: 338, endPoint y: 355, distance: 81.4
click at [270, 401] on p "其他付款方式 入金可用餘額: 0" at bounding box center [323, 396] width 179 height 21
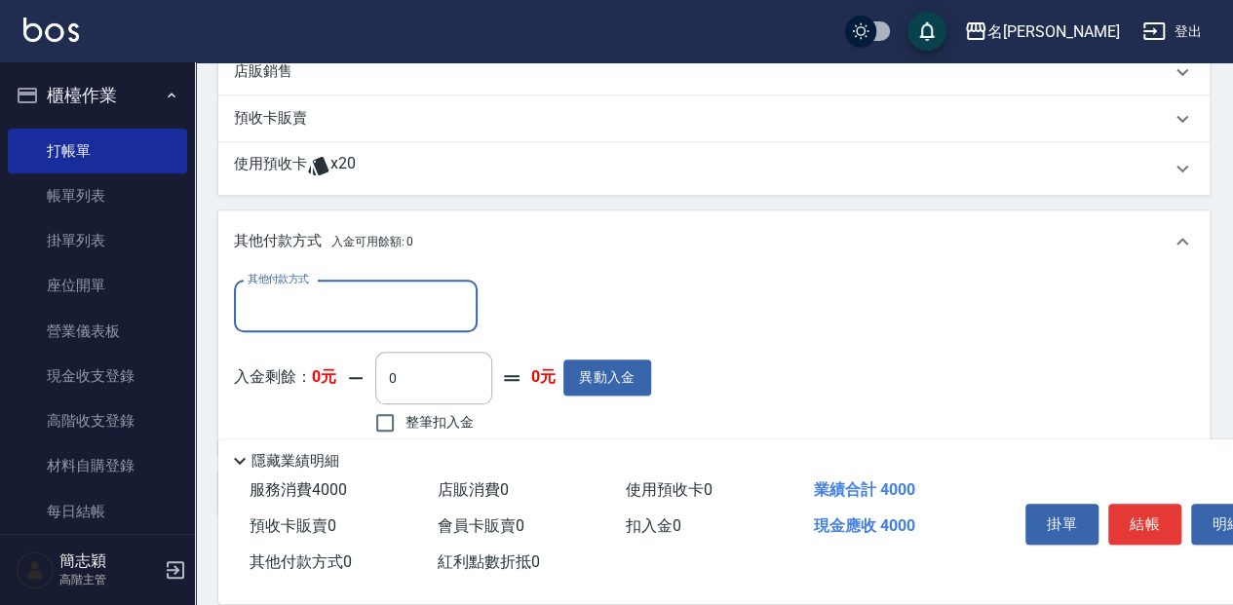
scroll to position [649, 0]
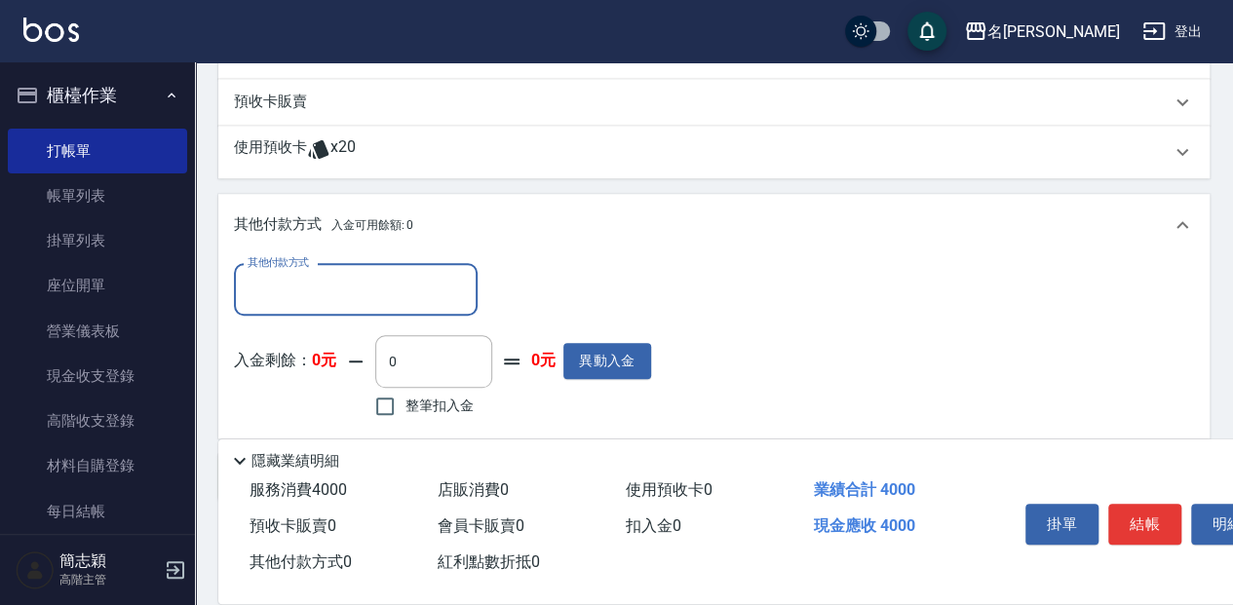
click at [291, 298] on input "其他付款方式" at bounding box center [356, 290] width 226 height 34
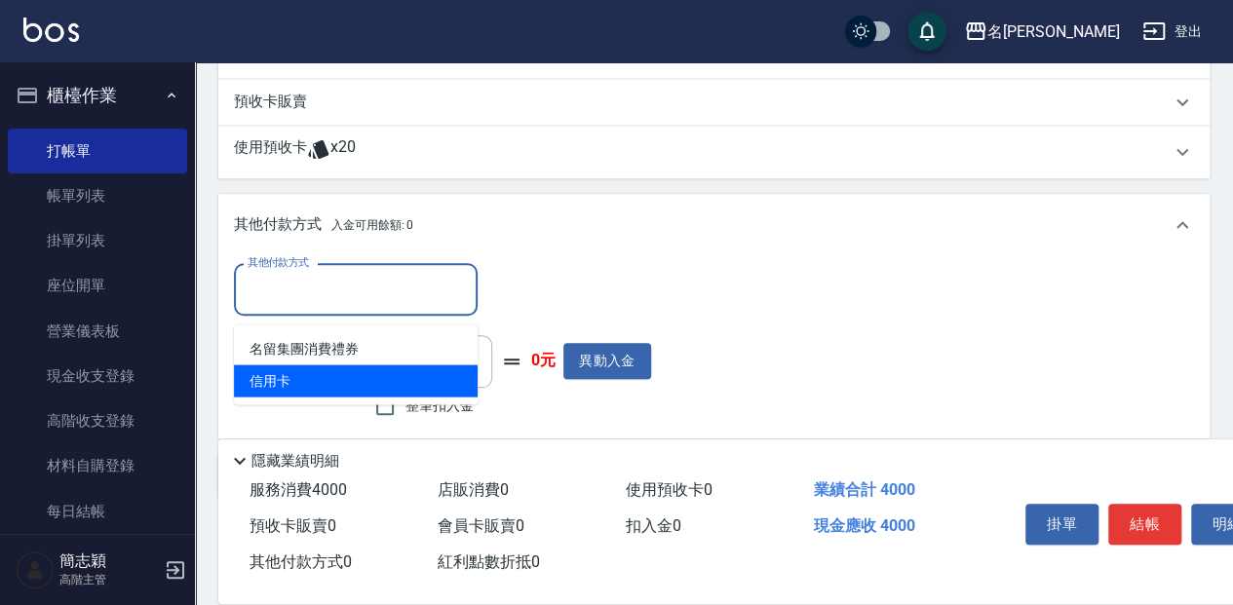
click at [309, 381] on span "信用卡" at bounding box center [356, 381] width 244 height 32
type input "信用卡"
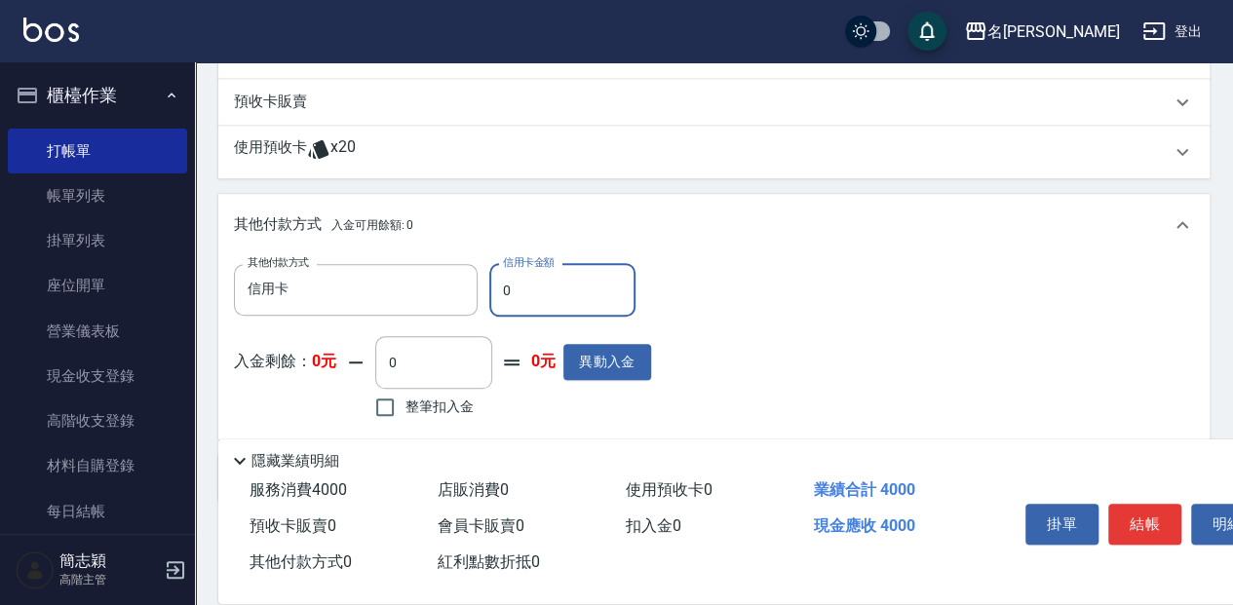
drag, startPoint x: 515, startPoint y: 296, endPoint x: 504, endPoint y: 300, distance: 11.4
click at [504, 300] on input "0" at bounding box center [562, 290] width 146 height 53
type input "4000"
click at [1155, 518] on button "結帳" at bounding box center [1145, 524] width 73 height 41
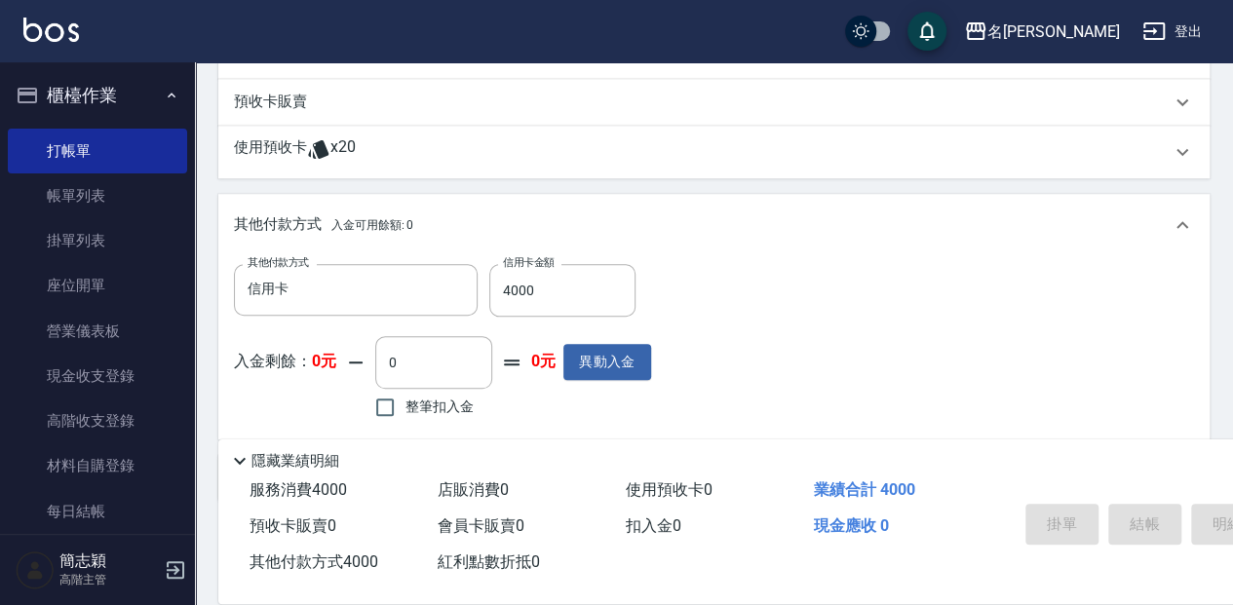
type input "[DATE] 19:08"
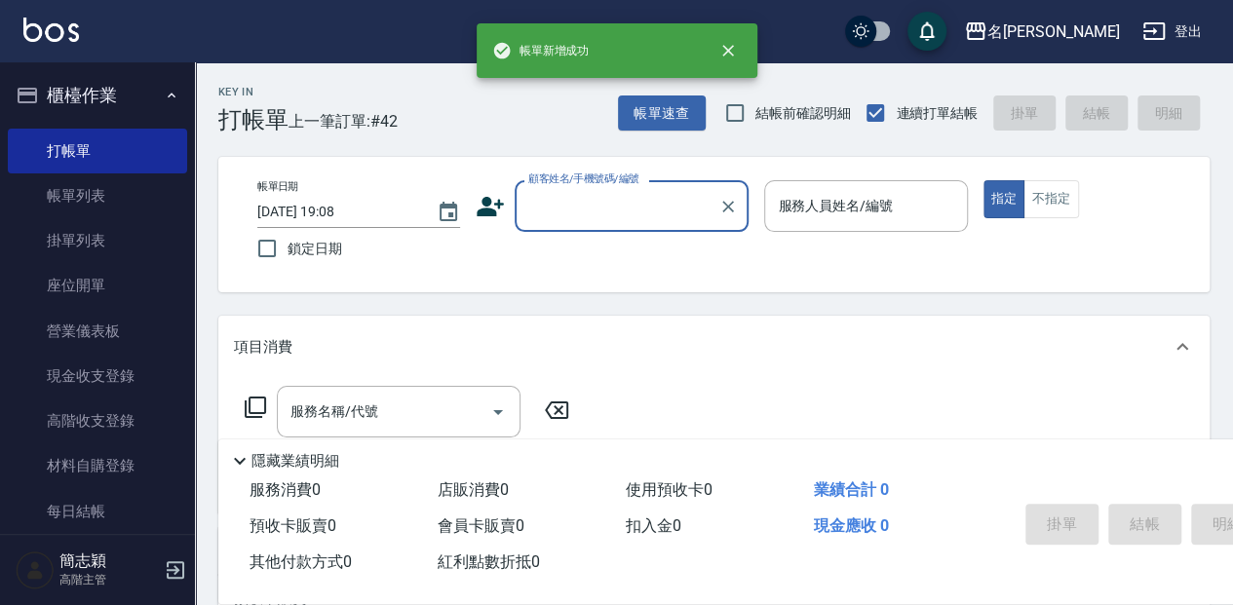
scroll to position [0, 0]
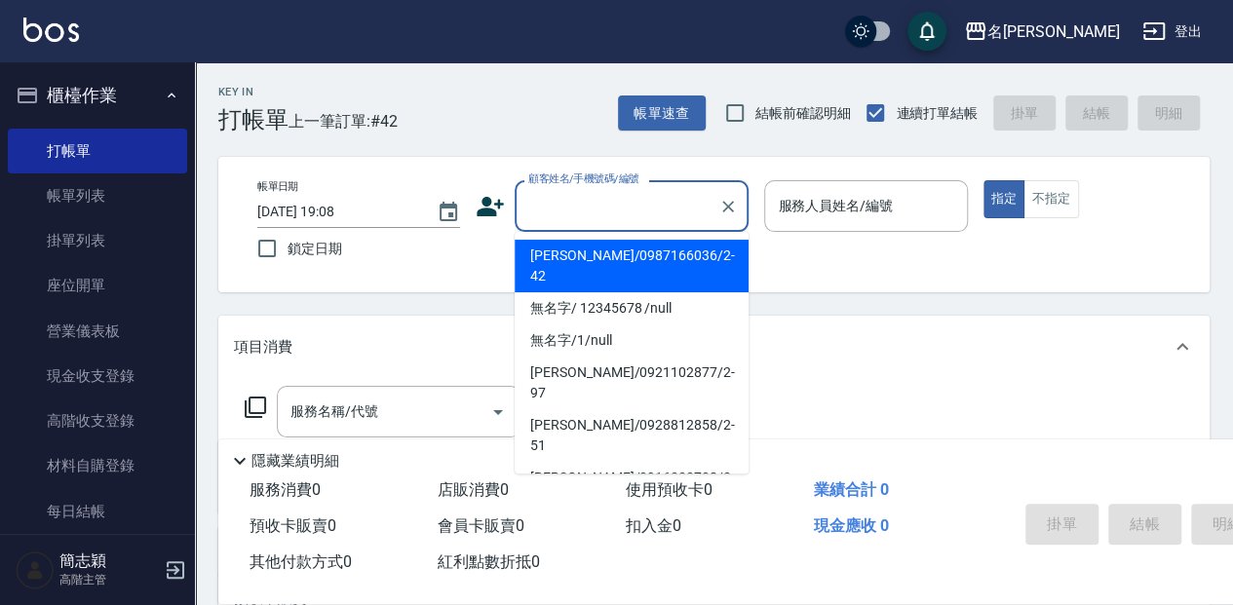
click at [640, 222] on input "顧客姓名/手機號碼/編號" at bounding box center [617, 206] width 187 height 34
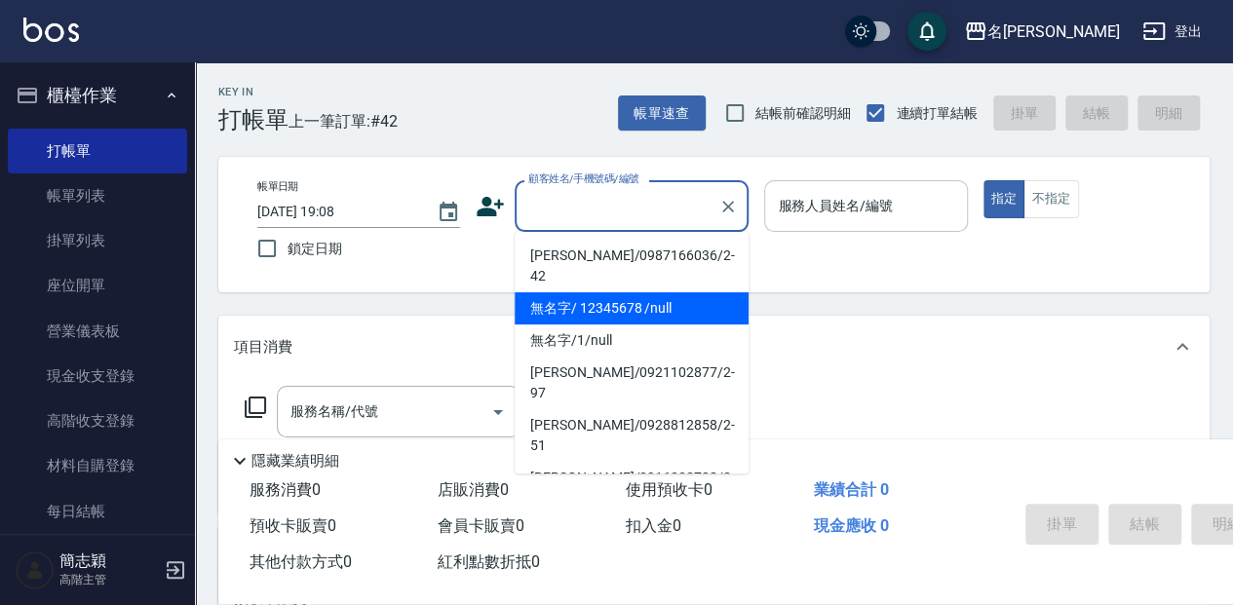
click at [634, 293] on li "無名字/ 12345678 /null" at bounding box center [632, 309] width 234 height 32
type input "無名字/ 12345678 /null"
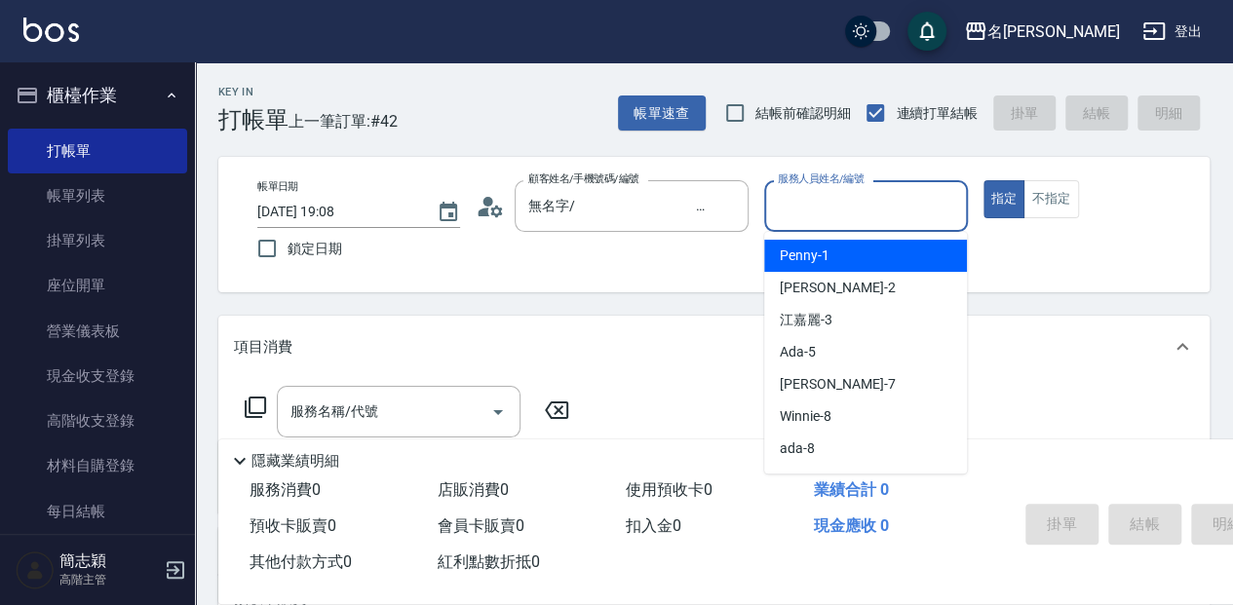
click at [800, 215] on input "服務人員姓名/編號" at bounding box center [865, 206] width 185 height 34
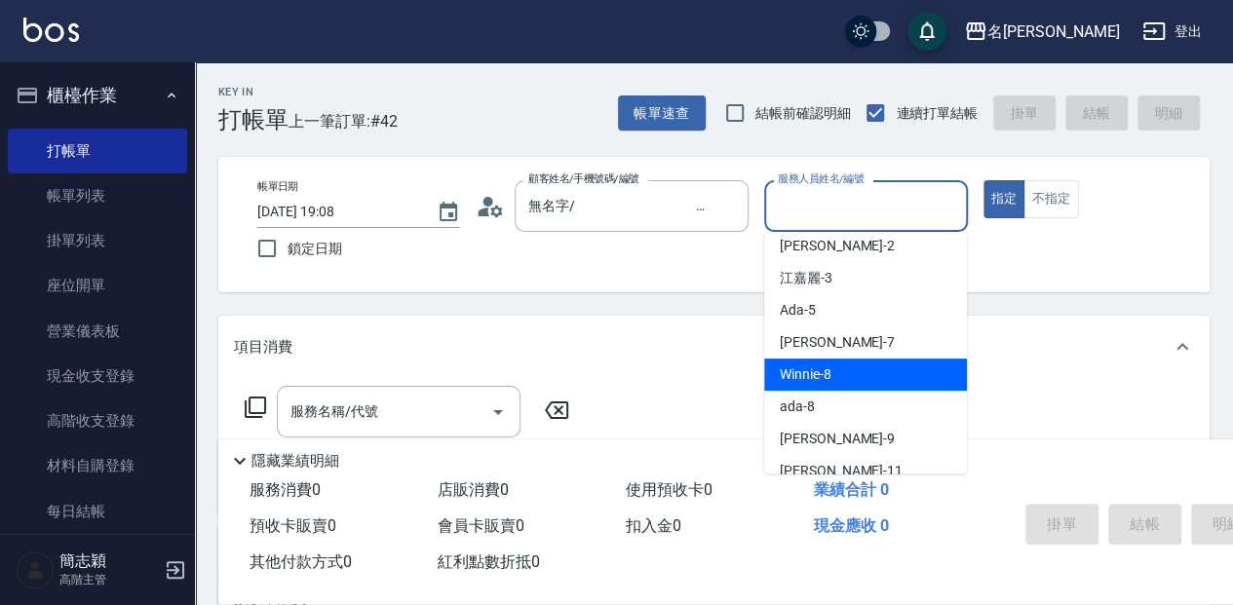
scroll to position [64, 0]
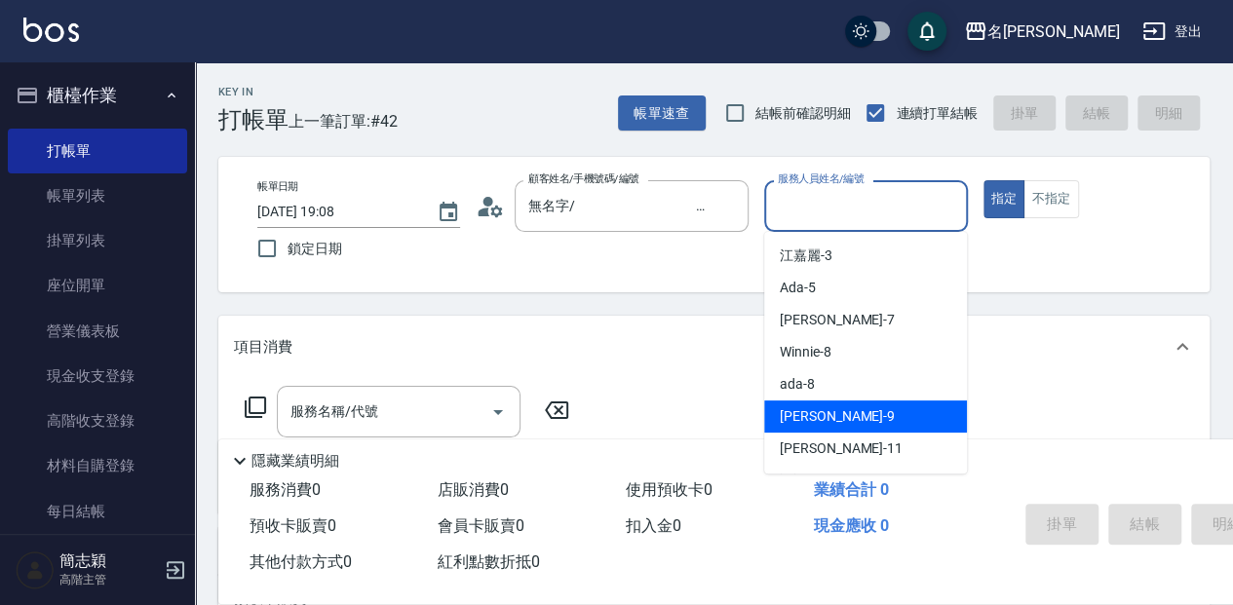
click at [835, 408] on div "[PERSON_NAME] -9" at bounding box center [865, 417] width 203 height 32
type input "[PERSON_NAME]-9"
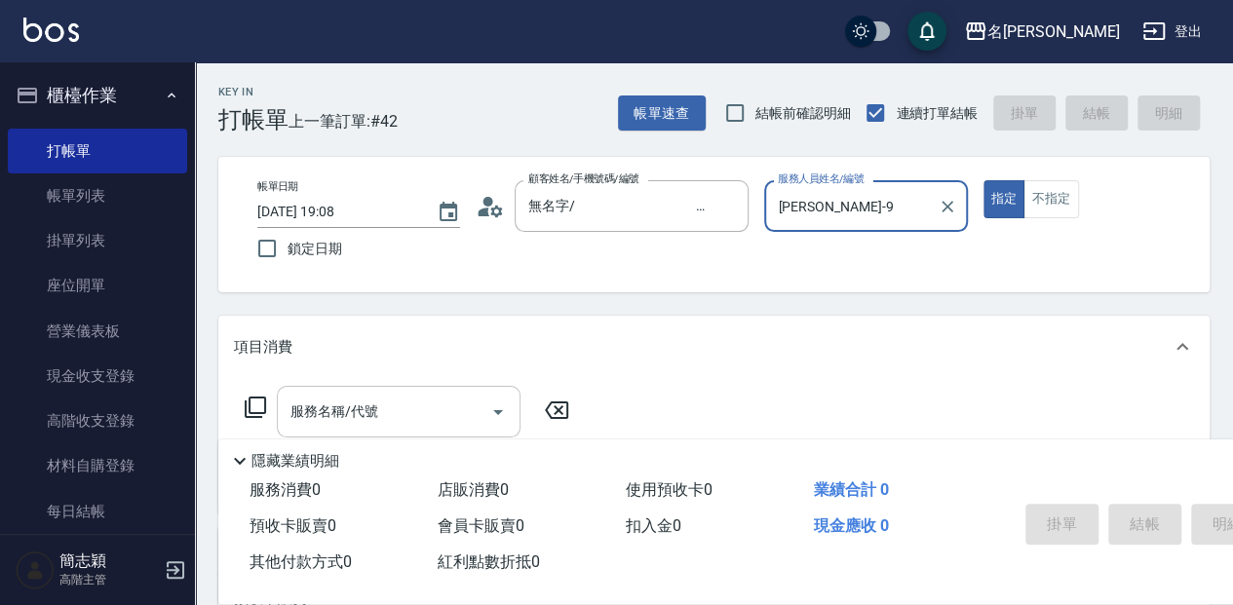
click at [373, 403] on input "服務名稱/代號" at bounding box center [384, 412] width 197 height 34
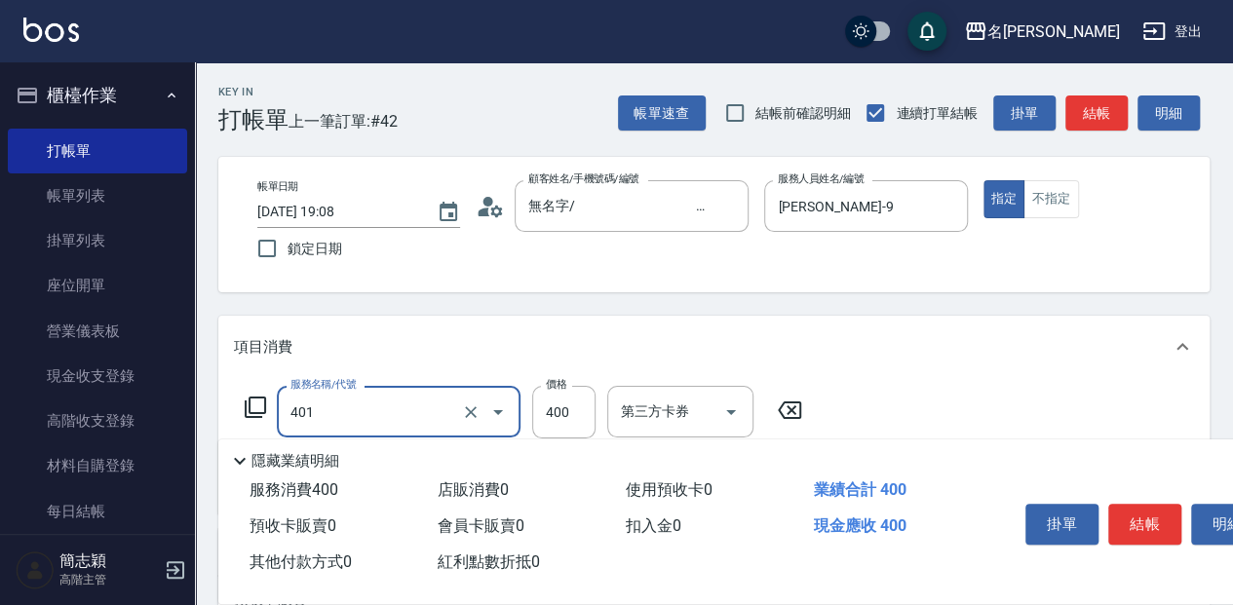
type input "剪髮(400)(401)"
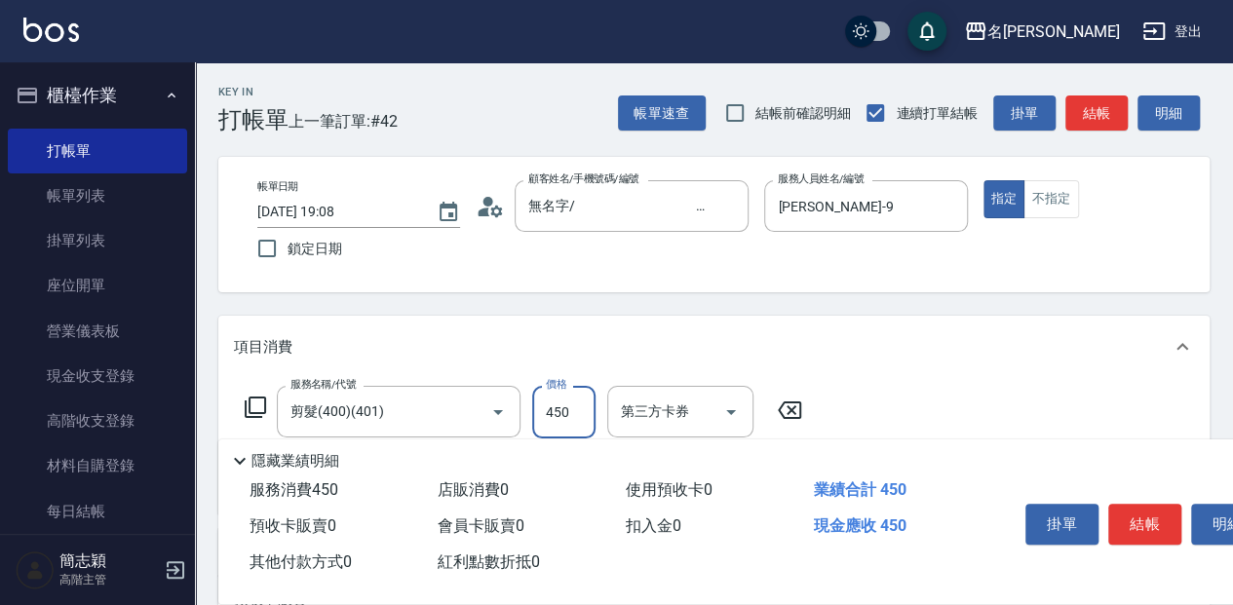
type input "450"
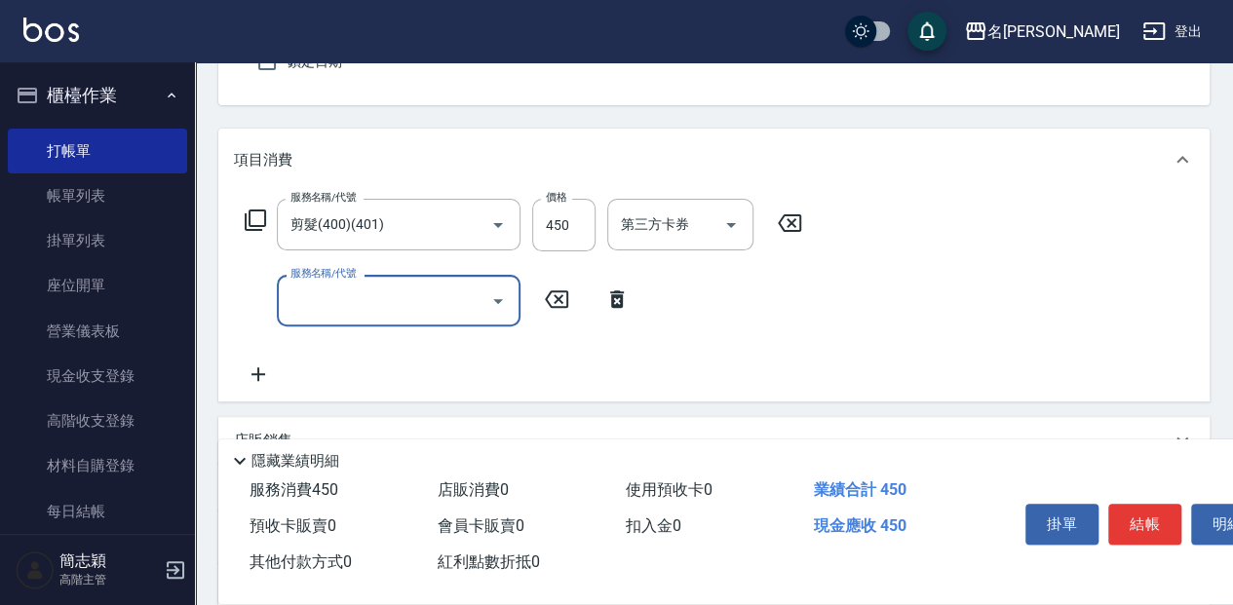
scroll to position [195, 0]
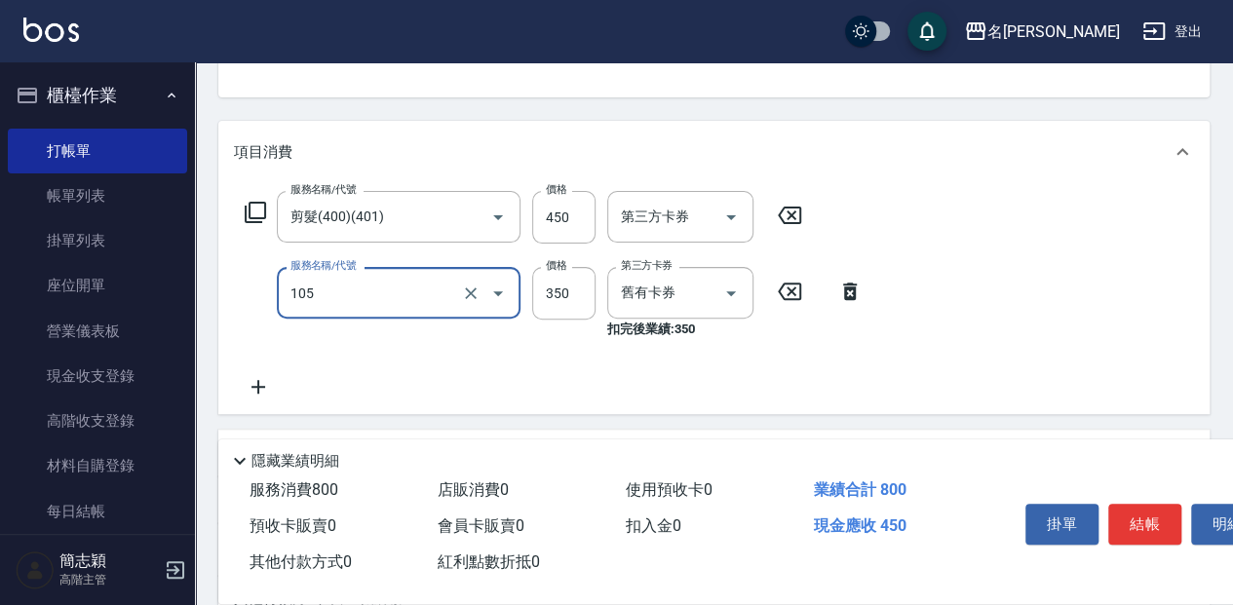
type input "新草本單次(105)"
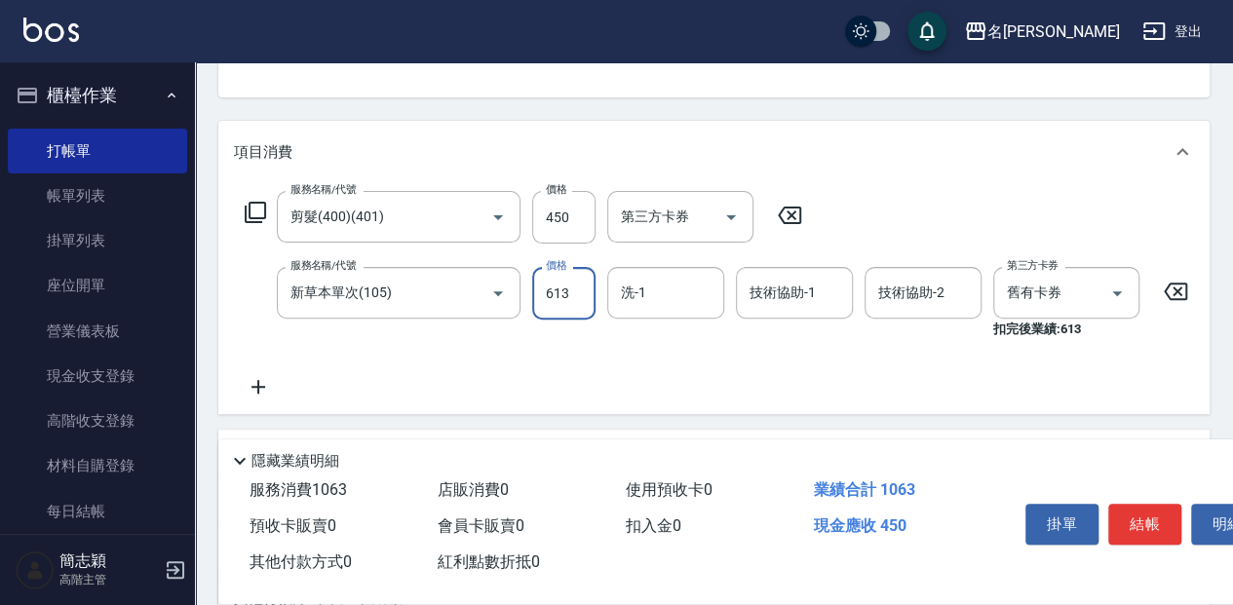
type input "613"
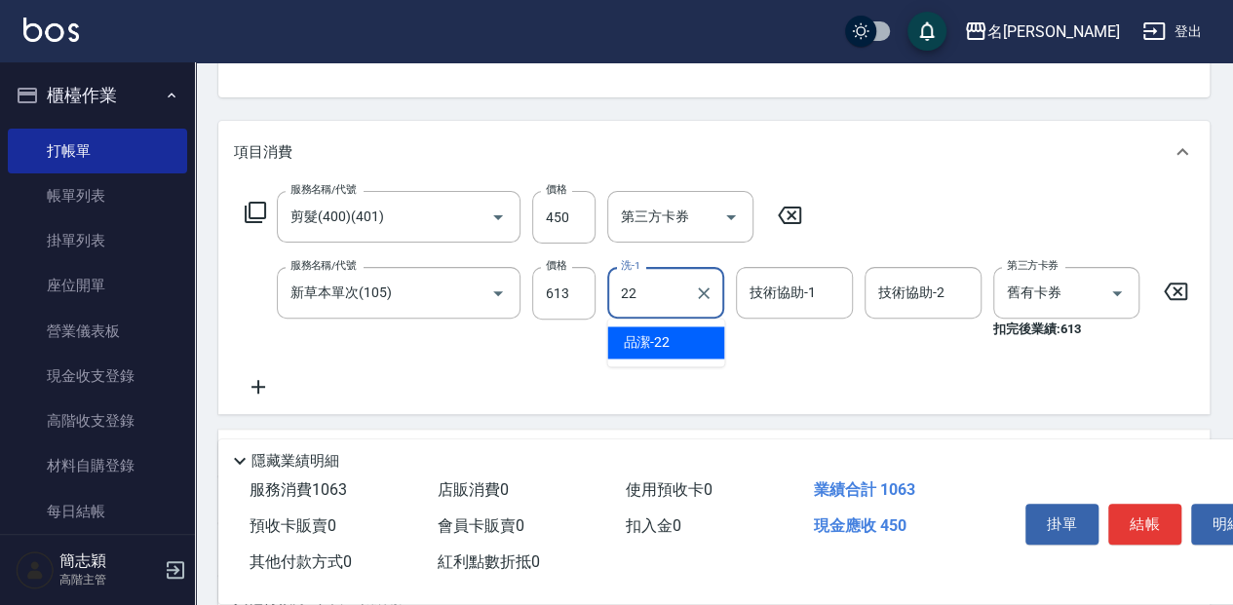
type input "品潔-22"
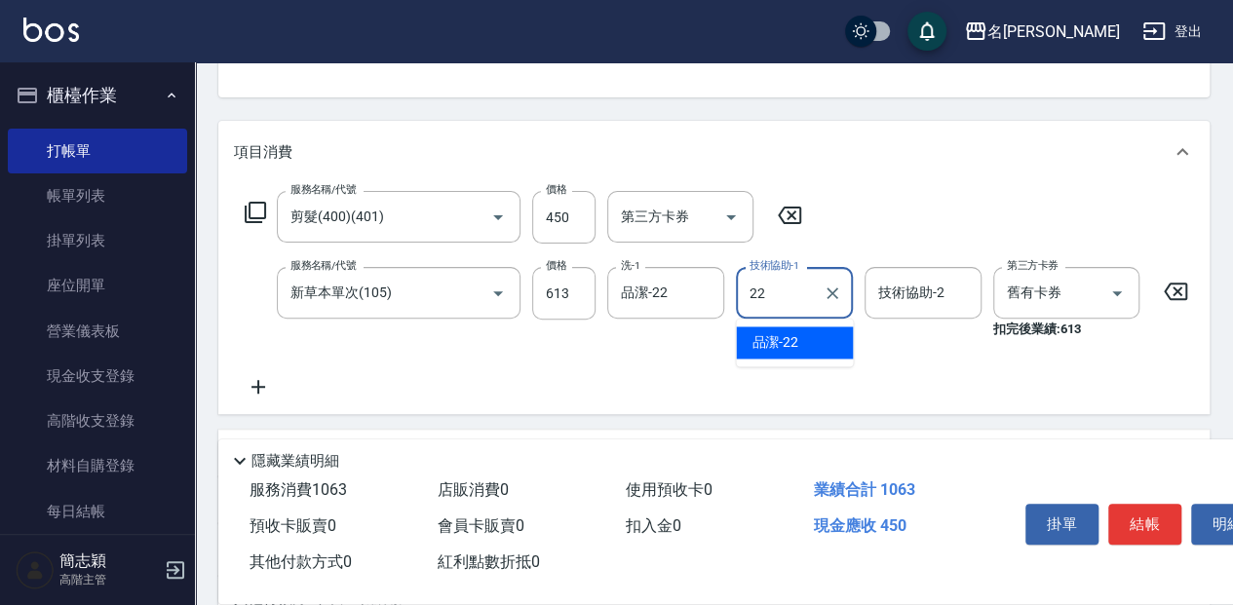
type input "品潔-22"
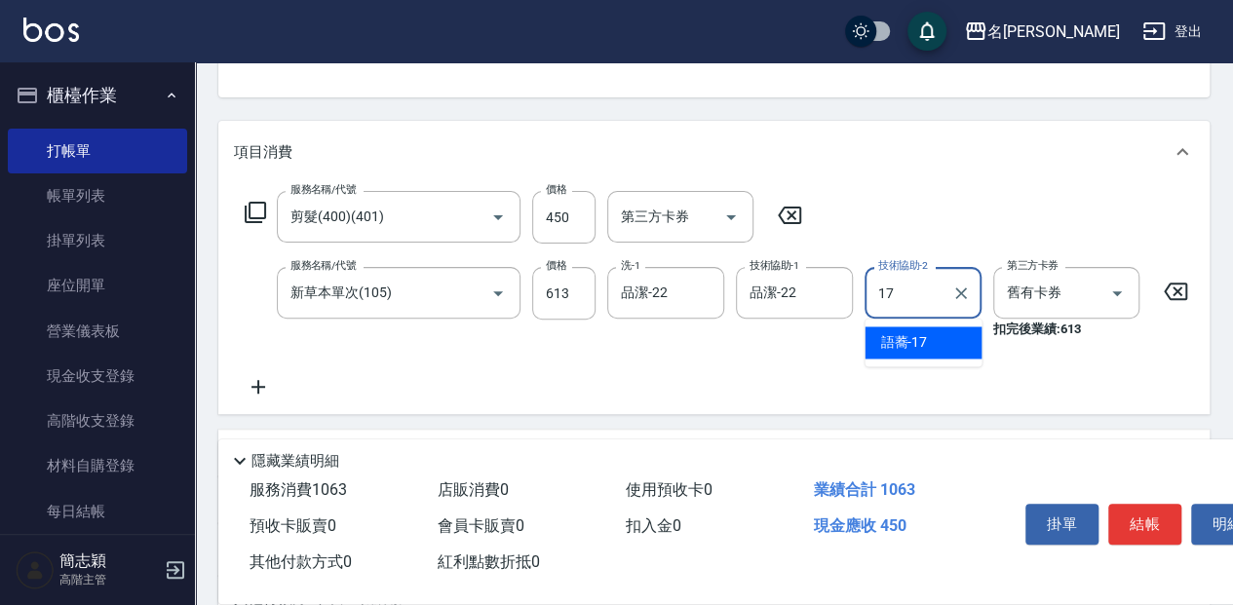
type input "語蕎-17"
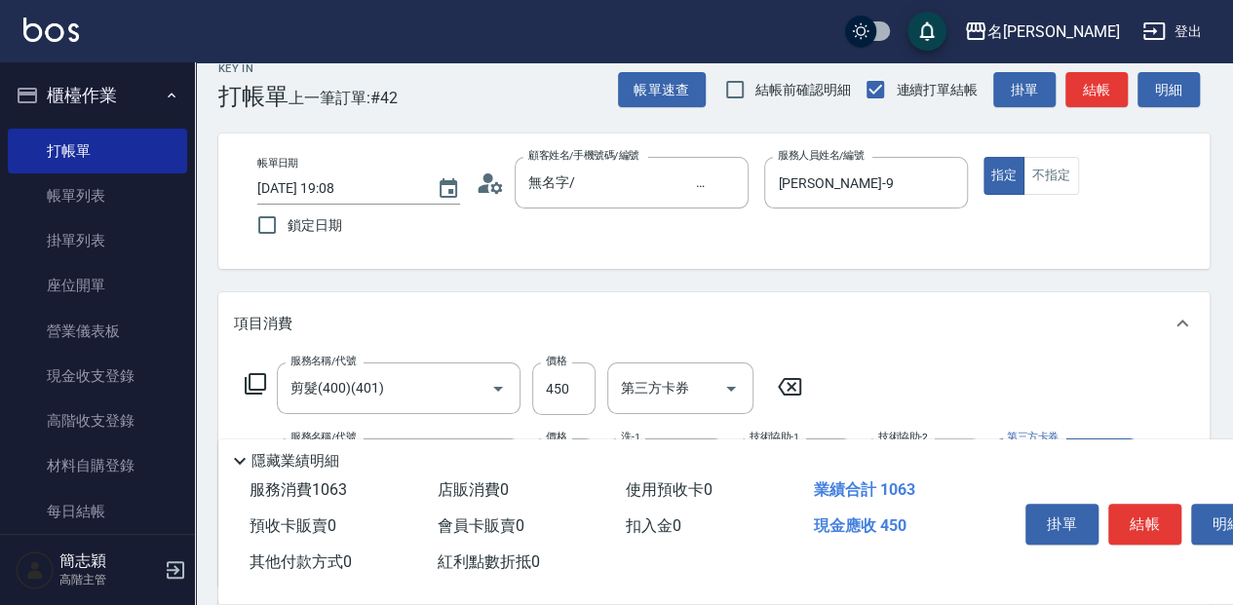
scroll to position [0, 0]
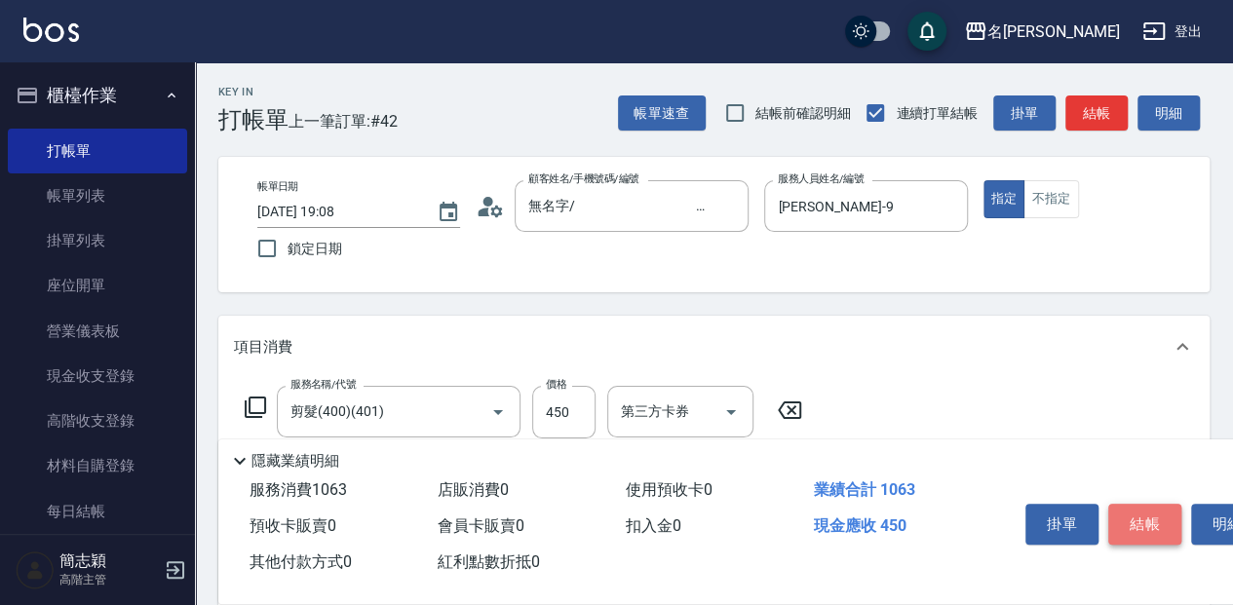
click at [1170, 521] on button "結帳" at bounding box center [1145, 524] width 73 height 41
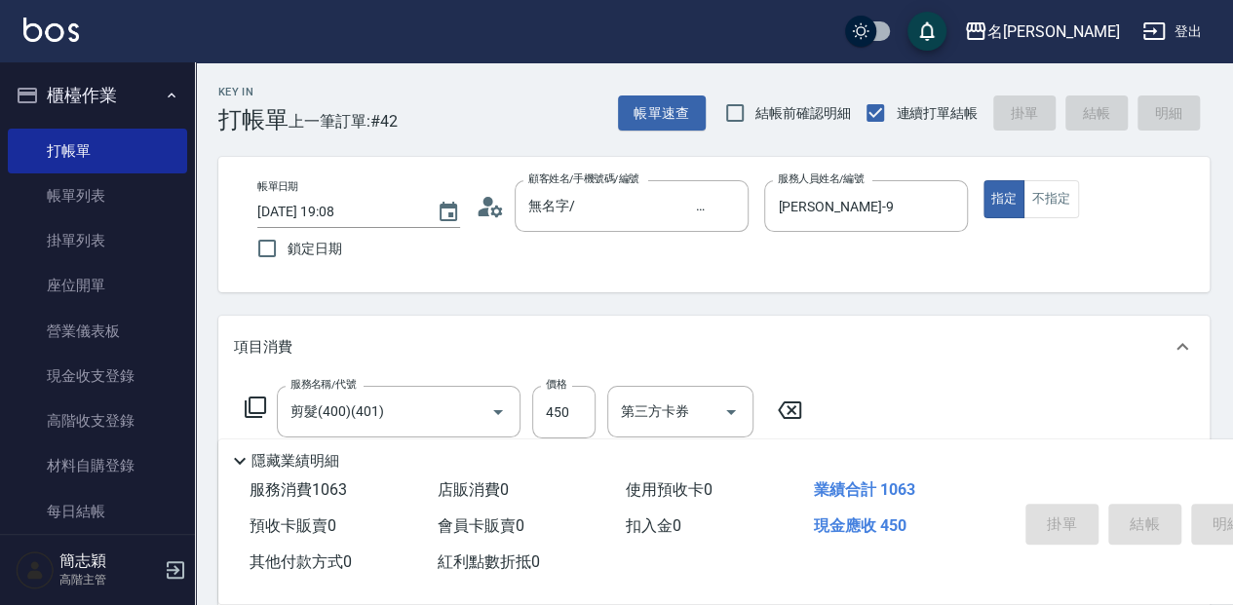
type input "[DATE] 19:11"
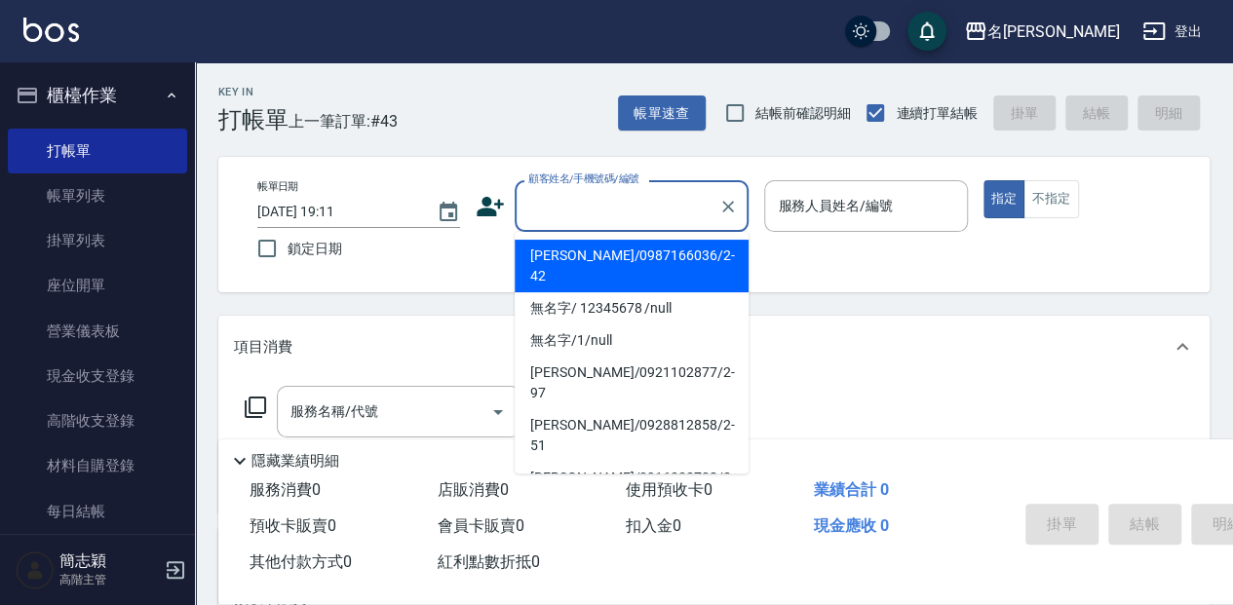
click at [567, 217] on input "顧客姓名/手機號碼/編號" at bounding box center [617, 206] width 187 height 34
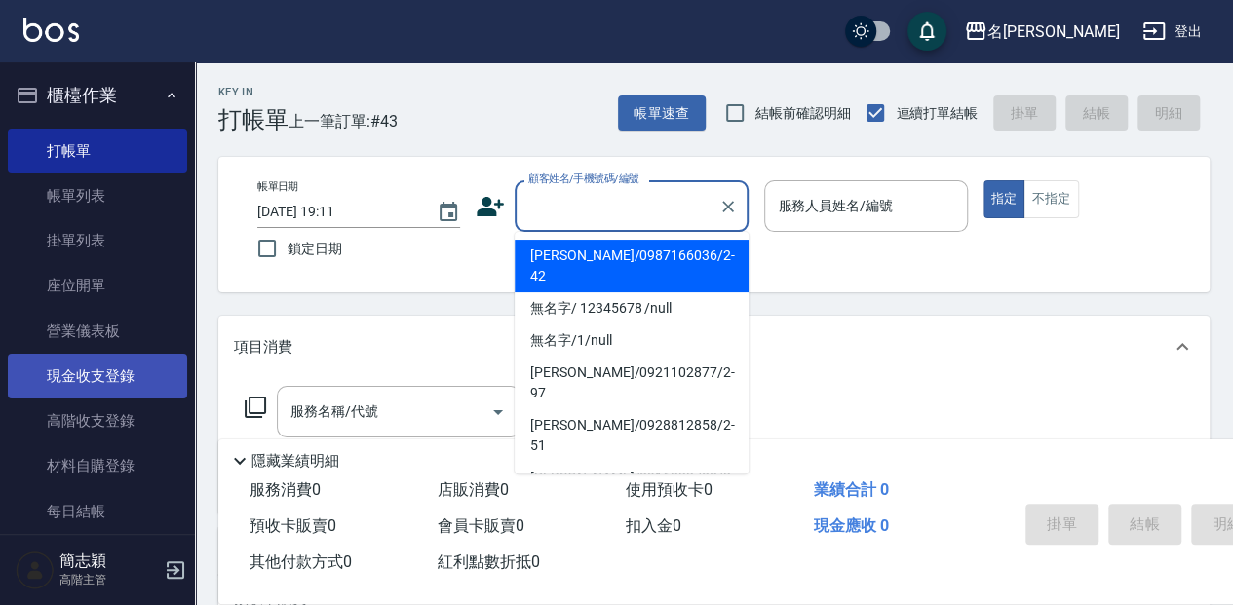
click at [110, 392] on link "現金收支登錄" at bounding box center [97, 376] width 179 height 45
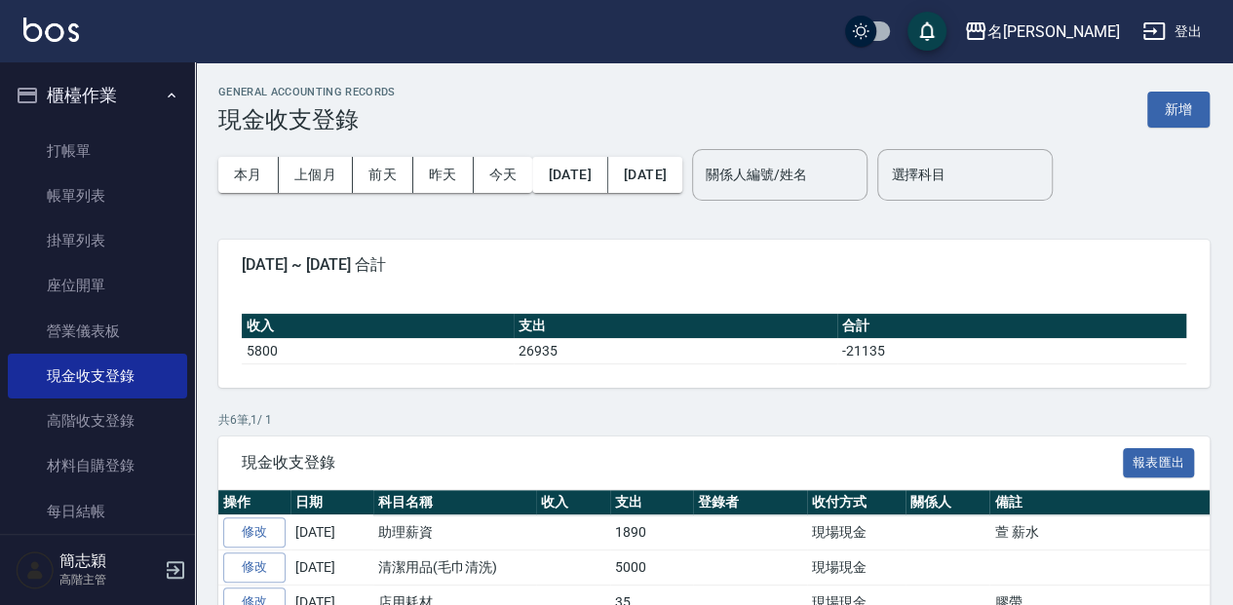
click at [1146, 117] on div "GENERAL ACCOUNTING RECORDS 現金收支登錄 新增" at bounding box center [714, 110] width 992 height 48
click at [1160, 117] on button "新增" at bounding box center [1179, 110] width 62 height 36
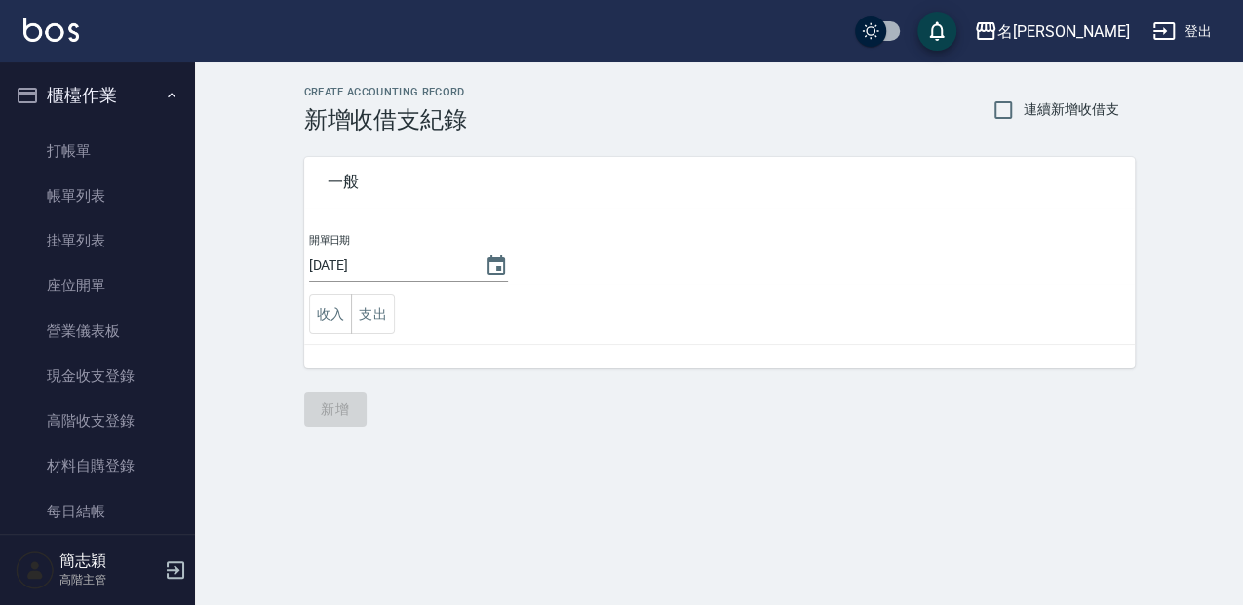
click at [395, 318] on td "收入 支出" at bounding box center [719, 315] width 831 height 60
click at [384, 315] on button "支出" at bounding box center [373, 314] width 44 height 40
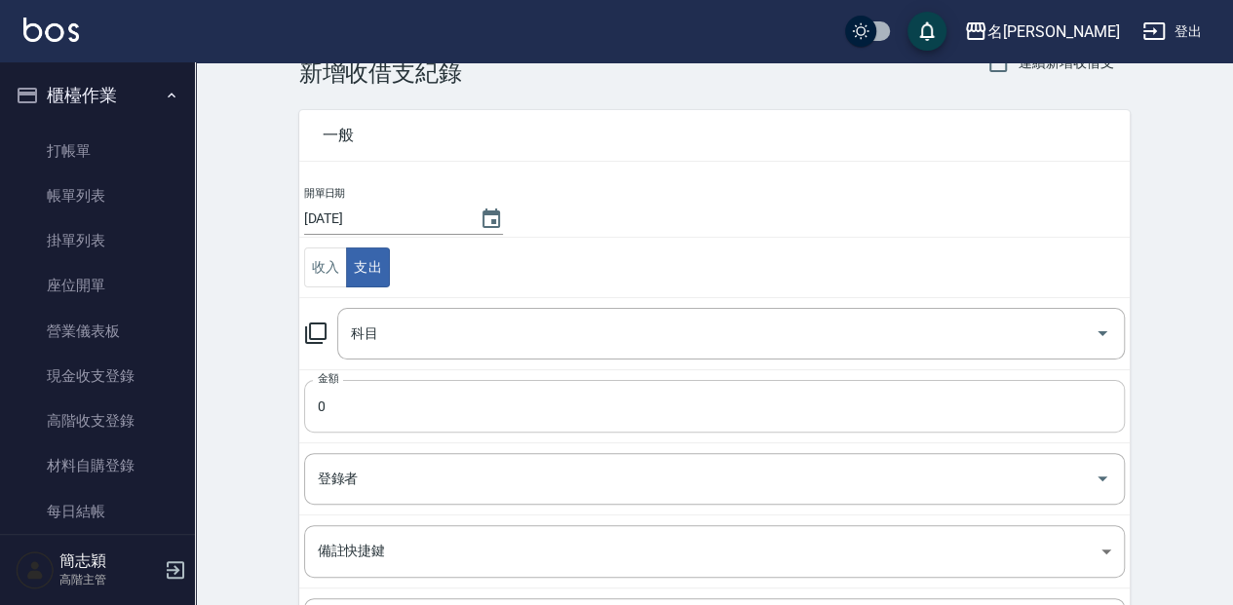
scroll to position [195, 0]
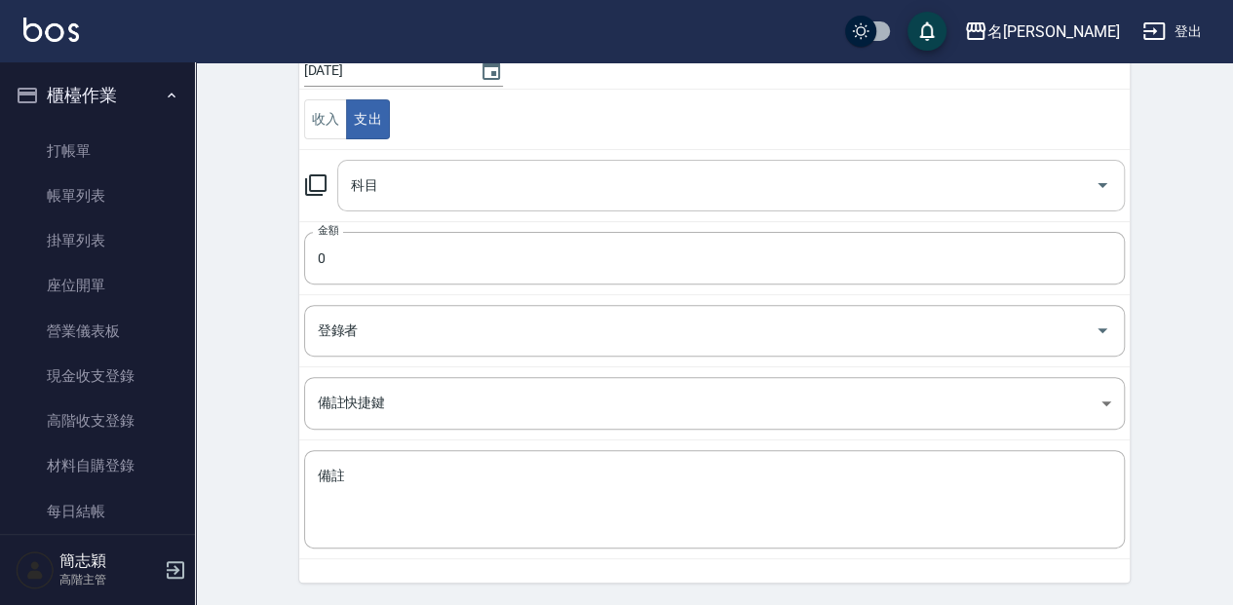
click at [528, 201] on input "科目" at bounding box center [716, 186] width 741 height 34
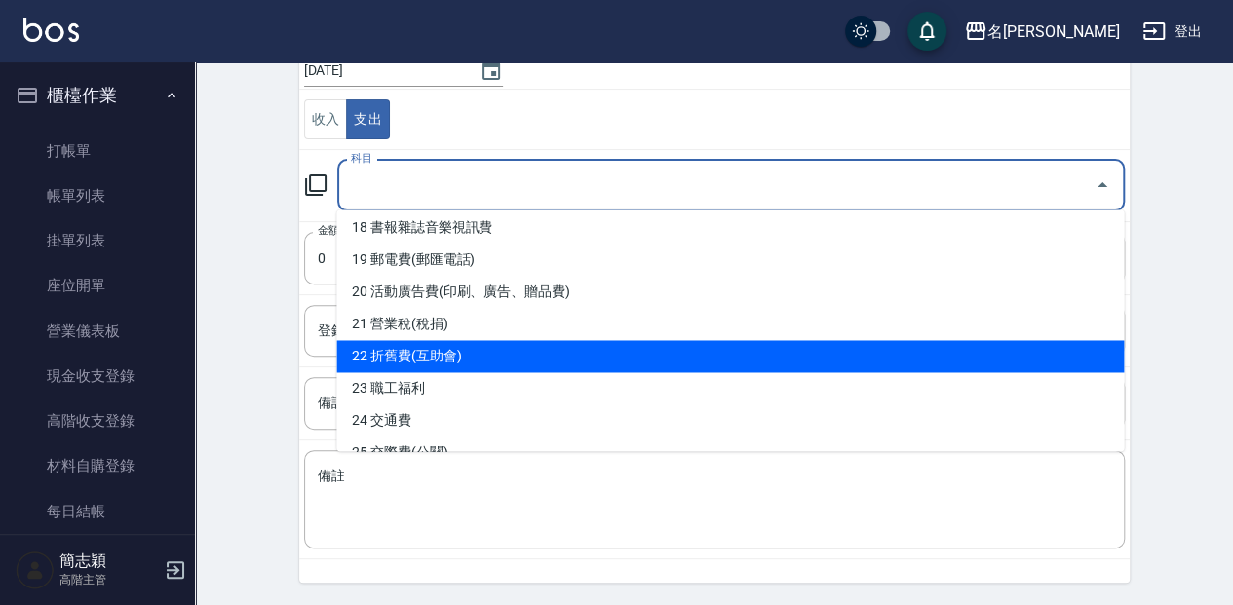
scroll to position [649, 0]
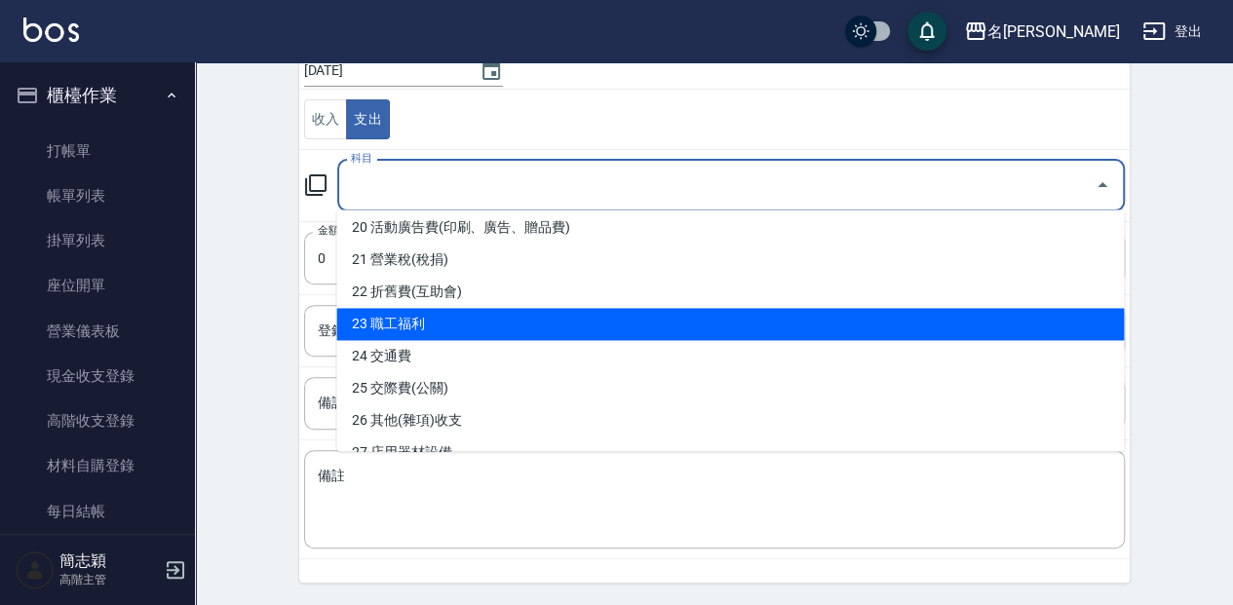
click at [411, 328] on li "23 職工福利" at bounding box center [730, 324] width 788 height 32
type input "23 職工福利"
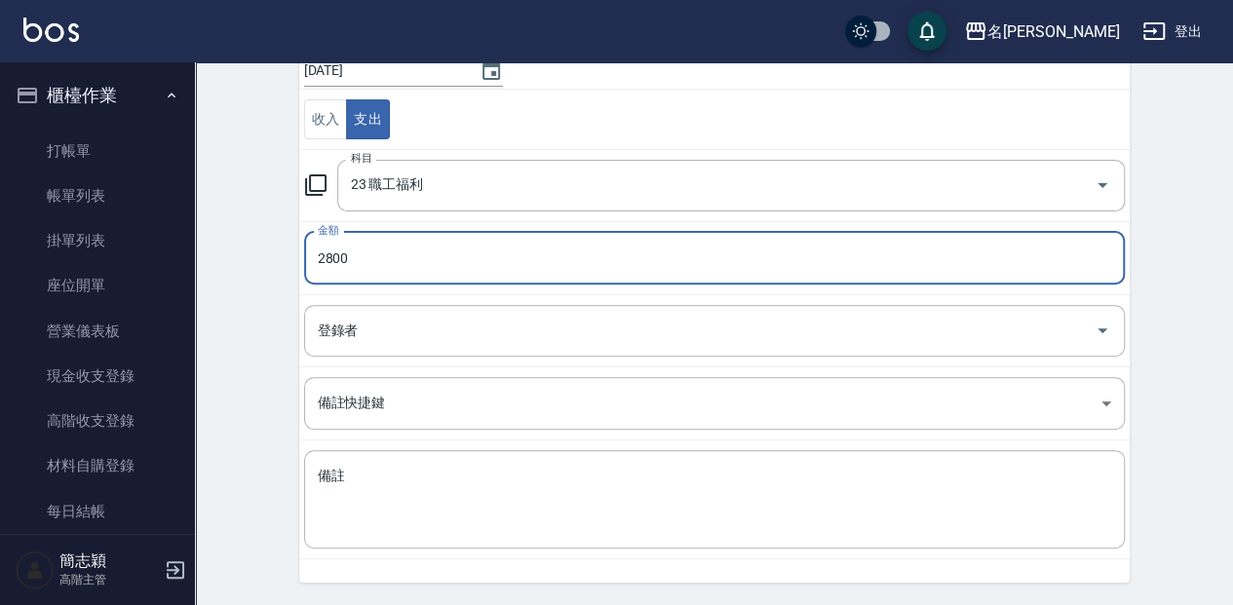
type input "2800"
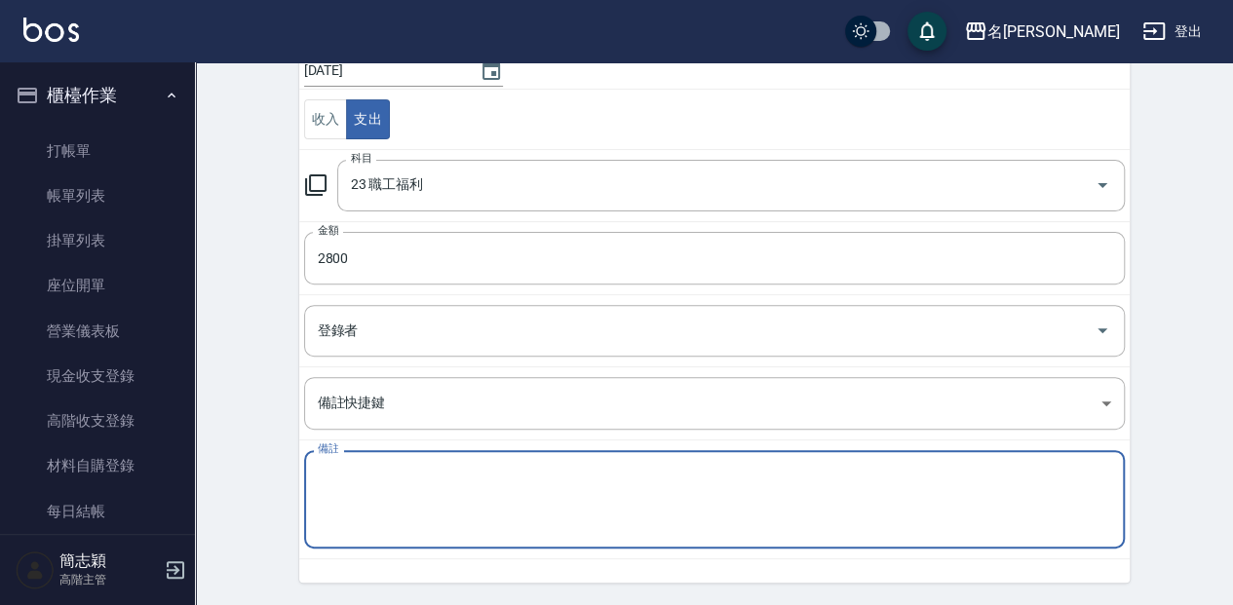
click at [461, 467] on textarea "備註" at bounding box center [715, 500] width 794 height 66
type textarea "5"
type textarea "爭"
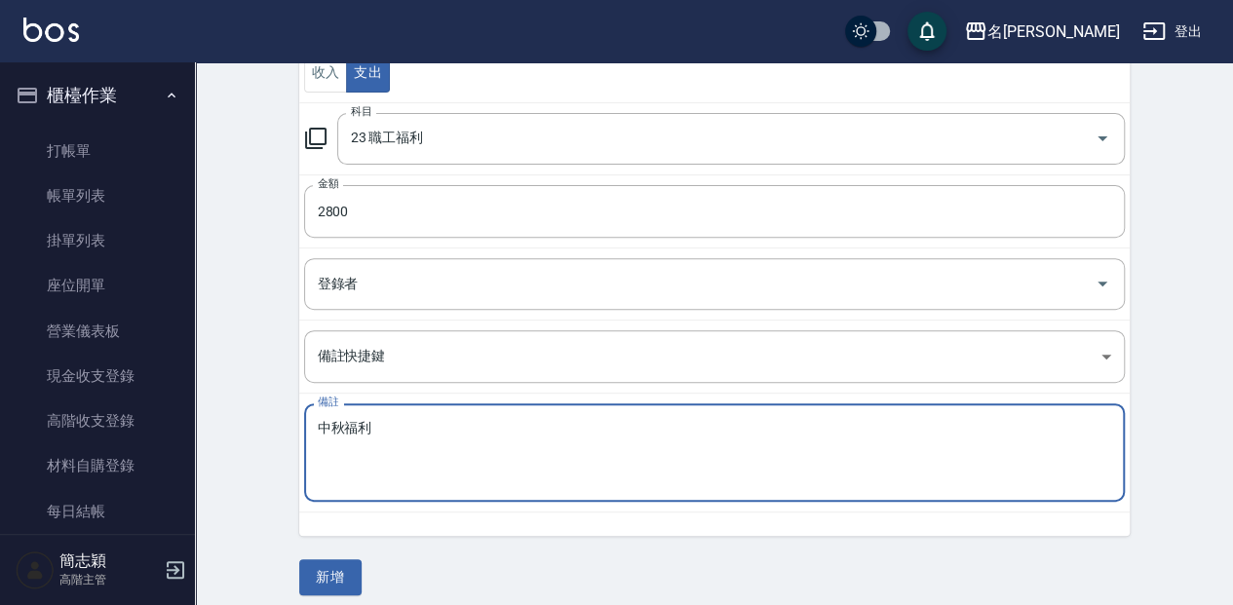
scroll to position [252, 0]
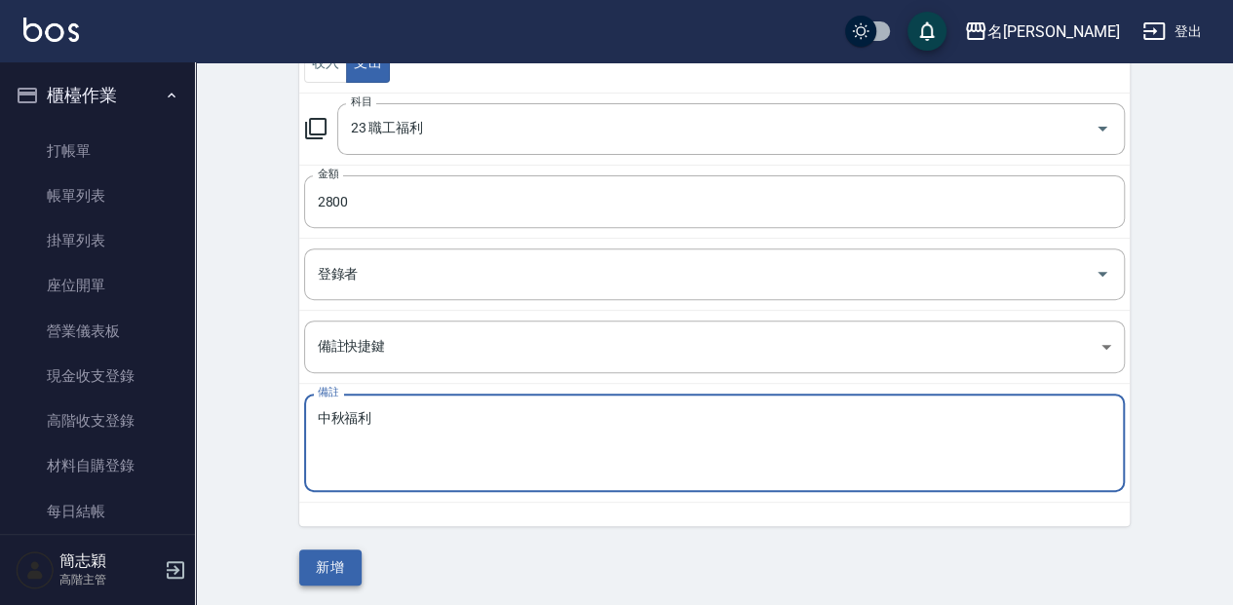
type textarea "中秋福利"
click at [324, 575] on button "新增" at bounding box center [330, 568] width 62 height 36
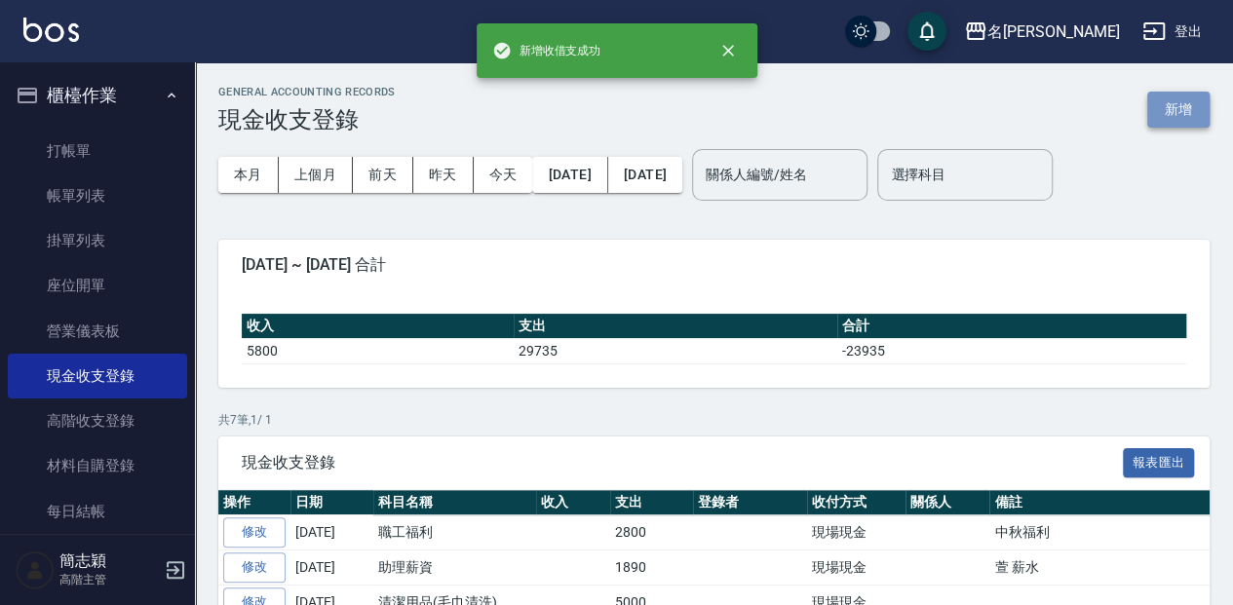
click at [1180, 115] on button "新增" at bounding box center [1179, 110] width 62 height 36
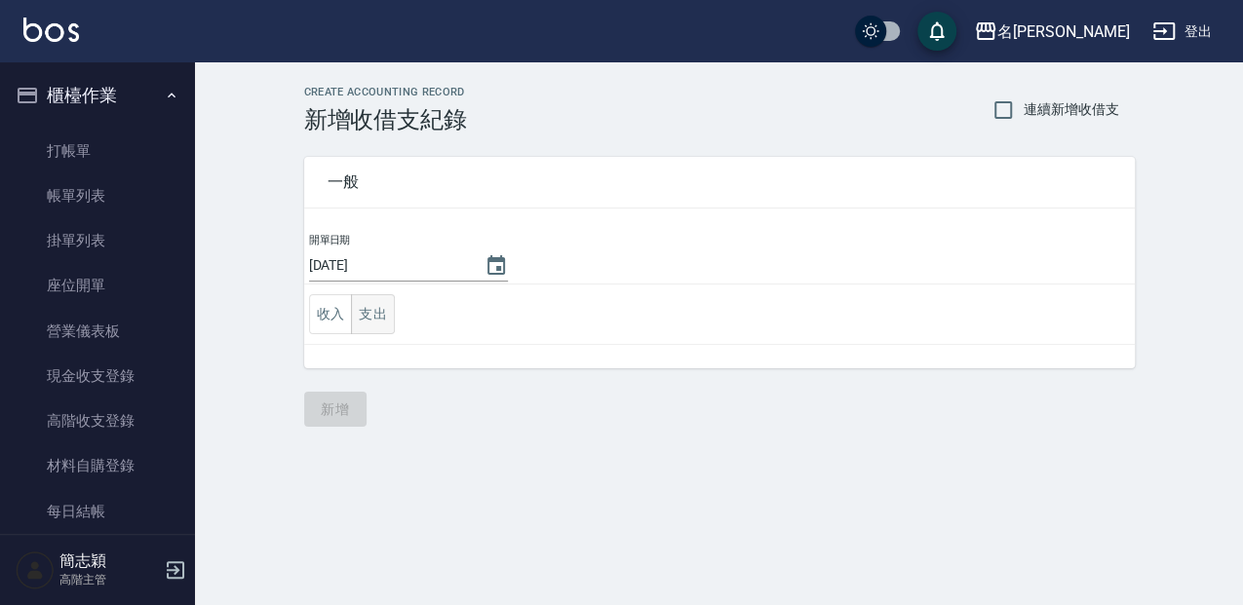
click at [387, 306] on button "支出" at bounding box center [373, 314] width 44 height 40
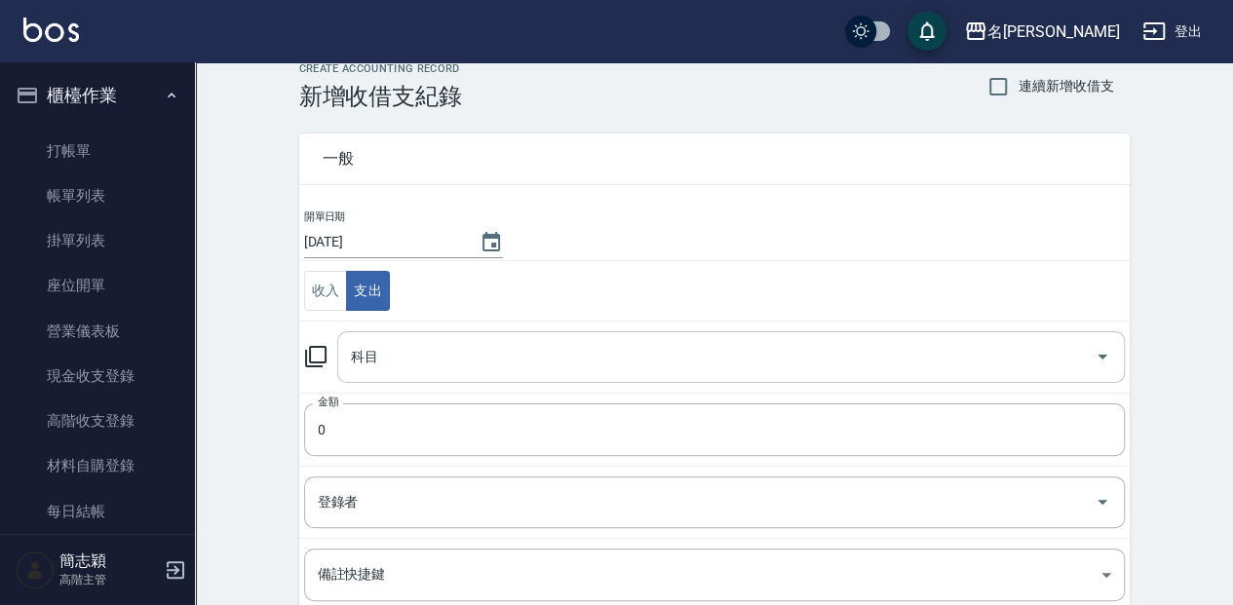
scroll to position [64, 0]
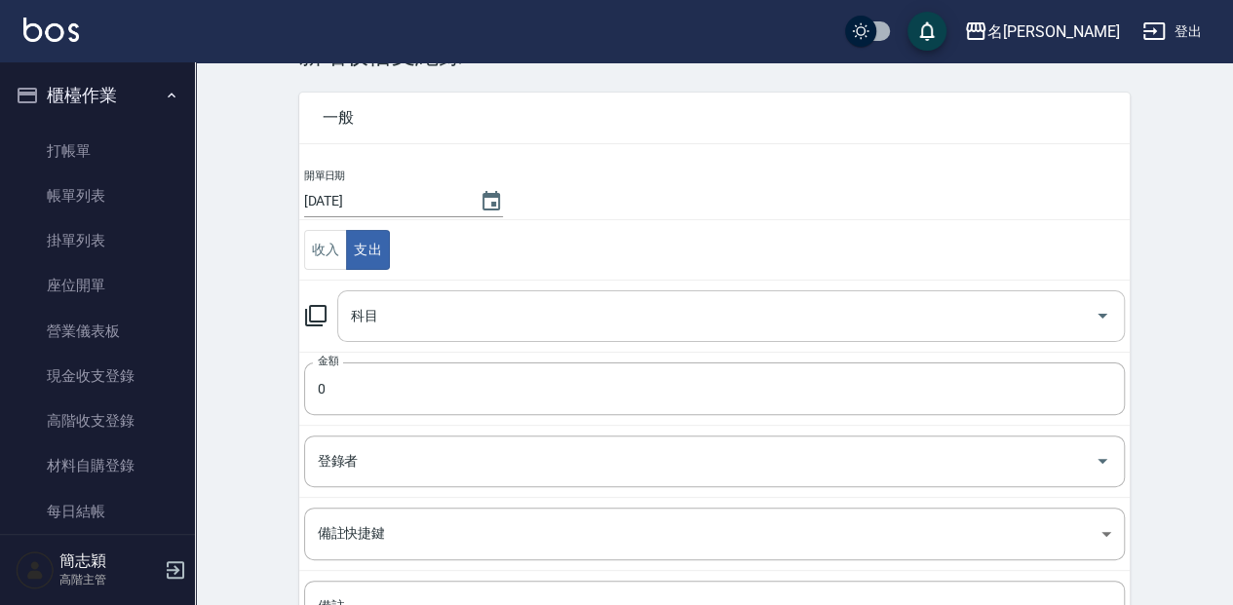
click at [493, 309] on input "科目" at bounding box center [716, 316] width 741 height 34
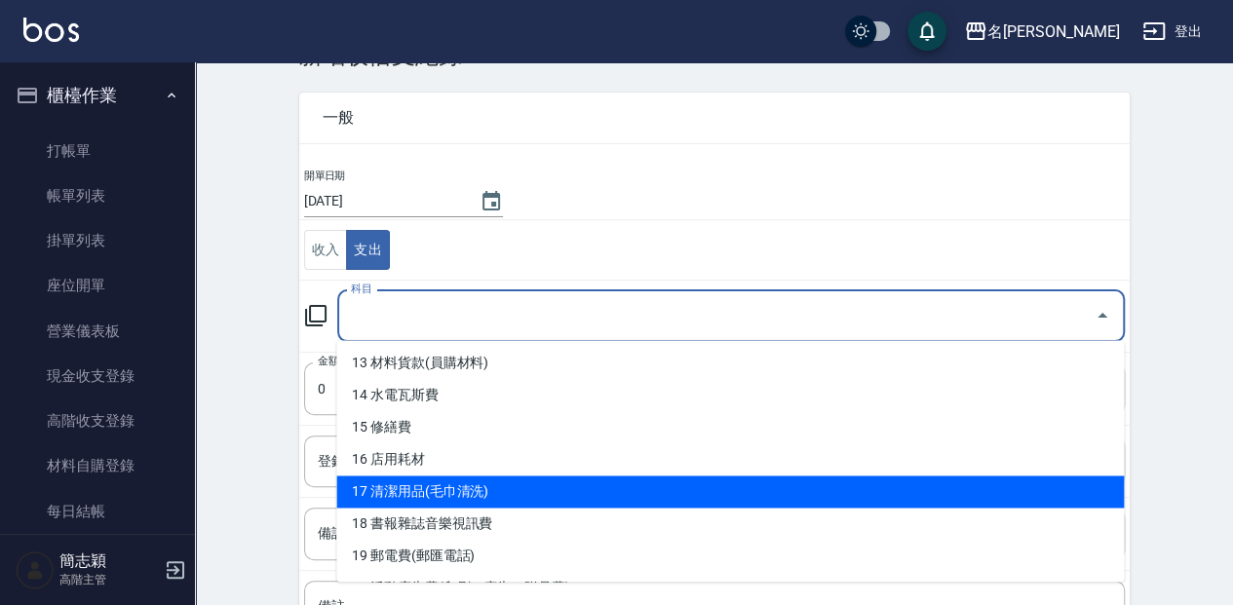
scroll to position [454, 0]
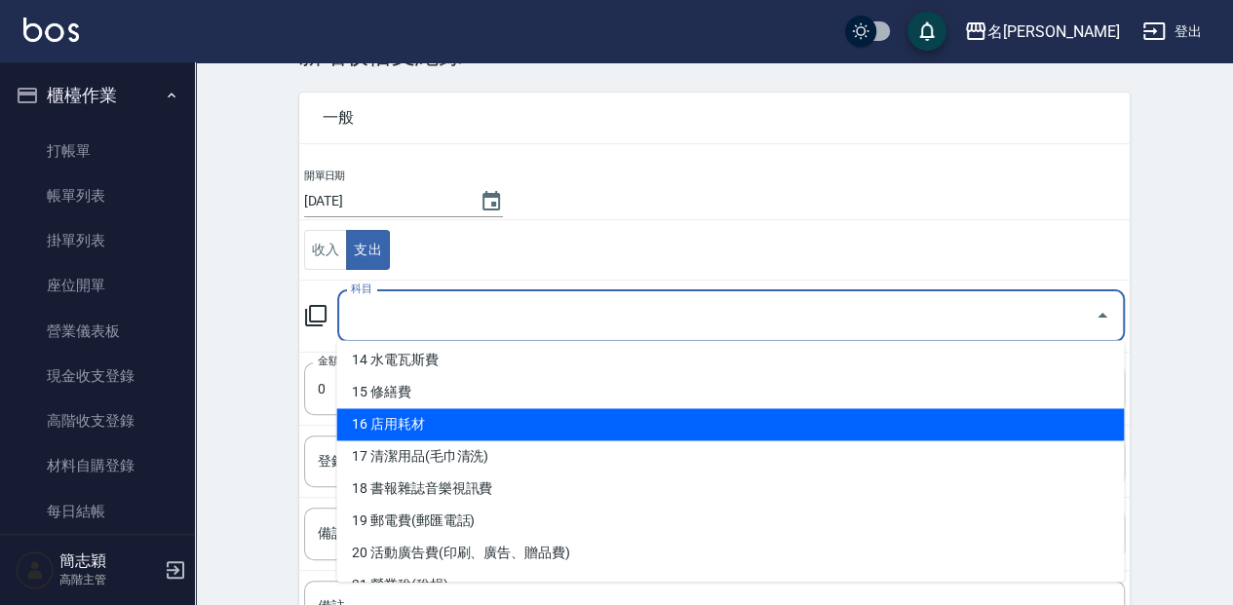
click at [489, 423] on li "16 店用耗材" at bounding box center [730, 425] width 788 height 32
type input "16 店用耗材"
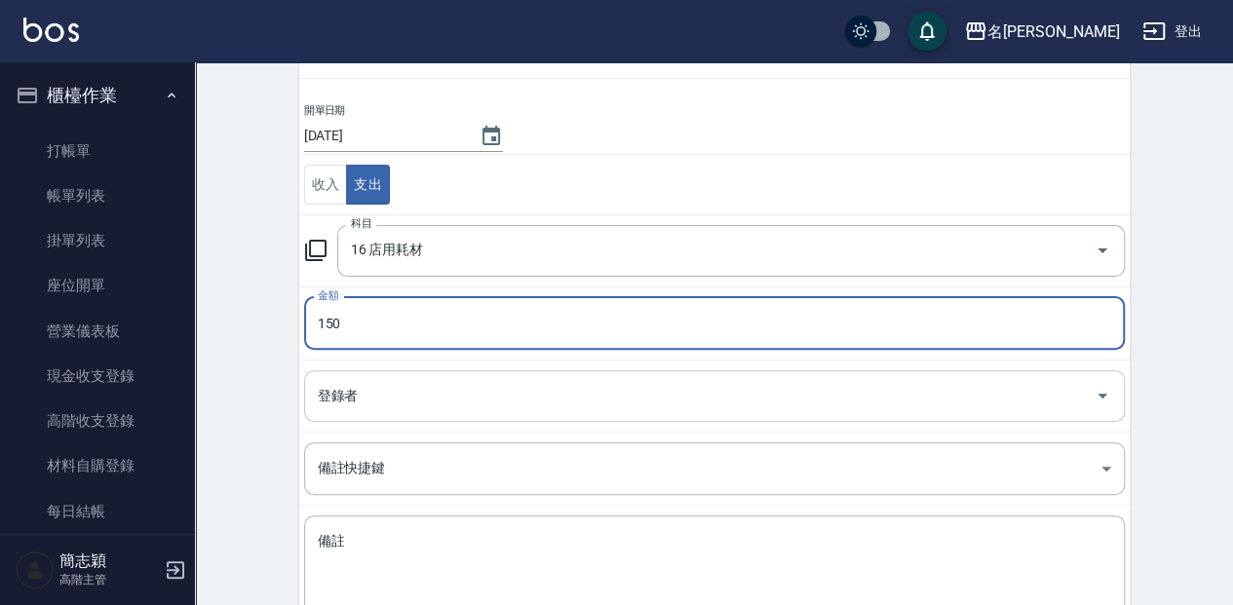
scroll to position [252, 0]
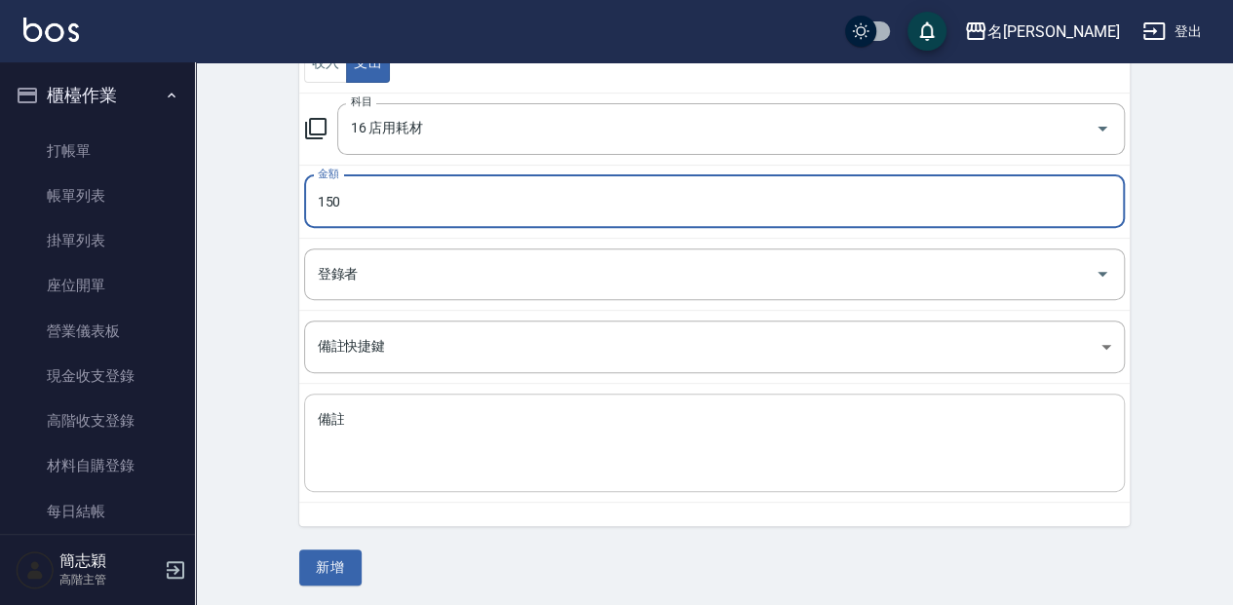
type input "150"
click at [534, 453] on textarea "備註" at bounding box center [715, 443] width 794 height 66
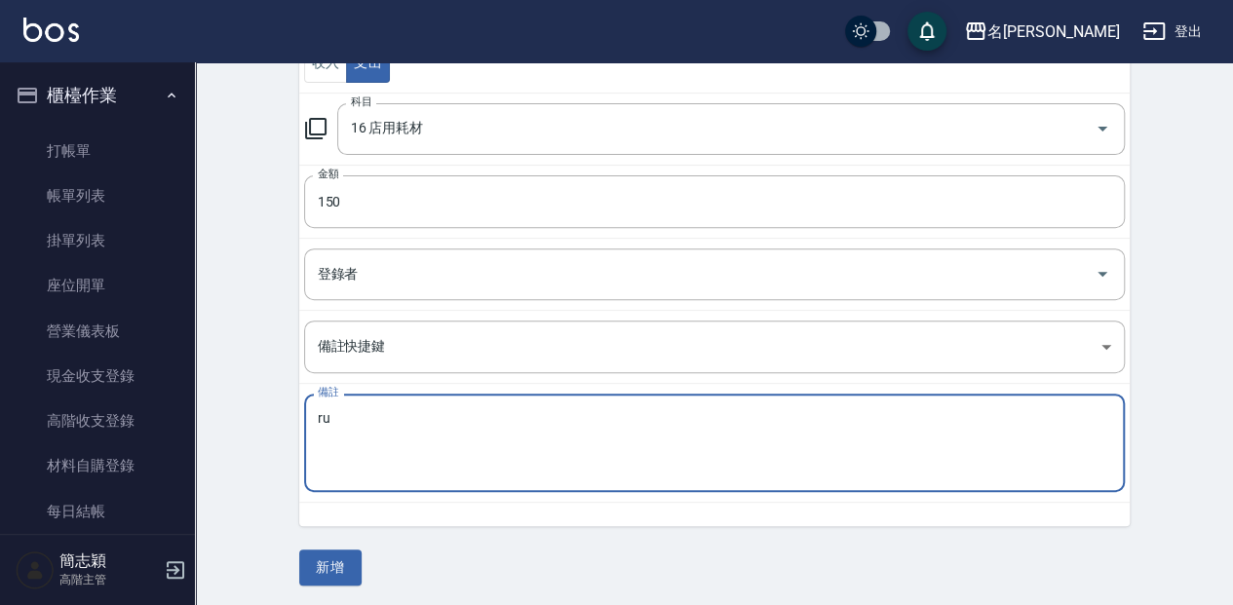
type textarea "r"
type textarea "金紙"
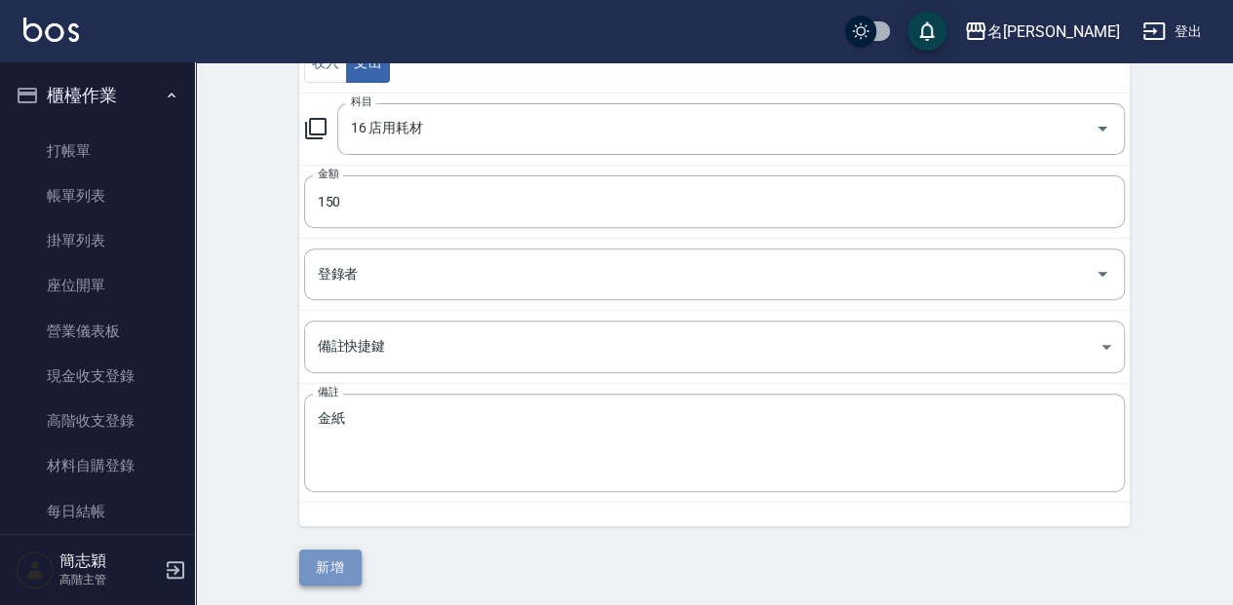
click at [340, 580] on button "新增" at bounding box center [330, 568] width 62 height 36
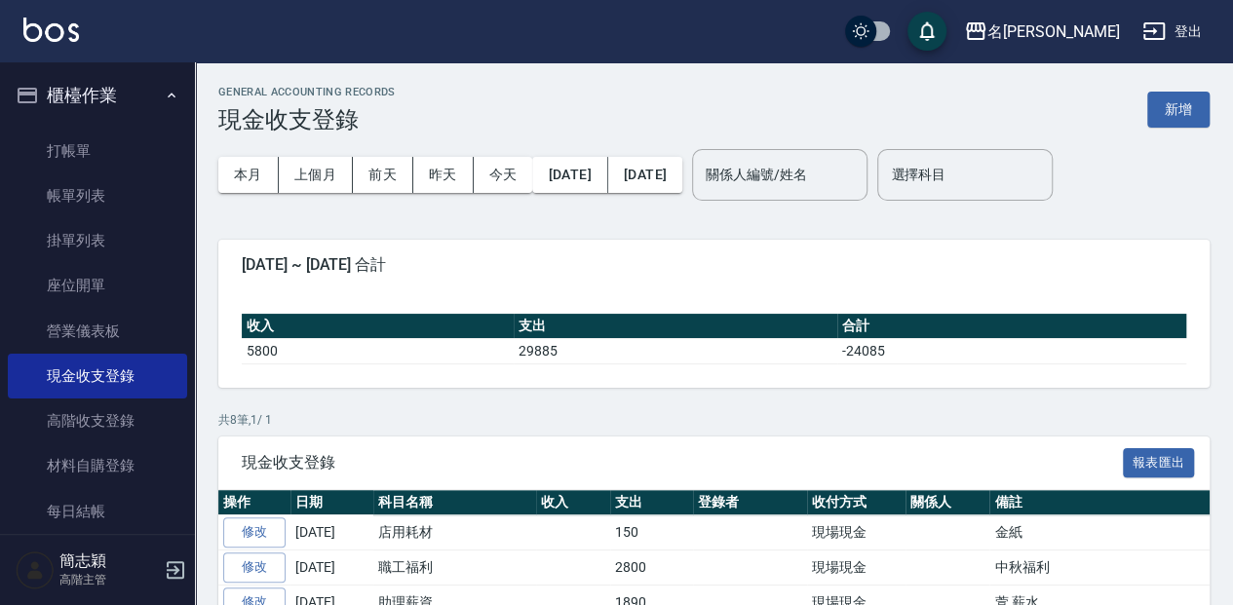
drag, startPoint x: 150, startPoint y: 158, endPoint x: 242, endPoint y: 137, distance: 94.1
click at [150, 158] on link "打帳單" at bounding box center [97, 151] width 179 height 45
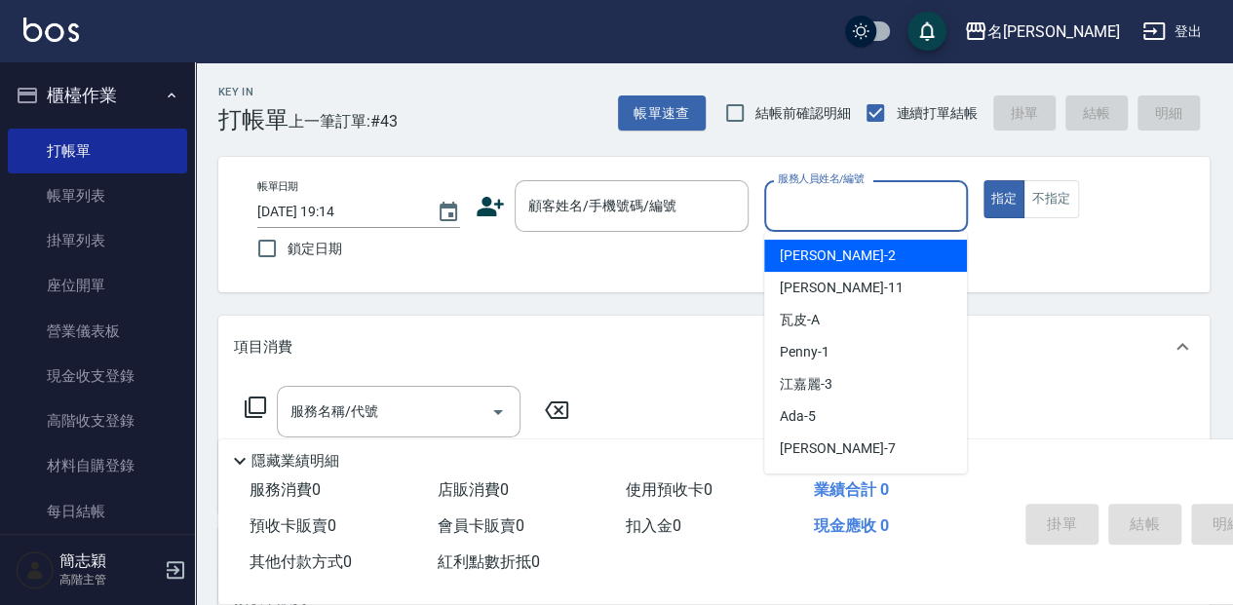
click at [820, 222] on input "服務人員姓名/編號" at bounding box center [865, 206] width 185 height 34
click at [812, 257] on span "[PERSON_NAME] -2" at bounding box center [837, 256] width 115 height 20
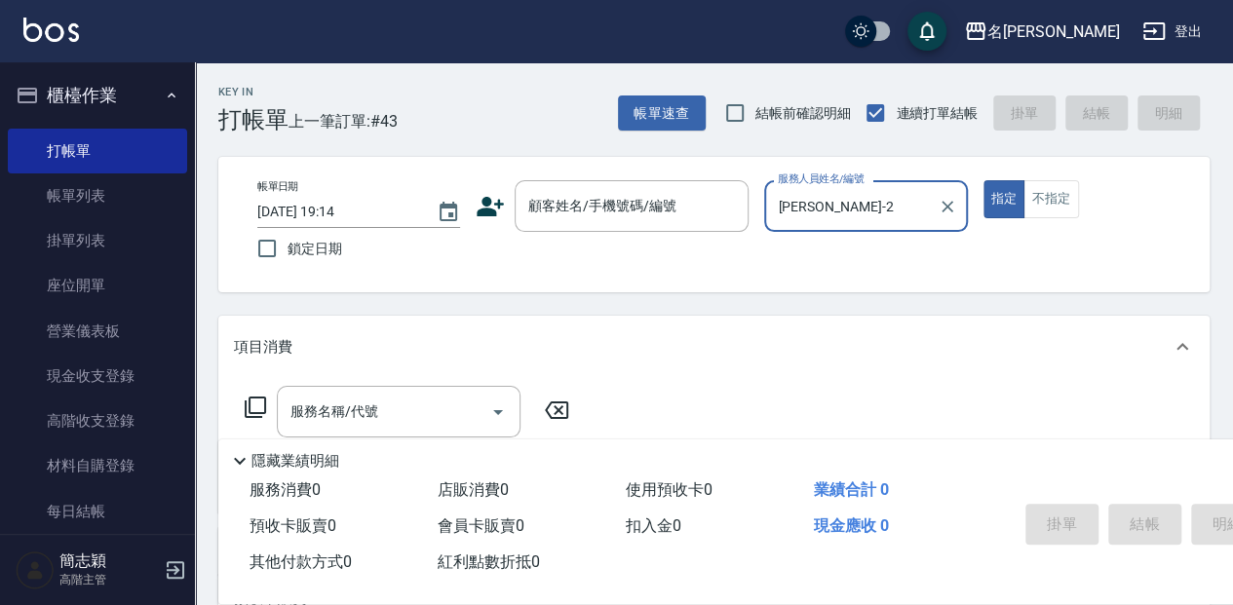
type input "[PERSON_NAME]-2"
click at [702, 221] on input "顧客姓名/手機號碼/編號" at bounding box center [617, 206] width 187 height 34
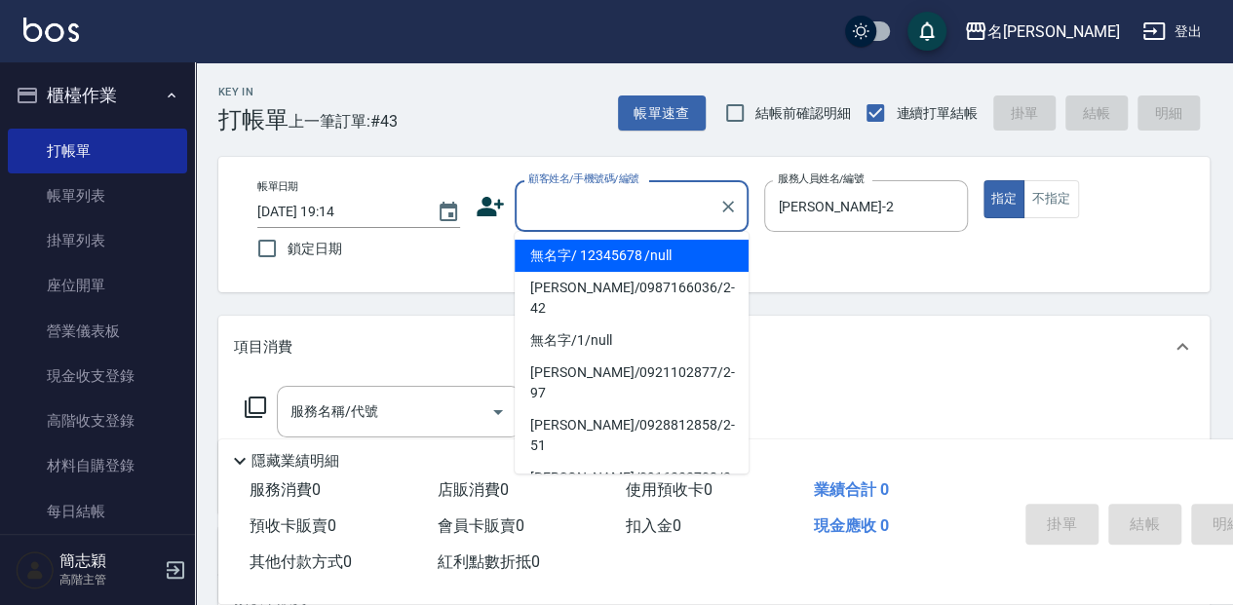
click at [655, 257] on li "無名字/ 12345678 /null" at bounding box center [632, 256] width 234 height 32
type input "無名字/ 12345678 /null"
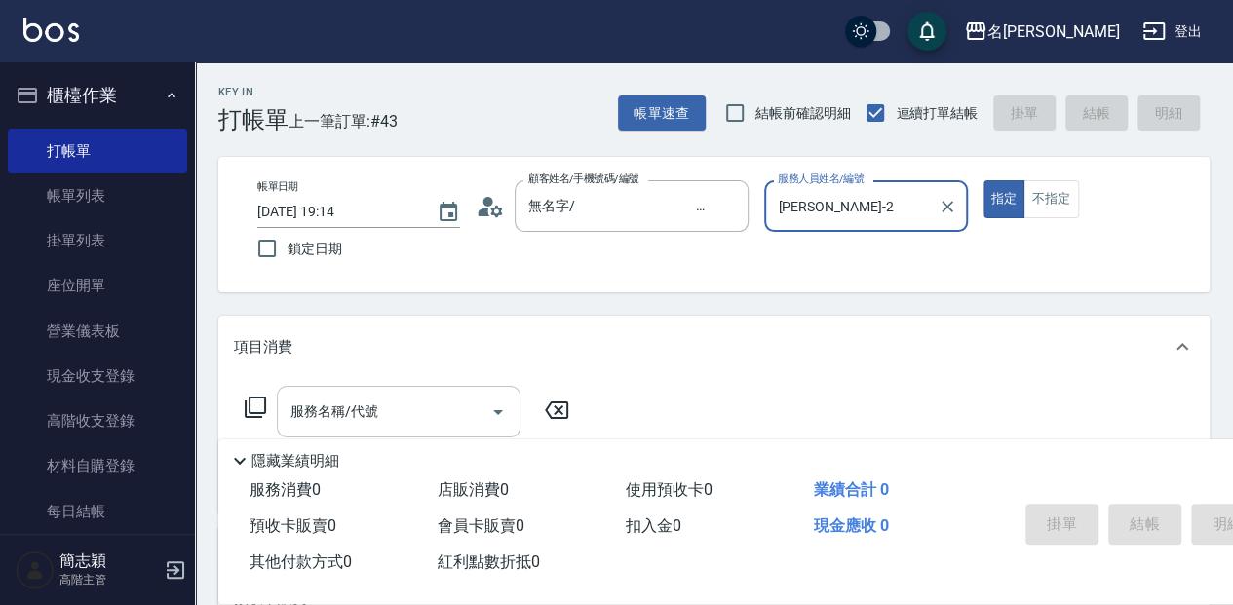
click at [407, 415] on input "服務名稱/代號" at bounding box center [384, 412] width 197 height 34
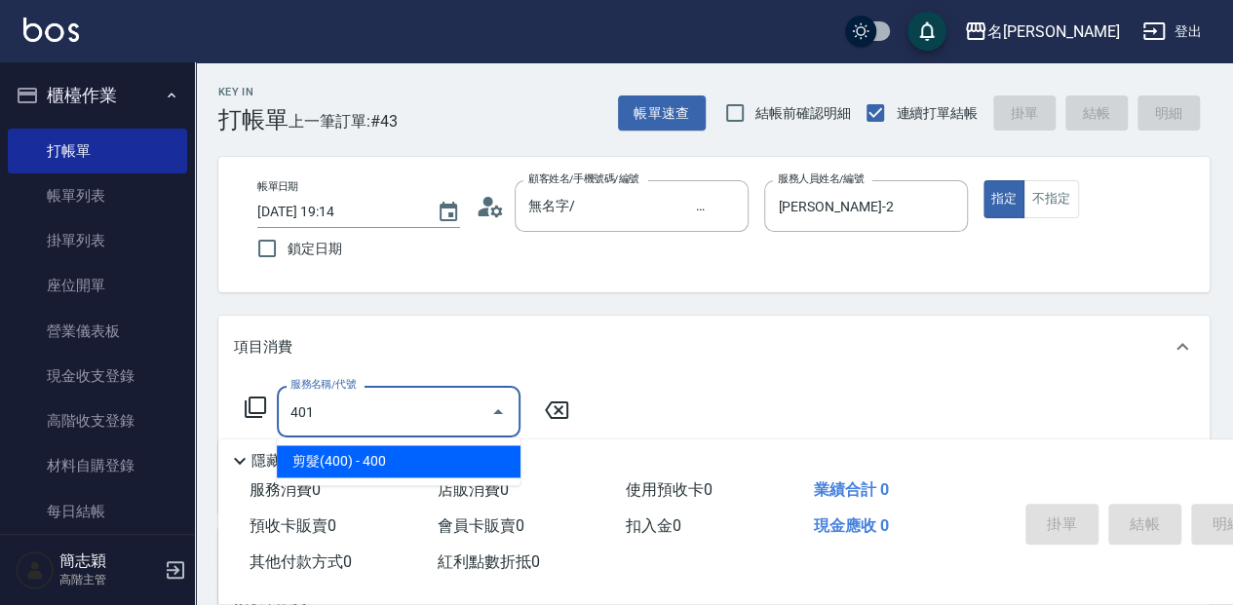
type input "剪髮(400)(401)"
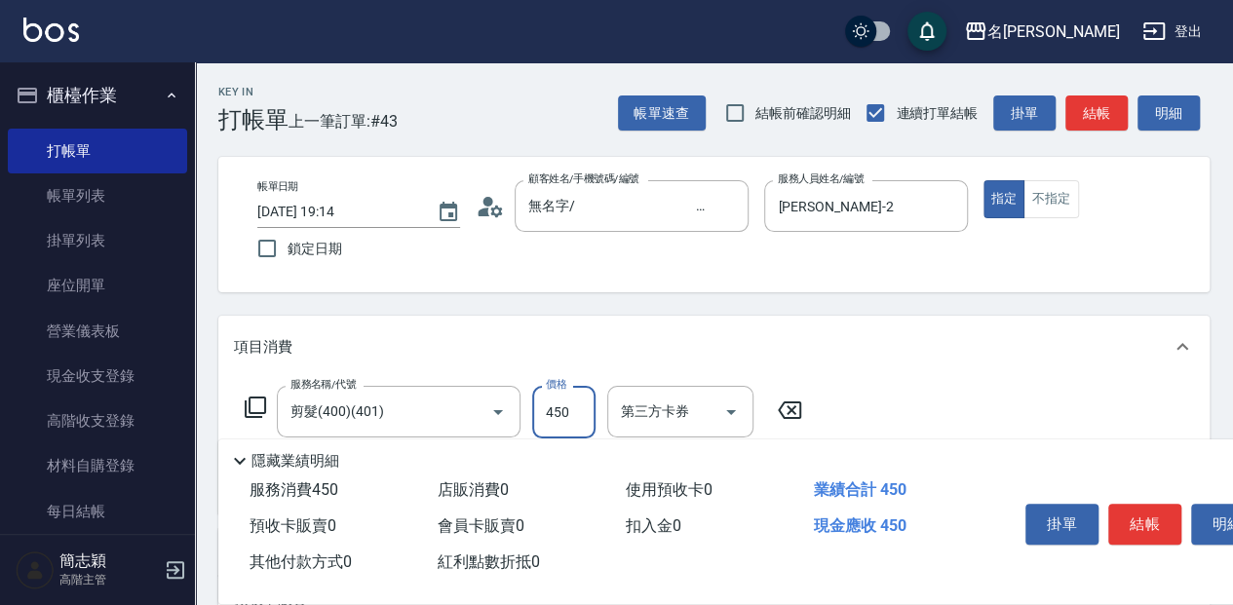
type input "450"
click at [1133, 517] on button "結帳" at bounding box center [1145, 524] width 73 height 41
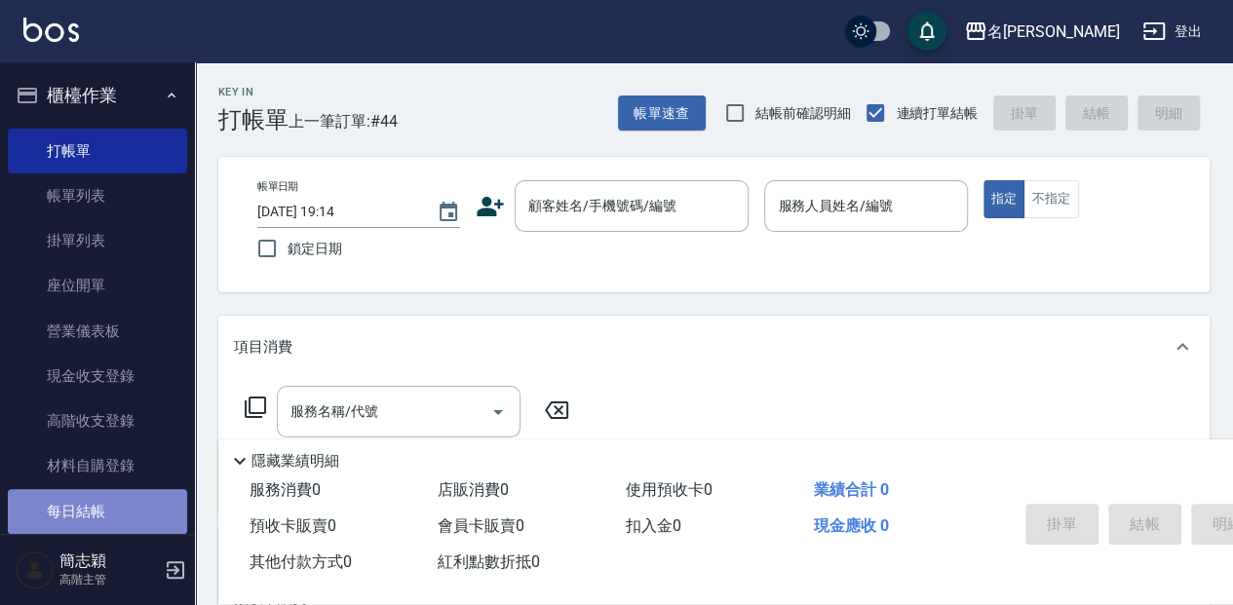
click at [98, 511] on link "每日結帳" at bounding box center [97, 511] width 179 height 45
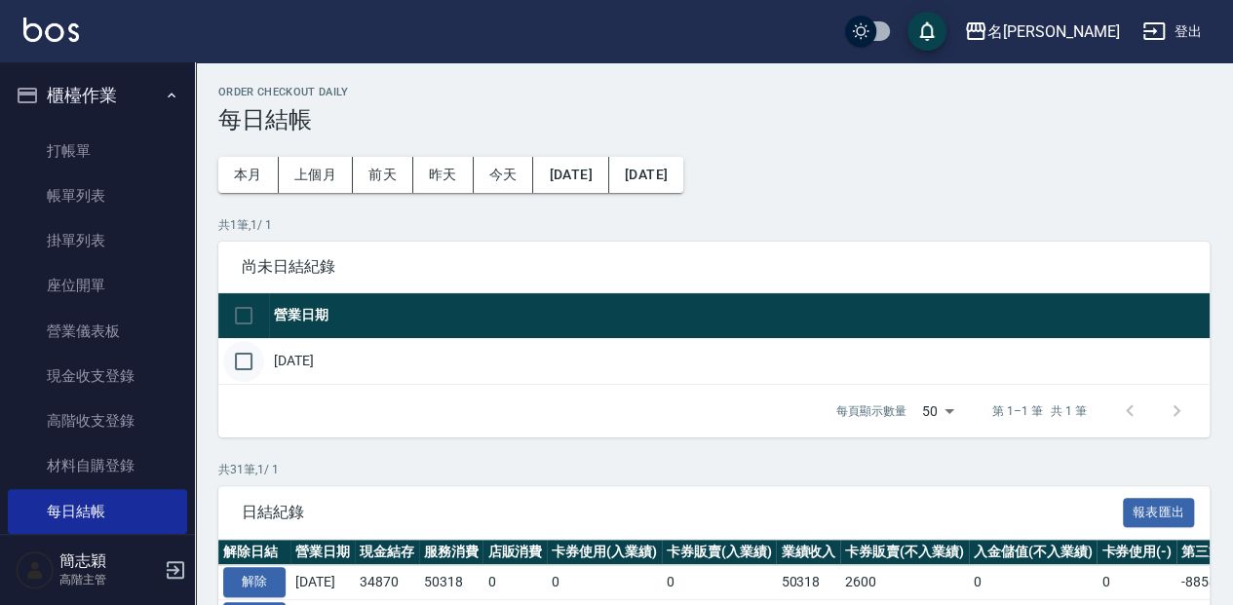
click at [254, 363] on input "checkbox" at bounding box center [243, 361] width 41 height 41
checkbox input "true"
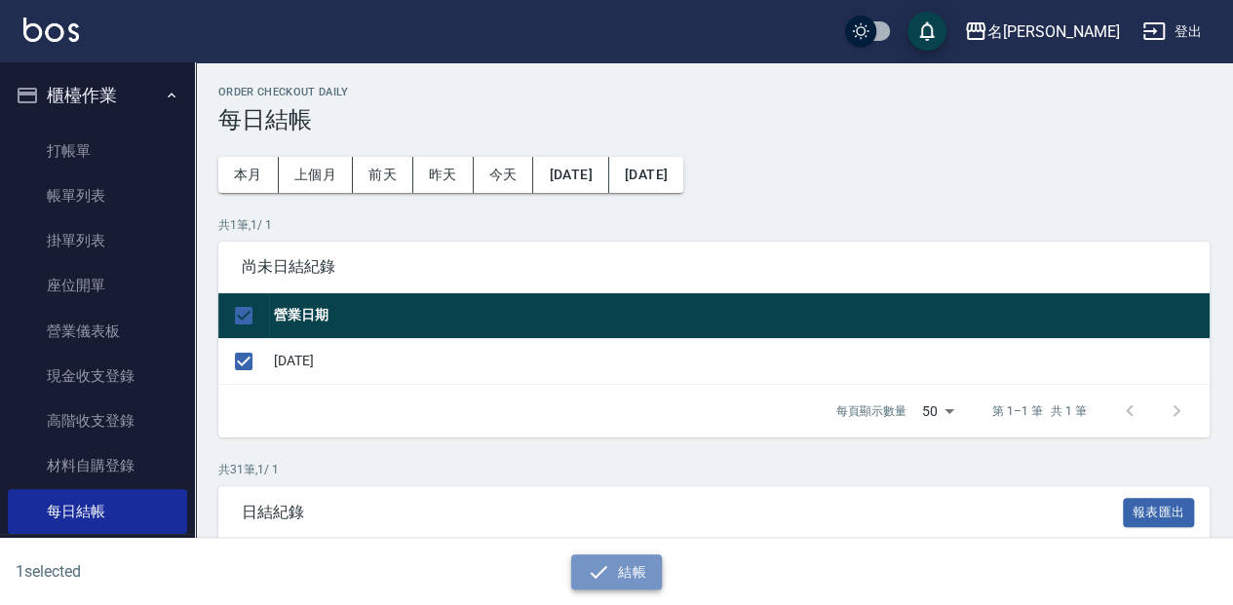
click at [613, 569] on button "結帳" at bounding box center [616, 573] width 91 height 36
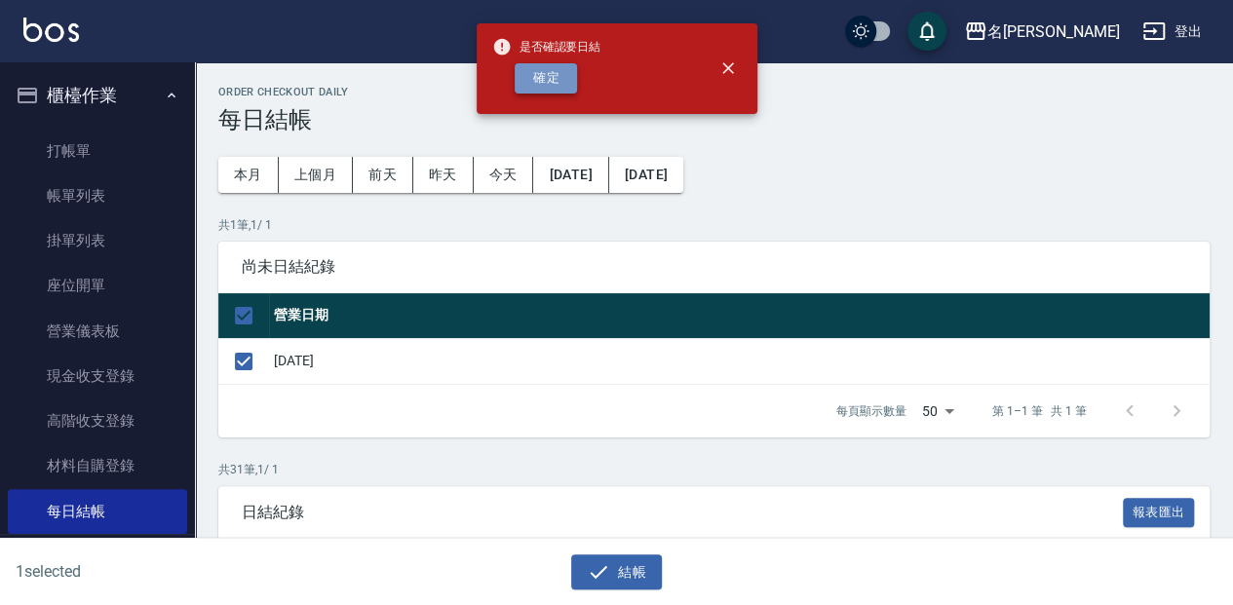
click at [554, 76] on button "確定" at bounding box center [546, 78] width 62 height 30
checkbox input "false"
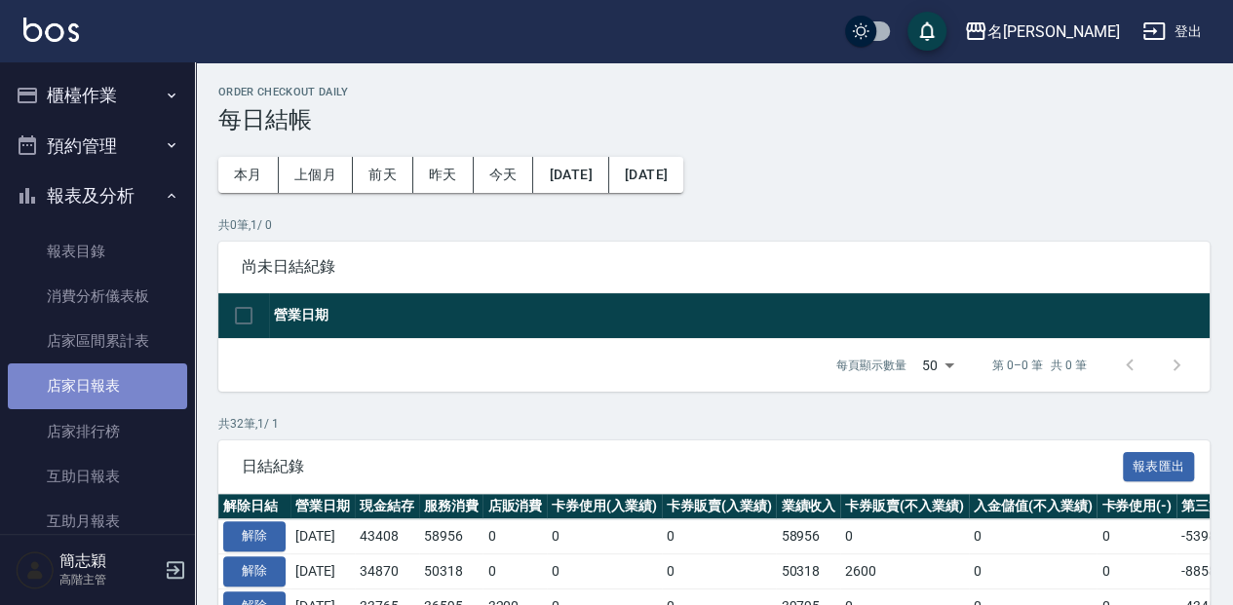
click at [128, 388] on link "店家日報表" at bounding box center [97, 386] width 179 height 45
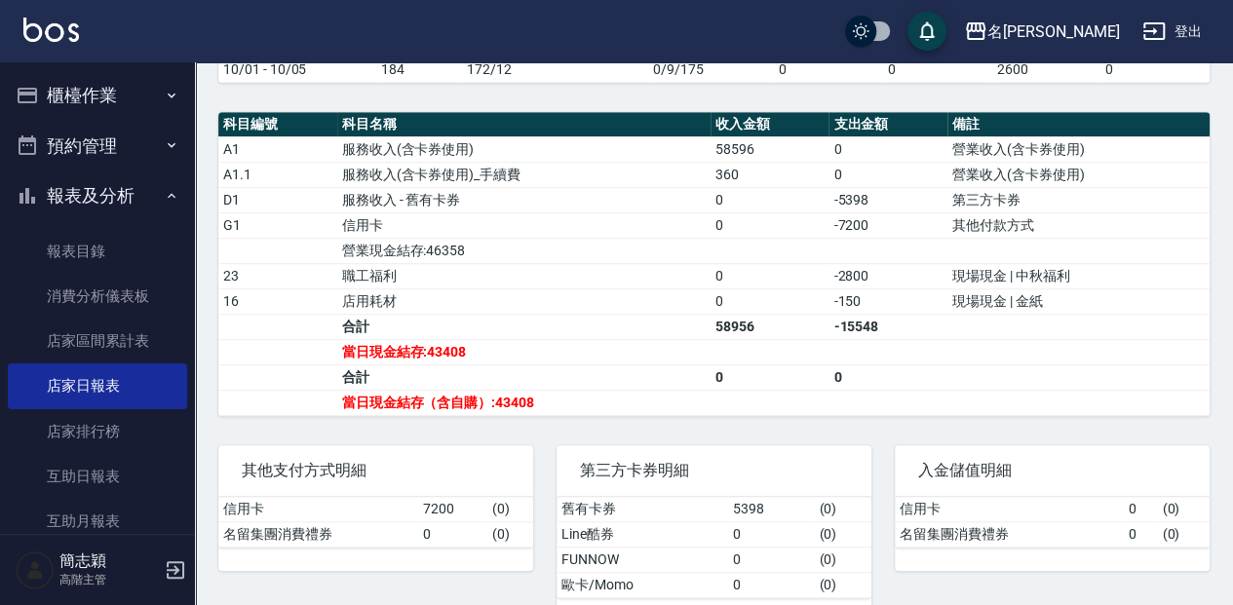
scroll to position [585, 0]
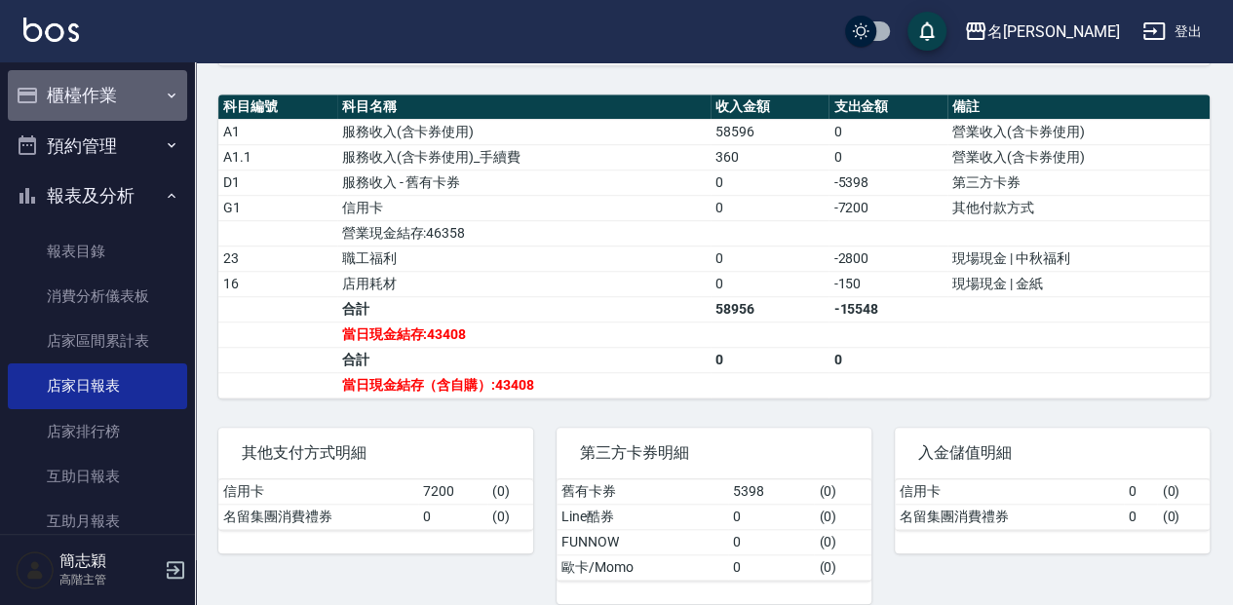
click at [136, 94] on button "櫃檯作業" at bounding box center [97, 95] width 179 height 51
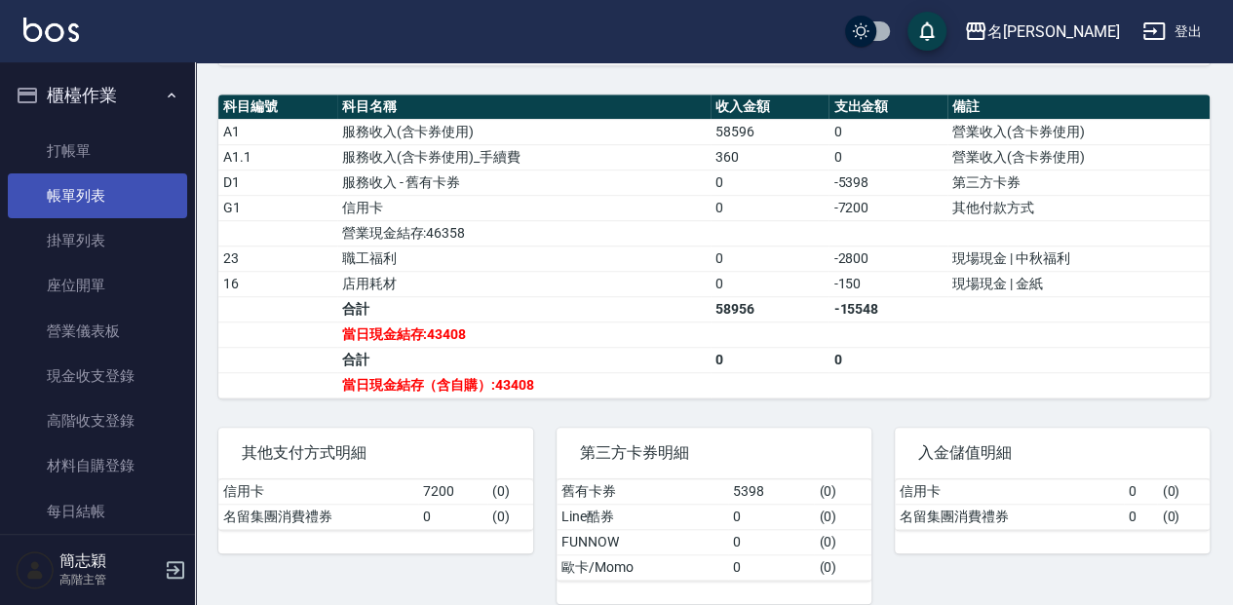
click at [95, 196] on link "帳單列表" at bounding box center [97, 196] width 179 height 45
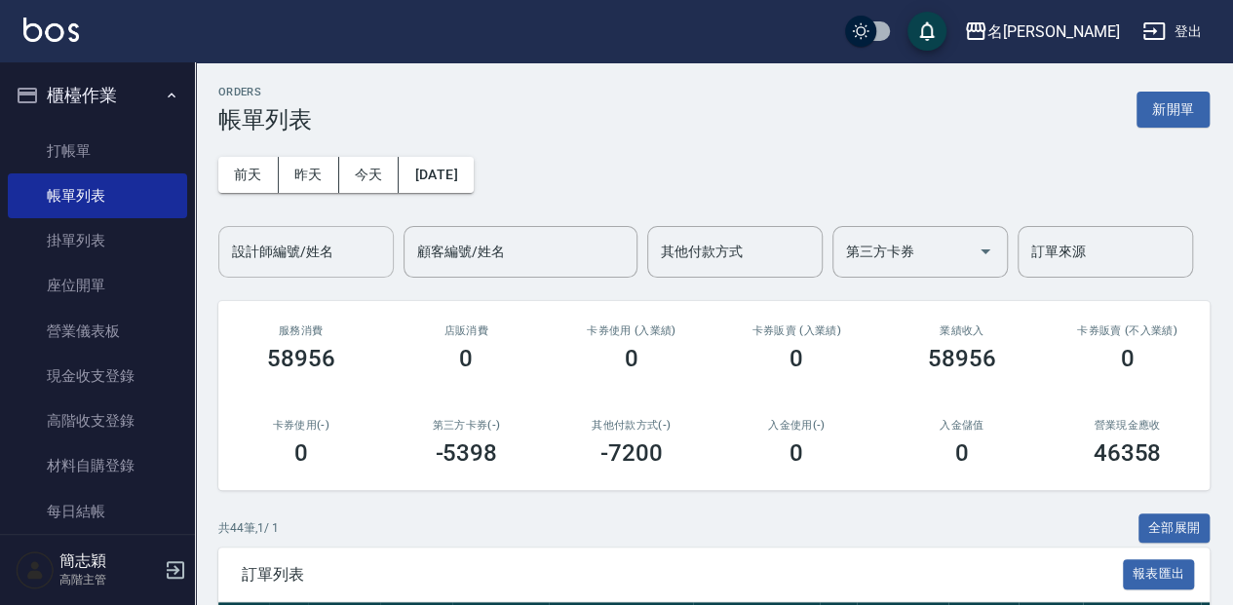
drag, startPoint x: 354, startPoint y: 273, endPoint x: 378, endPoint y: 261, distance: 27.0
click at [353, 273] on div "設計師編號/姓名" at bounding box center [306, 252] width 176 height 52
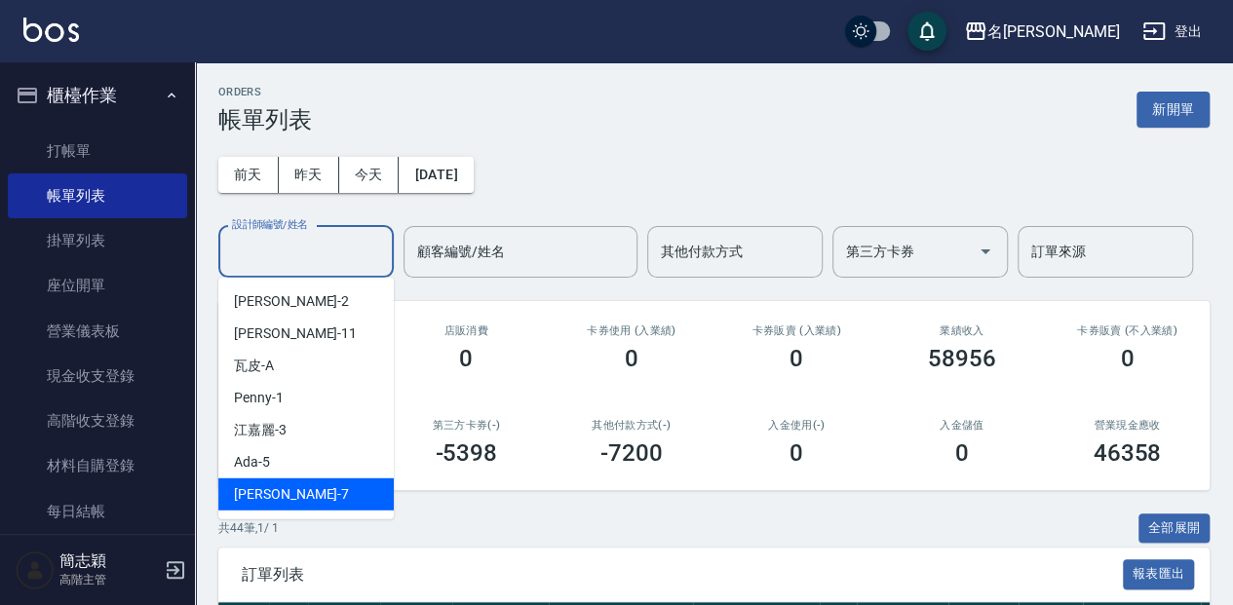
click at [318, 489] on div "[PERSON_NAME] -7" at bounding box center [306, 495] width 176 height 32
type input "[PERSON_NAME]-7"
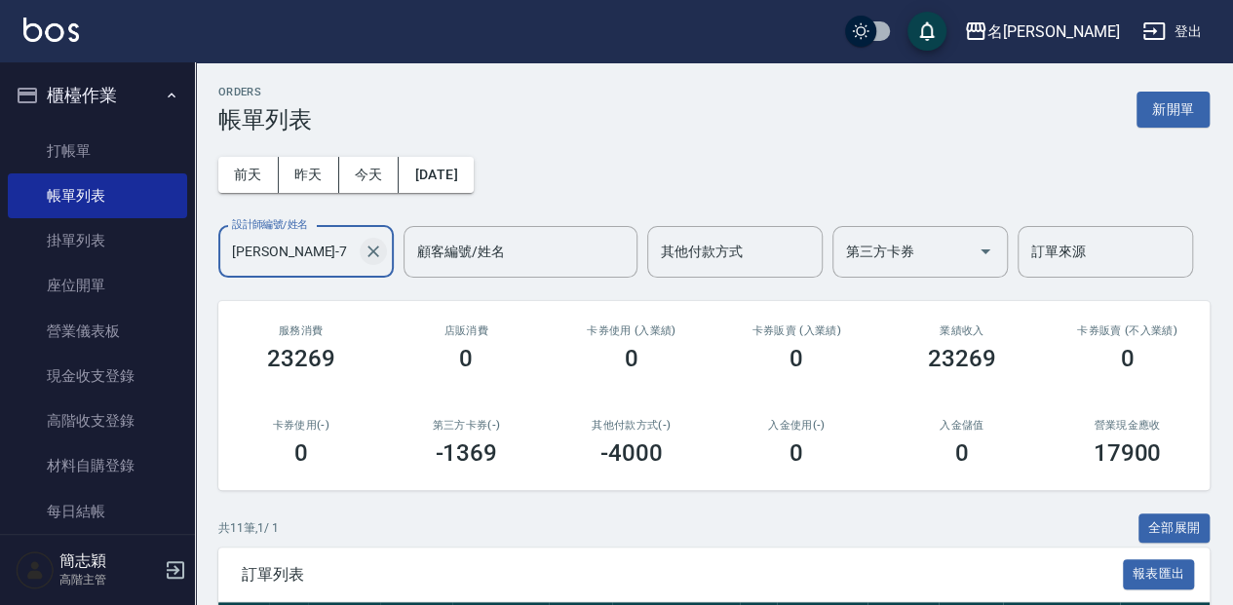
click at [372, 255] on icon "Clear" at bounding box center [374, 252] width 20 height 20
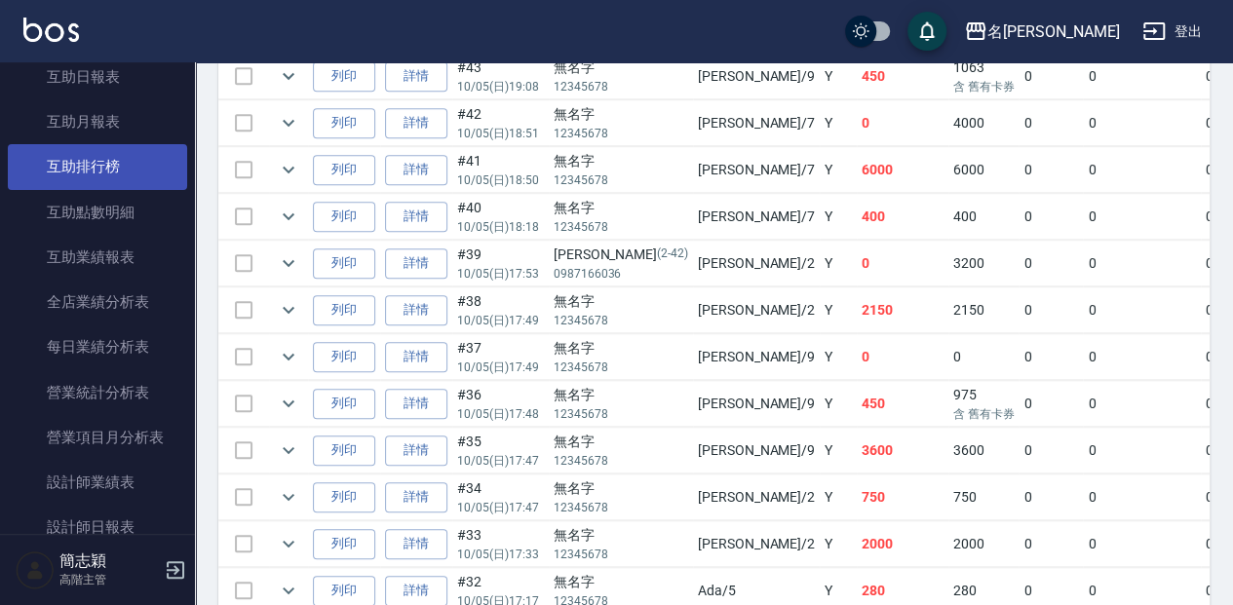
scroll to position [975, 0]
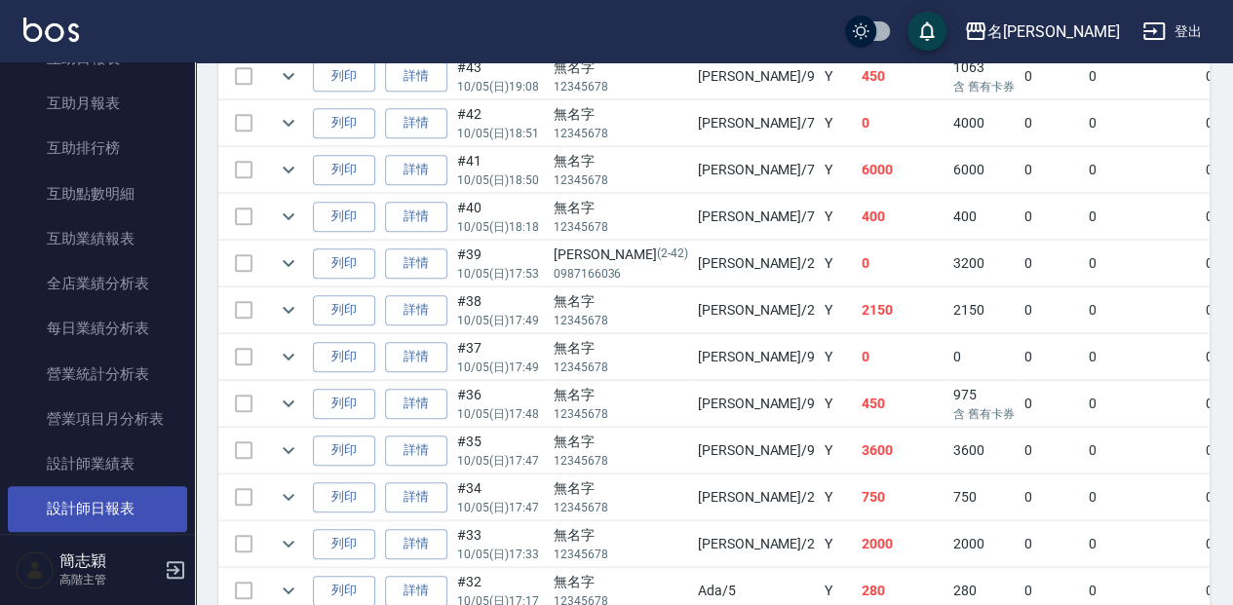
drag, startPoint x: 109, startPoint y: 505, endPoint x: 107, endPoint y: 495, distance: 9.9
click at [109, 505] on link "設計師日報表" at bounding box center [97, 509] width 179 height 45
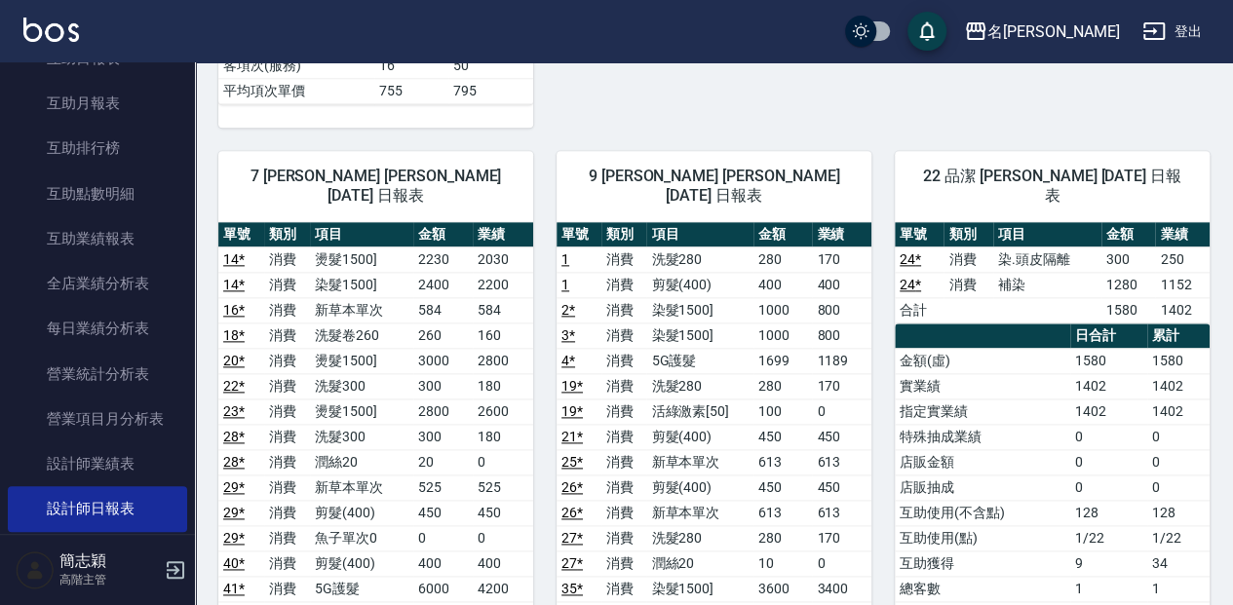
scroll to position [975, 0]
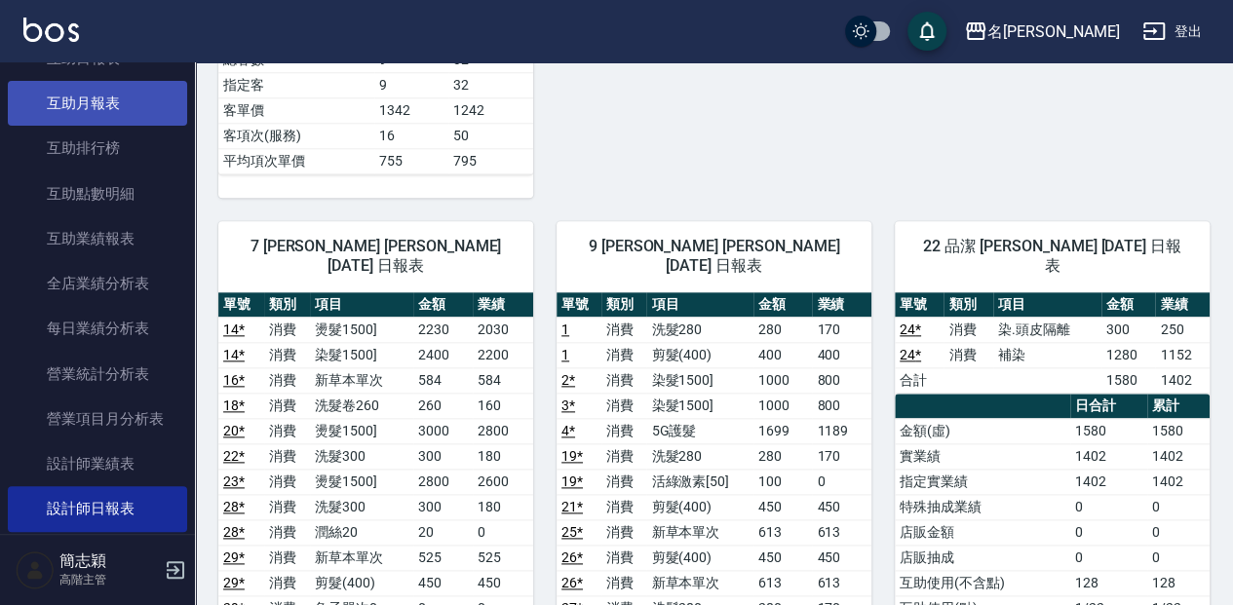
click at [134, 119] on link "互助月報表" at bounding box center [97, 103] width 179 height 45
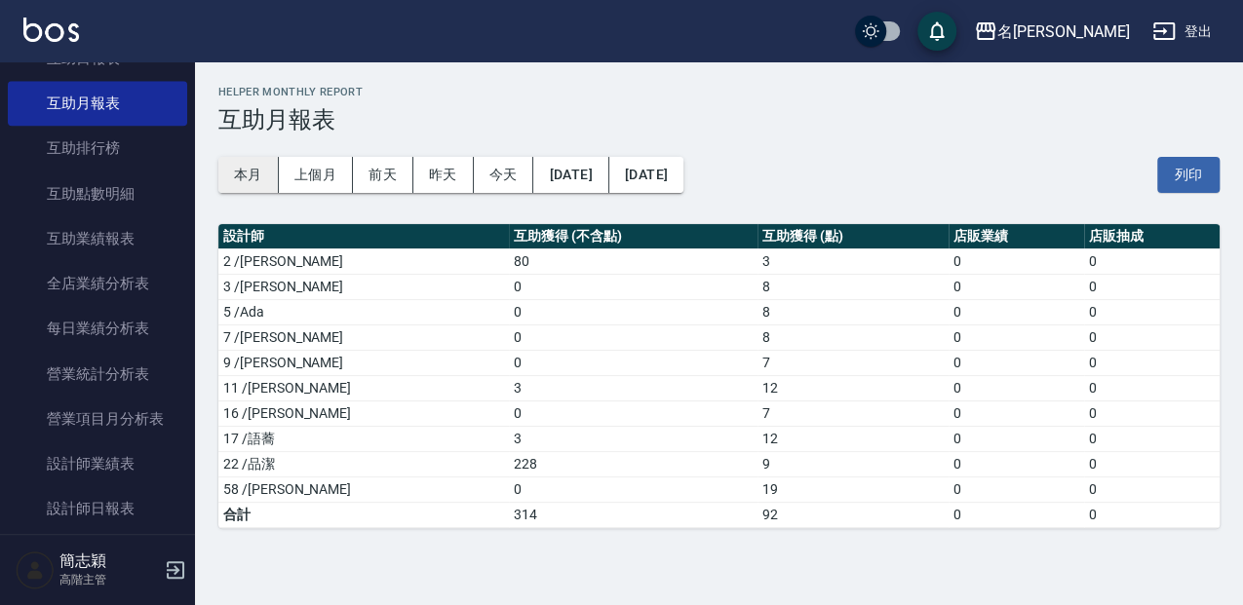
click at [247, 175] on button "本月" at bounding box center [248, 175] width 60 height 36
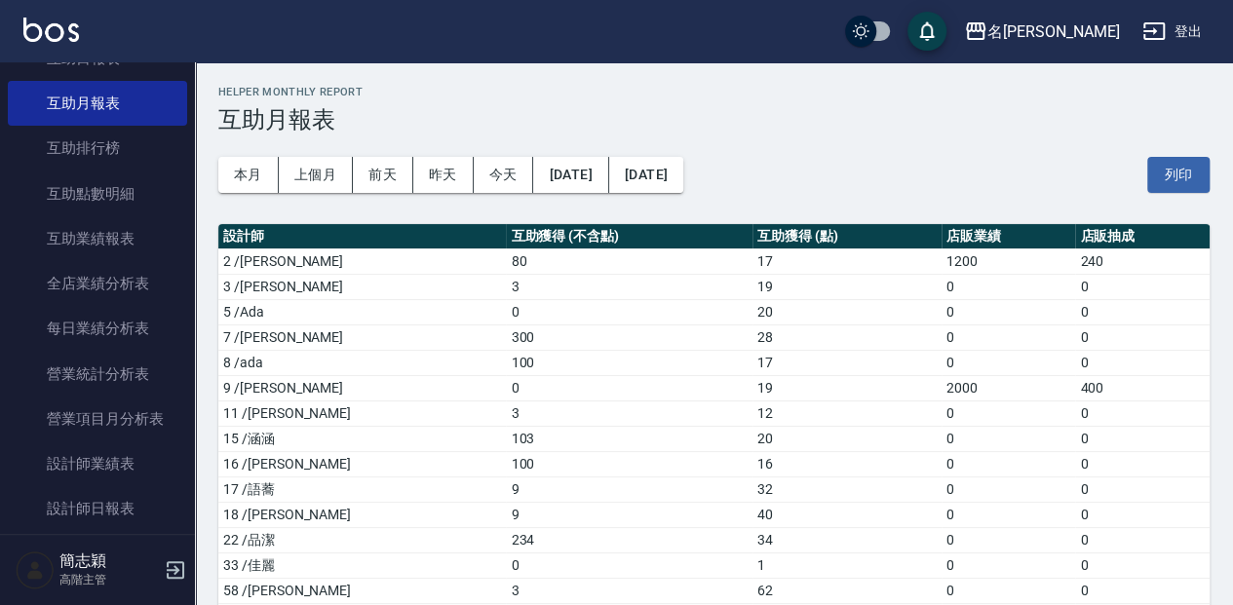
scroll to position [64, 0]
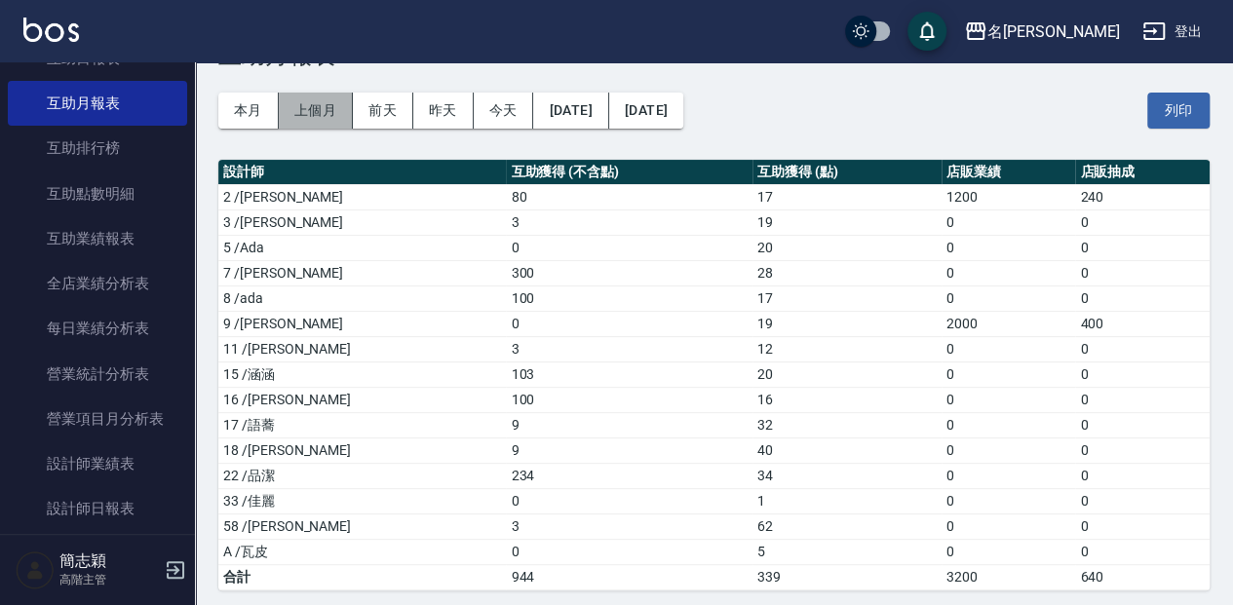
click at [308, 108] on button "上個月" at bounding box center [316, 111] width 74 height 36
click at [308, 69] on h3 "互助月報表" at bounding box center [714, 55] width 992 height 27
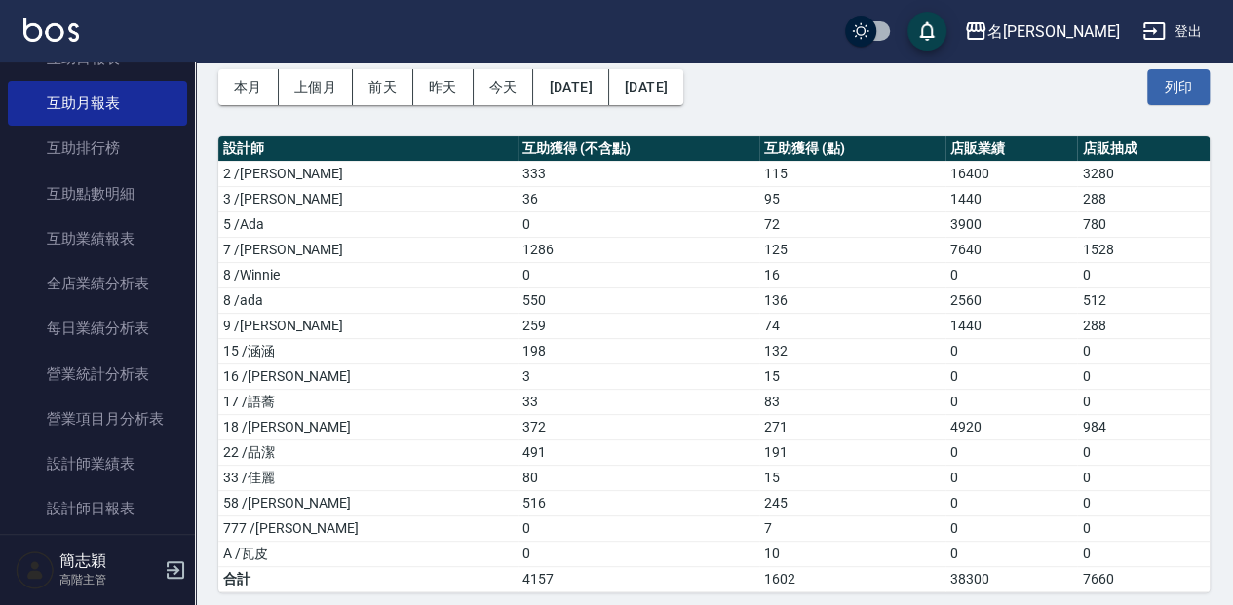
scroll to position [92, 0]
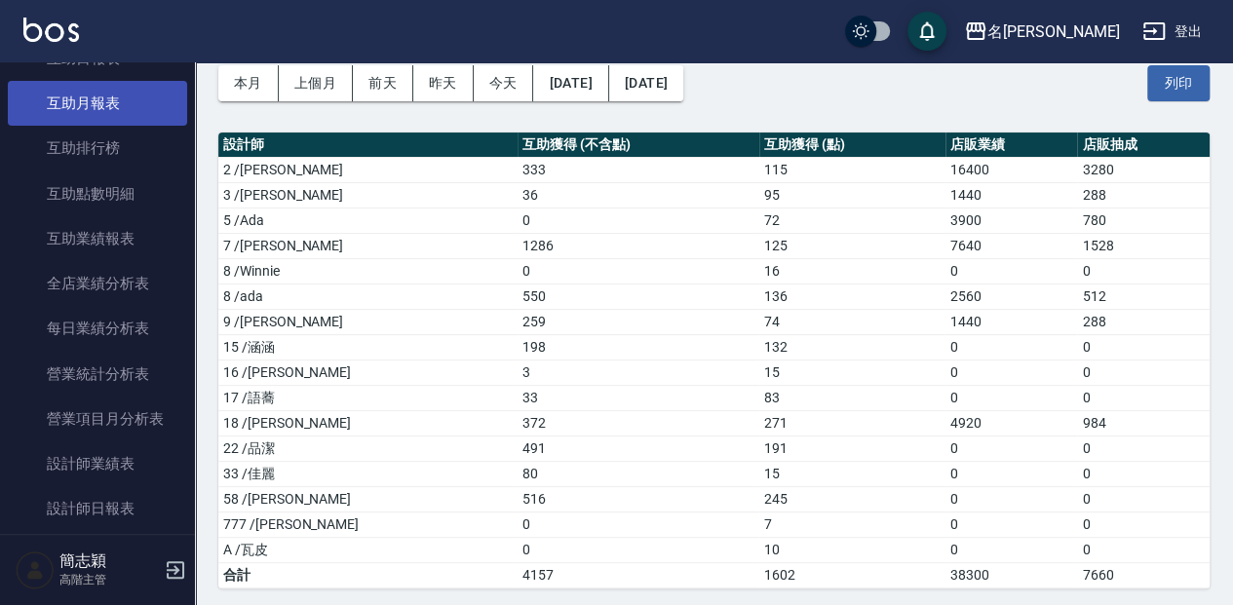
click at [135, 111] on link "互助月報表" at bounding box center [97, 103] width 179 height 45
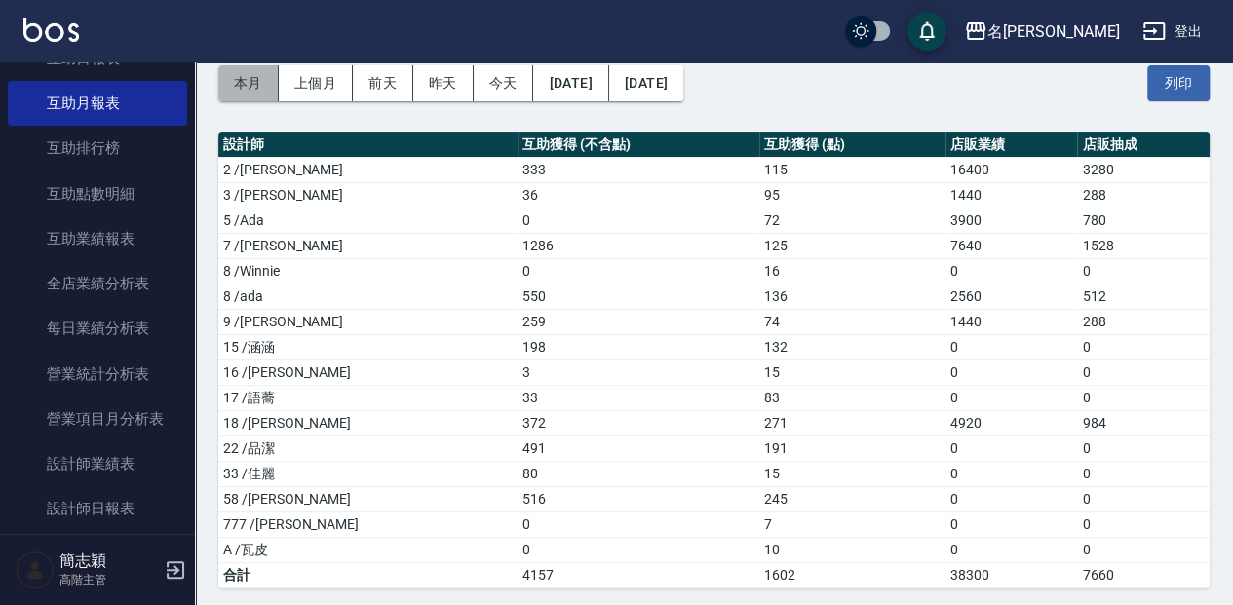
click at [232, 82] on button "本月" at bounding box center [248, 83] width 60 height 36
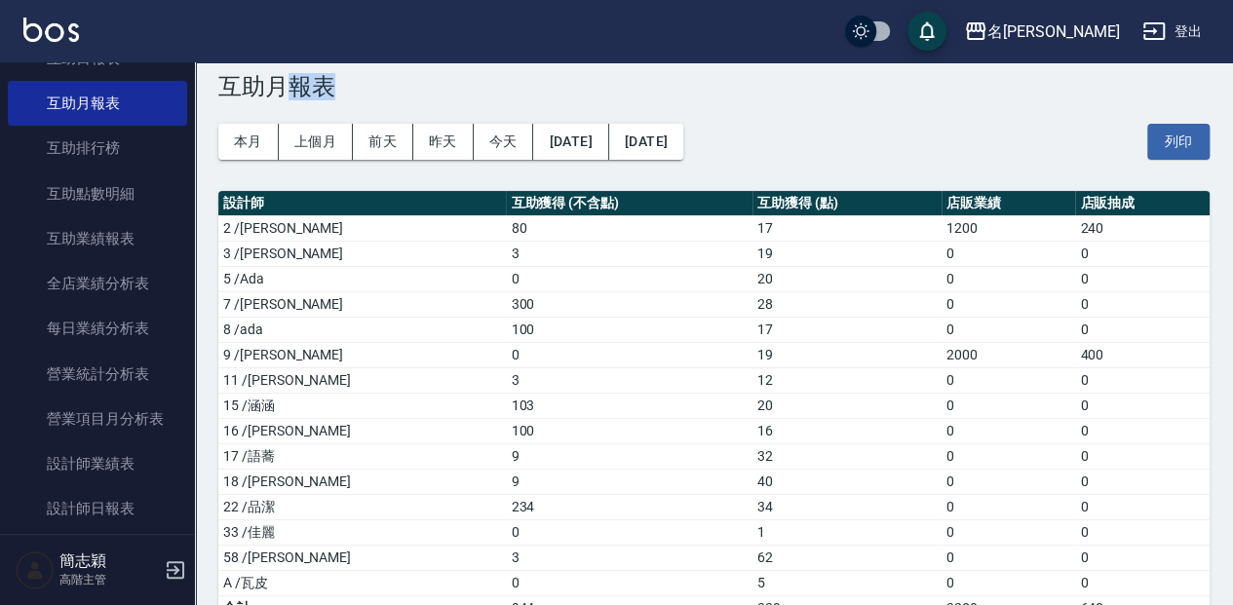
scroll to position [64, 0]
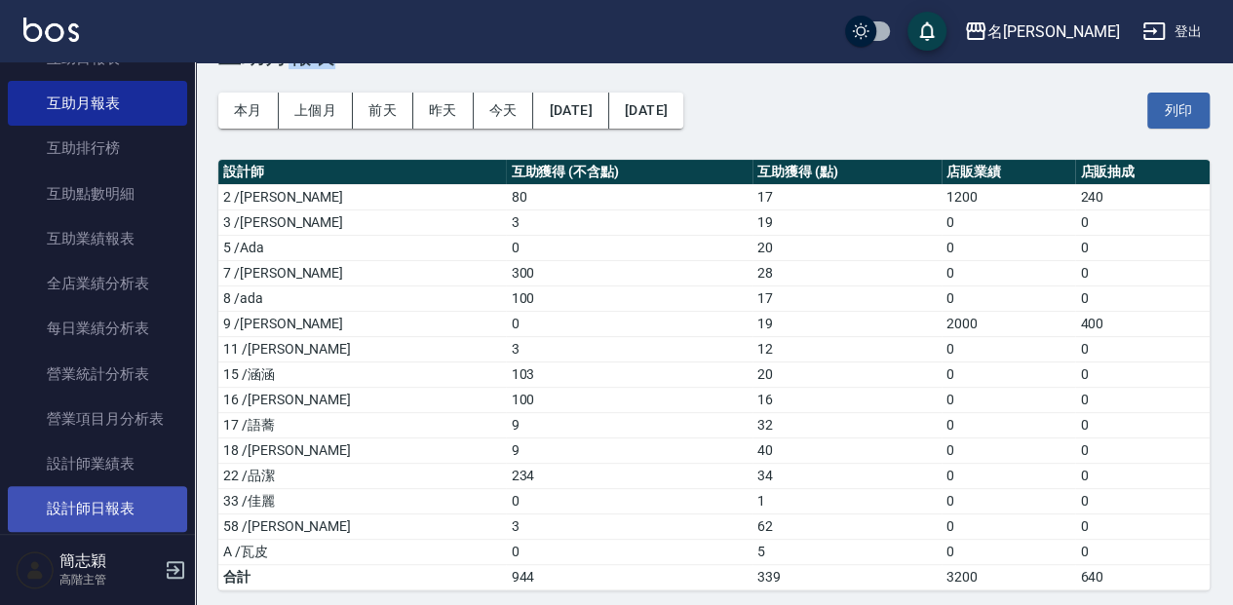
click at [142, 499] on link "設計師日報表" at bounding box center [97, 509] width 179 height 45
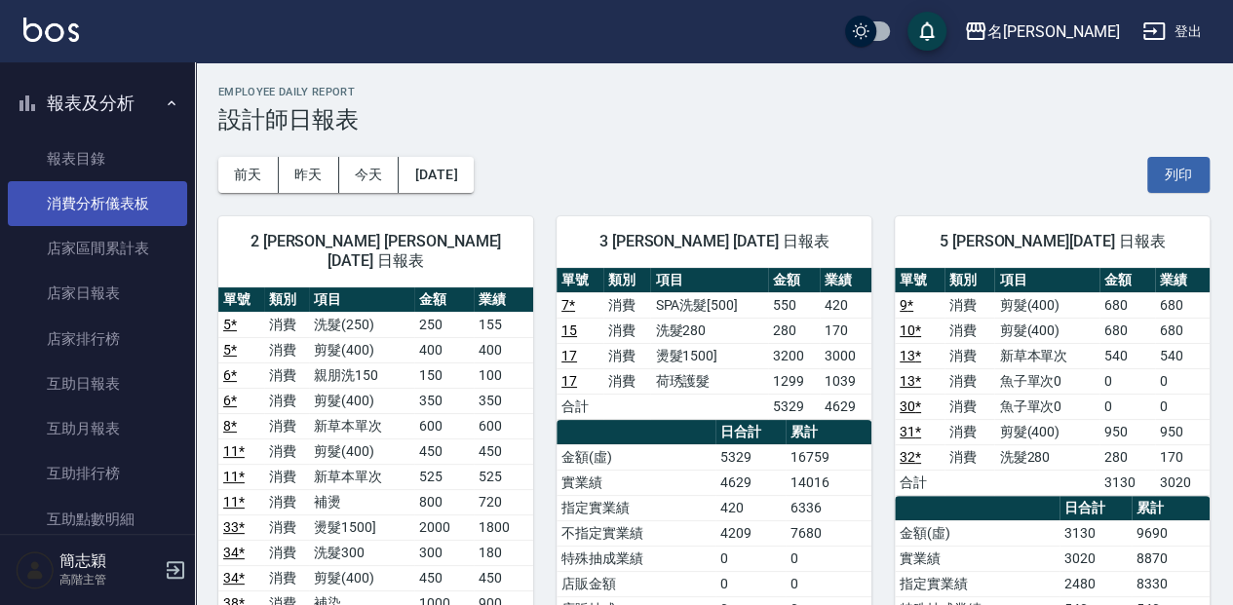
scroll to position [585, 0]
